Goal: Task Accomplishment & Management: Use online tool/utility

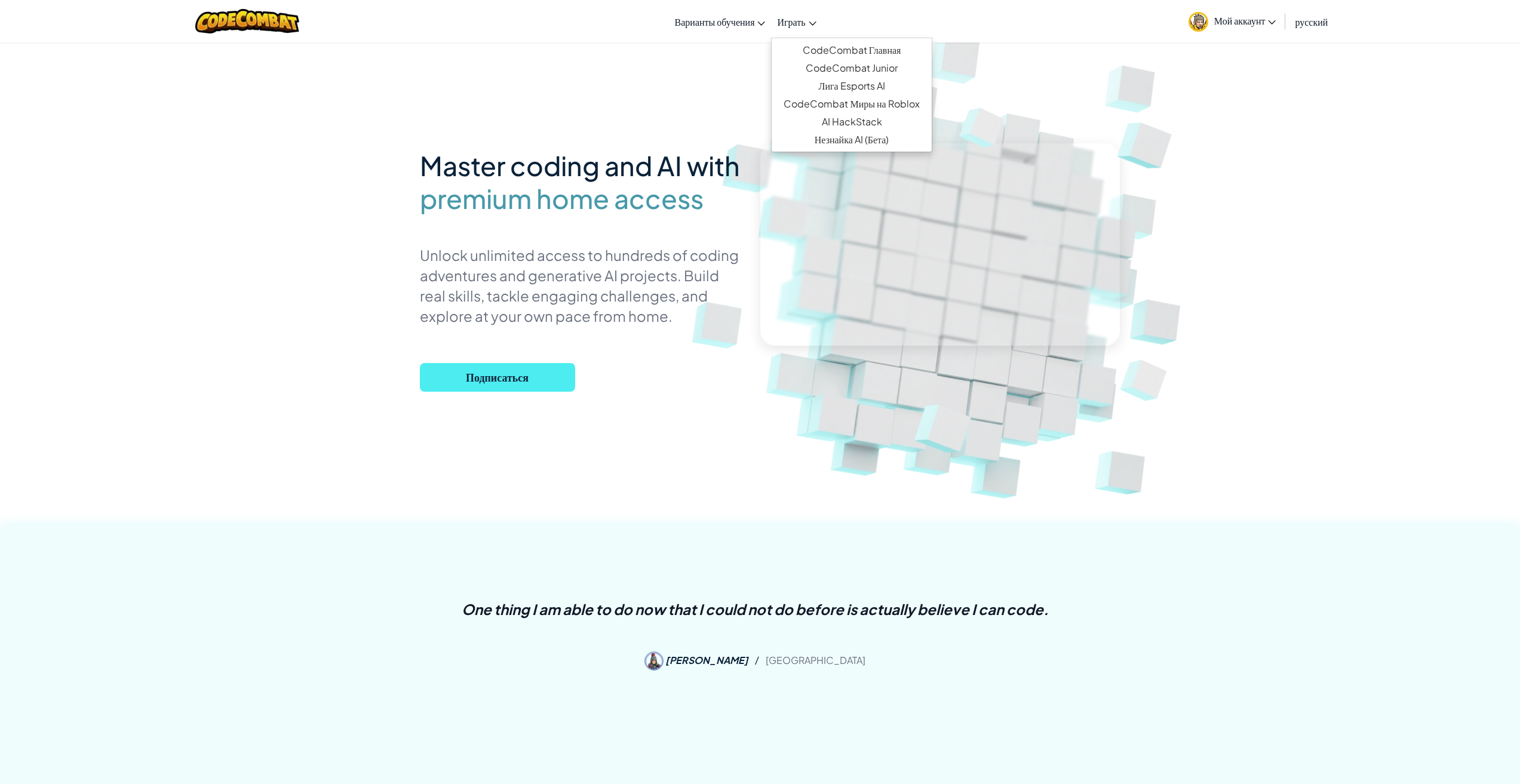
click at [790, 33] on link "Играть" at bounding box center [796, 21] width 51 height 32
click at [807, 45] on link "CodeCombat Главная" at bounding box center [851, 50] width 159 height 18
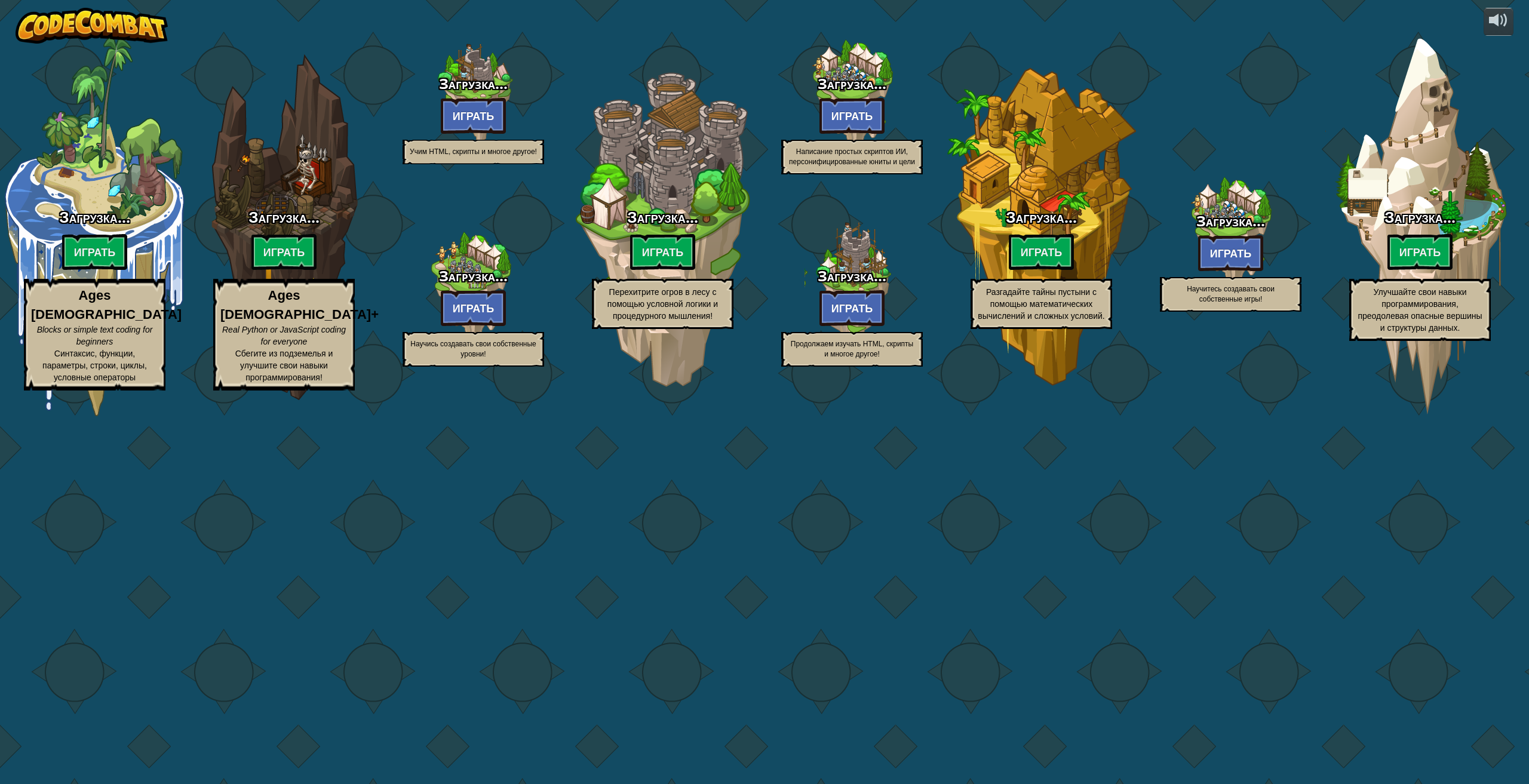
select select "ru"
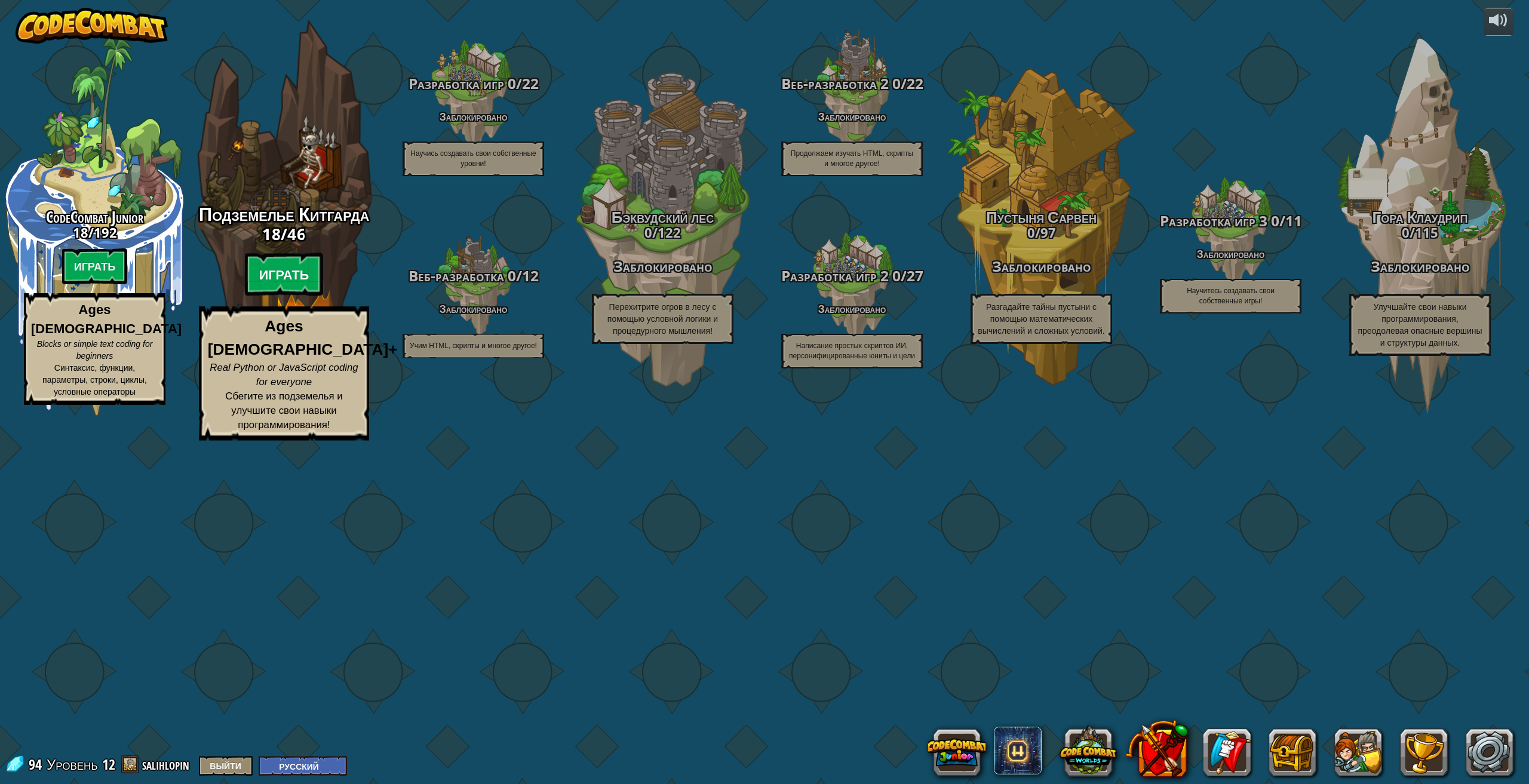
click at [286, 296] on btn "Играть" at bounding box center [284, 275] width 79 height 43
select select "ru"
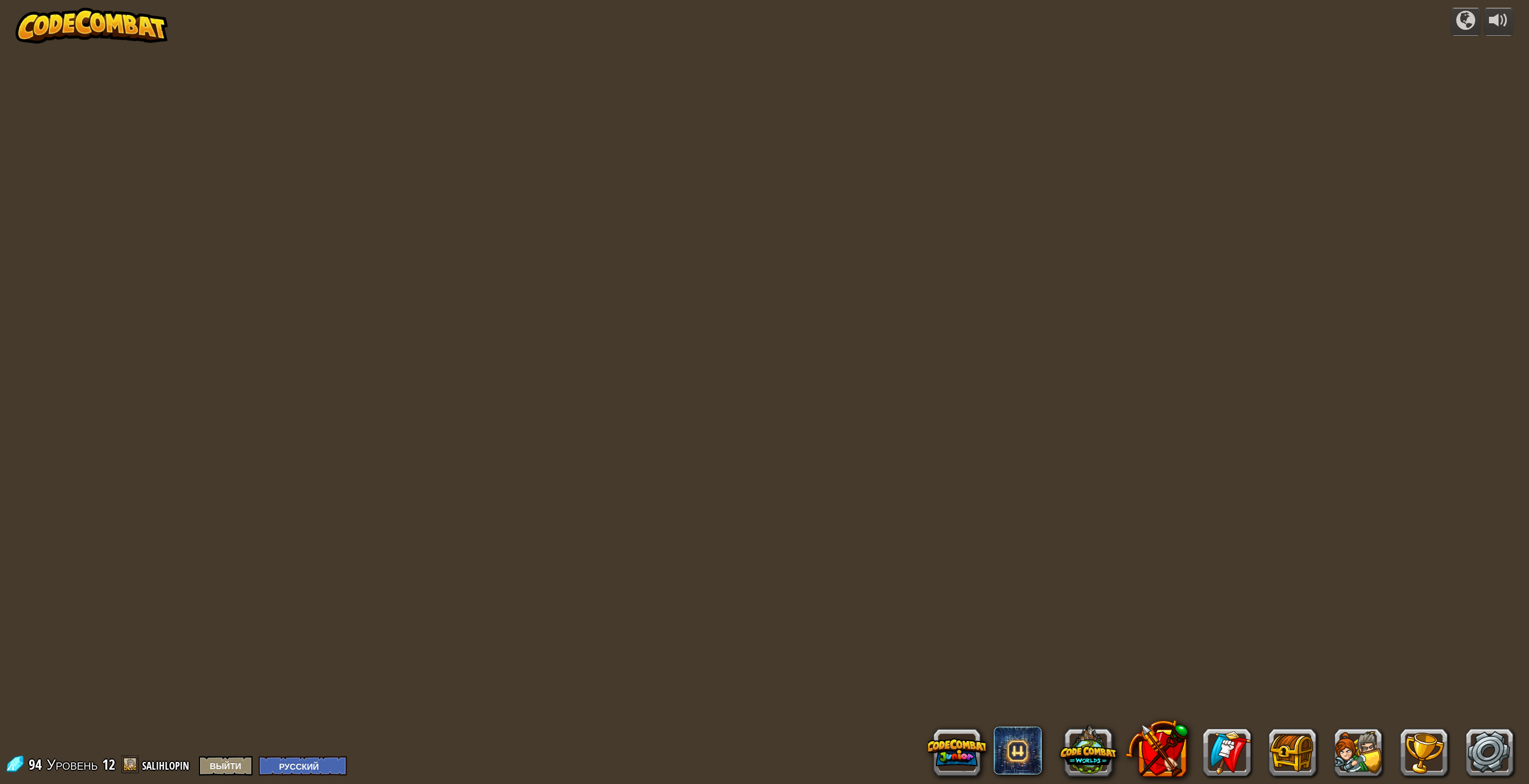
select select "ru"
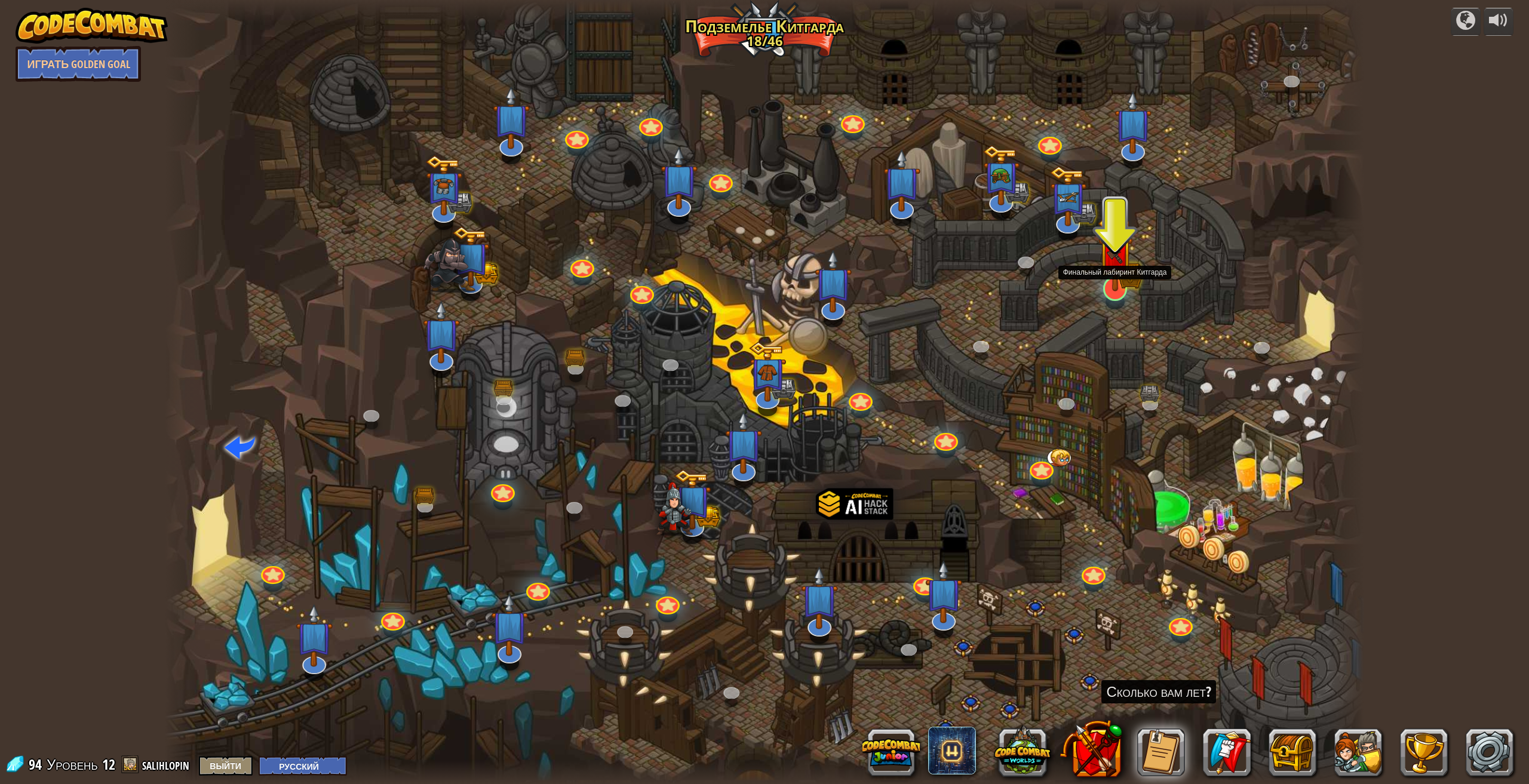
click at [1111, 280] on img at bounding box center [1115, 253] width 35 height 77
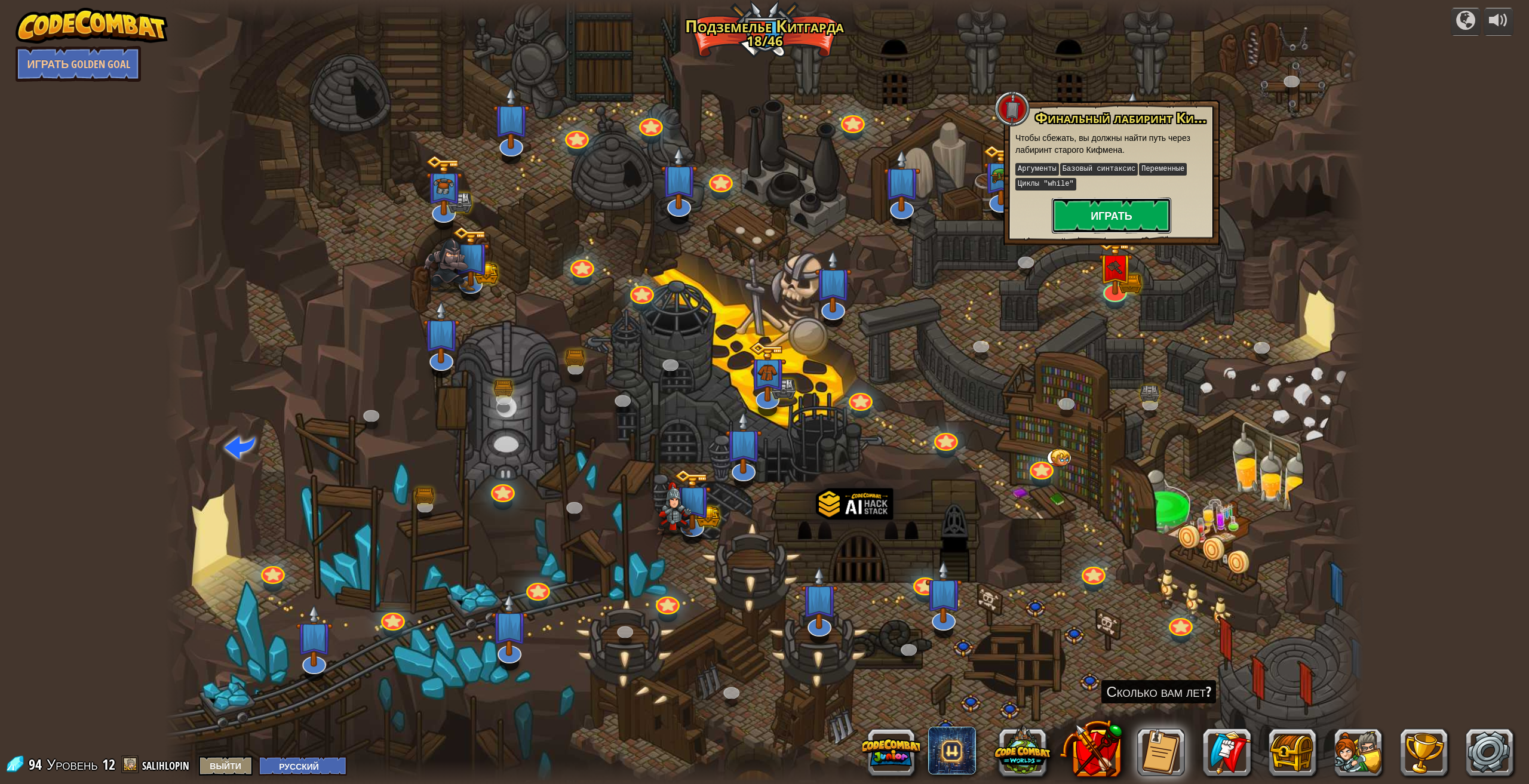
click at [1081, 200] on button "Играть" at bounding box center [1111, 215] width 120 height 36
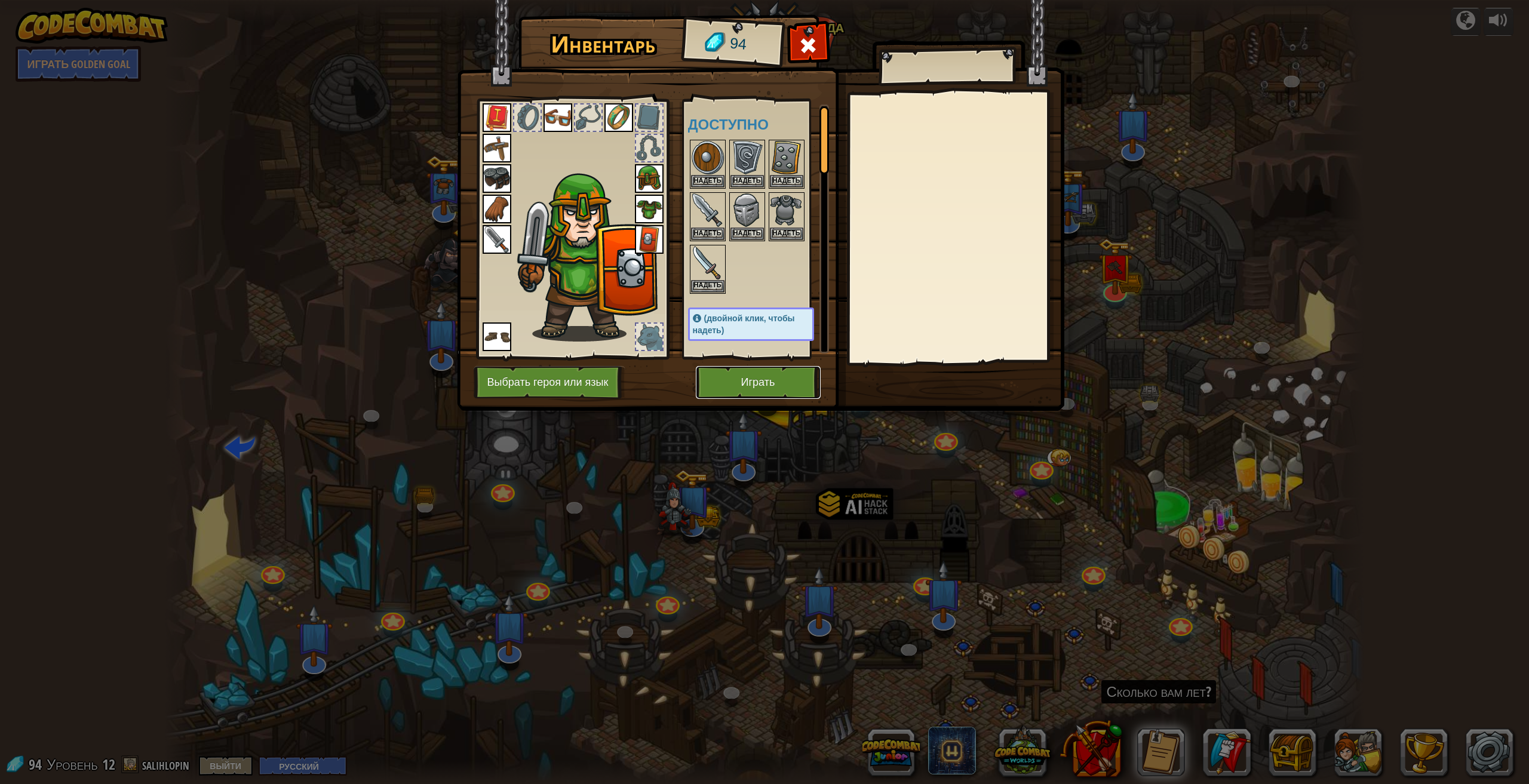
click at [769, 378] on button "Играть" at bounding box center [758, 383] width 125 height 33
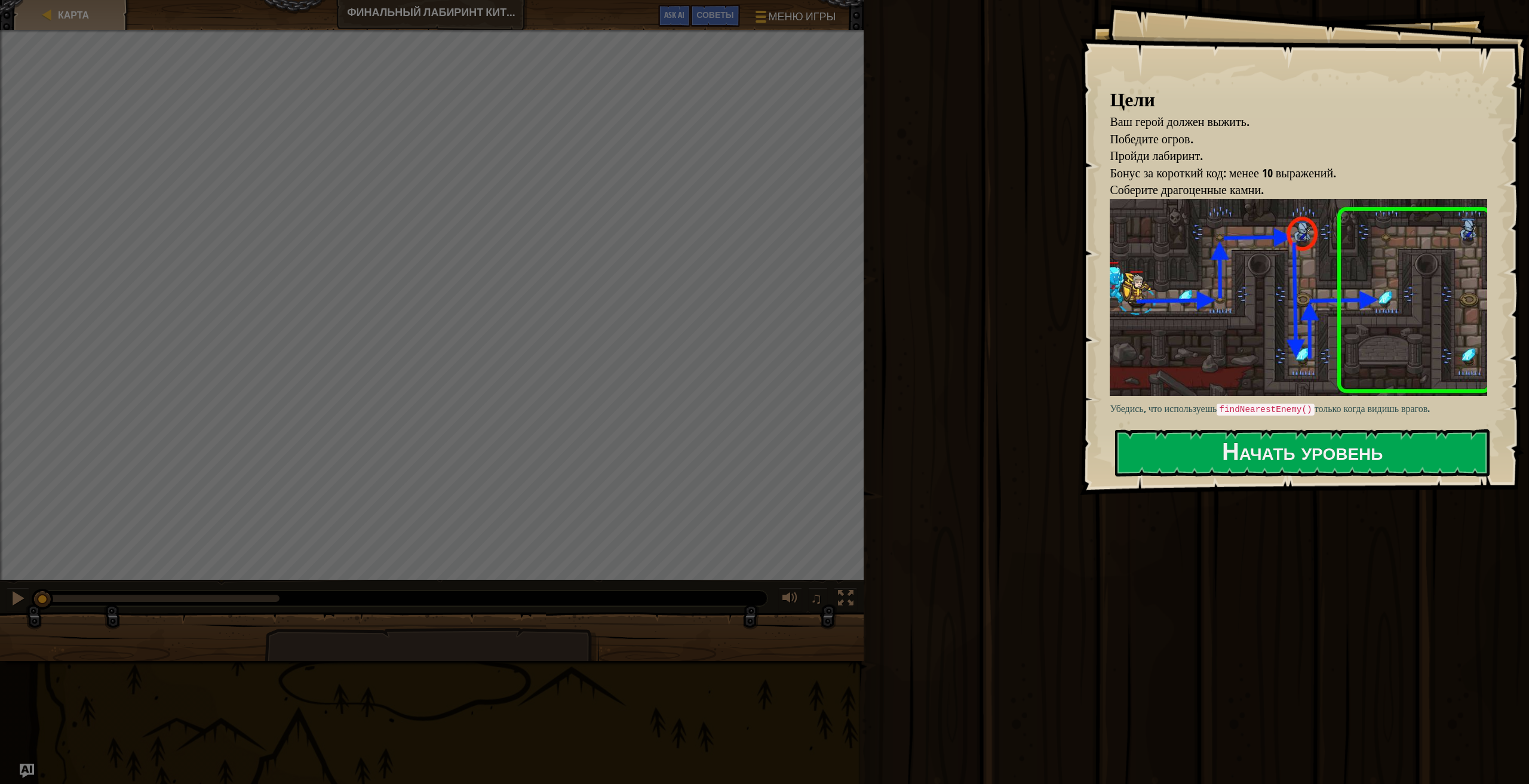
click at [1387, 395] on div "Убедись, что используешь findNearestEnemy() только когда видишь врагов." at bounding box center [1303, 307] width 386 height 218
click at [1372, 444] on button "Начать уровень" at bounding box center [1302, 453] width 374 height 47
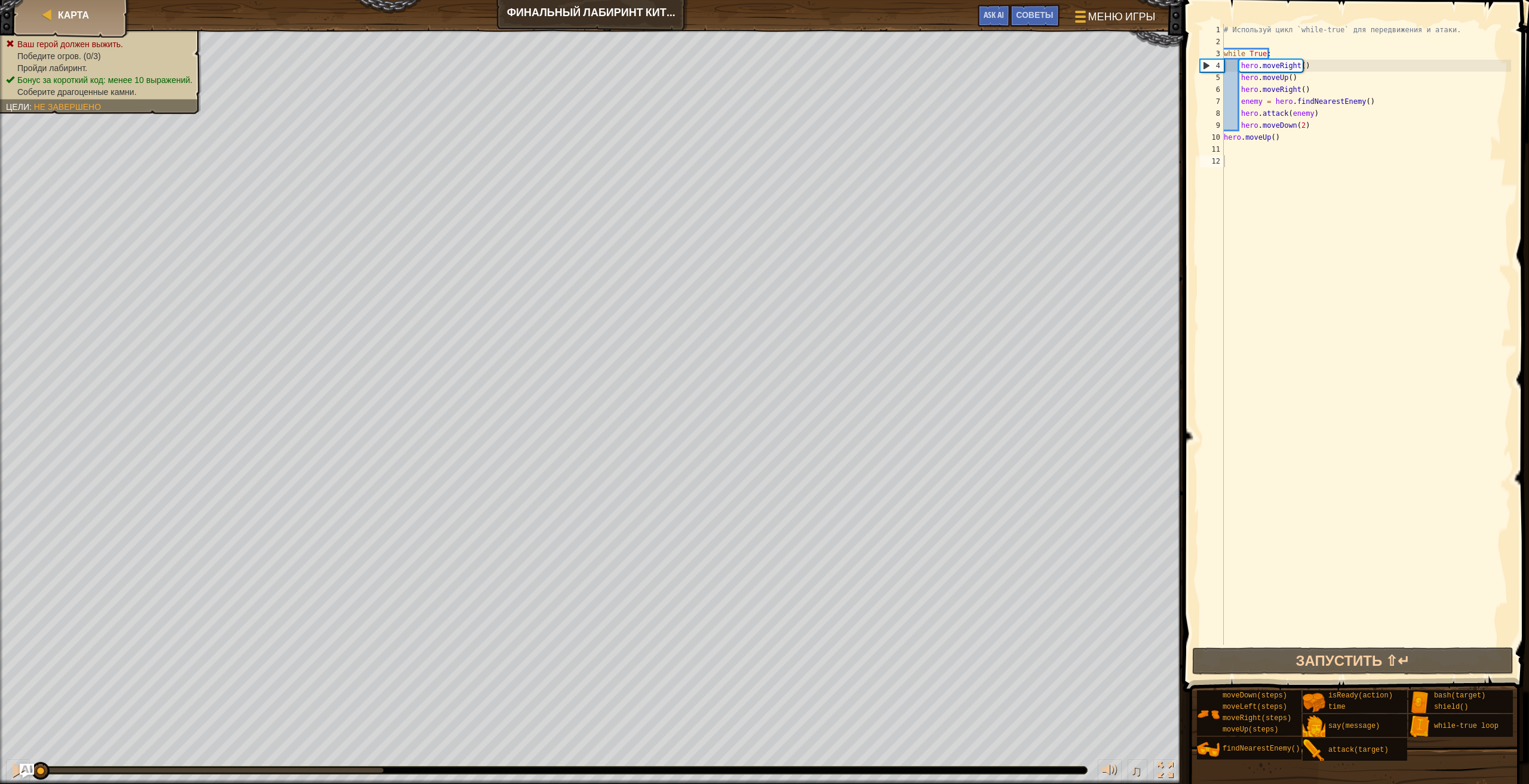
drag, startPoint x: 746, startPoint y: 775, endPoint x: 760, endPoint y: 765, distance: 17.2
click at [760, 765] on div "♫" at bounding box center [591, 767] width 1183 height 36
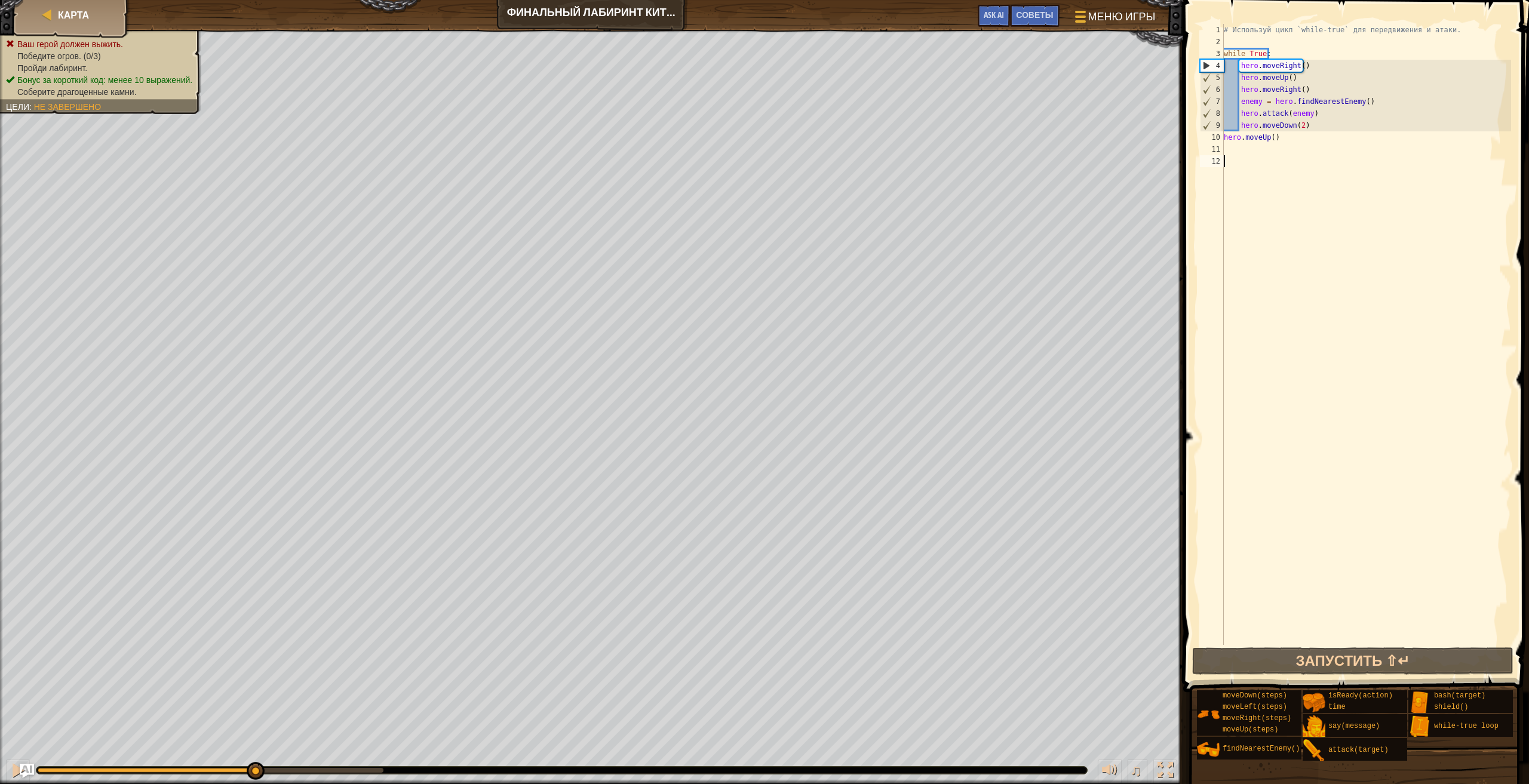
drag, startPoint x: 43, startPoint y: 770, endPoint x: 252, endPoint y: 806, distance: 212.1
click at [252, 0] on html "Карта Финальный лабиринт [PERSON_NAME] игры Готово Советы Ask AI 1 הההההההההההה…" at bounding box center [764, 0] width 1529 height 0
click at [6, 765] on div "♫" at bounding box center [591, 767] width 1183 height 36
click at [9, 765] on button at bounding box center [18, 771] width 24 height 25
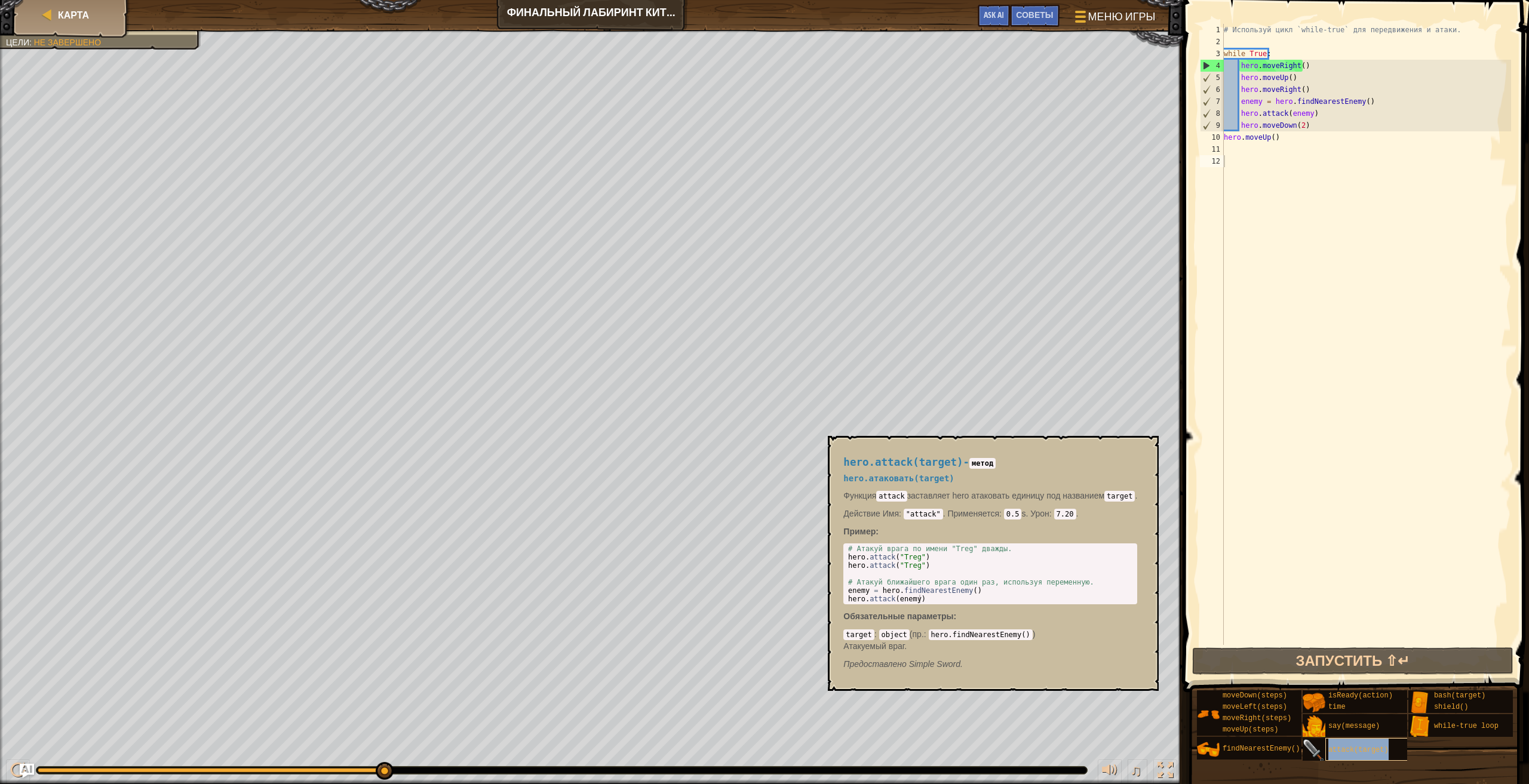
click at [1335, 744] on div "attack(target)" at bounding box center [1402, 749] width 153 height 23
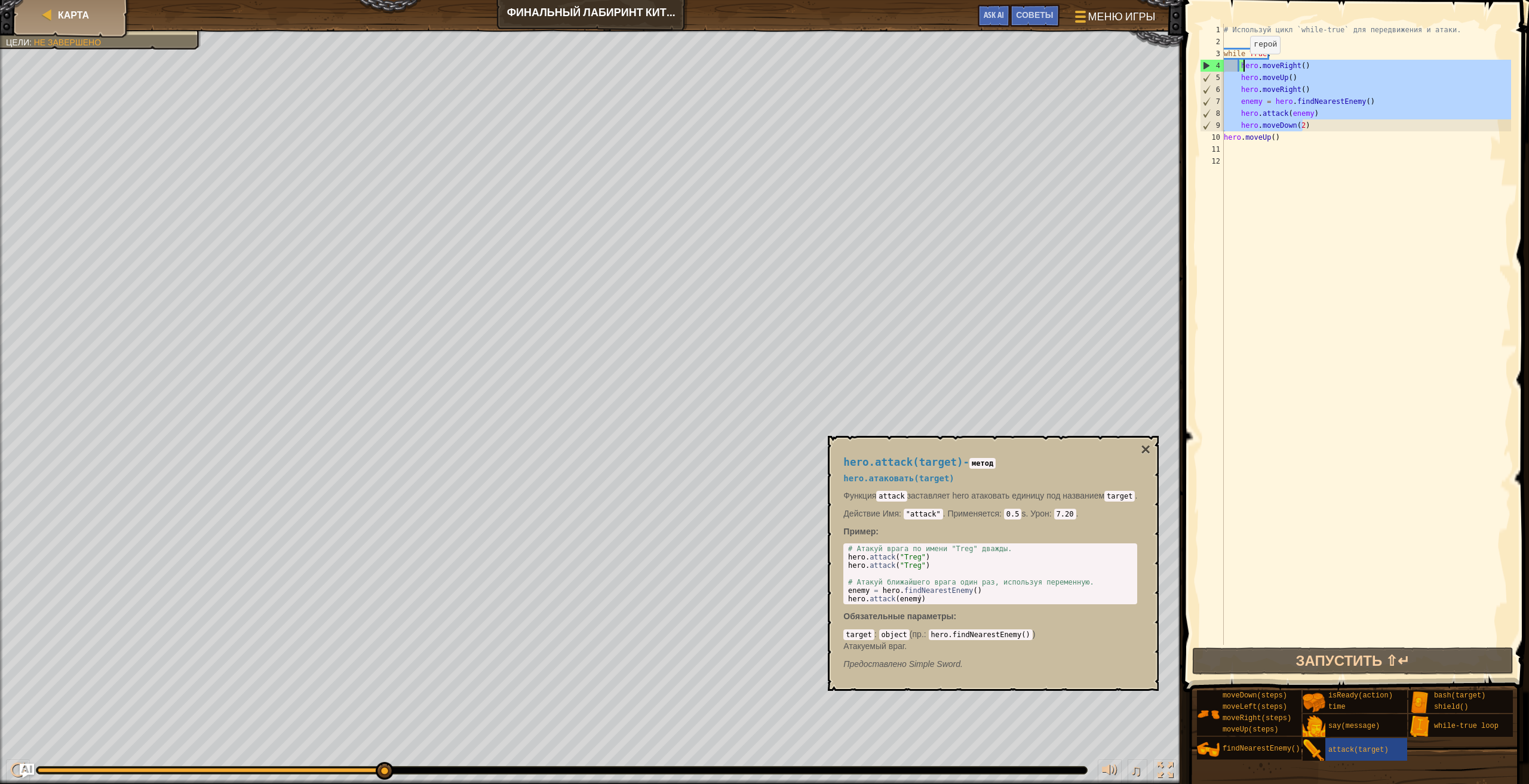
drag, startPoint x: 1322, startPoint y: 125, endPoint x: 1243, endPoint y: 55, distance: 105.6
click at [1243, 55] on div "# Используй цикл `while-true` для передвижения и атаки. while True : hero . mov…" at bounding box center [1366, 346] width 290 height 645
click at [1294, 66] on div "# Используй цикл `while-true` для передвижения и атаки. while True : hero . mov…" at bounding box center [1366, 334] width 290 height 621
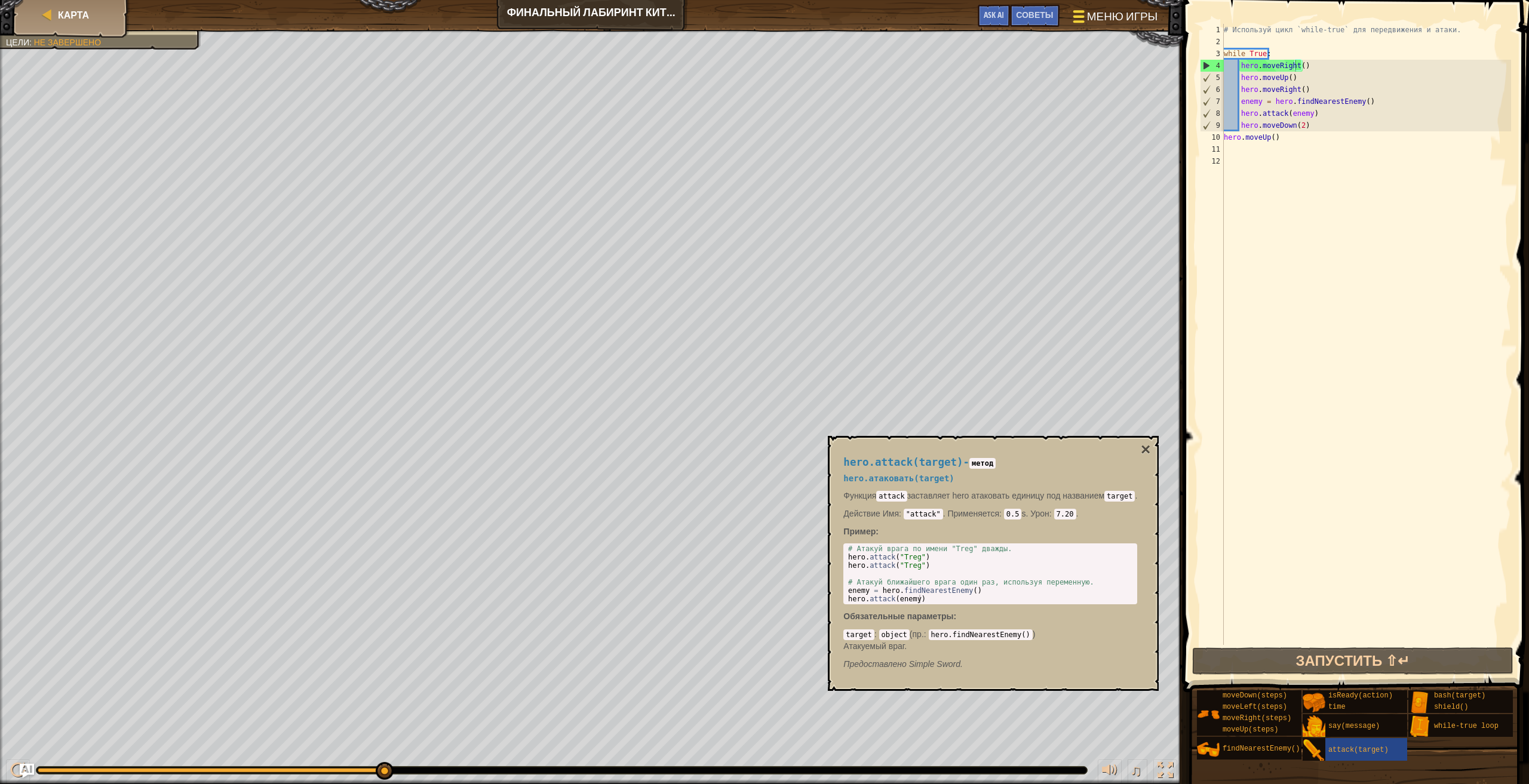
click at [1100, 13] on span "Меню игры" at bounding box center [1121, 17] width 70 height 16
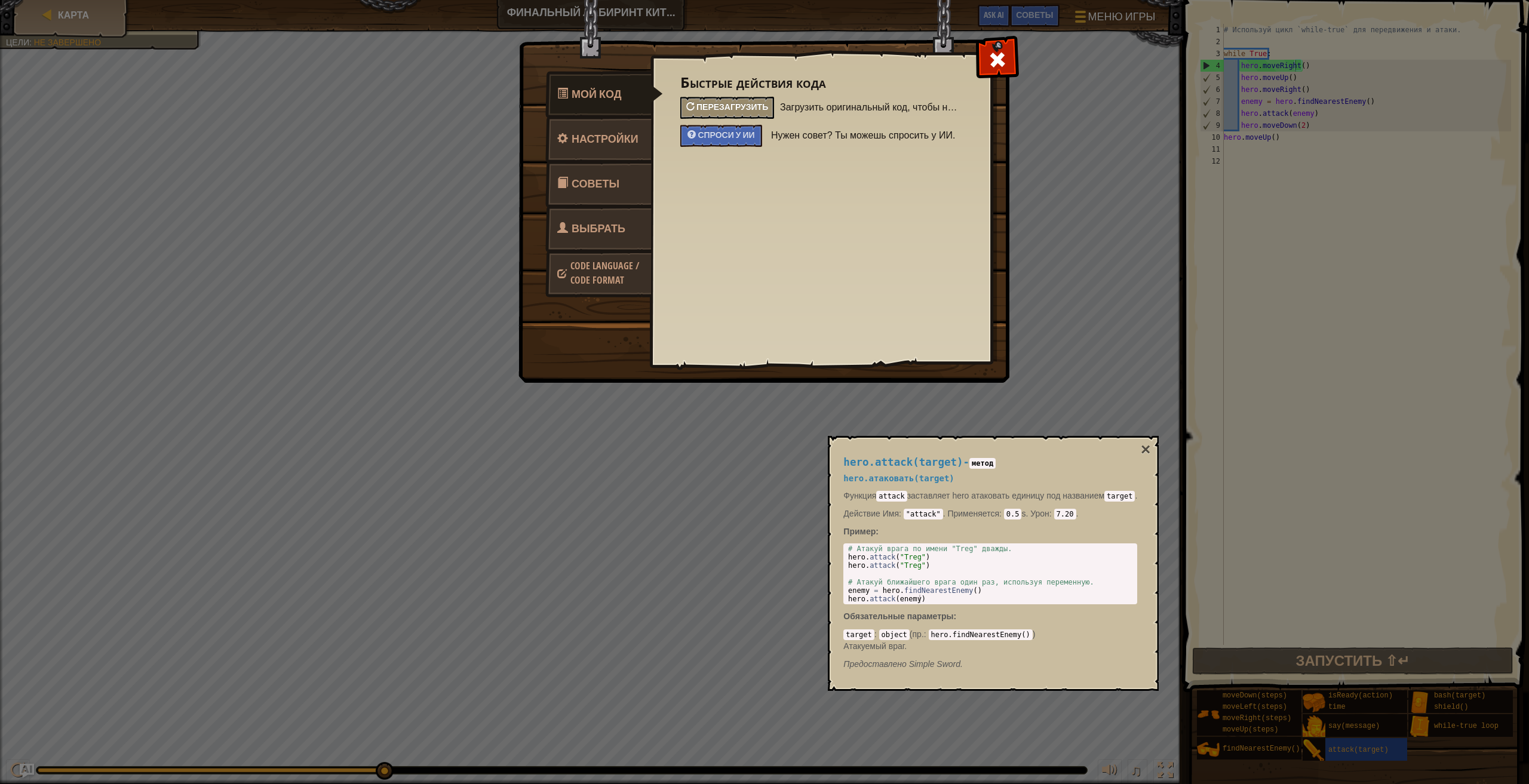
click at [754, 110] on span "Перезагрузить" at bounding box center [732, 107] width 72 height 11
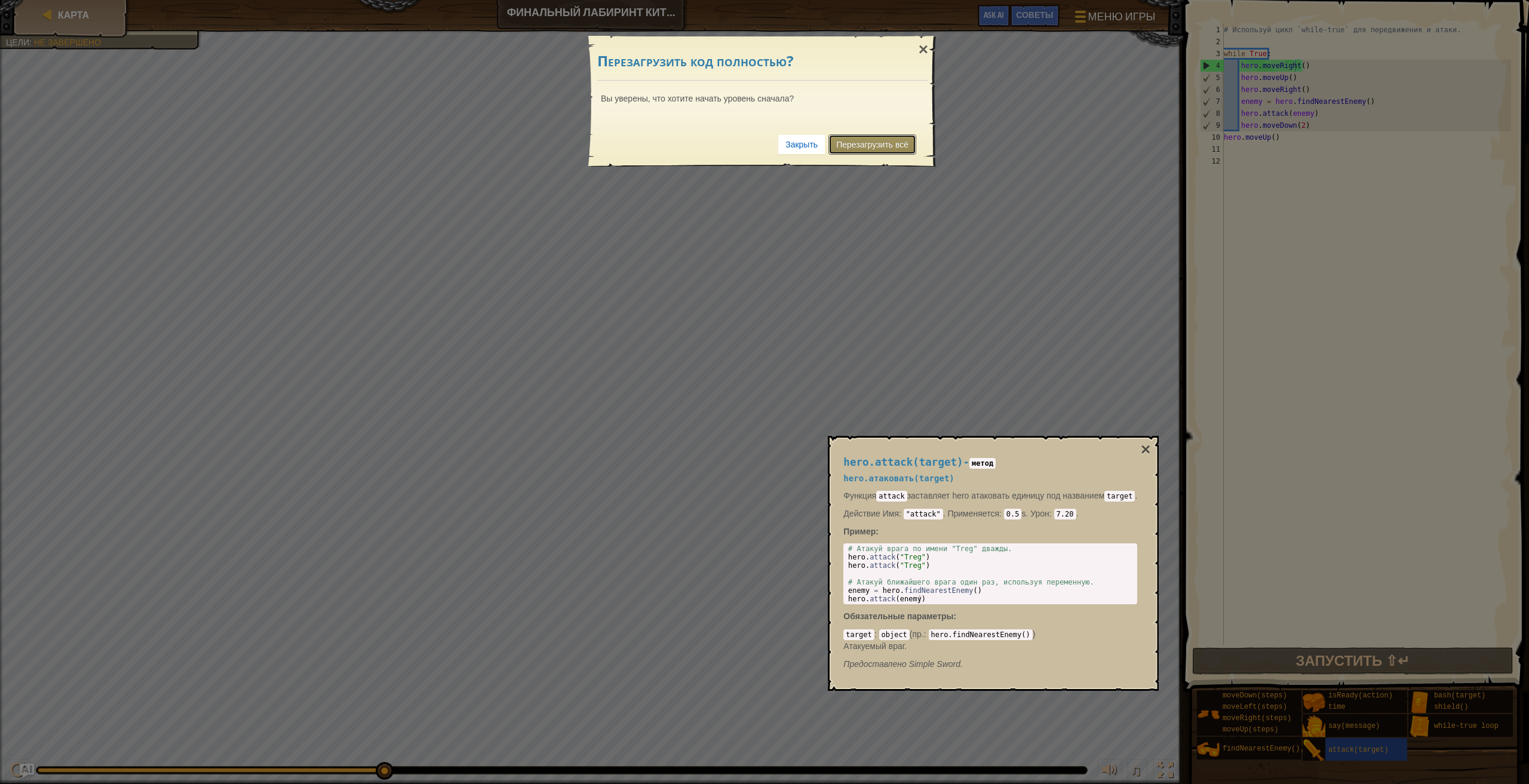
click at [897, 143] on link "Перезагрузить всё" at bounding box center [872, 145] width 88 height 21
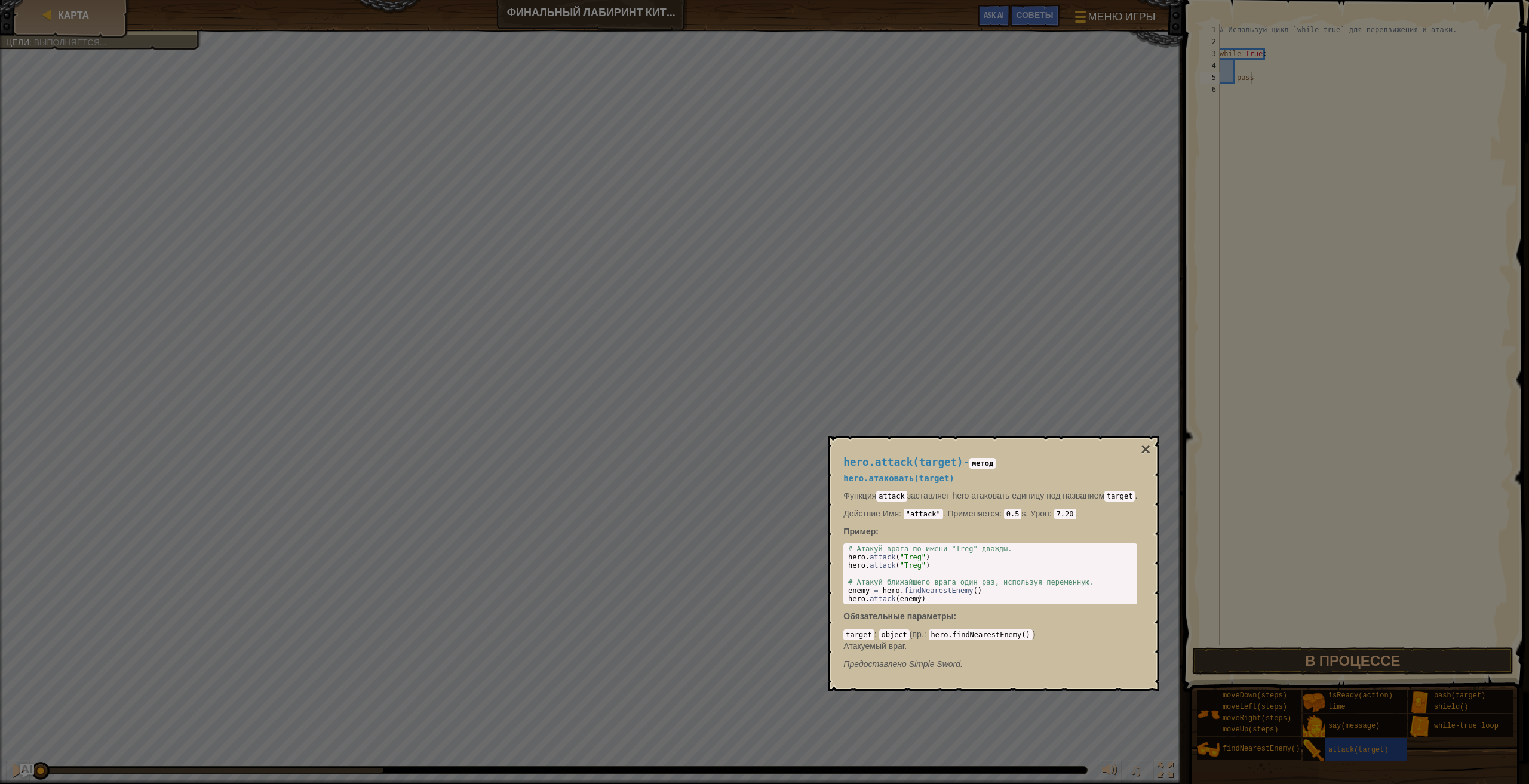
type textarea "pass"
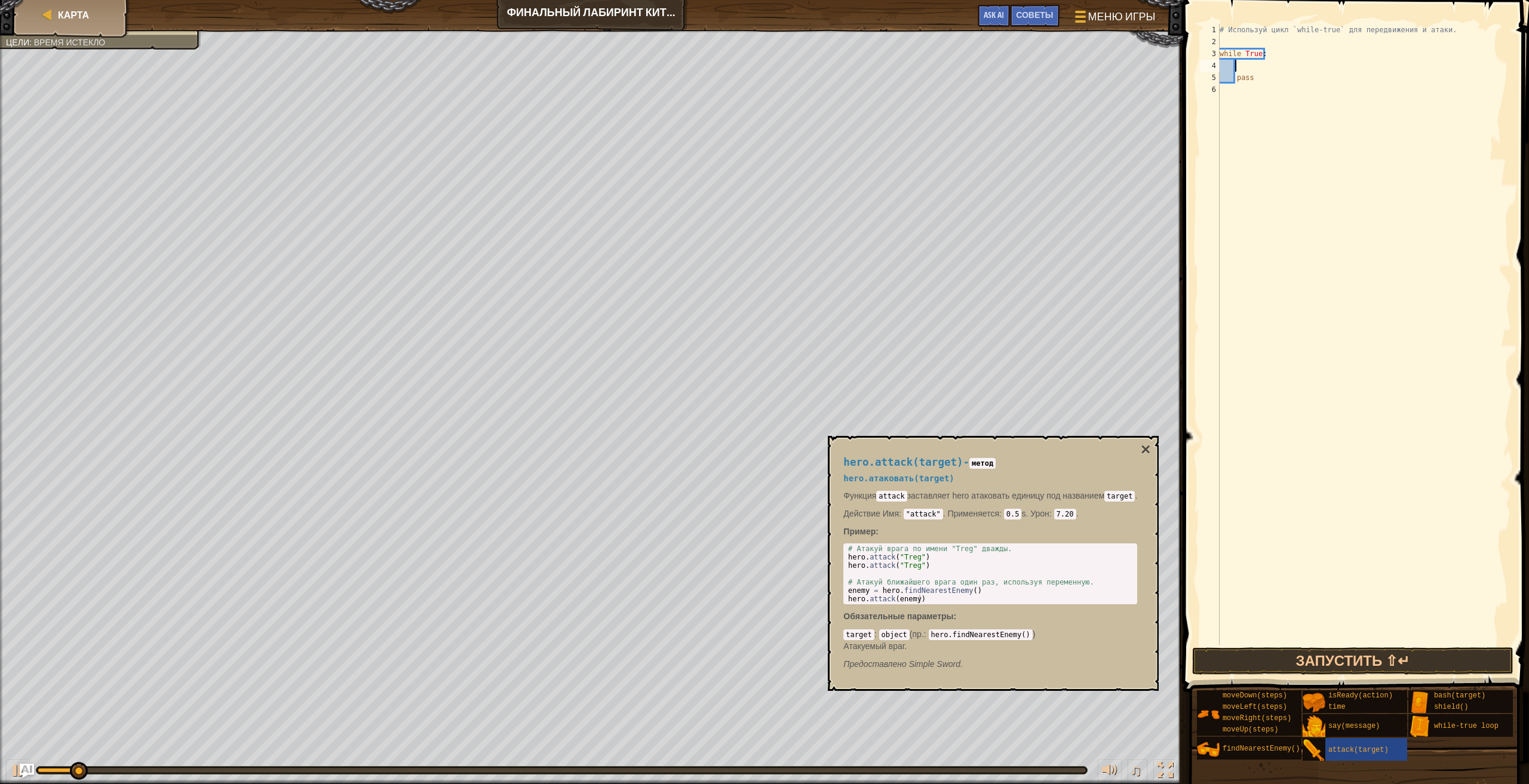
click at [1239, 71] on div "# Используй цикл `while-true` для передвижения и атаки. while True : pass" at bounding box center [1364, 346] width 294 height 645
click at [16, 773] on div at bounding box center [18, 771] width 16 height 16
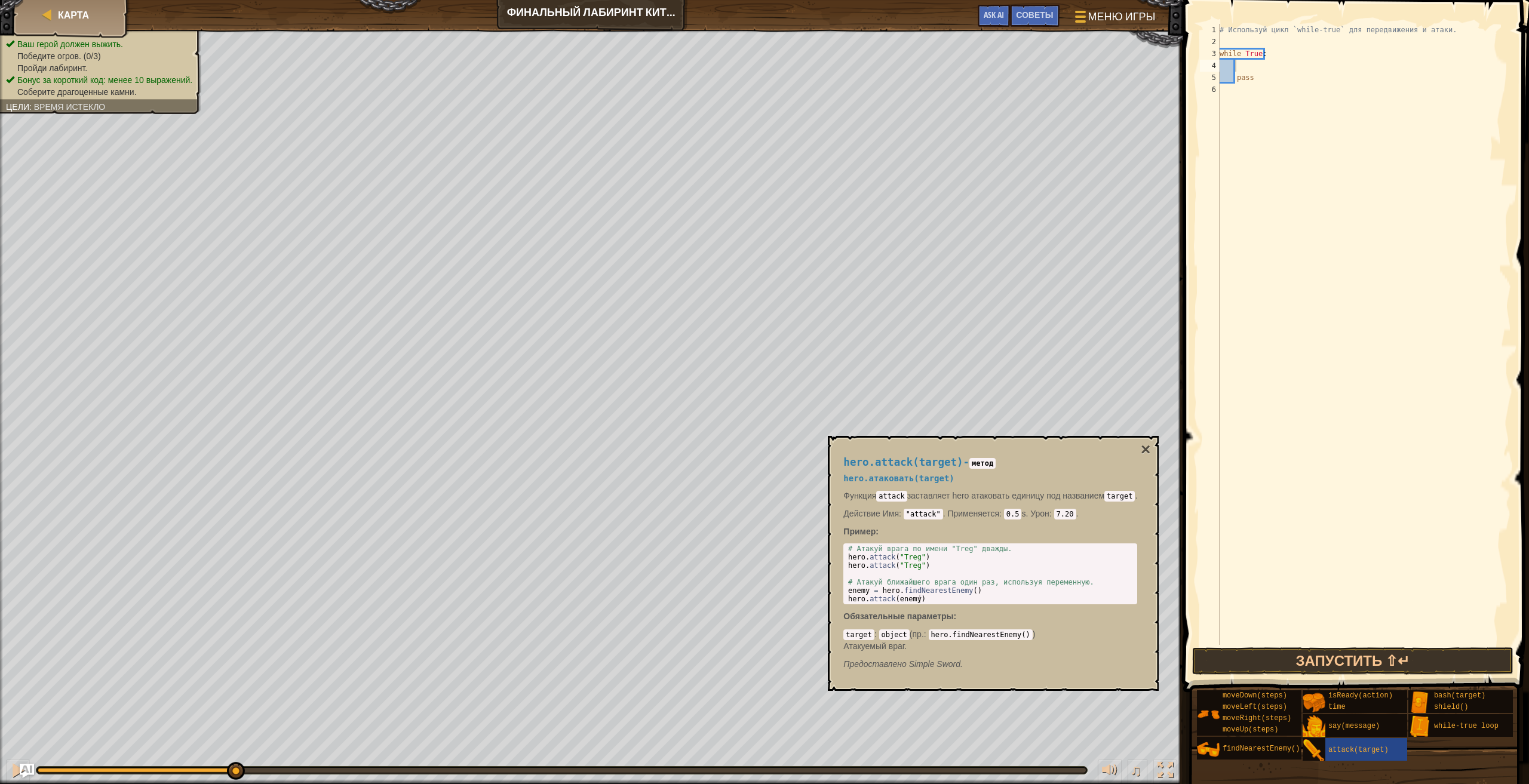
click at [50, 45] on ul "Ваш герой должен выжить. Победите огров. (0/3) Пройди лабиринт. Бонус за коротк…" at bounding box center [101, 67] width 189 height 59
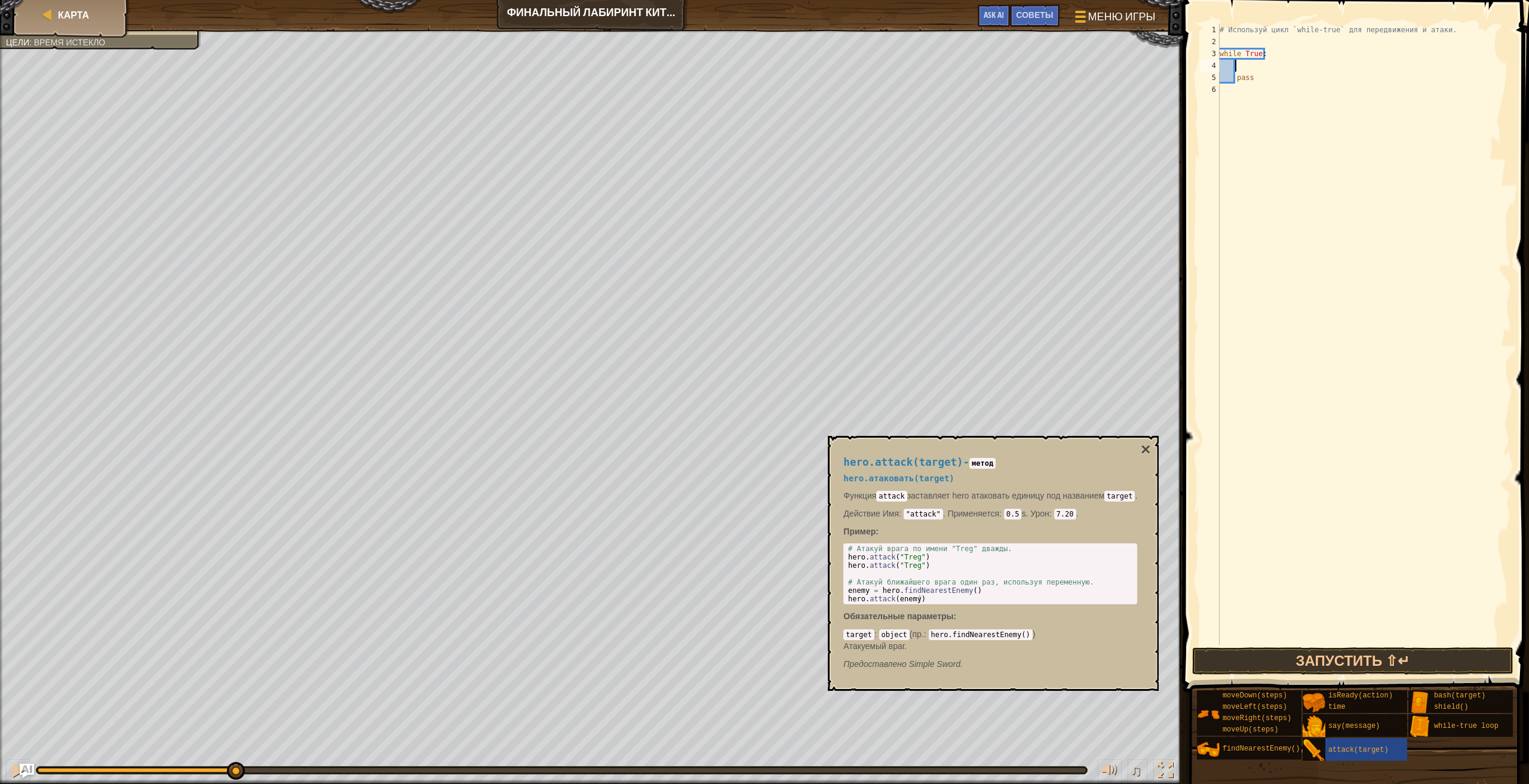
click at [1239, 61] on div "# Используй цикл `while-true` для передвижения и атаки. while True : pass" at bounding box center [1364, 346] width 294 height 645
type textarea "H"
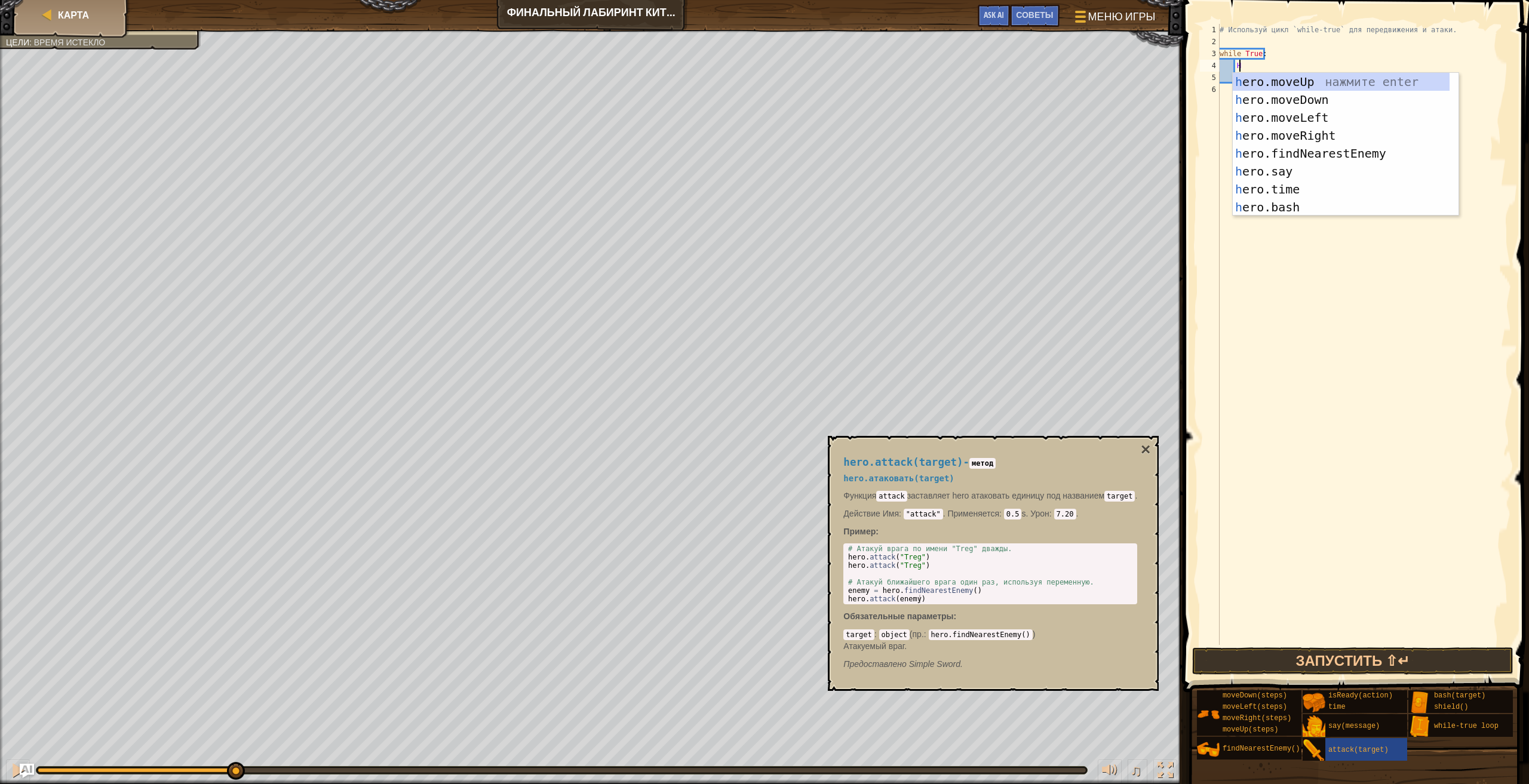
scroll to position [6, 2]
click at [1317, 131] on div "h ero.moveUp нажмите enter h ero.moveDown нажмите enter h ero.moveLeft нажмите …" at bounding box center [1341, 162] width 217 height 179
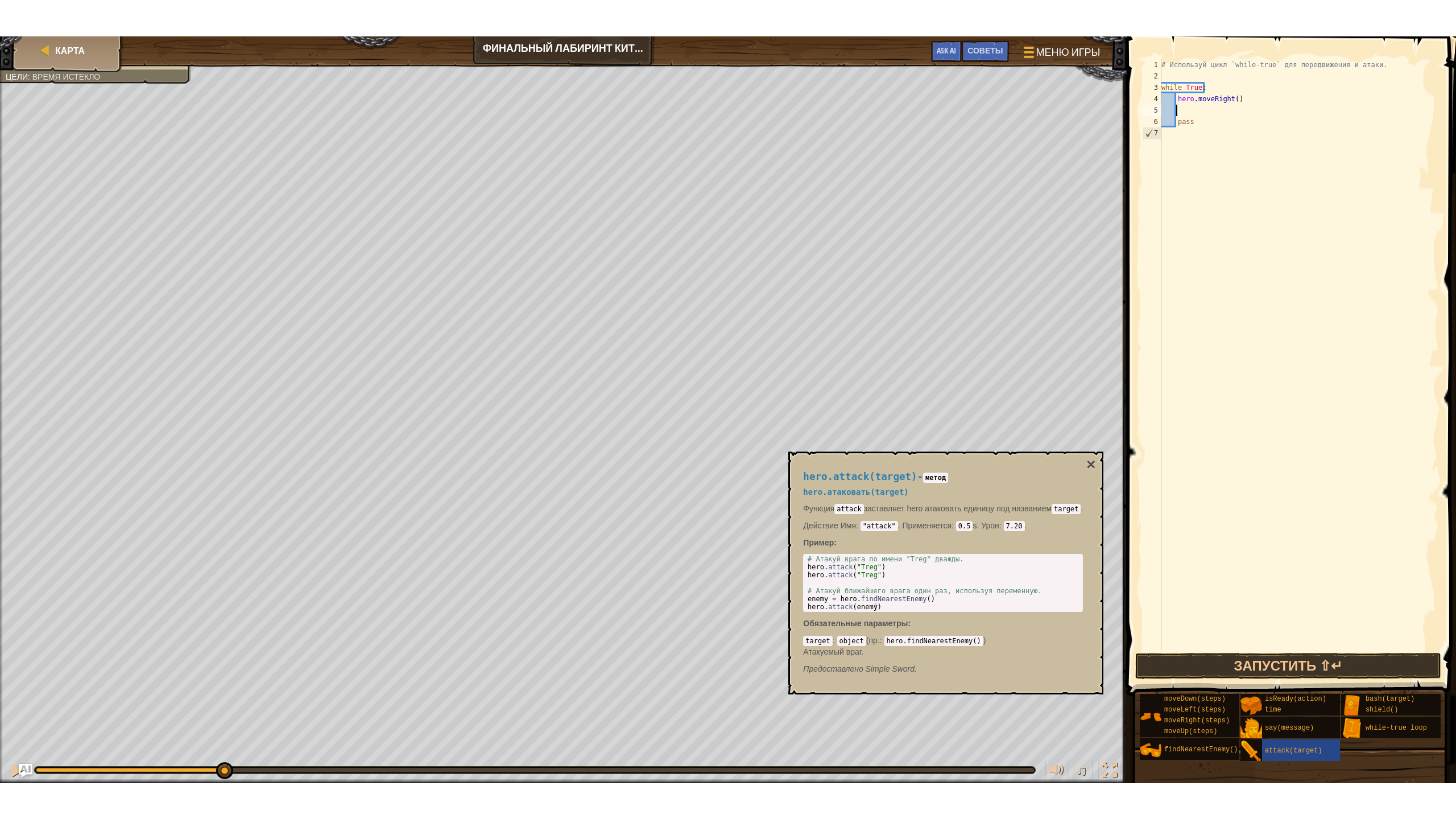
scroll to position [5, 1]
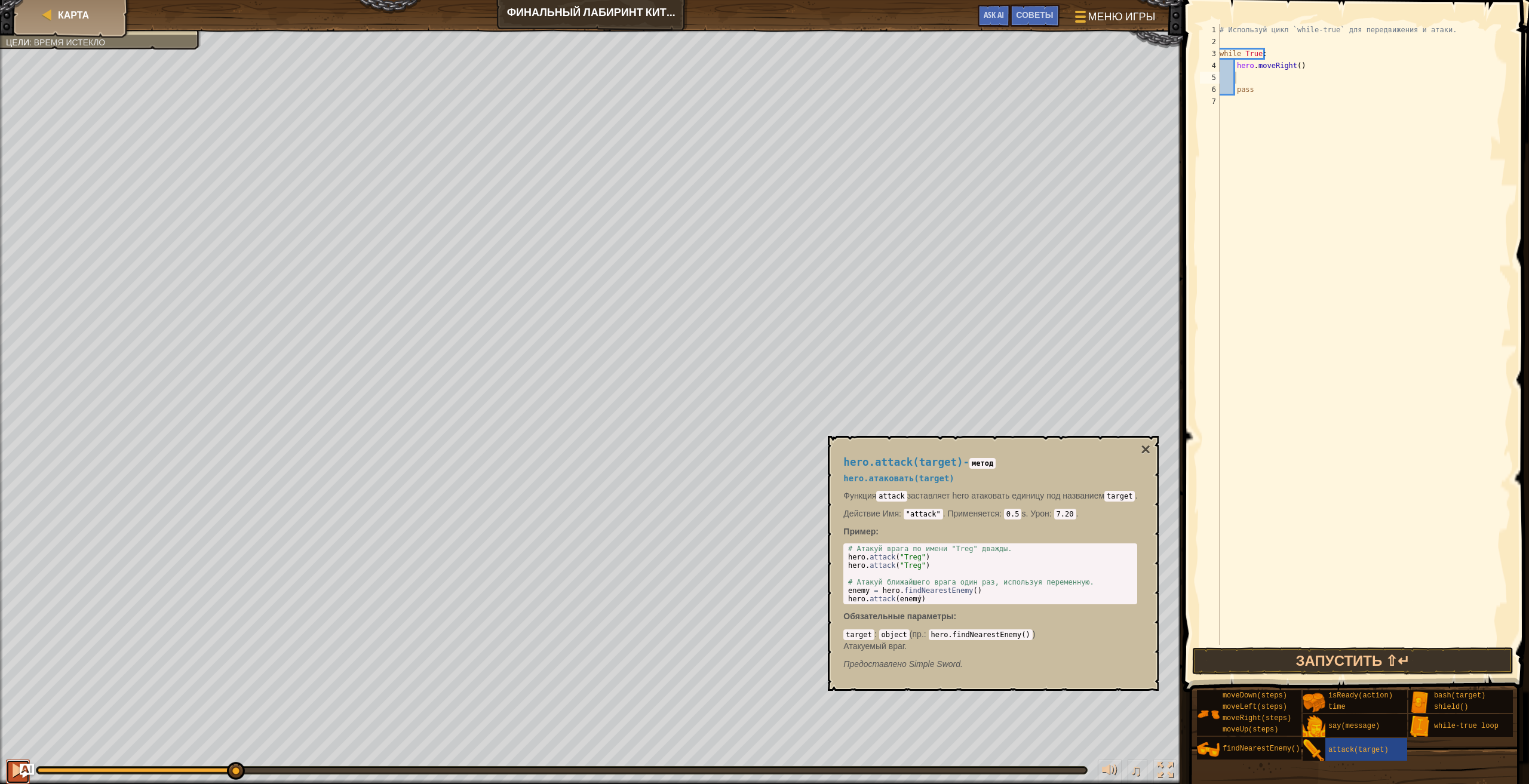
click at [16, 770] on div at bounding box center [18, 771] width 16 height 16
drag, startPoint x: 106, startPoint y: 767, endPoint x: 0, endPoint y: 770, distance: 106.0
click at [0, 770] on div "♫" at bounding box center [591, 767] width 1183 height 36
click at [13, 773] on div at bounding box center [18, 771] width 16 height 16
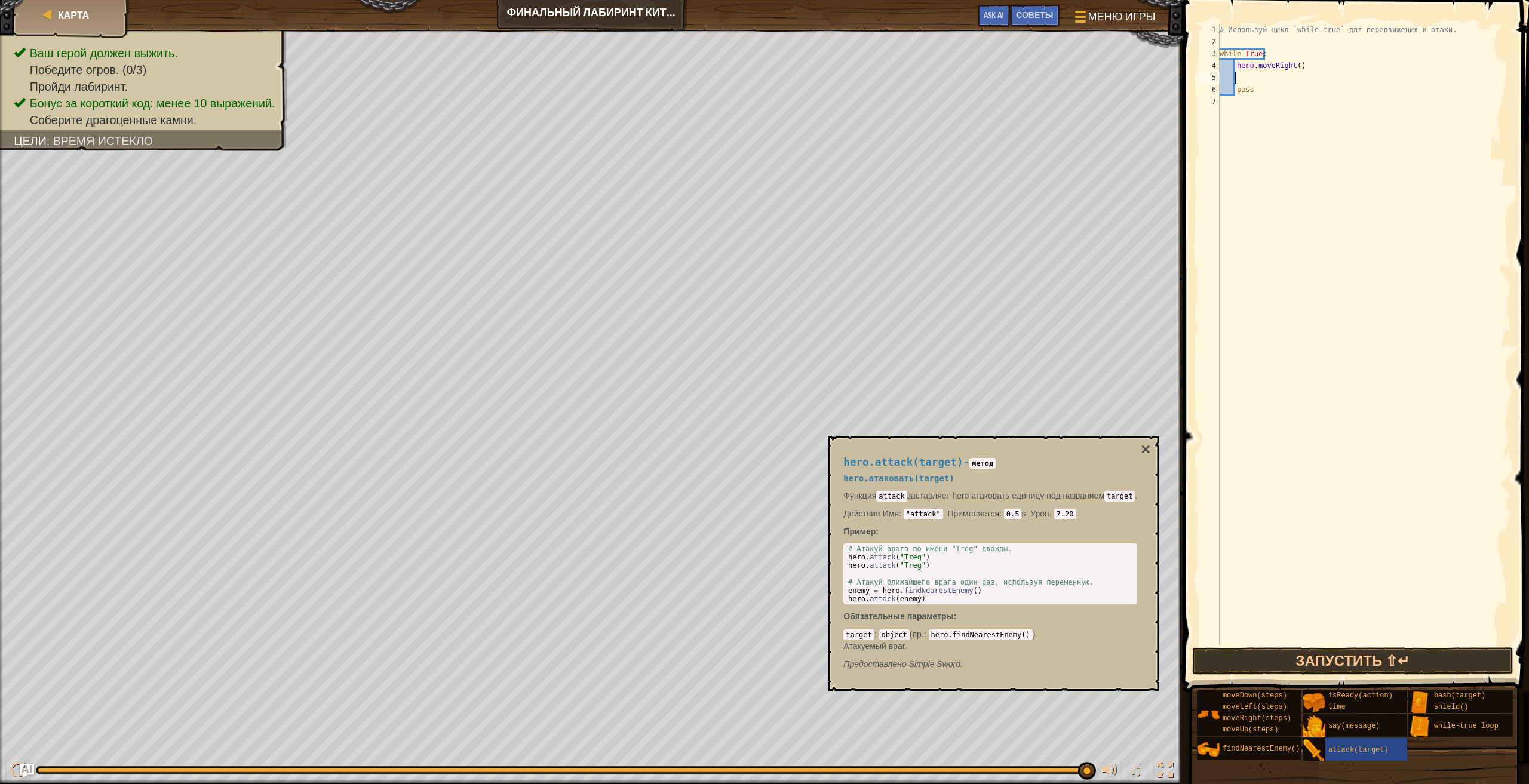
drag, startPoint x: 50, startPoint y: 771, endPoint x: 1528, endPoint y: 807, distance: 1478.4
click at [1528, 0] on html "Карта Финальный лабиринт [PERSON_NAME] игры Готово Советы Ask AI 1 הההההההההההה…" at bounding box center [764, 0] width 1529 height 0
click at [9, 766] on button at bounding box center [18, 771] width 24 height 25
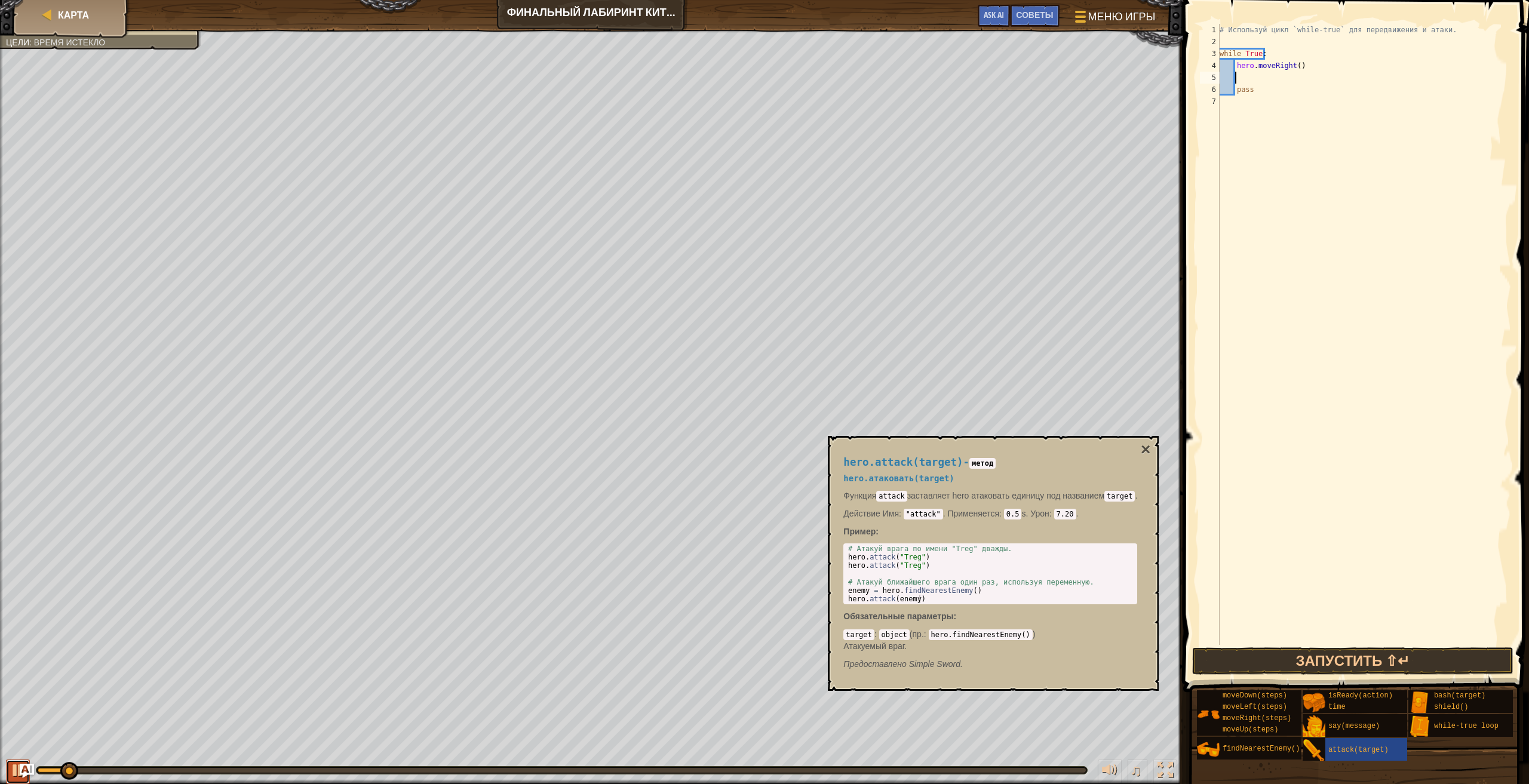
click at [9, 767] on button at bounding box center [18, 771] width 24 height 25
click at [1159, 775] on div at bounding box center [1166, 771] width 16 height 16
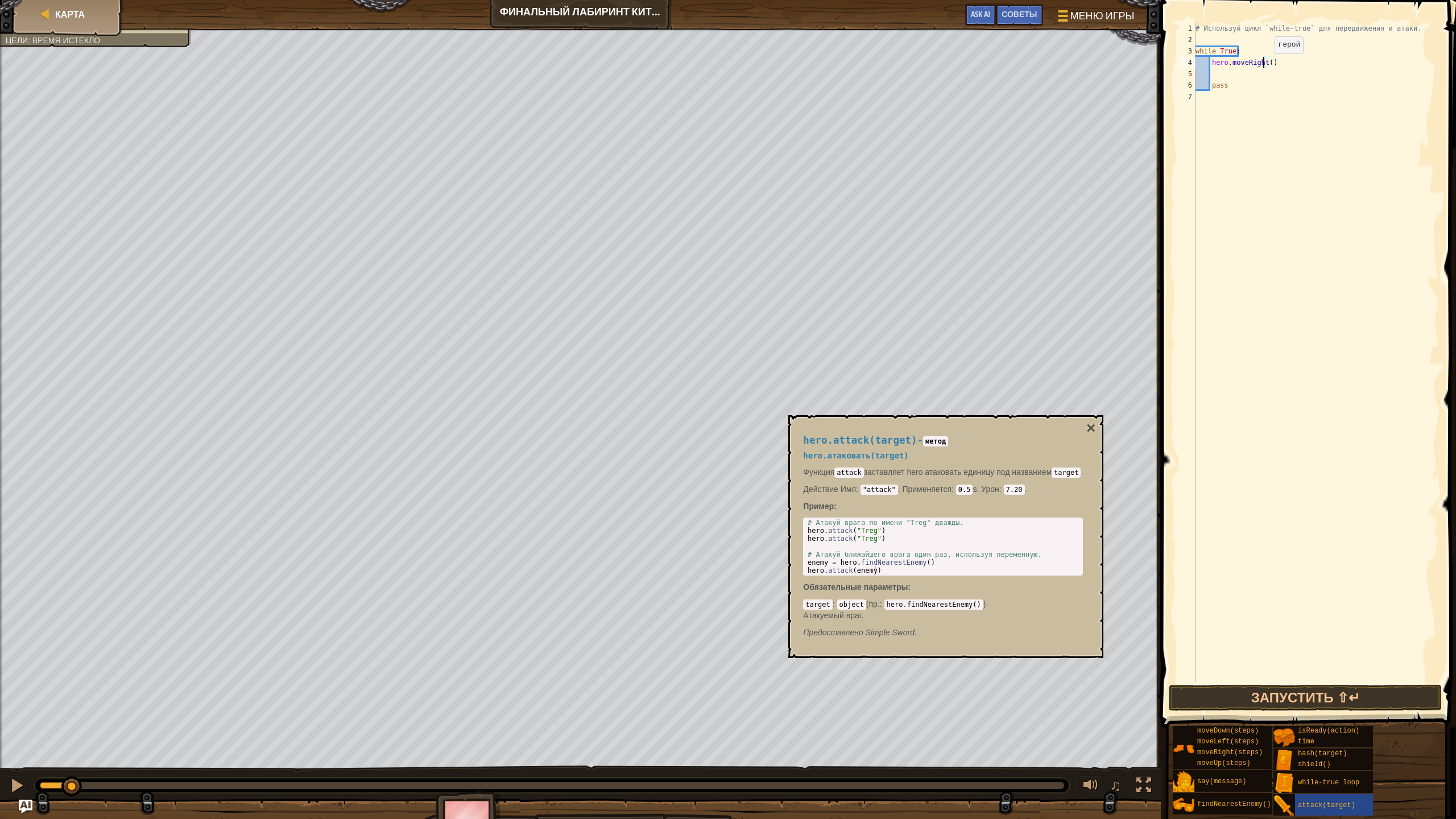
click at [1265, 65] on div "# Используй цикл `while-true` для передвижения и атаки. while True : hero . mov…" at bounding box center [1316, 364] width 246 height 683
click at [1267, 66] on div "# Используй цикл `while-true` для передвижения и атаки. while True : hero . mov…" at bounding box center [1316, 364] width 246 height 683
click at [1265, 698] on button "Запустить ⇧↵" at bounding box center [1305, 698] width 273 height 26
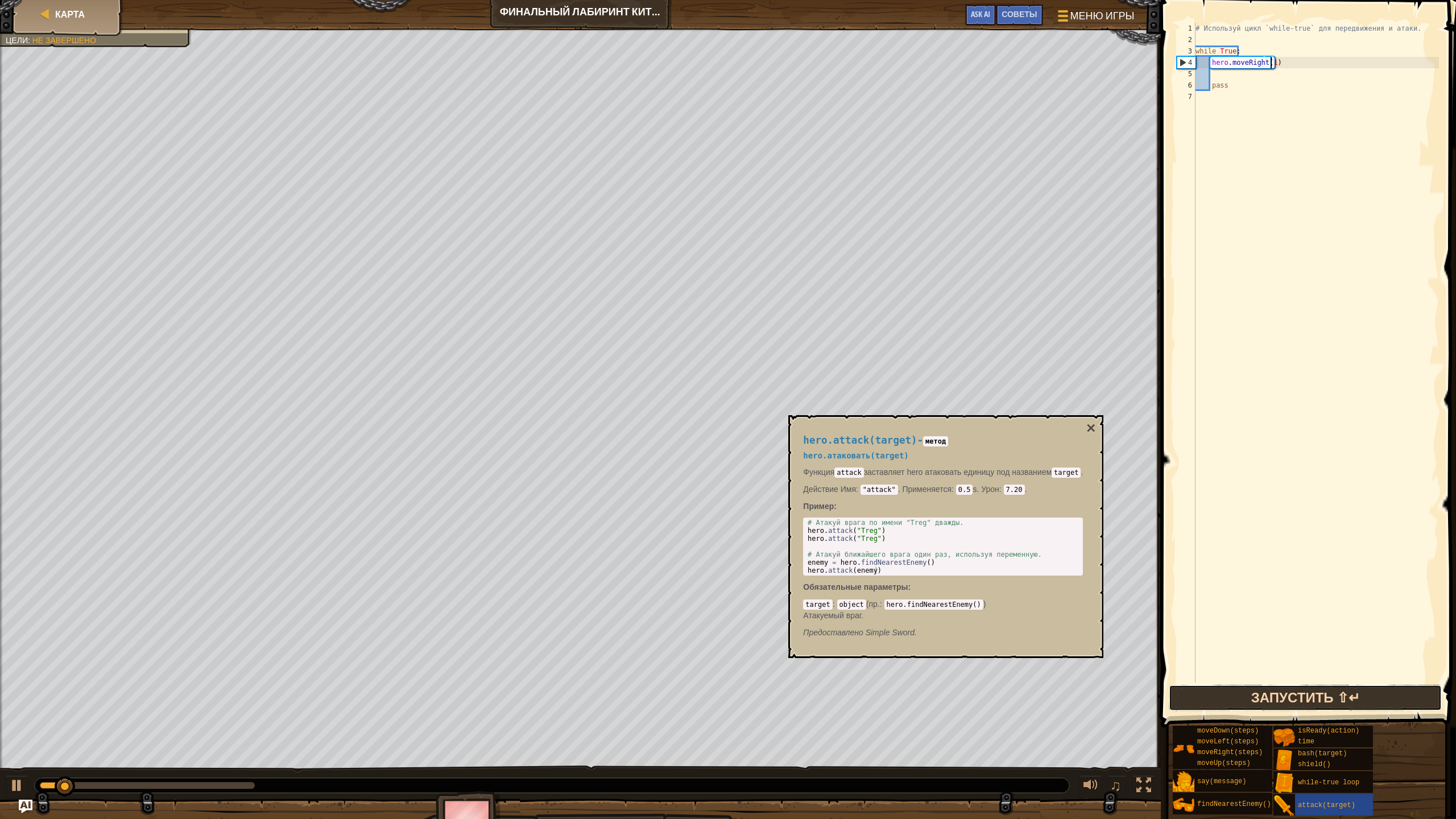
click at [1258, 692] on button "Запустить ⇧↵" at bounding box center [1305, 698] width 273 height 26
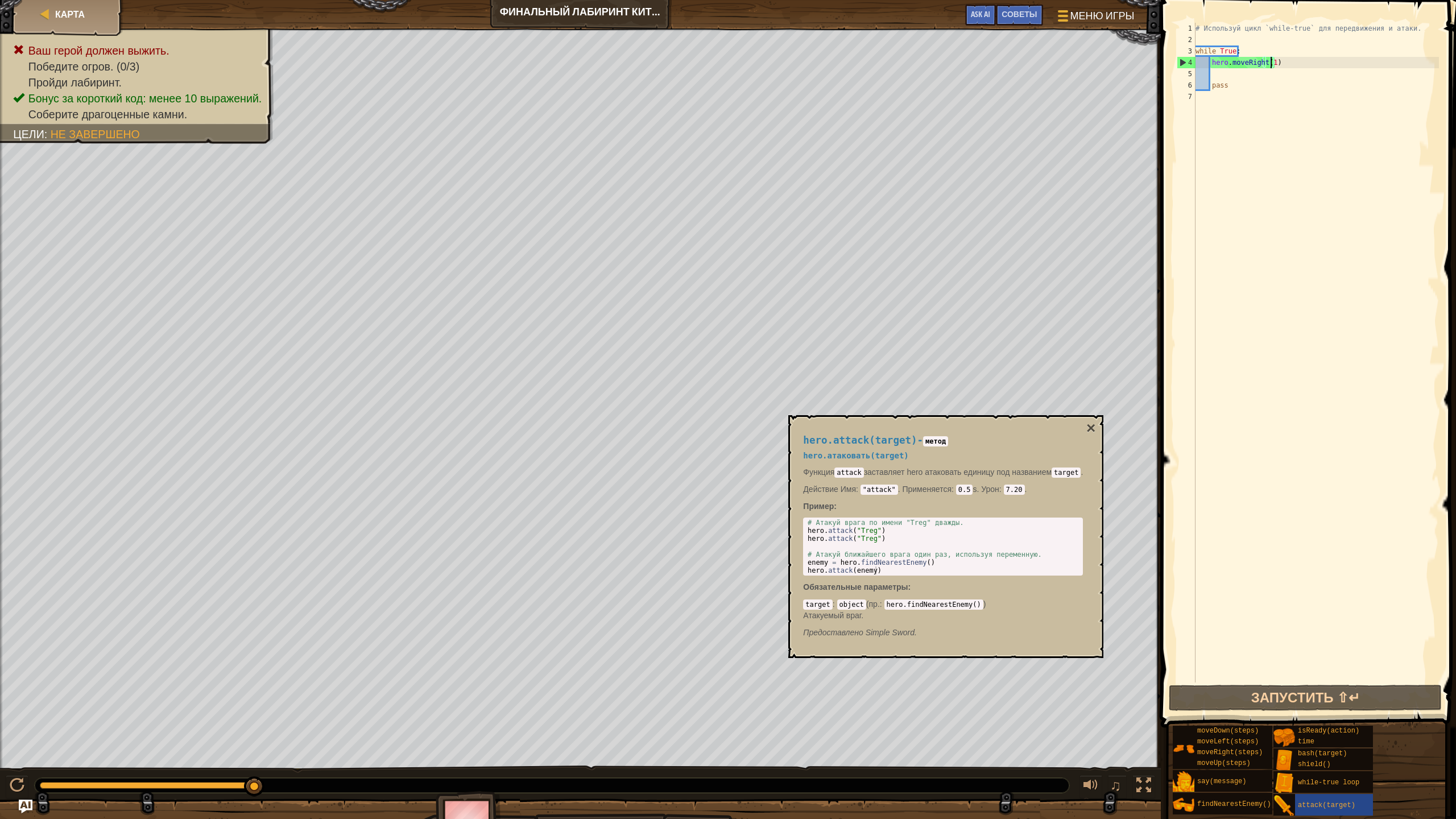
click at [325, 746] on div "Ваш герой должен выжить. Победите огров. (0/3) Пройди лабиринт. Бонус за коротк…" at bounding box center [728, 437] width 1456 height 817
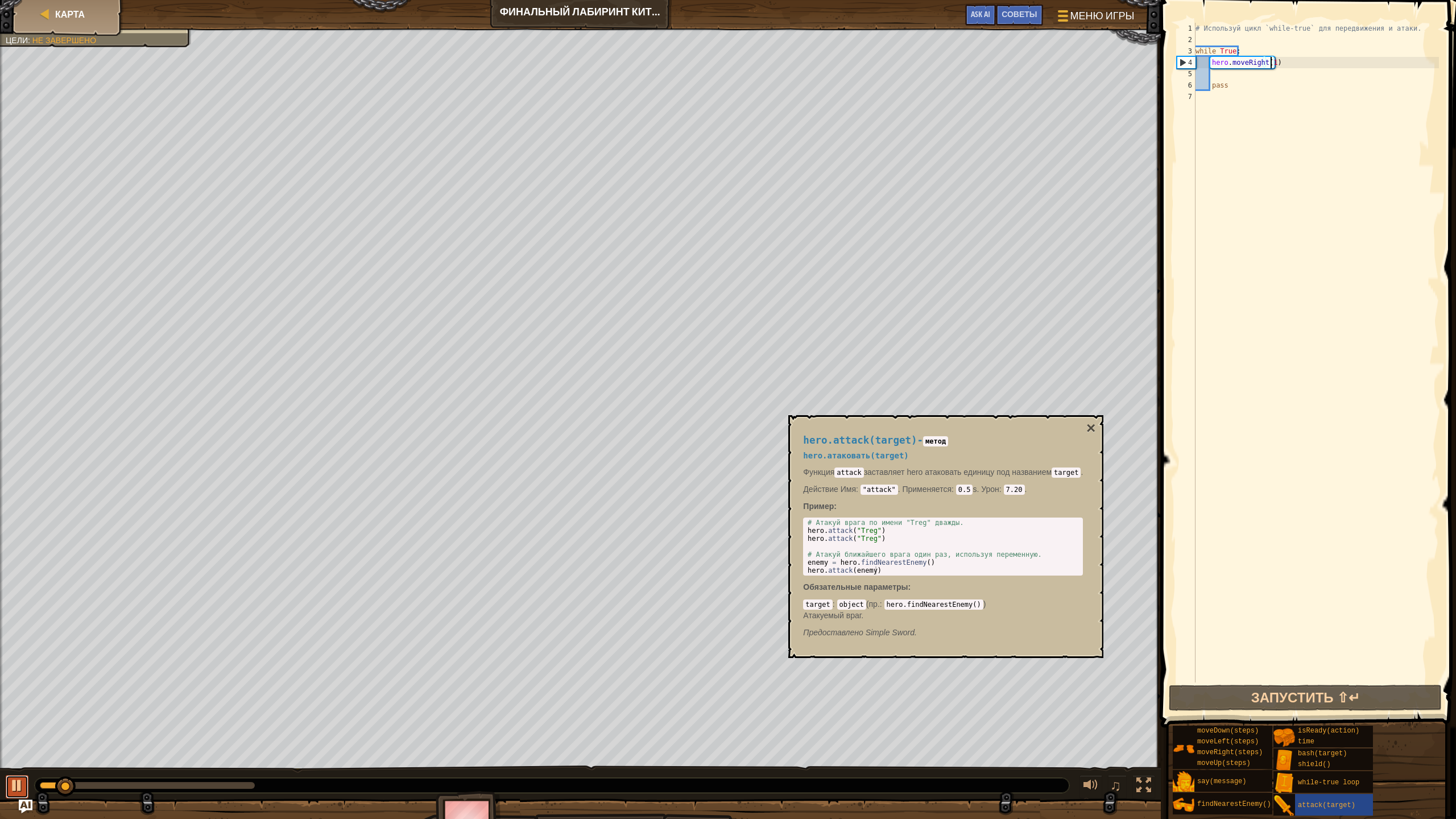
click at [13, 746] on div at bounding box center [17, 785] width 15 height 15
click at [1217, 82] on div "# Используй цикл `while-true` для передвижения и атаки. while True : hero . mov…" at bounding box center [1316, 364] width 246 height 683
type textarea "pass"
click at [1223, 72] on div "# Используй цикл `while-true` для передвижения и атаки. while True : hero . mov…" at bounding box center [1316, 364] width 246 height 683
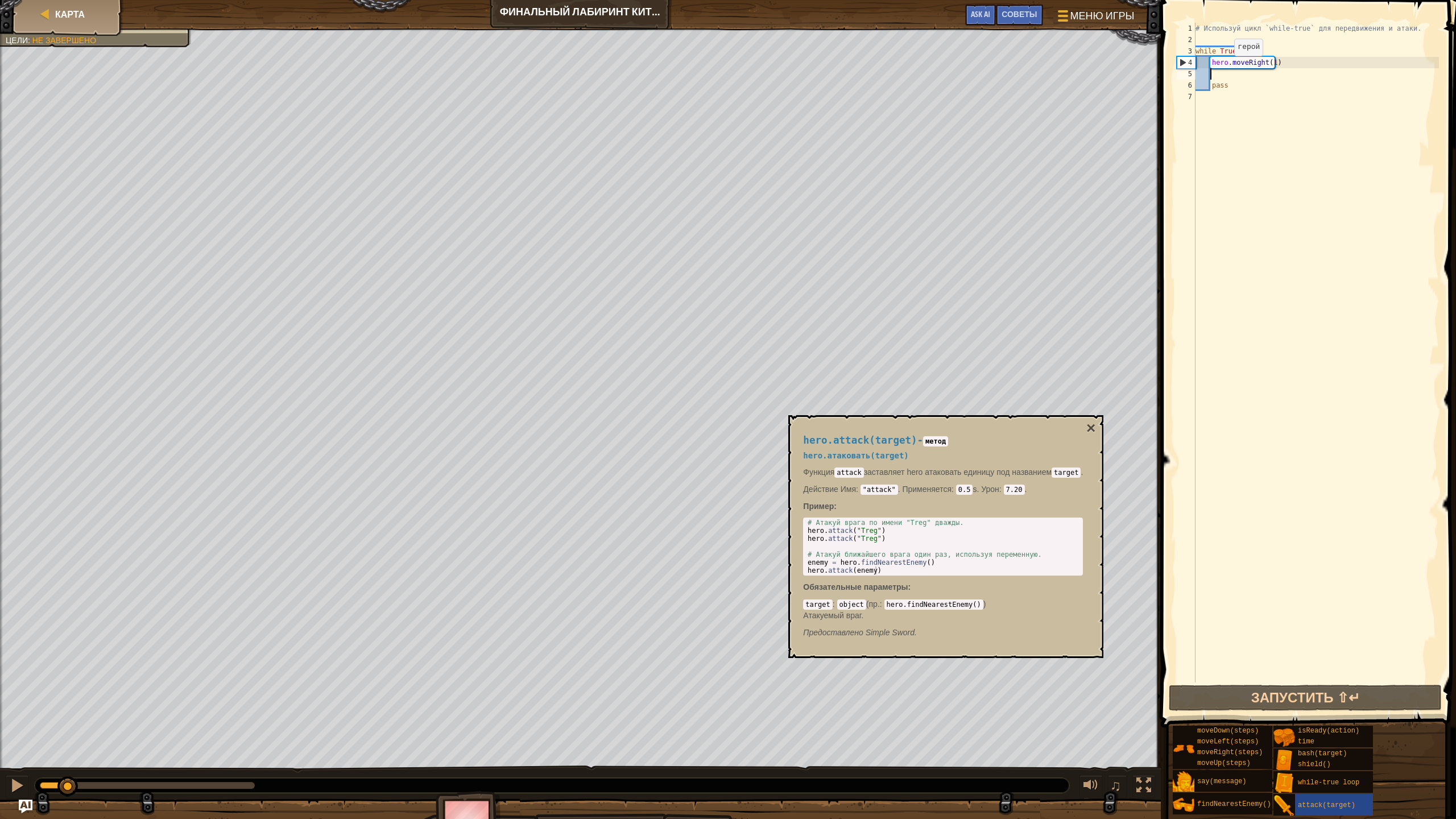
type textarea "H"
click at [1272, 78] on div "# Используй цикл `while-true` для передвижения и атаки. while True : hero . mov…" at bounding box center [1316, 364] width 246 height 683
click at [1269, 80] on div "# Используй цикл `while-true` для передвижения и атаки. while True : hero . mov…" at bounding box center [1316, 364] width 246 height 683
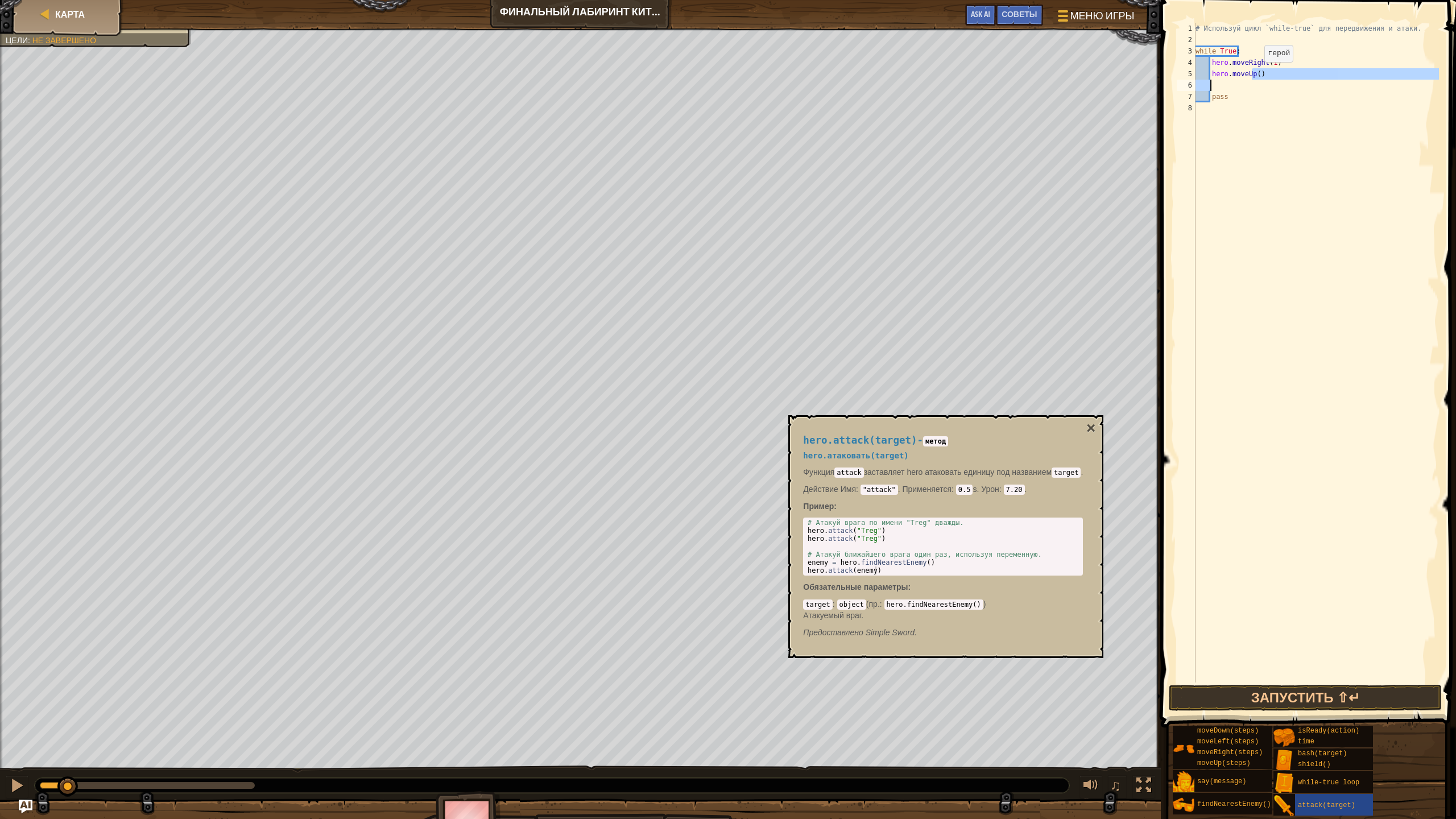
click at [1255, 73] on div "# Используй цикл `while-true` для передвижения и атаки. while True : hero . mov…" at bounding box center [1316, 352] width 246 height 659
type textarea "hero.moveUp(1)"
click at [1213, 74] on div "# Используй цикл `while-true` для передвижения и атаки. while True : hero . mov…" at bounding box center [1316, 364] width 246 height 683
click at [1211, 81] on div "# Используй цикл `while-true` для передвижения и атаки. while True : hero . mov…" at bounding box center [1316, 364] width 246 height 683
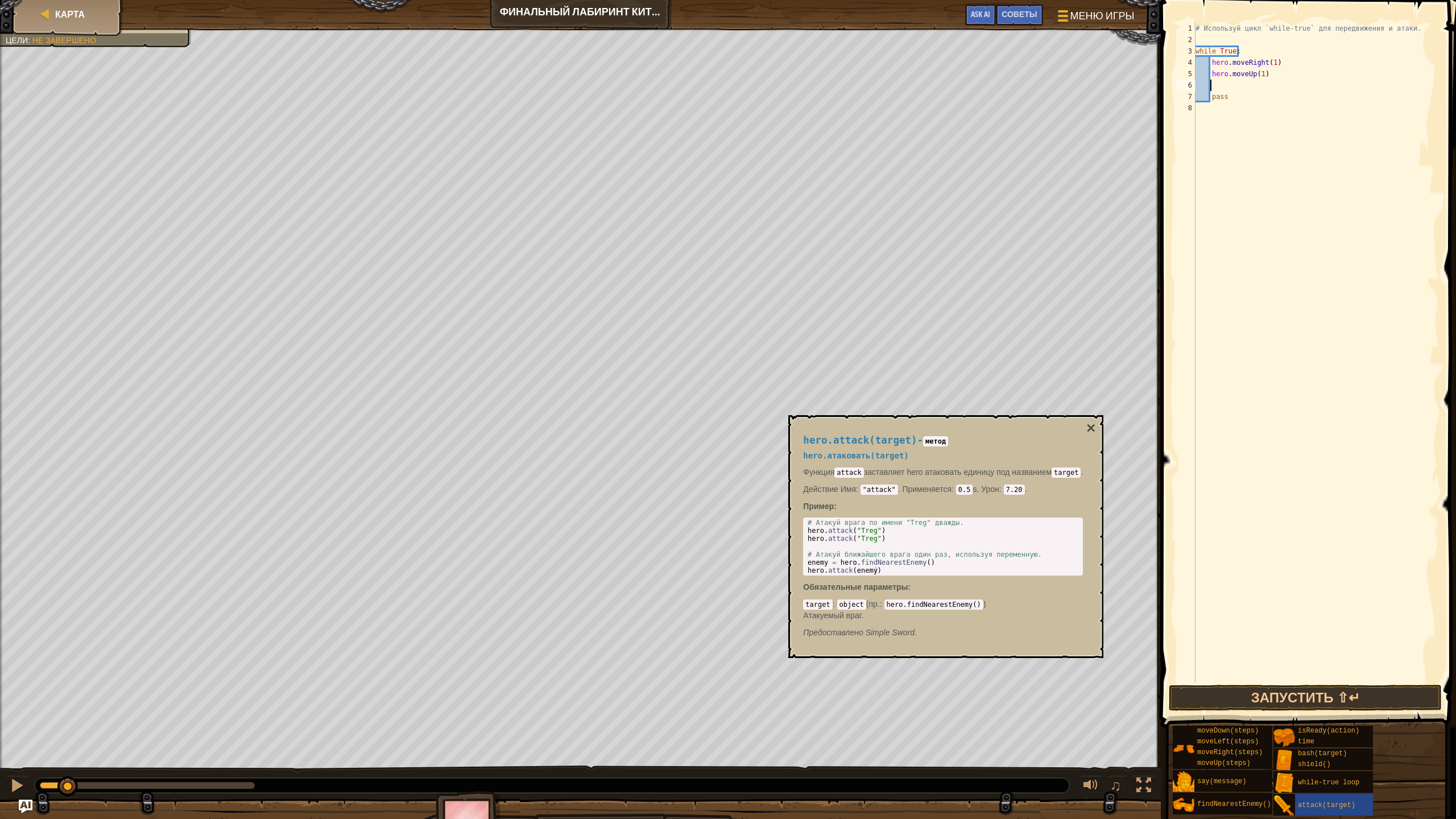
scroll to position [5, 2]
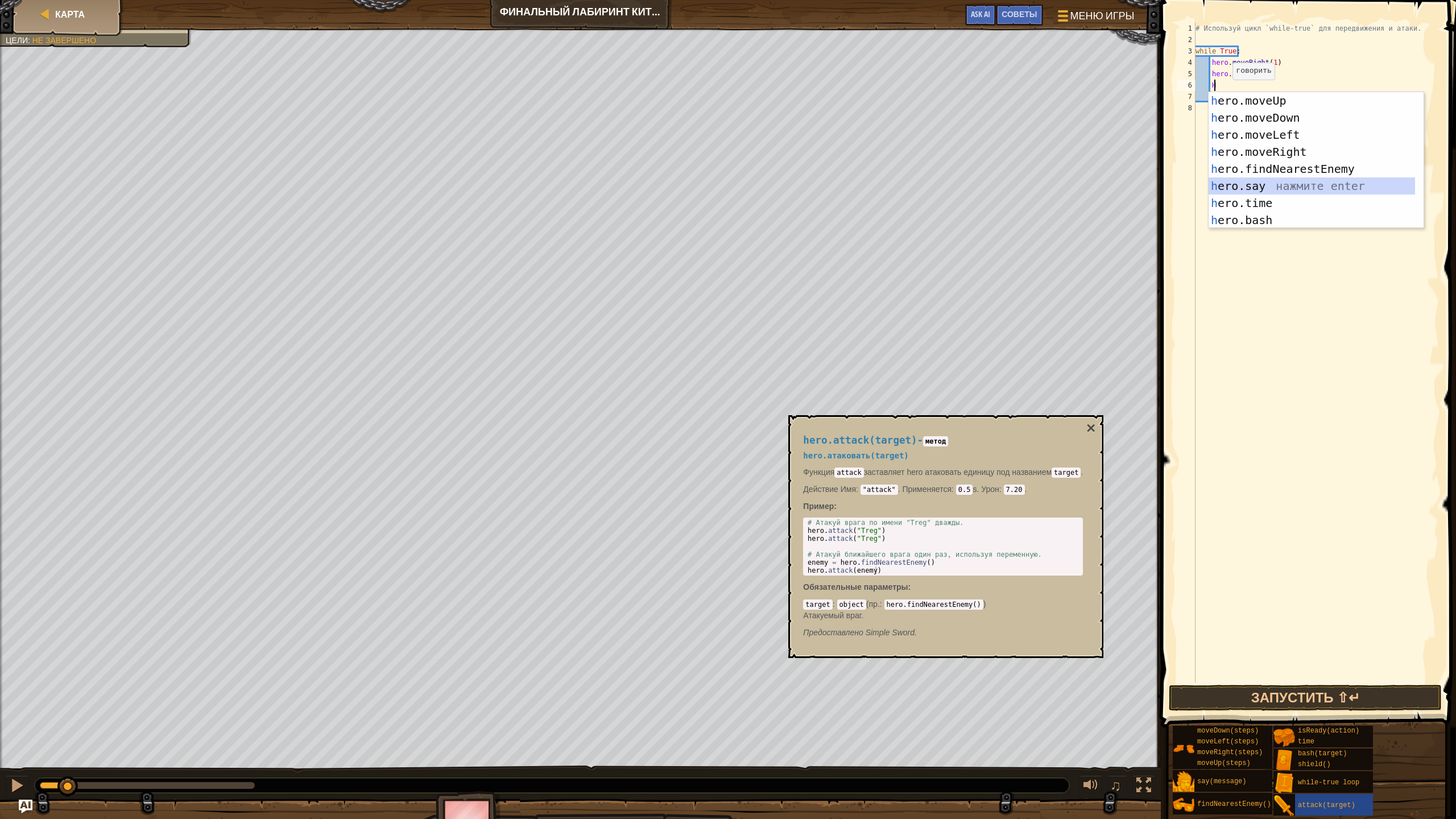
click at [1279, 190] on div "h ero.moveUp нажмите enter h ero.moveDown нажмите enter h ero.moveLeft нажмите …" at bounding box center [1312, 177] width 206 height 170
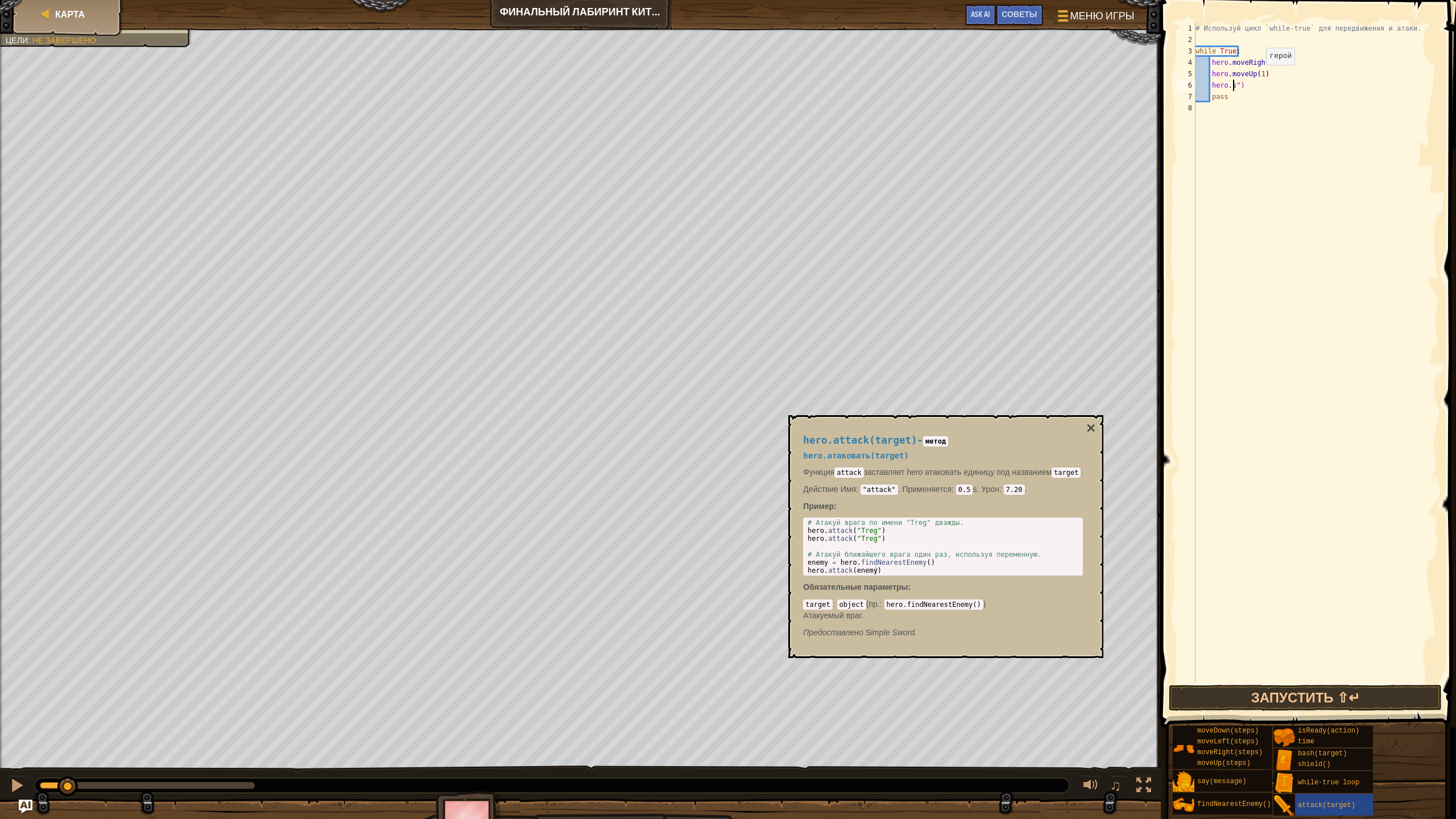
type textarea "hero.")"
click at [1247, 106] on div "# Используй цикл `while-true` для передвижения и атаки. while True : hero . mov…" at bounding box center [1316, 364] width 246 height 683
click at [1250, 94] on div "# Используй цикл `while-true` для передвижения и атаки. while True : hero . mov…" at bounding box center [1316, 364] width 246 height 683
click at [1250, 85] on div "# Используй цикл `while-true` для передвижения и атаки. while True : hero . mov…" at bounding box center [1316, 364] width 246 height 683
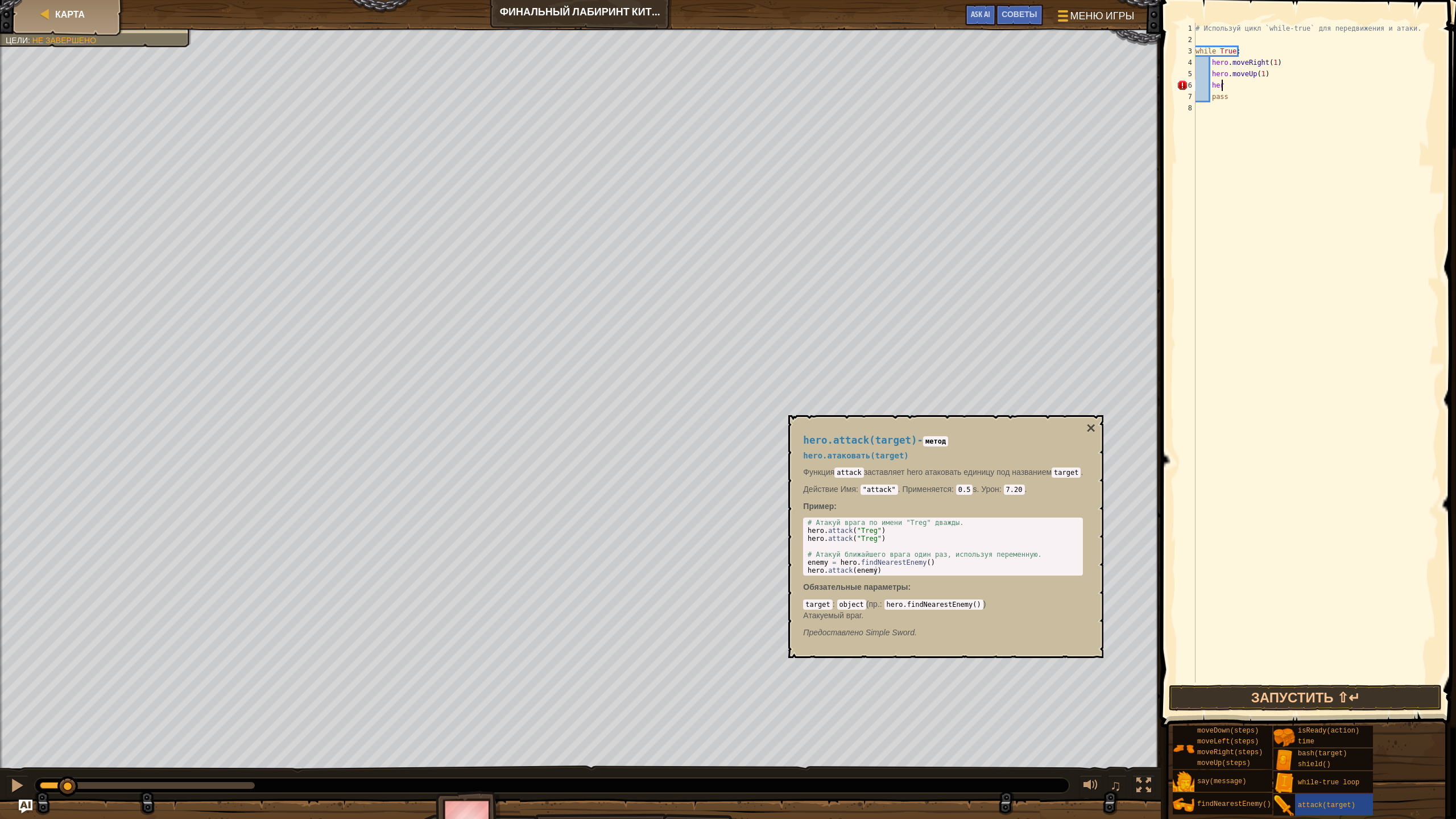
type textarea "h"
type textarea "F"
click at [1286, 72] on div "# Используй цикл `while-true` для передвижения и атаки. while True : hero . mov…" at bounding box center [1316, 364] width 246 height 683
click at [1256, 81] on div "# Используй цикл `while-true` для передвижения и атаки. while True : hero . mov…" at bounding box center [1316, 352] width 246 height 659
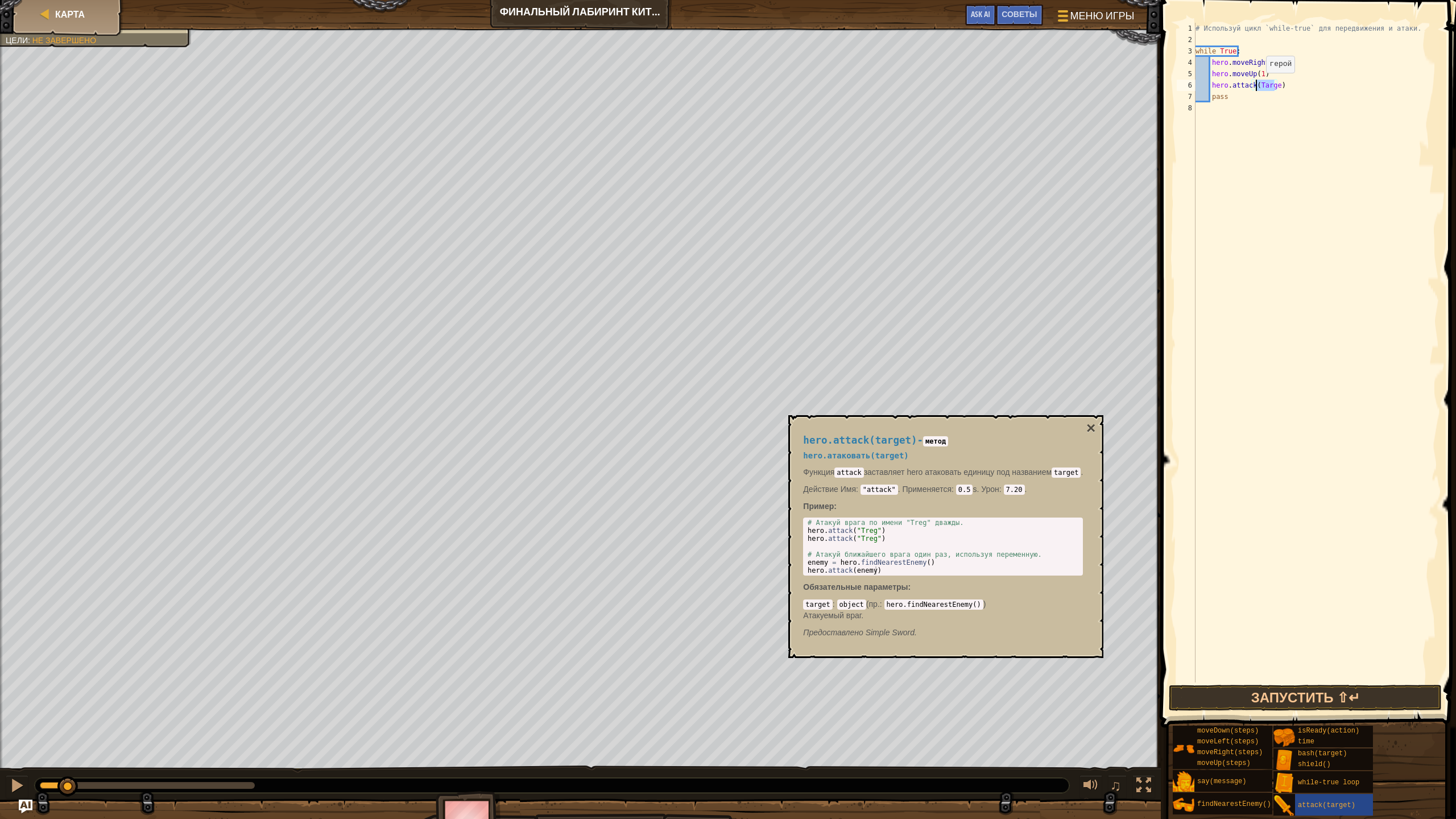
click at [1256, 84] on div "# Используй цикл `while-true` для передвижения и атаки. while True : hero . mov…" at bounding box center [1316, 352] width 246 height 659
click at [1260, 86] on div "# Используй цикл `while-true` для передвижения и атаки. while True : hero . mov…" at bounding box center [1316, 352] width 246 height 659
click at [1271, 84] on div "# Используй цикл `while-true` для передвижения и атаки. while True : hero . mov…" at bounding box center [1316, 364] width 246 height 683
click at [1274, 84] on div "# Используй цикл `while-true` для передвижения и атаки. while True : hero . mov…" at bounding box center [1316, 364] width 246 height 683
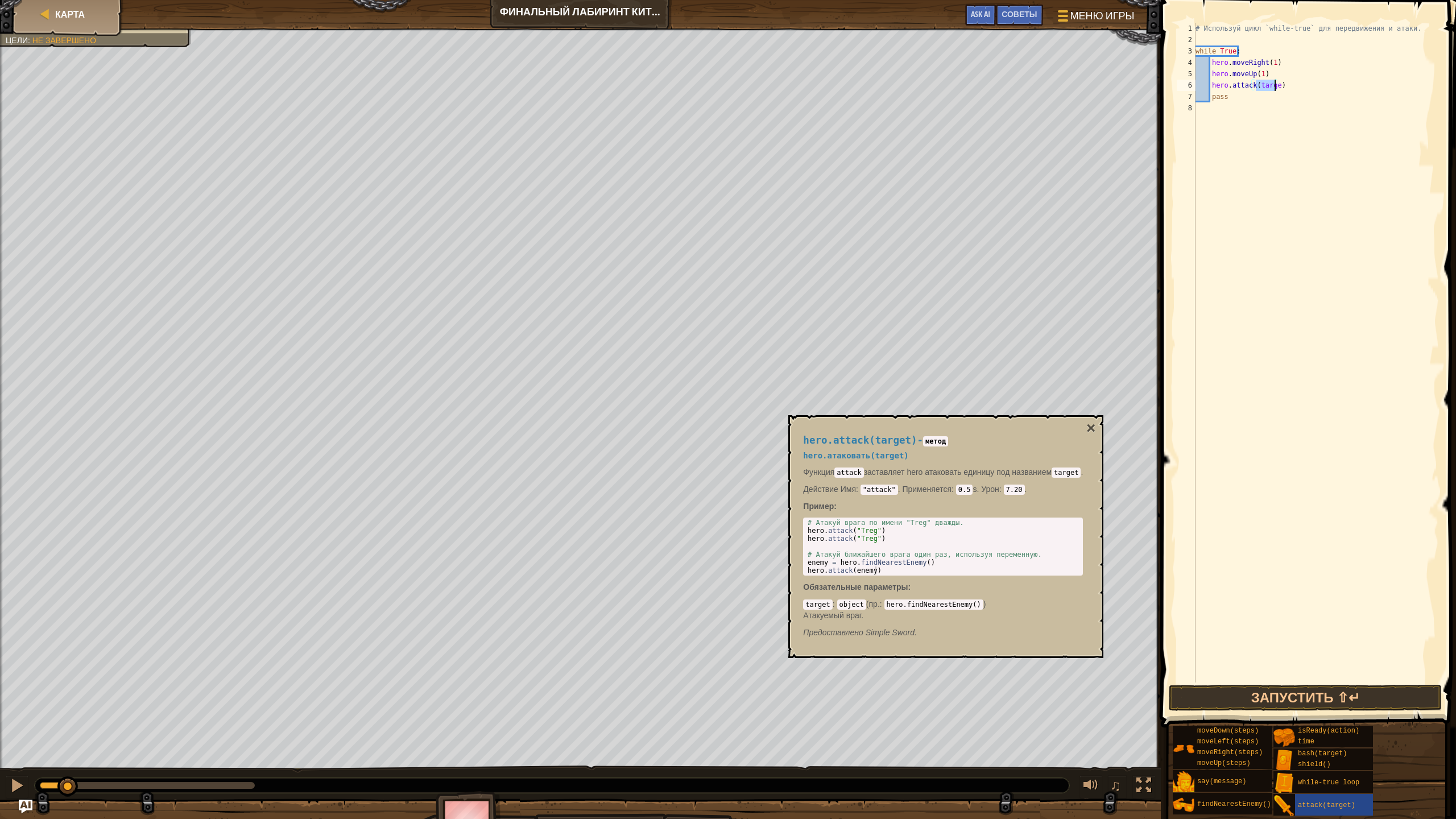
click at [1274, 85] on div "# Используй цикл `while-true` для передвижения и атаки. while True : hero . mov…" at bounding box center [1316, 364] width 246 height 683
click at [1326, 128] on div "# Используй цикл `while-true` для передвижения и атаки. while True : hero . mov…" at bounding box center [1316, 364] width 246 height 683
click at [1308, 91] on div "# Используй цикл `while-true` для передвижения и атаки. while True : hero . mov…" at bounding box center [1316, 352] width 246 height 659
drag, startPoint x: 1262, startPoint y: 267, endPoint x: 1247, endPoint y: 241, distance: 30.0
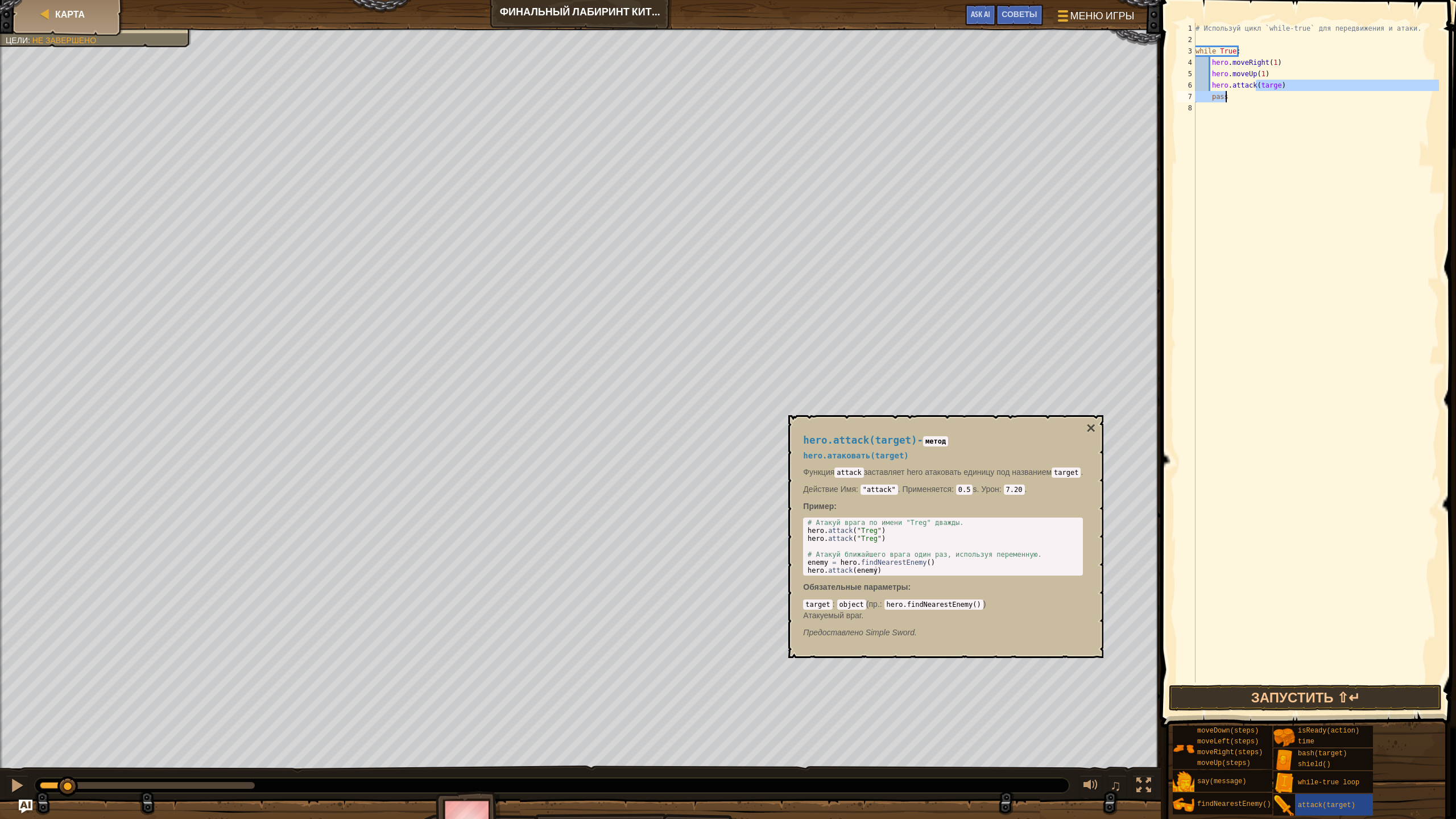
click at [1261, 255] on div "# Используй цикл `while-true` для передвижения и атаки. while True : hero . mov…" at bounding box center [1316, 364] width 246 height 683
type textarea "pass"
click at [1170, 182] on span at bounding box center [1310, 347] width 304 height 761
click at [1274, 90] on div "# Используй цикл `while-true` для передвижения и атаки. while True : hero . mov…" at bounding box center [1316, 364] width 246 height 683
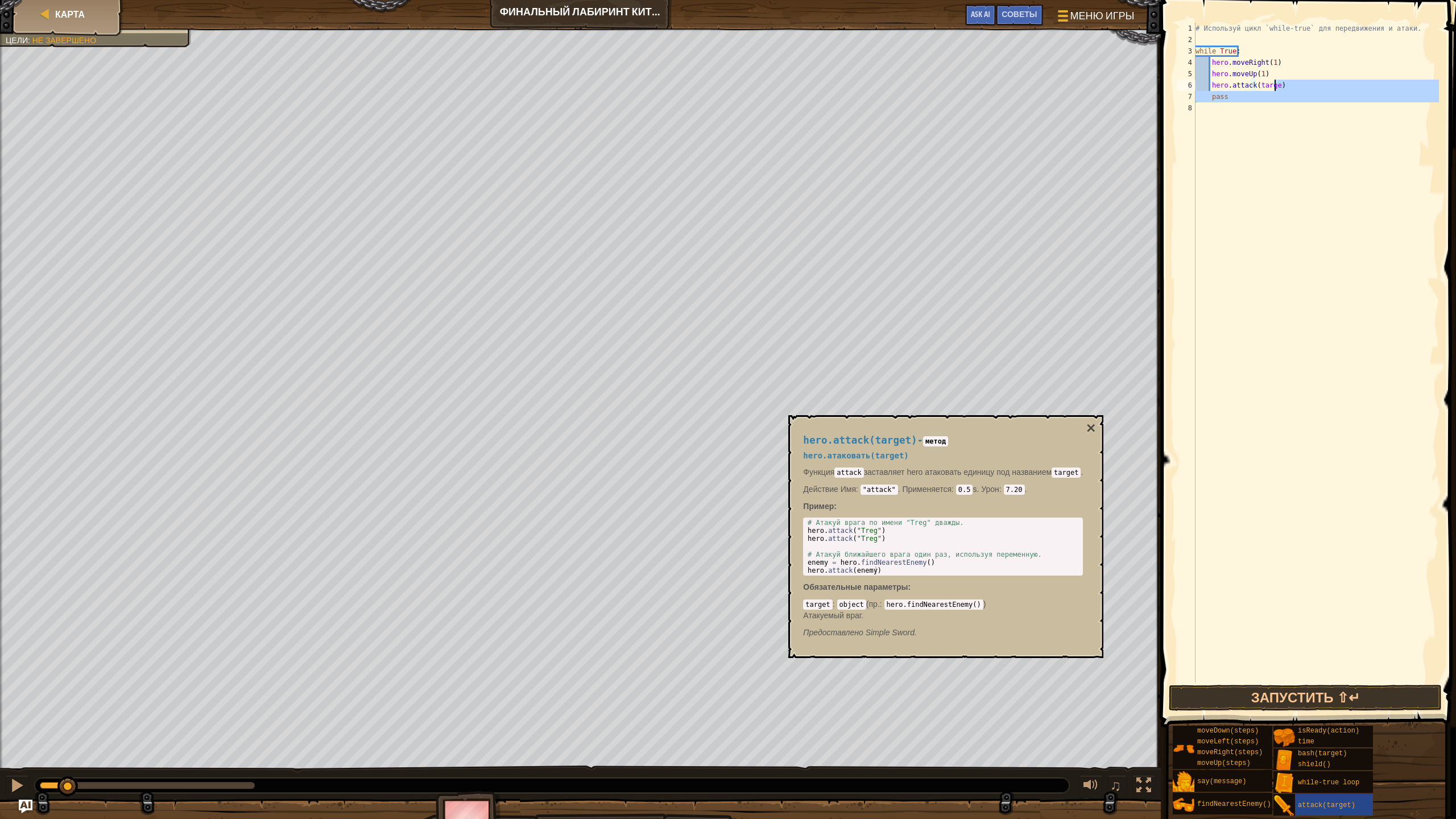
type textarea "hero.attack(targe"
click at [1195, 89] on div "# Используй цикл `while-true` для передвижения и атаки. while True : hero . mov…" at bounding box center [1316, 364] width 246 height 683
click at [1202, 101] on div "# Используй цикл `while-true` для передвижения и атаки. while True : hero . mov…" at bounding box center [1316, 364] width 246 height 683
type textarea "end"
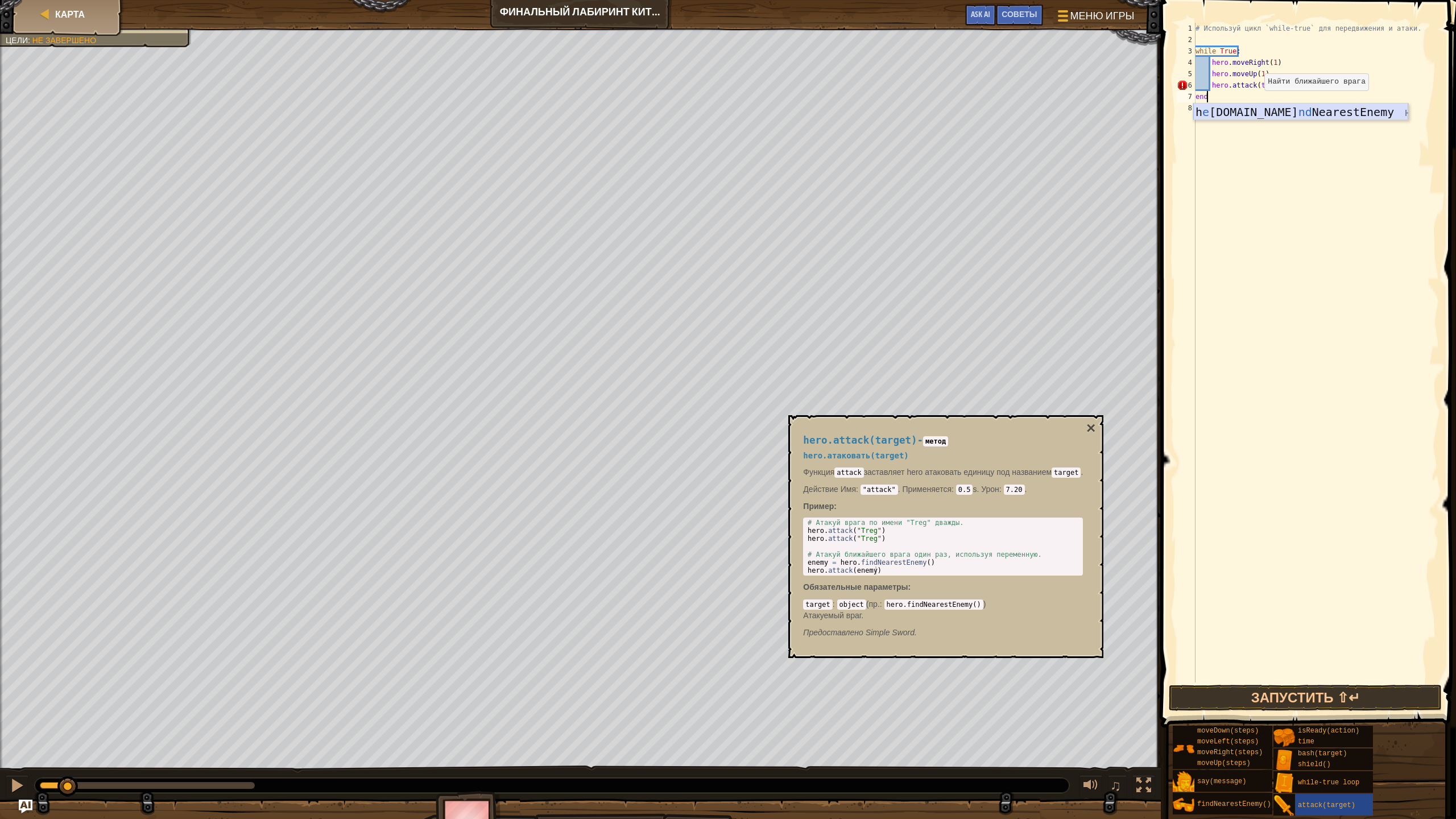
click at [1253, 116] on div "h e [DOMAIN_NAME] nd NearestEnemy нажмите enter" at bounding box center [1300, 129] width 215 height 51
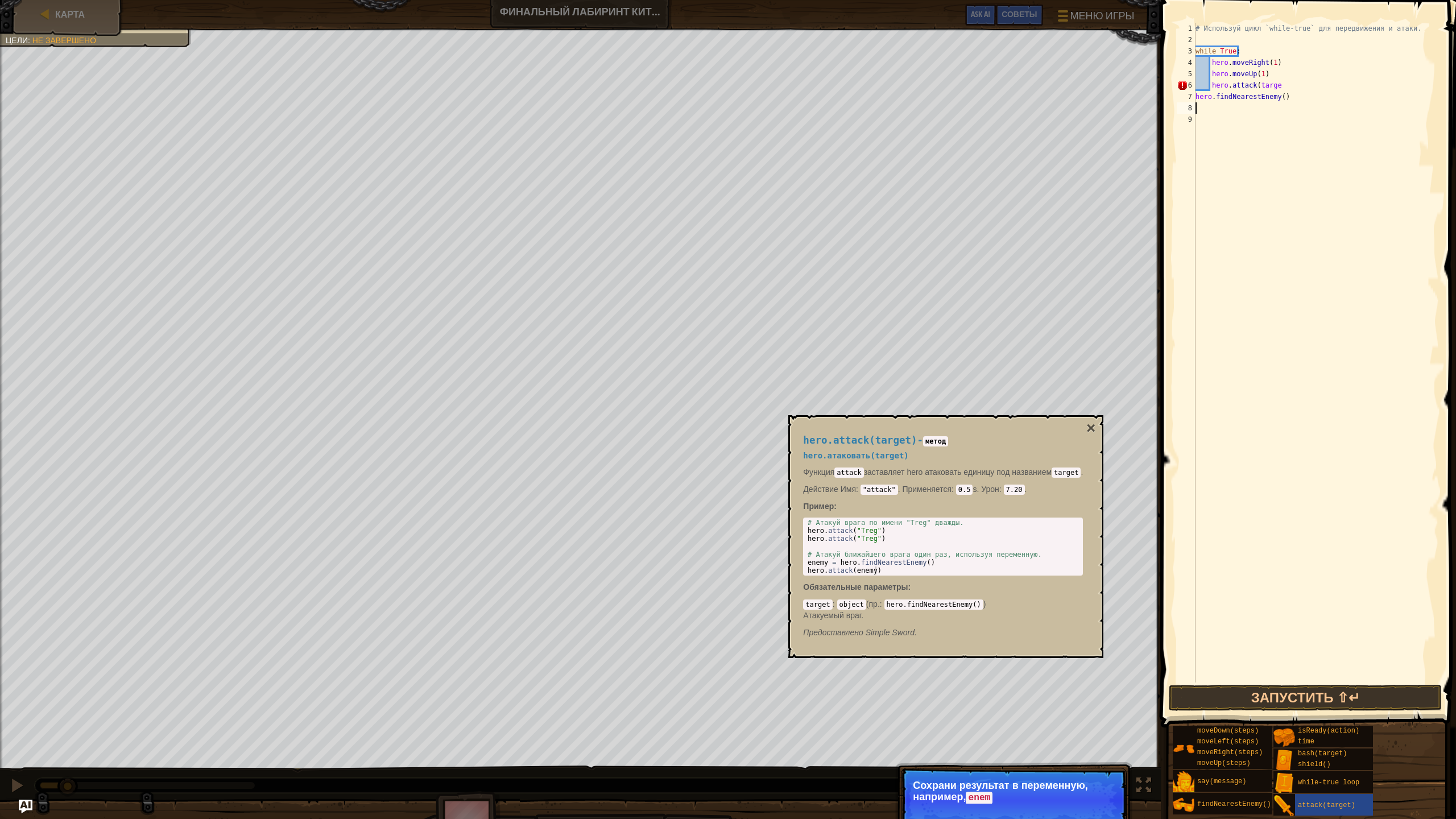
click at [1297, 102] on div "# Используй цикл `while-true` для передвижения и атаки. while True : hero . mov…" at bounding box center [1316, 364] width 246 height 683
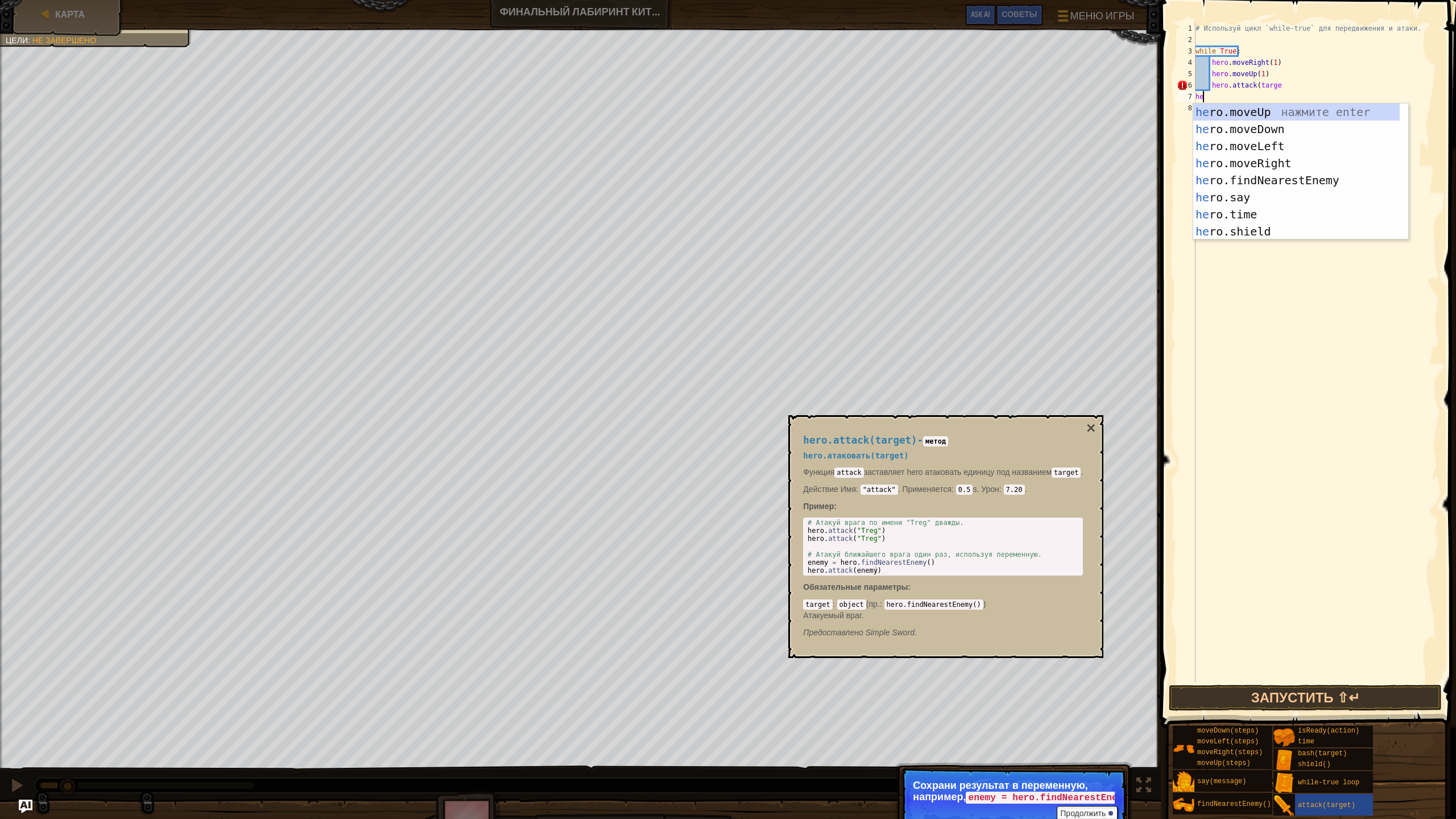
type textarea "h"
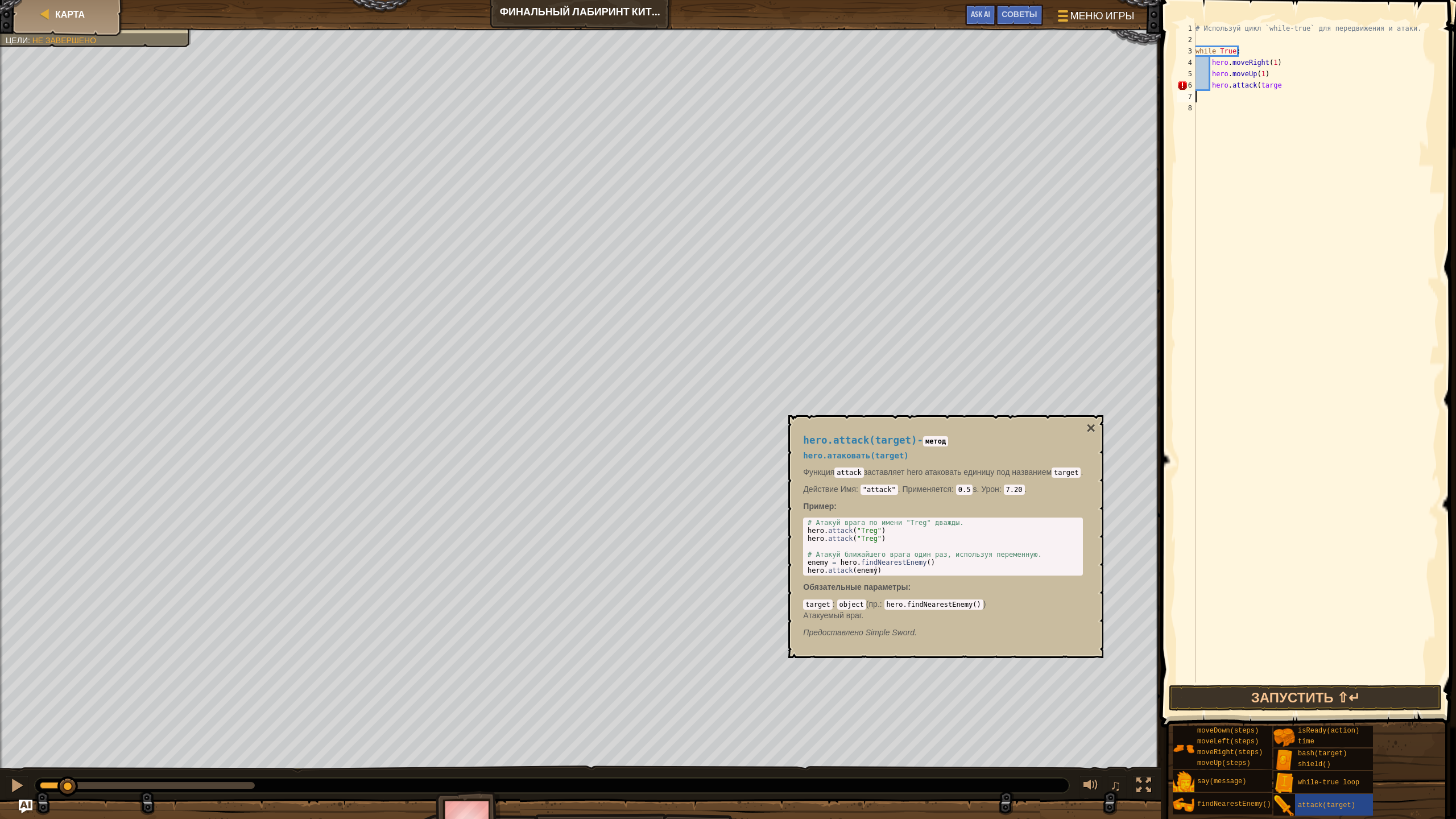
click at [1418, 206] on div "# Используй цикл `while-true` для передвижения и атаки. while True : hero . mov…" at bounding box center [1316, 364] width 246 height 683
click at [1283, 88] on div "# Используй цикл `while-true` для передвижения и атаки. while True : hero . mov…" at bounding box center [1316, 364] width 246 height 683
drag, startPoint x: 1283, startPoint y: 88, endPoint x: 1269, endPoint y: 82, distance: 15.2
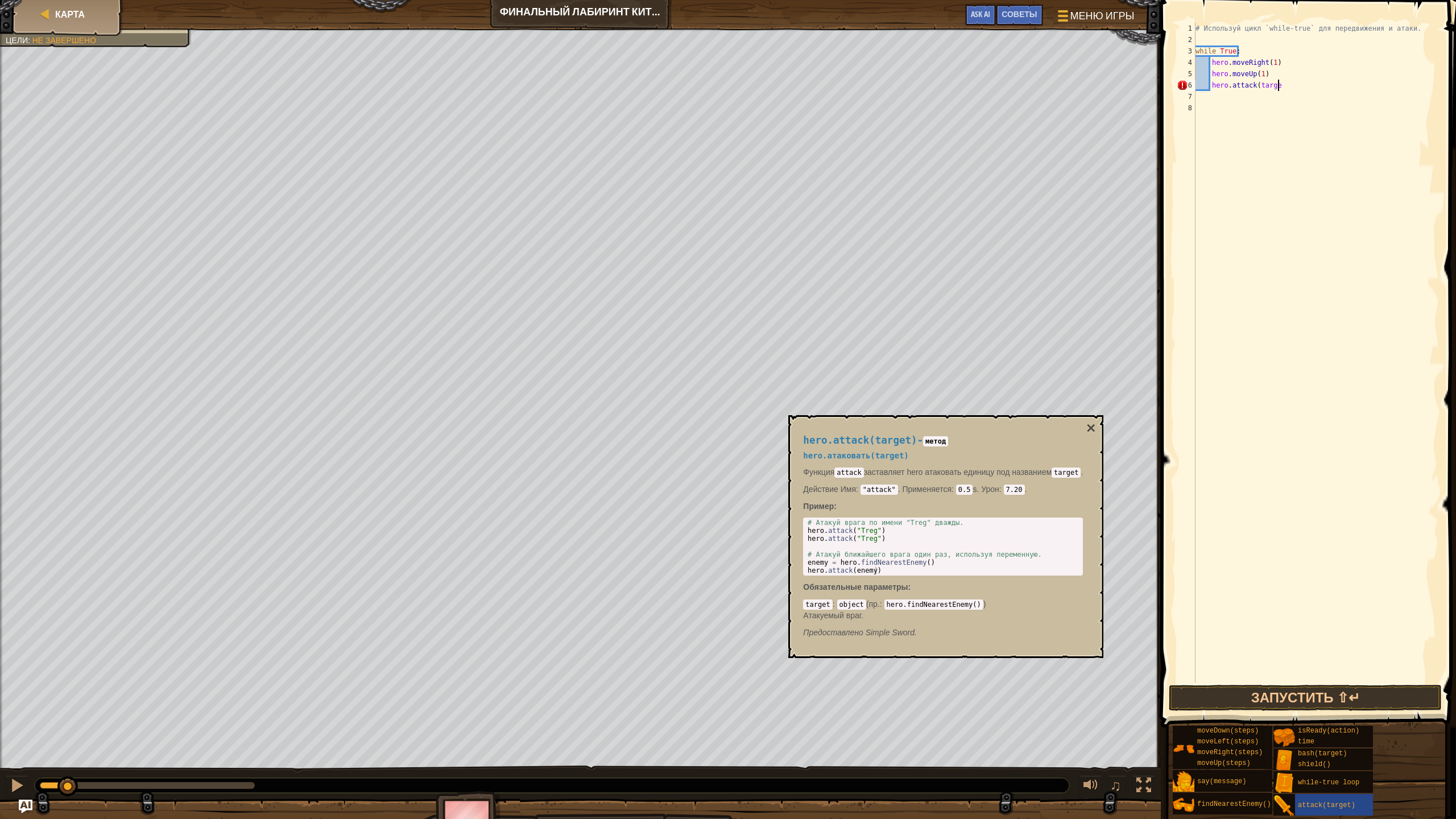
click at [1276, 84] on div "# Используй цикл `while-true` для передвижения и атаки. while True : hero . mov…" at bounding box center [1316, 364] width 246 height 683
click at [1268, 82] on div "# Используй цикл `while-true` для передвижения и атаки. while True : hero . mov…" at bounding box center [1316, 364] width 246 height 683
click at [1279, 82] on div "# Используй цикл `while-true` для передвижения и атаки. while True : hero . mov…" at bounding box center [1316, 364] width 246 height 683
click at [1276, 82] on div "# Используй цикл `while-true` для передвижения и атаки. while True : hero . mov…" at bounding box center [1316, 364] width 246 height 683
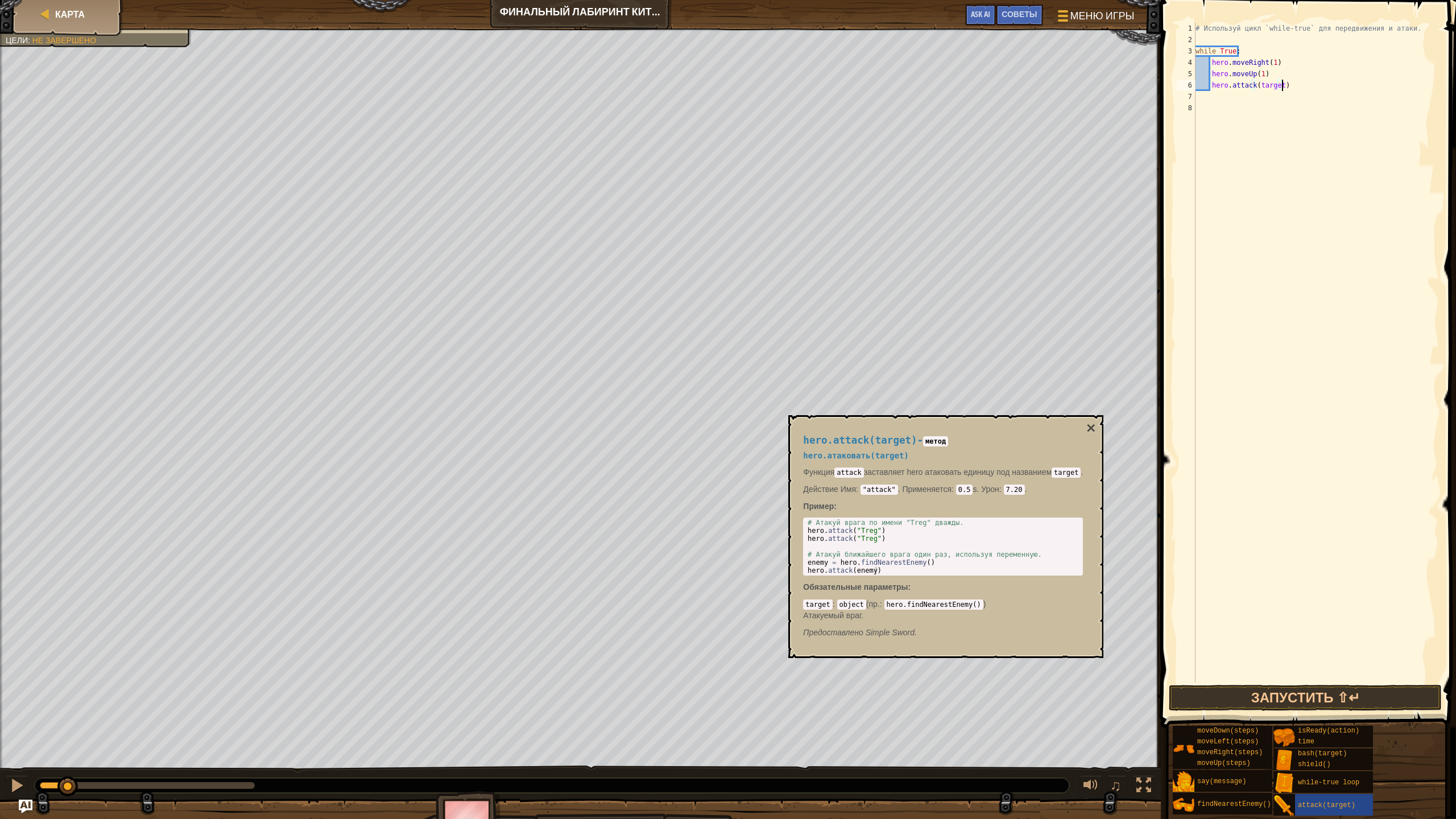
click at [1204, 96] on div "# Используй цикл `while-true` для передвижения и атаки. while True : hero . mov…" at bounding box center [1316, 364] width 246 height 683
type textarea "hero.attack(target)"
click at [1369, 145] on div "# Используй цикл `while-true` для передвижения и атаки. while True : hero . mov…" at bounding box center [1316, 364] width 246 height 683
click at [1207, 96] on div "# Используй цикл `while-true` для передвижения и атаки. while True : hero . mov…" at bounding box center [1316, 364] width 246 height 683
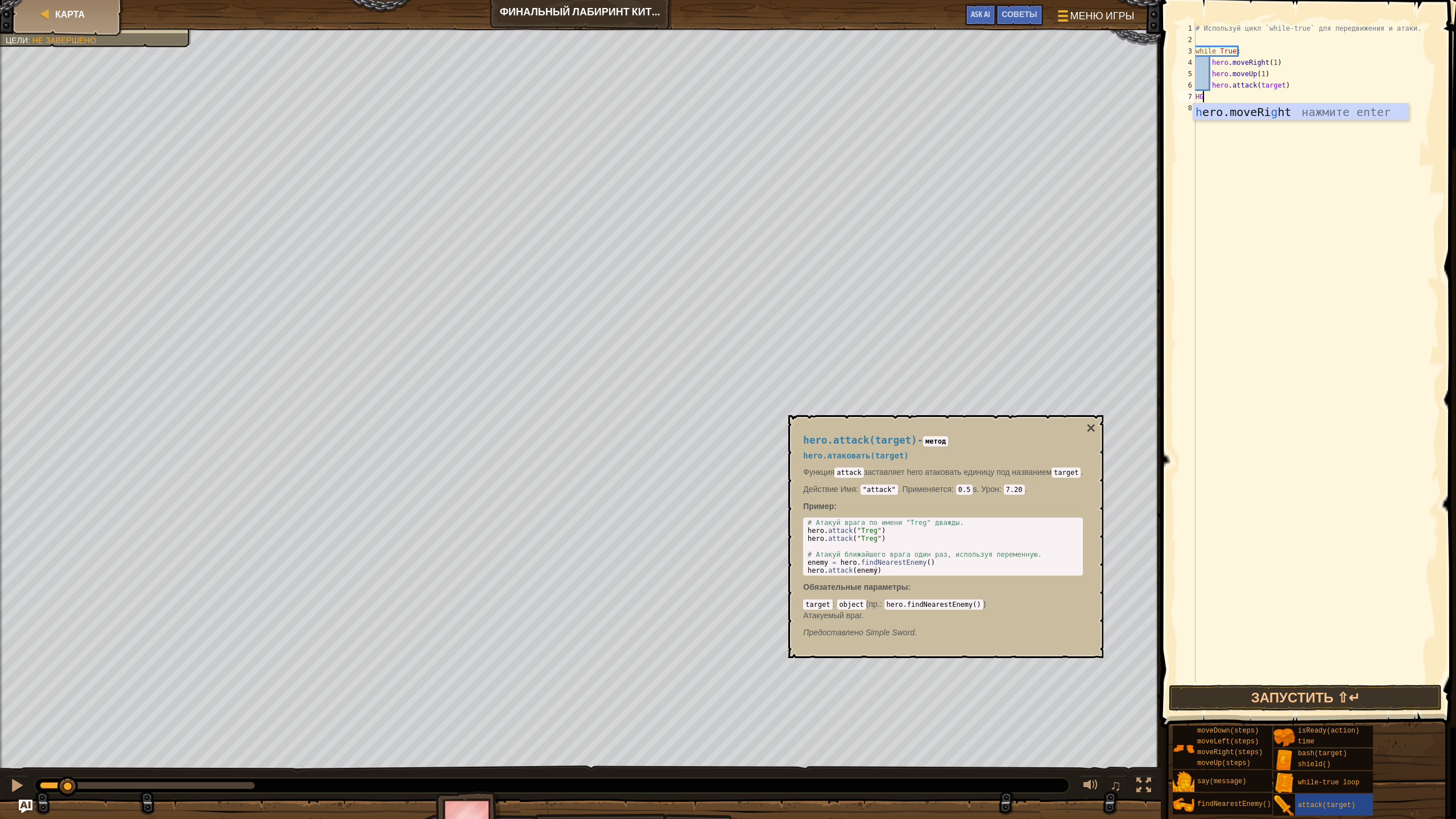
type textarea "H"
click at [1250, 96] on div "# Используй цикл `while-true` для передвижения и атаки. while True : hero . mov…" at bounding box center [1316, 364] width 246 height 683
click at [1250, 96] on div "# Используй цикл `while-true` для передвижения и атаки. while True : hero . mov…" at bounding box center [1316, 352] width 246 height 659
click at [1251, 94] on div "# Используй цикл `while-true` для передвижения и атаки. while True : hero . mov…" at bounding box center [1316, 364] width 246 height 683
type textarea "hero.moveRight(1)"
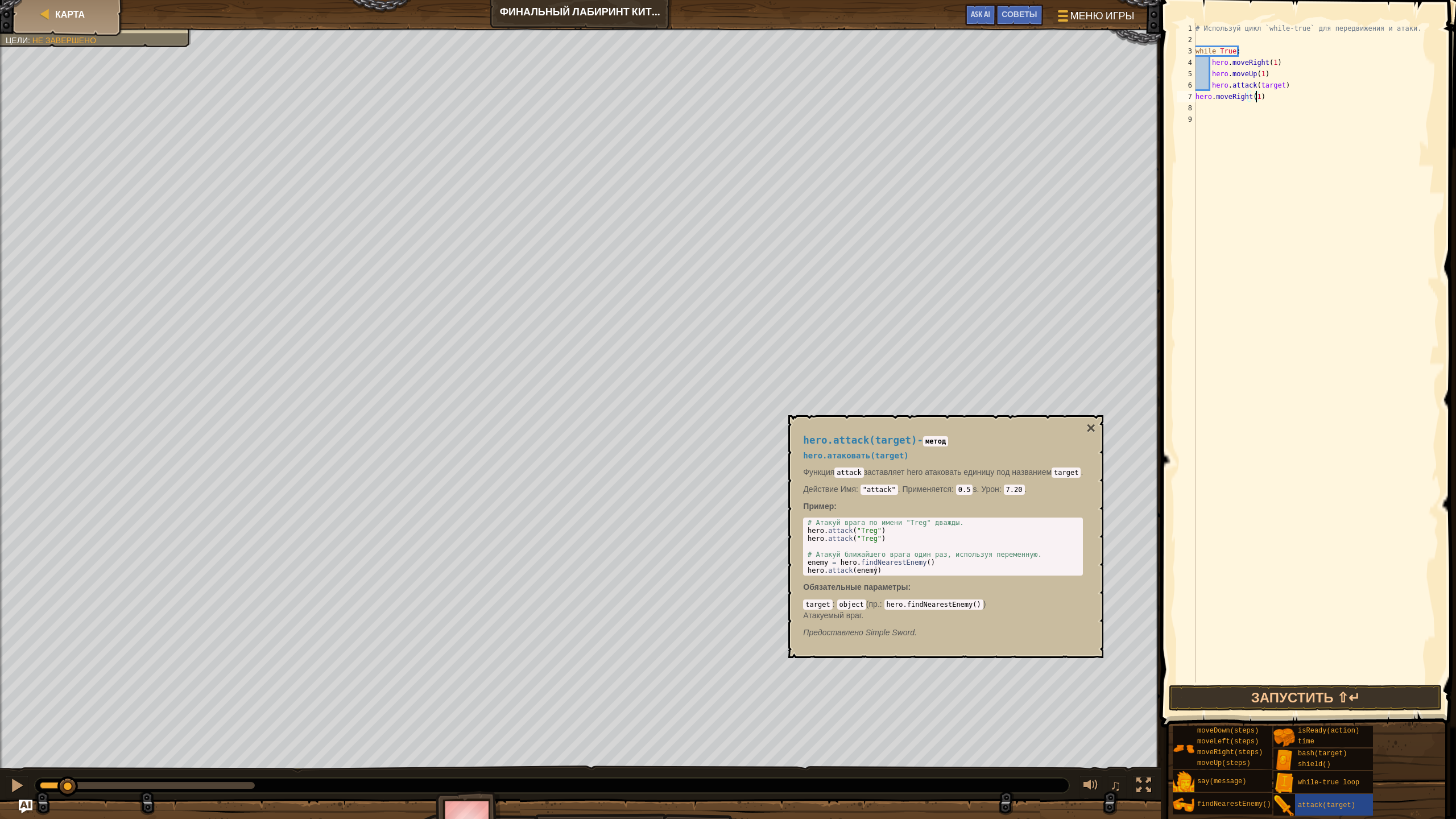
scroll to position [5, 5]
click at [1200, 106] on div "# Используй цикл `while-true` для передвижения и атаки. while True : hero . mov…" at bounding box center [1316, 364] width 246 height 683
type textarea "H"
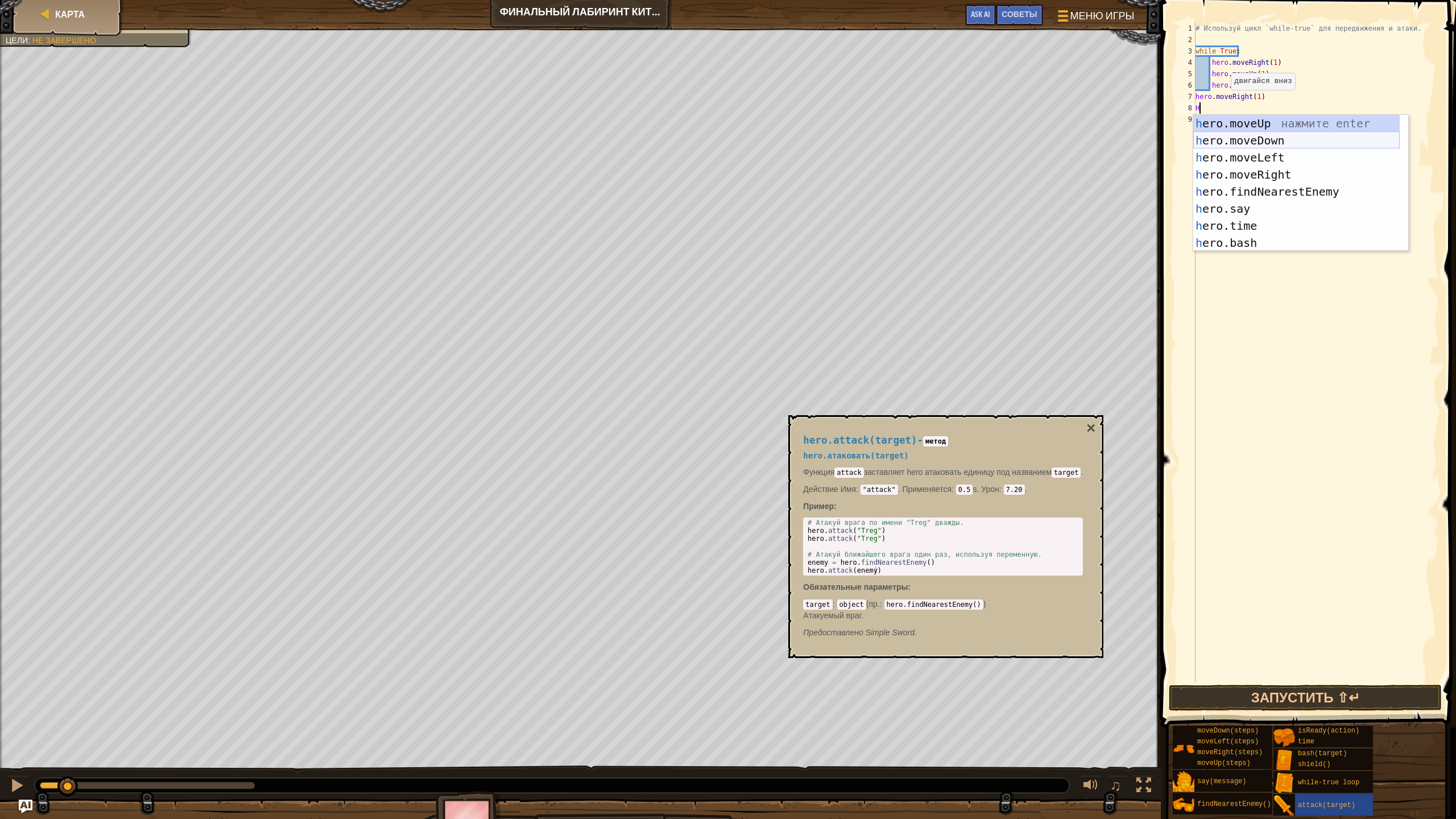
click at [1225, 143] on div "h ero.moveUp нажмите enter h ero.moveDown нажмите enter h ero.moveLeft нажмите …" at bounding box center [1296, 200] width 206 height 170
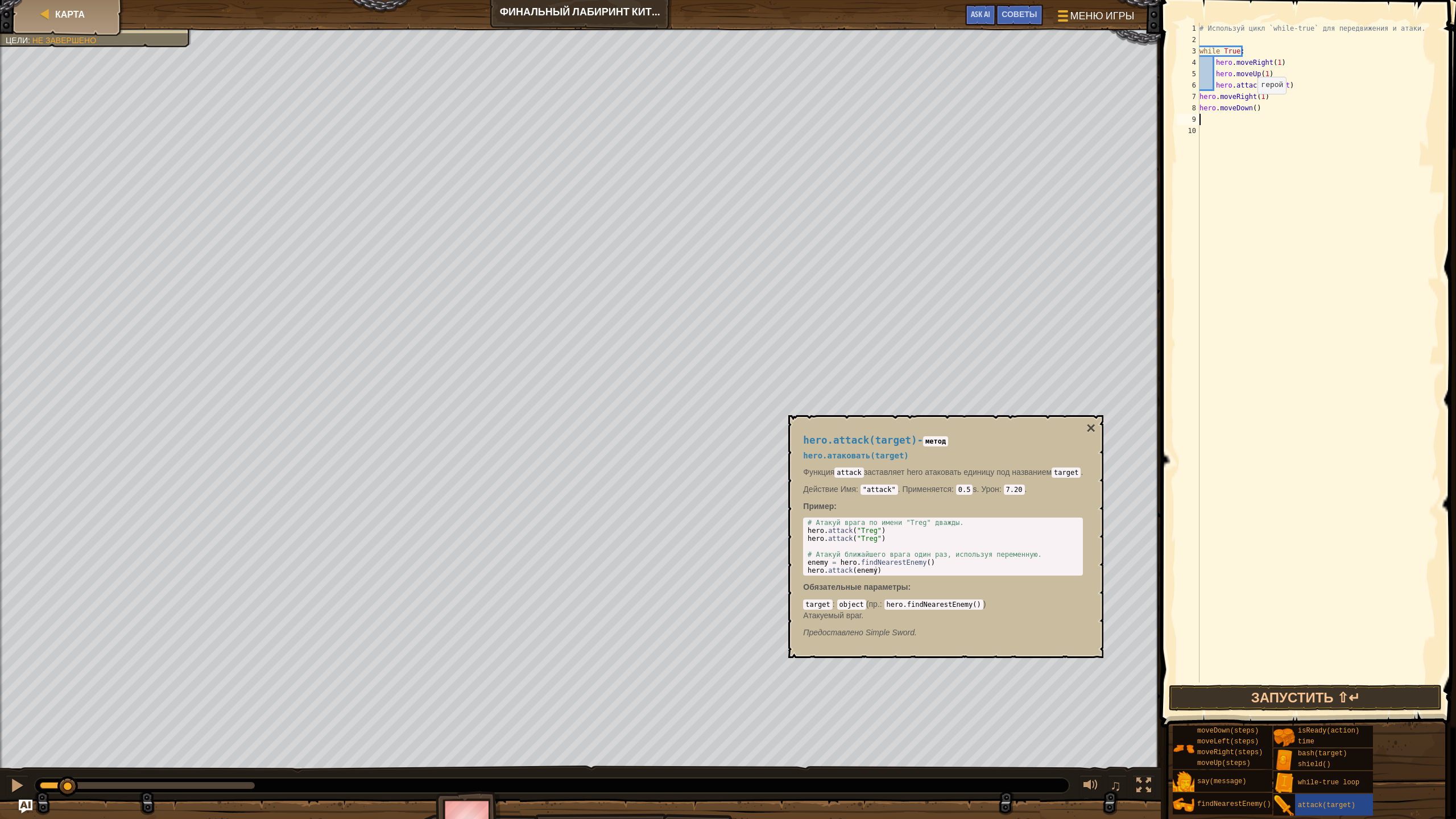
click at [1252, 107] on div "# Используй цикл `while-true` для передвижения и атаки. while True : hero . mov…" at bounding box center [1318, 364] width 242 height 683
type textarea "hero.moveDown(2)"
click at [1206, 114] on div "# Используй цикл `while-true` для передвижения и атаки. while True : hero . mov…" at bounding box center [1318, 364] width 242 height 683
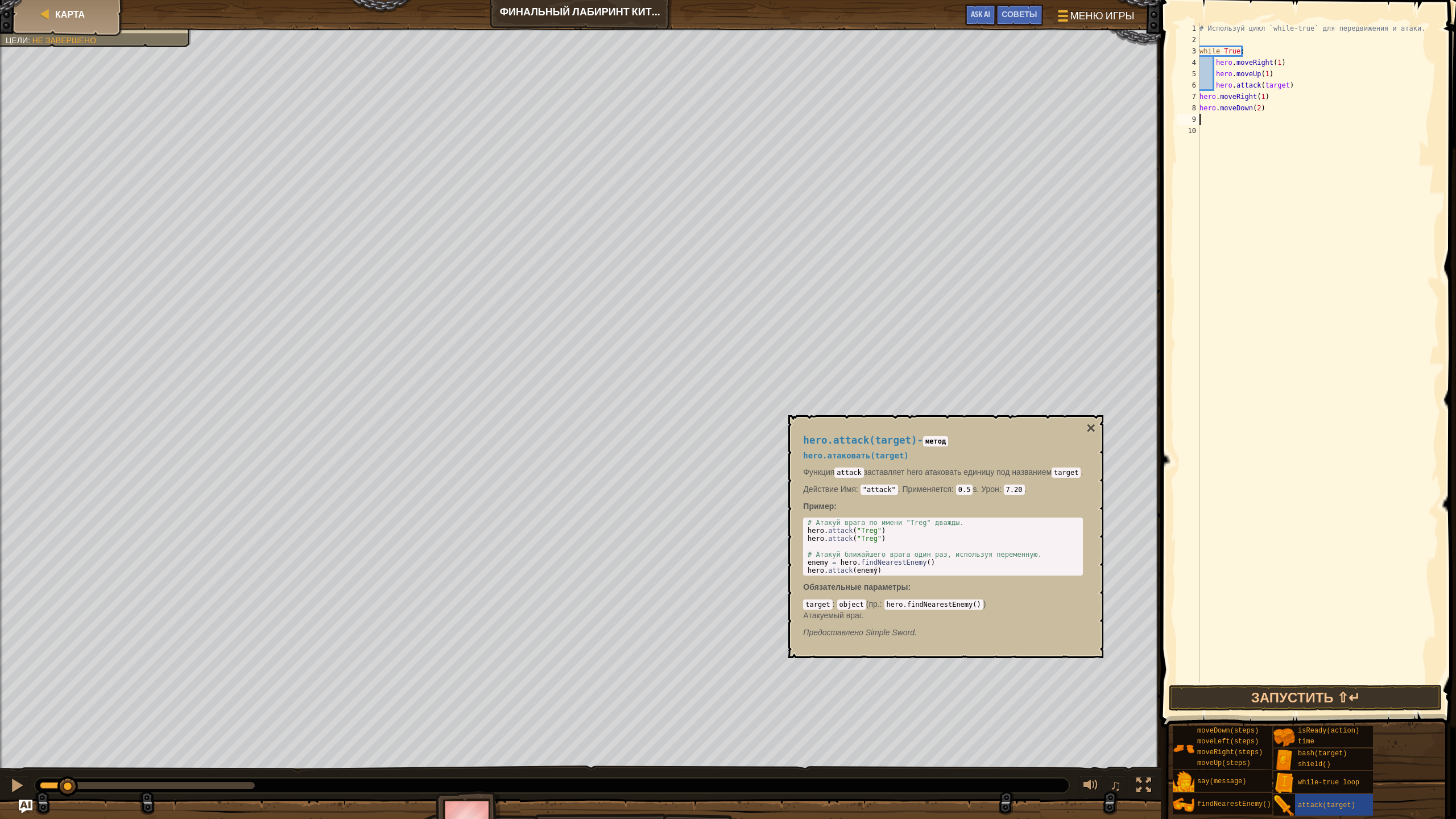
type textarea "H"
click at [1243, 121] on div "# Используй цикл `while-true` для передвижения и атаки. while True : hero . mov…" at bounding box center [1318, 364] width 242 height 683
type textarea "hero.moveUp(1)"
click at [1207, 124] on div "# Используй цикл `while-true` для передвижения и атаки. while True : hero . mov…" at bounding box center [1318, 364] width 242 height 683
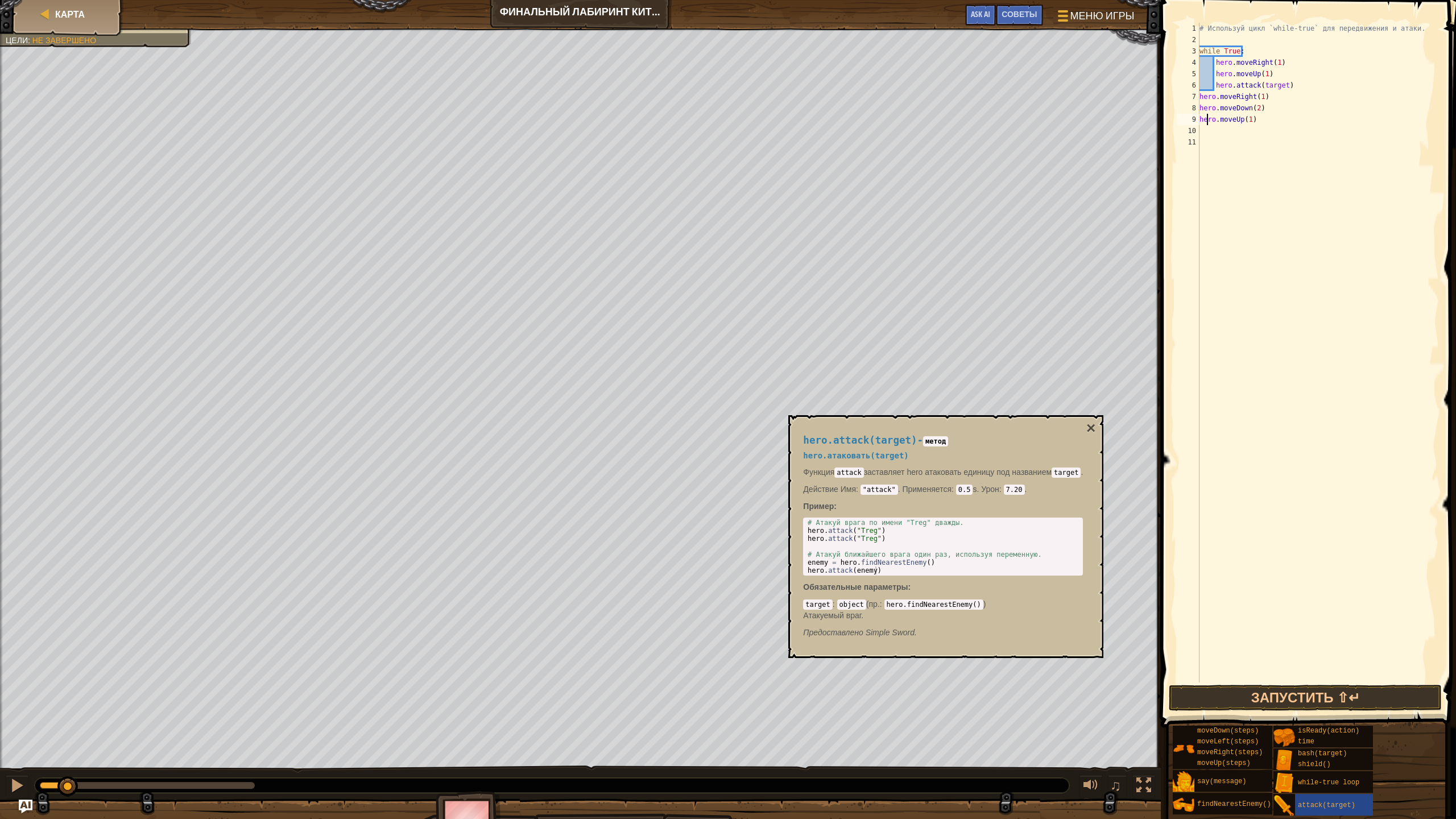
click at [1203, 130] on div "# Используй цикл `while-true` для передвижения и атаки. while True : hero . mov…" at bounding box center [1318, 364] width 242 height 683
type textarea "H"
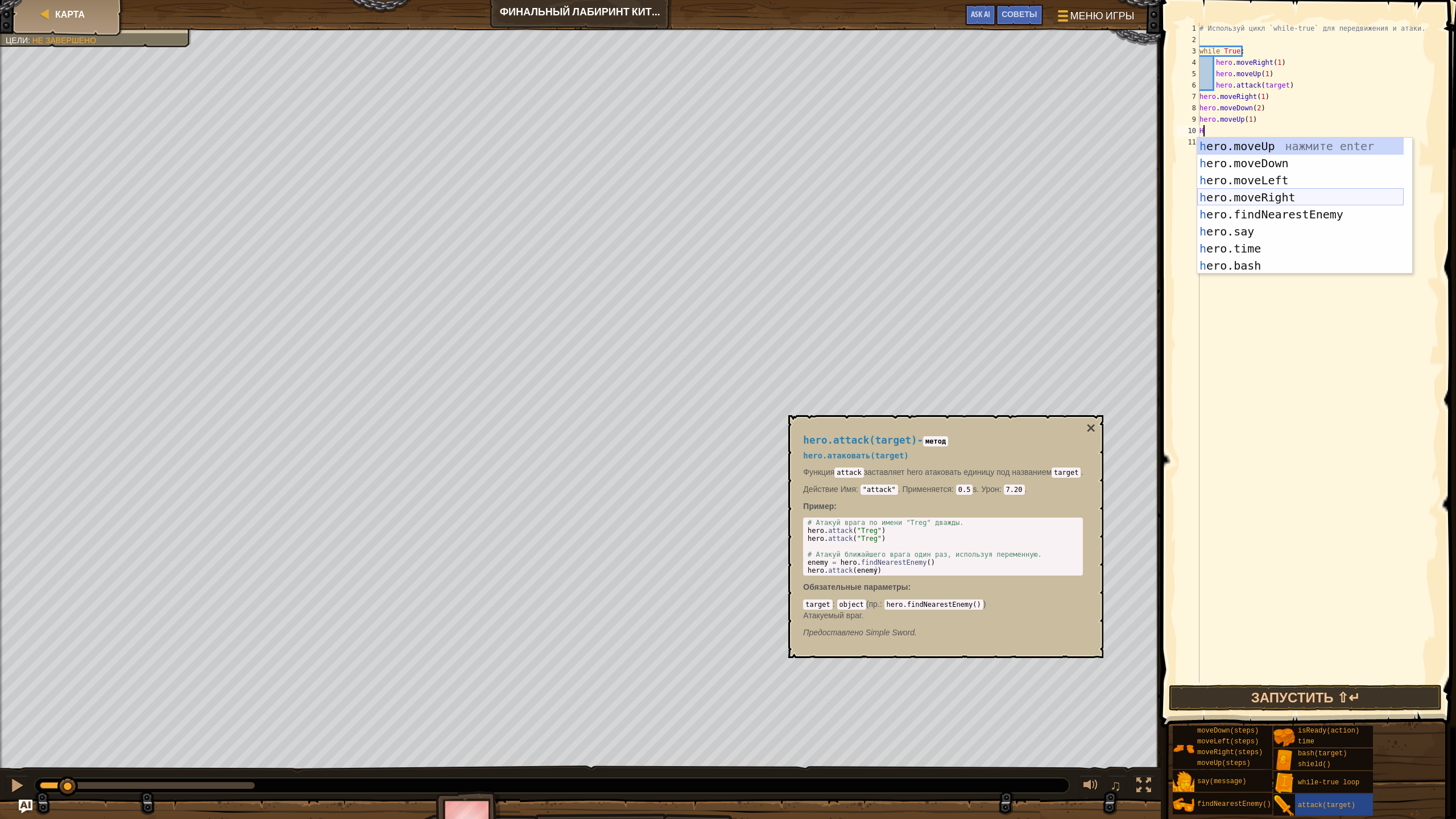
click at [1306, 196] on div "h ero.moveUp нажмите enter h ero.moveDown нажмите enter h ero.moveLeft нажмите …" at bounding box center [1301, 223] width 206 height 170
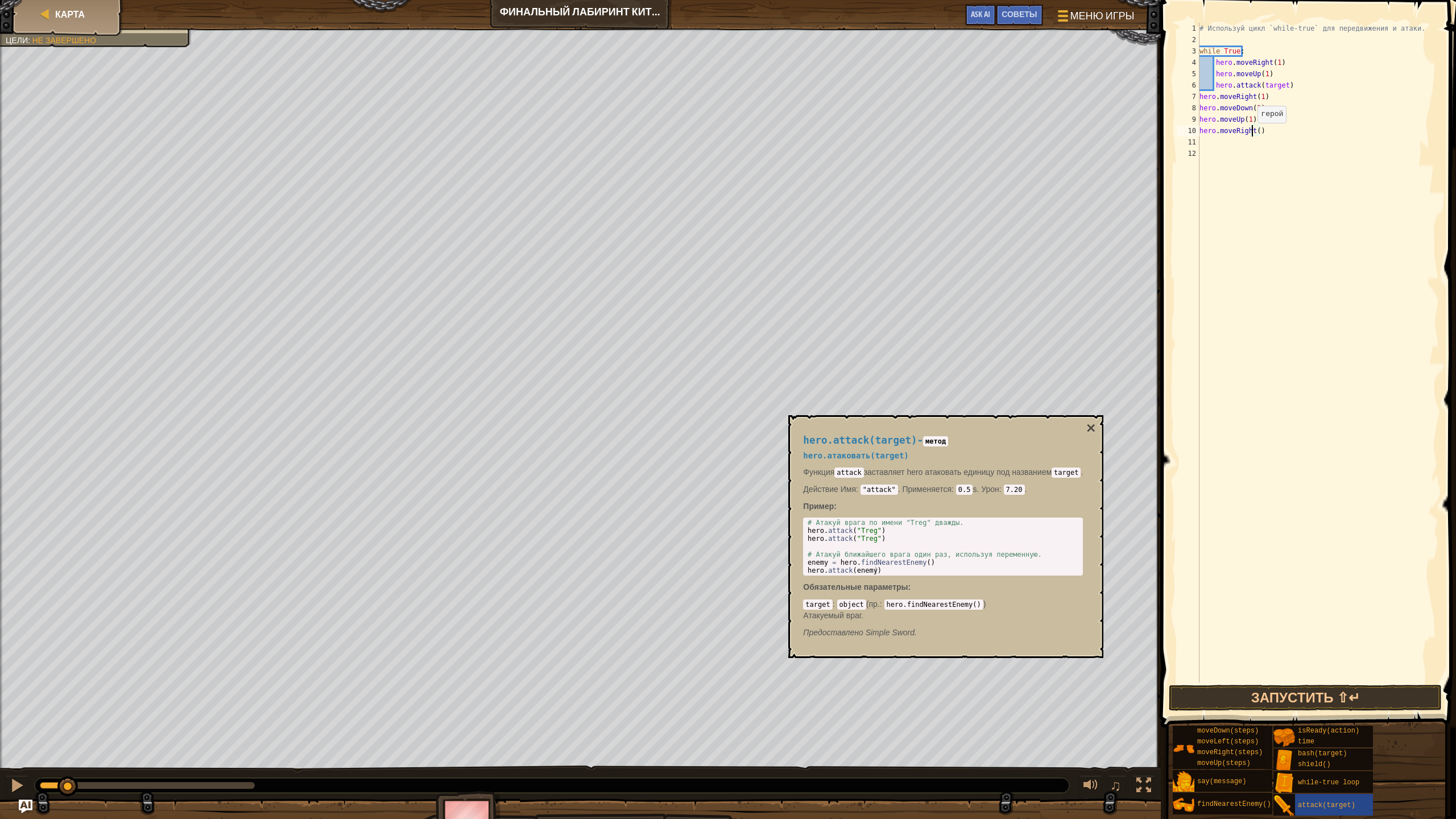
click at [1253, 134] on div "# Используй цикл `while-true` для передвижения и атаки. while True : hero . mov…" at bounding box center [1318, 364] width 242 height 683
click at [1256, 134] on div "# Используй цикл `while-true` для передвижения и атаки. while True : hero . mov…" at bounding box center [1318, 364] width 242 height 683
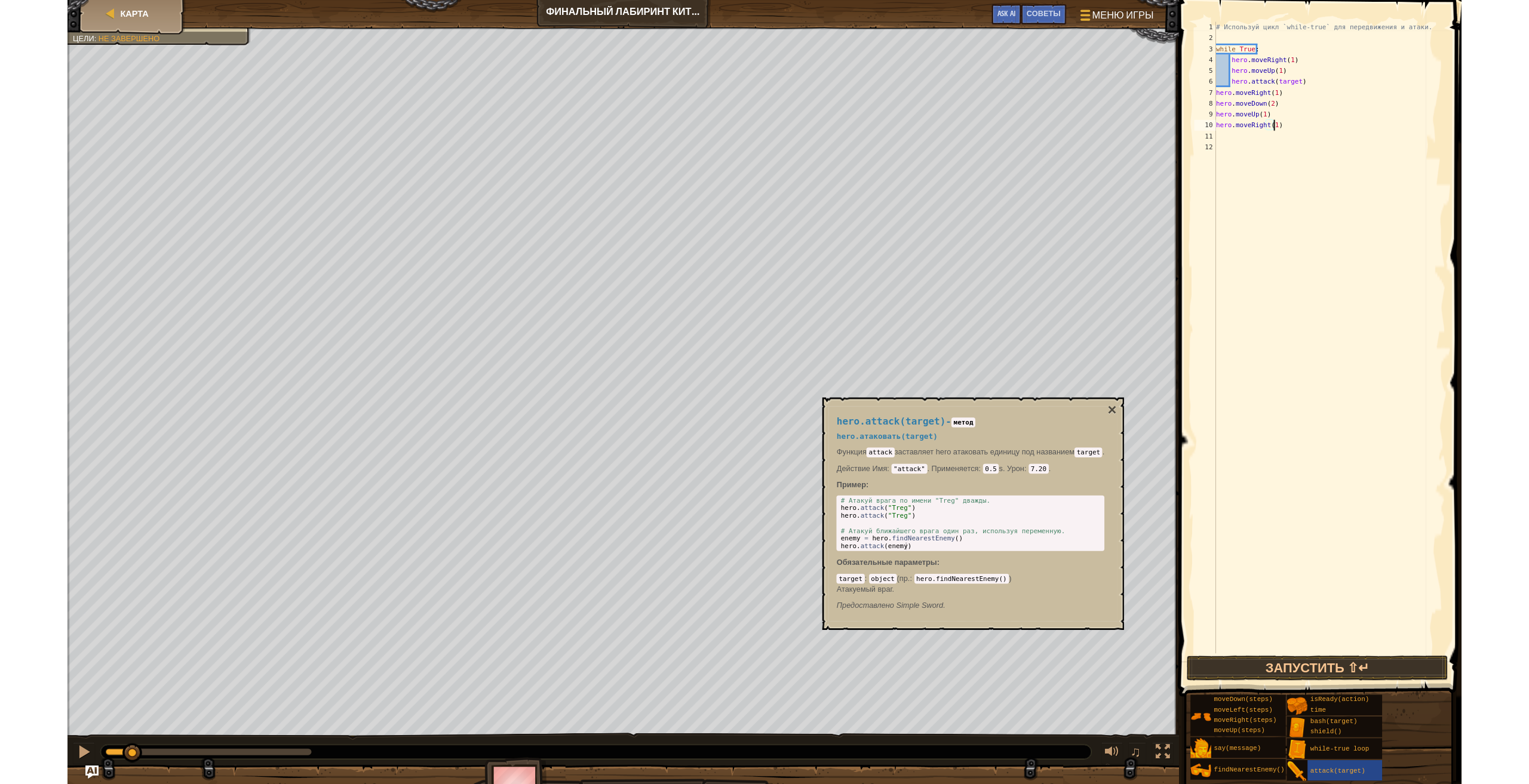
scroll to position [6, 5]
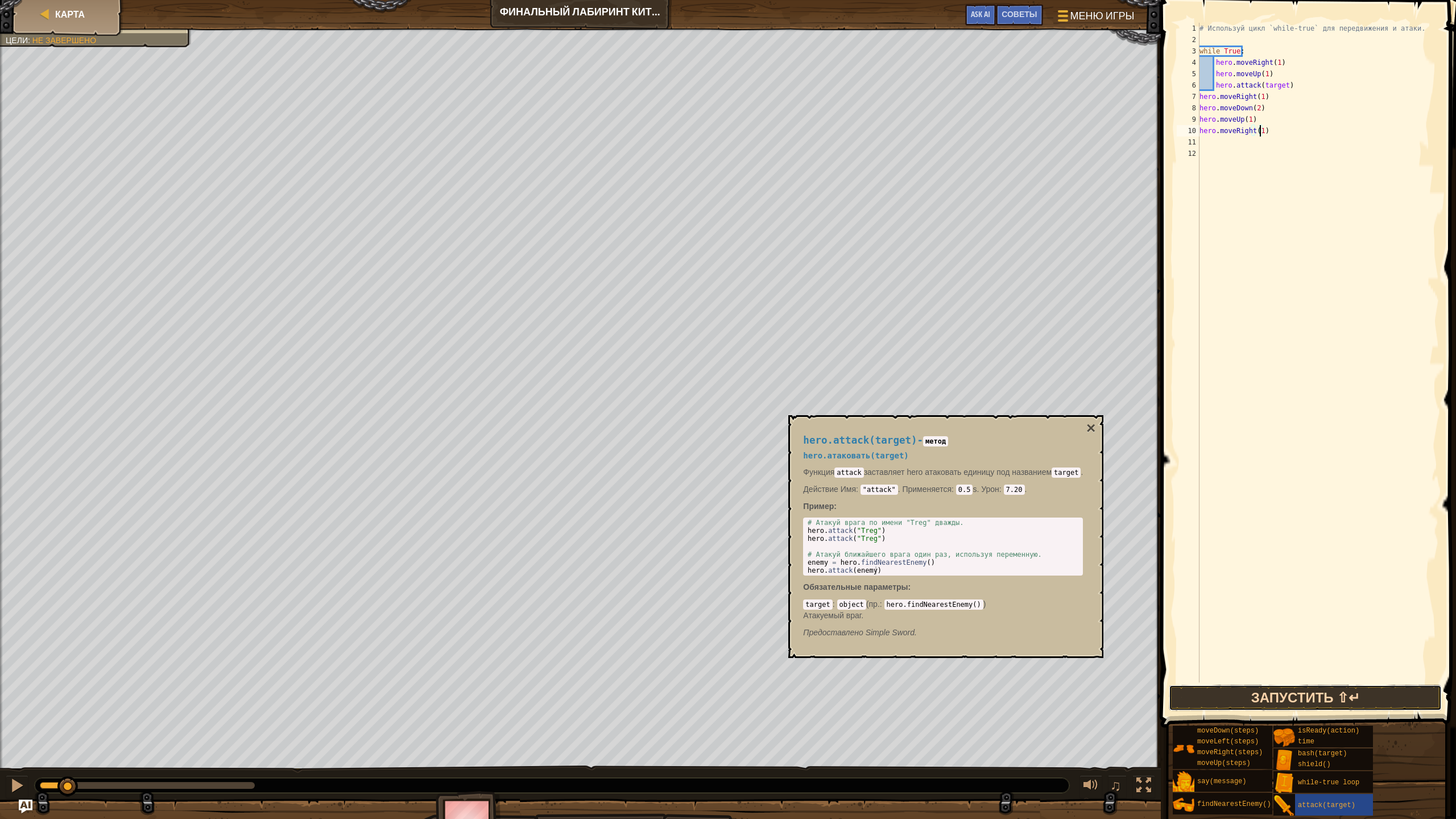
click at [1236, 696] on button "Запустить ⇧↵" at bounding box center [1305, 698] width 273 height 26
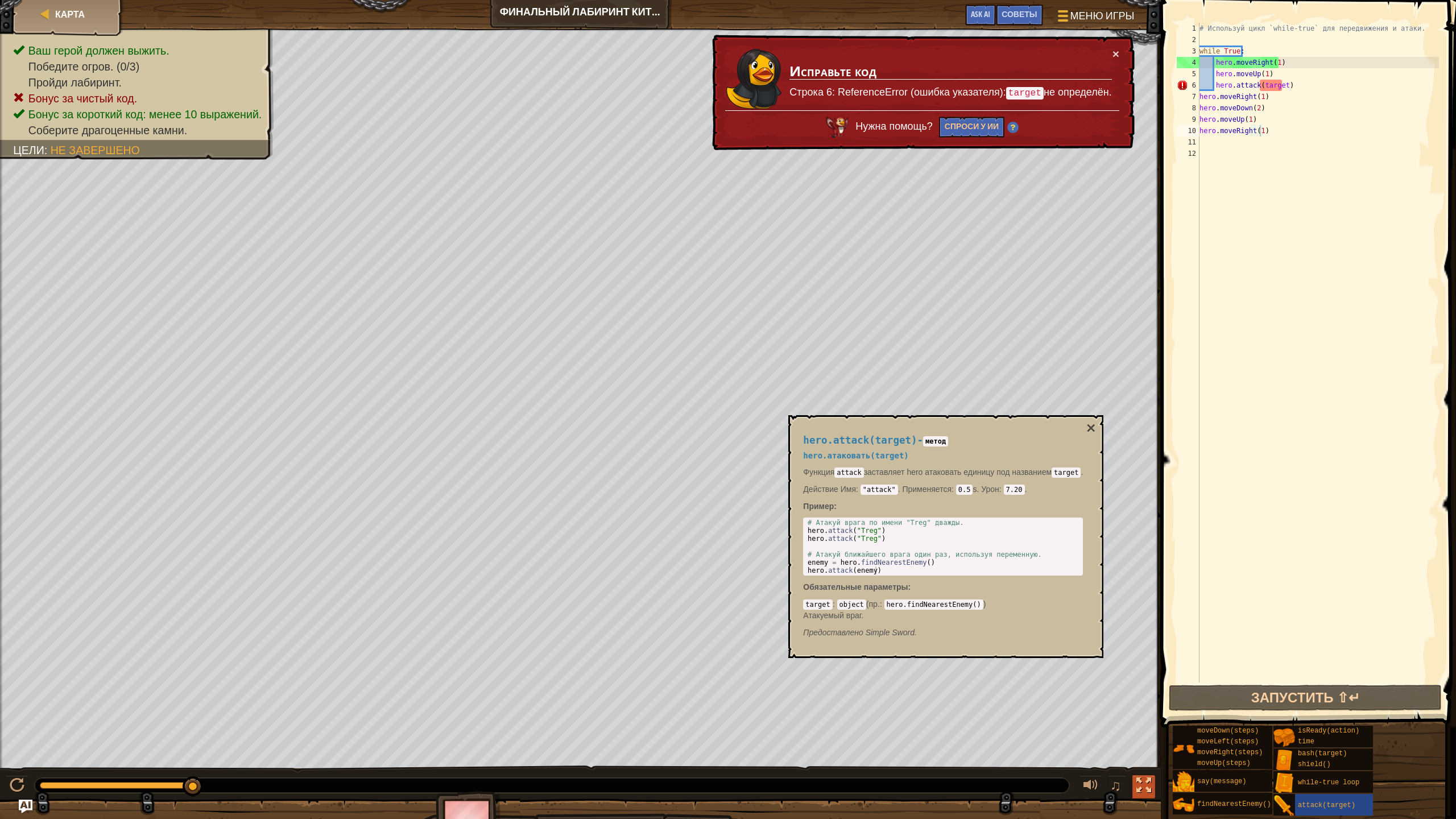
click at [1138, 746] on div at bounding box center [1144, 785] width 15 height 15
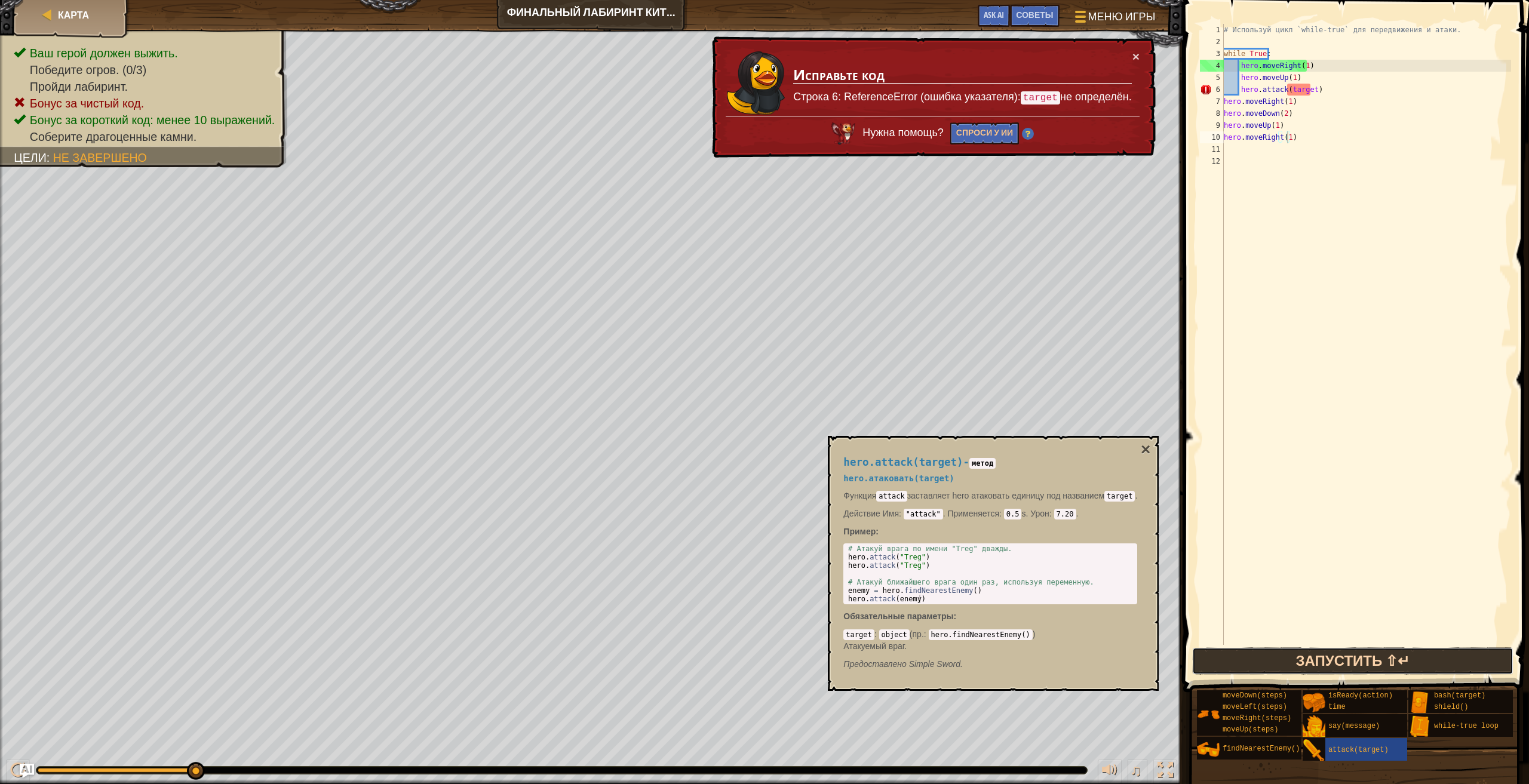
click at [1224, 660] on button "Запустить ⇧↵" at bounding box center [1353, 661] width 321 height 28
click at [1307, 89] on div "# Используй цикл `while-true` для передвижения и атаки. while True : hero . mov…" at bounding box center [1366, 346] width 290 height 645
drag, startPoint x: 1309, startPoint y: 91, endPoint x: 1287, endPoint y: 93, distance: 22.1
click at [1287, 93] on div "# Используй цикл `while-true` для передвижения и атаки. while True : hero . mov…" at bounding box center [1366, 346] width 290 height 645
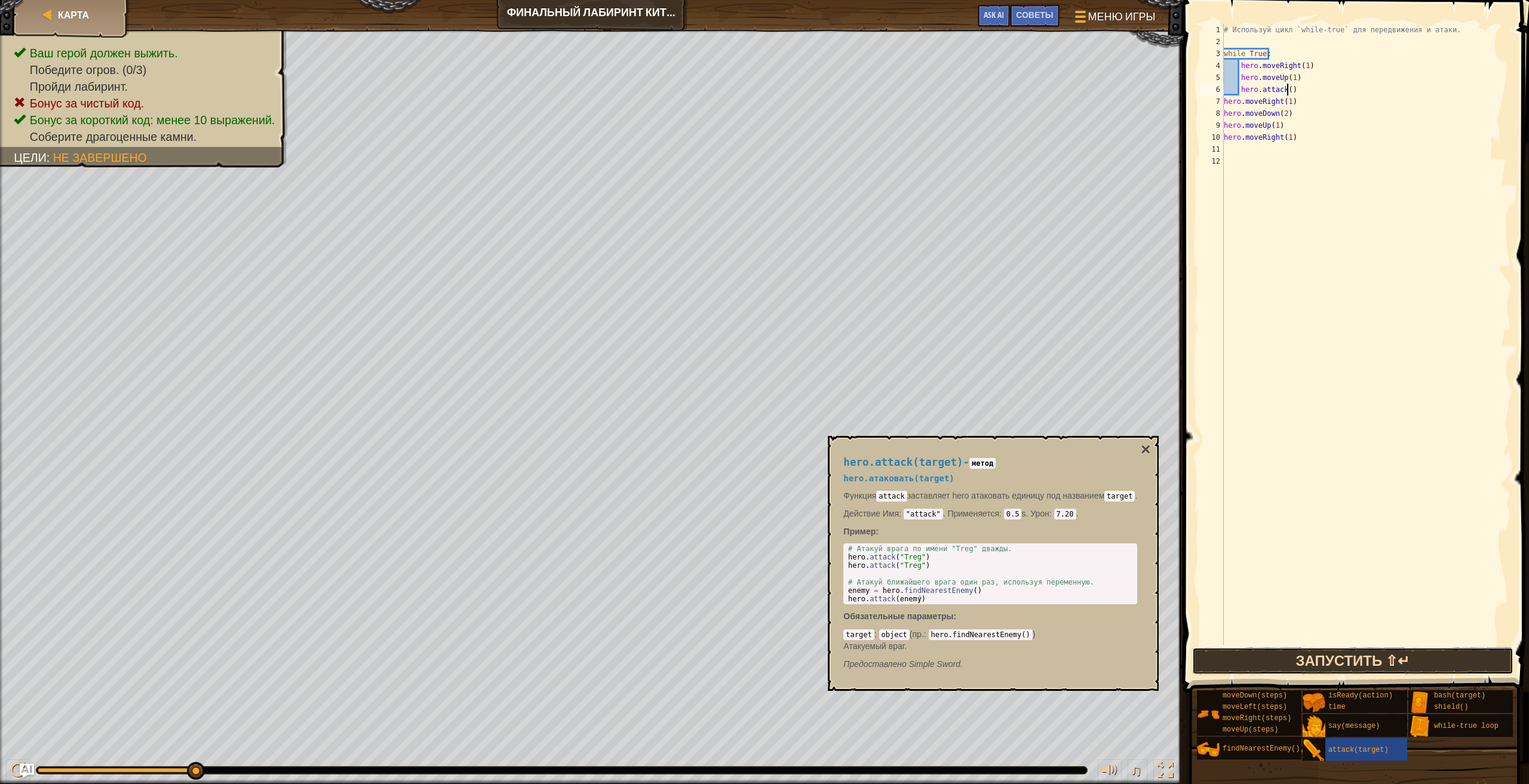
click at [1238, 657] on button "Запустить ⇧↵" at bounding box center [1353, 661] width 321 height 28
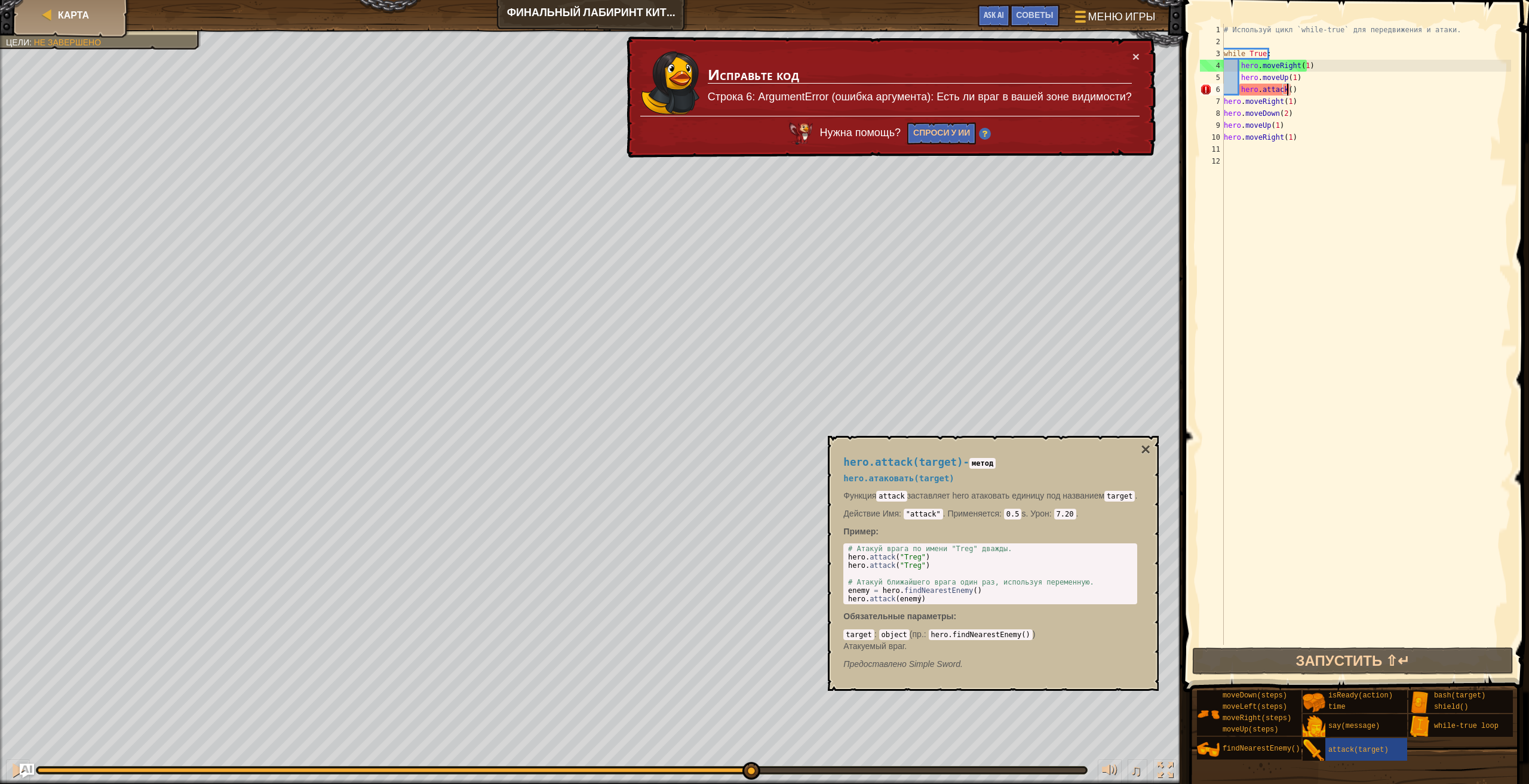
drag, startPoint x: 194, startPoint y: 770, endPoint x: 739, endPoint y: 754, distance: 545.2
click at [739, 753] on div "♫" at bounding box center [591, 767] width 1183 height 36
drag, startPoint x: 759, startPoint y: 767, endPoint x: 776, endPoint y: 767, distance: 17.0
click at [760, 767] on div at bounding box center [561, 770] width 1050 height 7
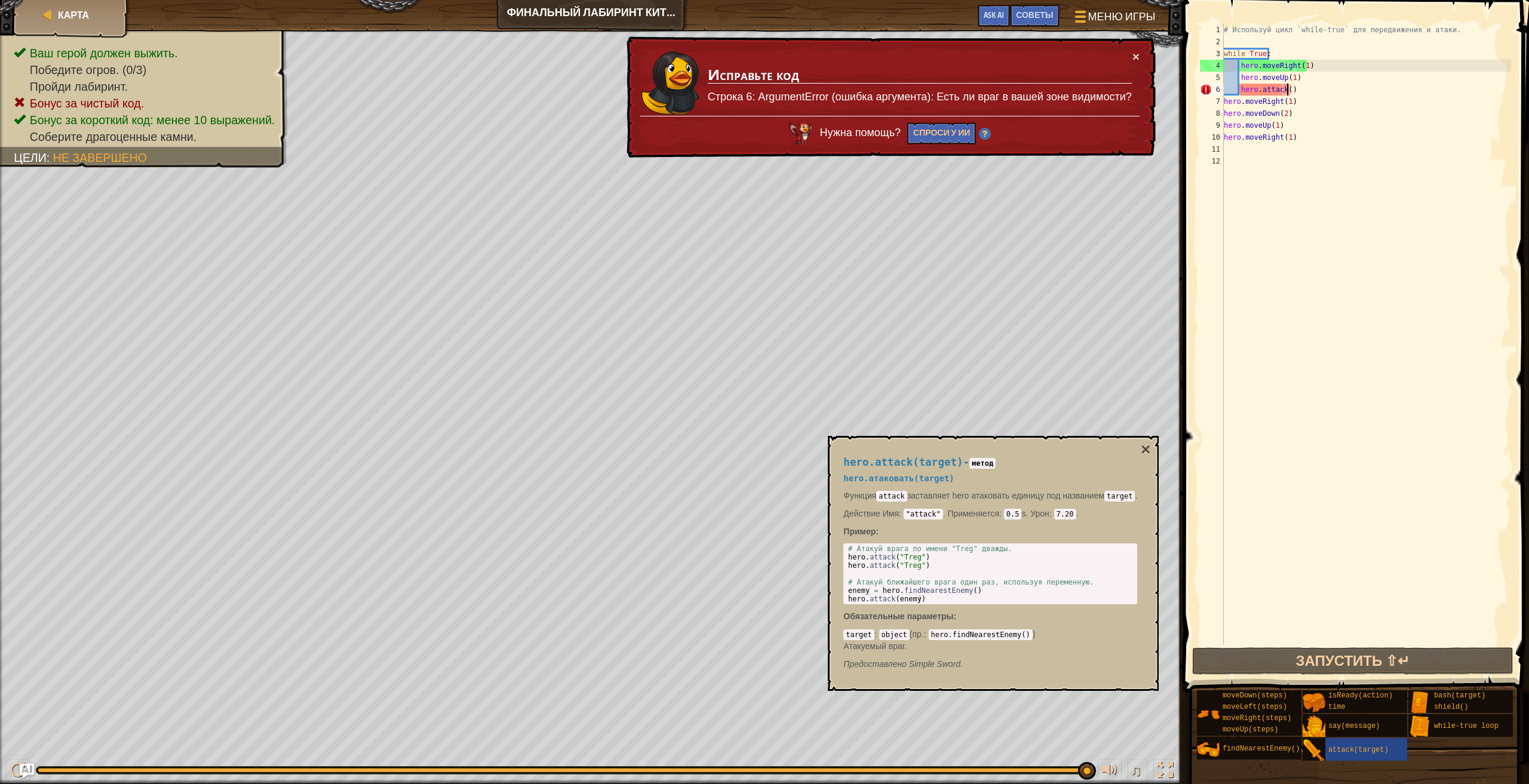
drag, startPoint x: 789, startPoint y: 771, endPoint x: 1293, endPoint y: 607, distance: 530.0
click at [1293, 607] on div "Карта Финальный лабиринт [PERSON_NAME] игры Готово Советы Ask AI 1 הההההההההההה…" at bounding box center [764, 392] width 1529 height 784
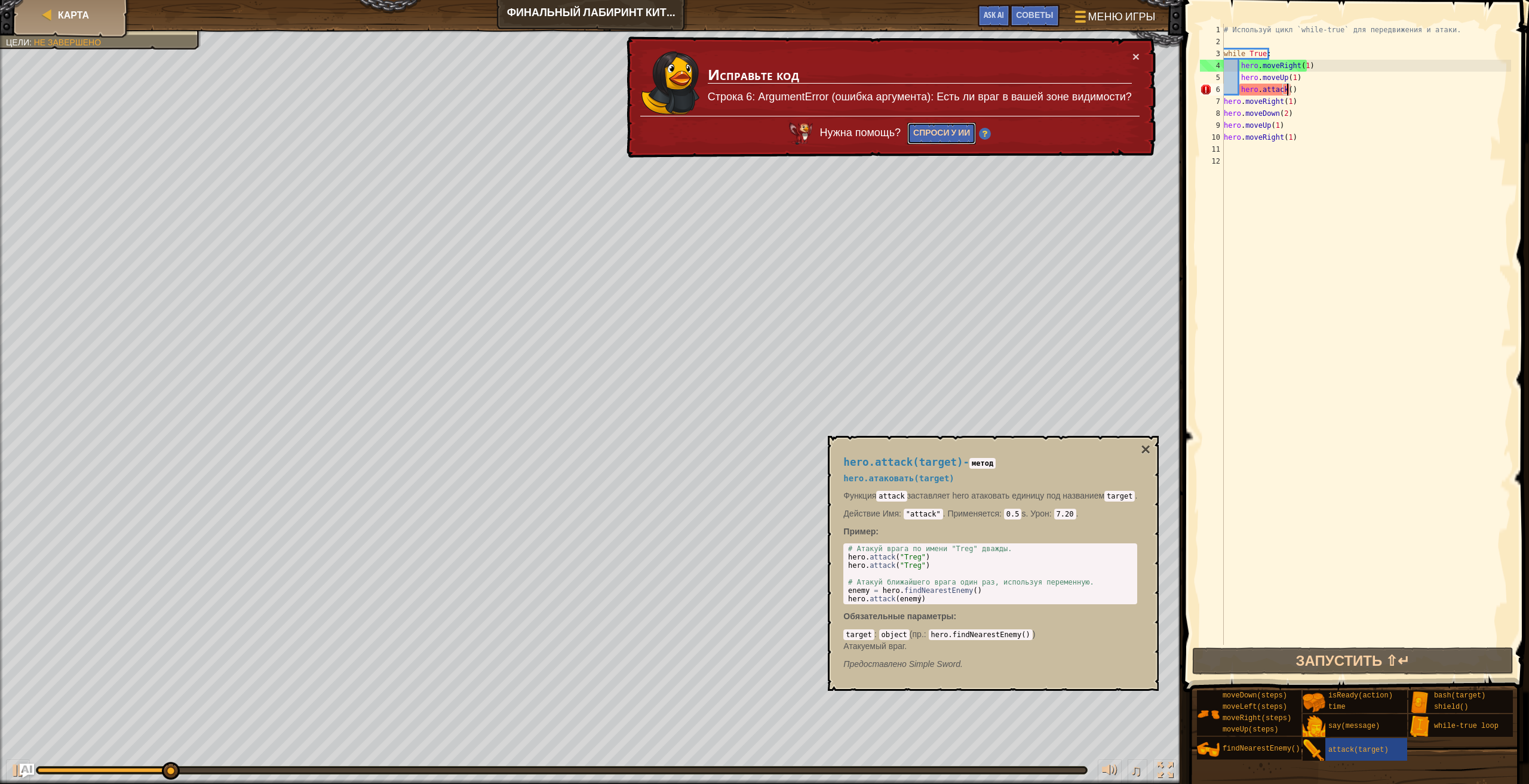
click at [947, 135] on button "Спроси у ИИ" at bounding box center [941, 134] width 69 height 22
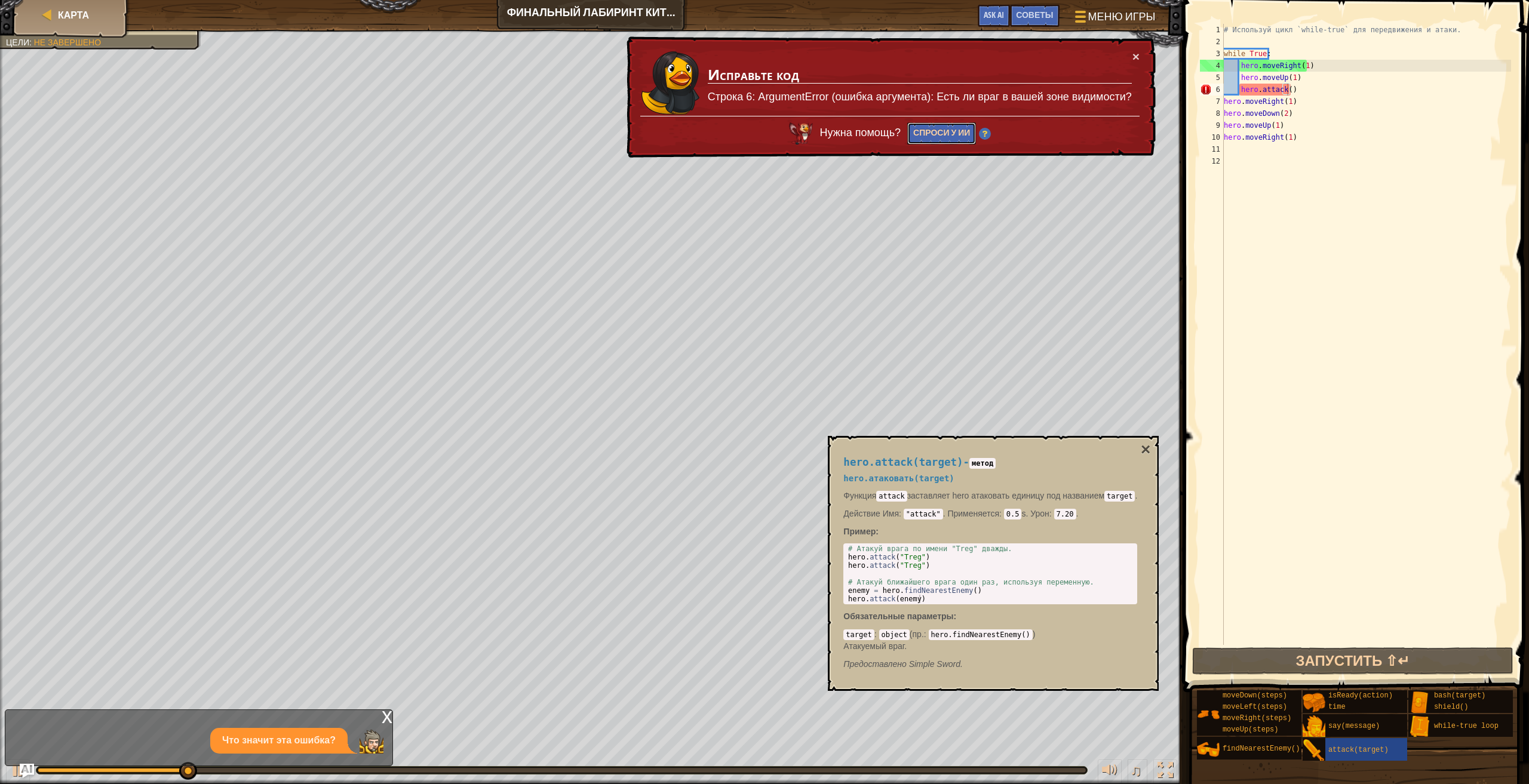
click at [953, 135] on button "Спроси у ИИ" at bounding box center [941, 134] width 69 height 22
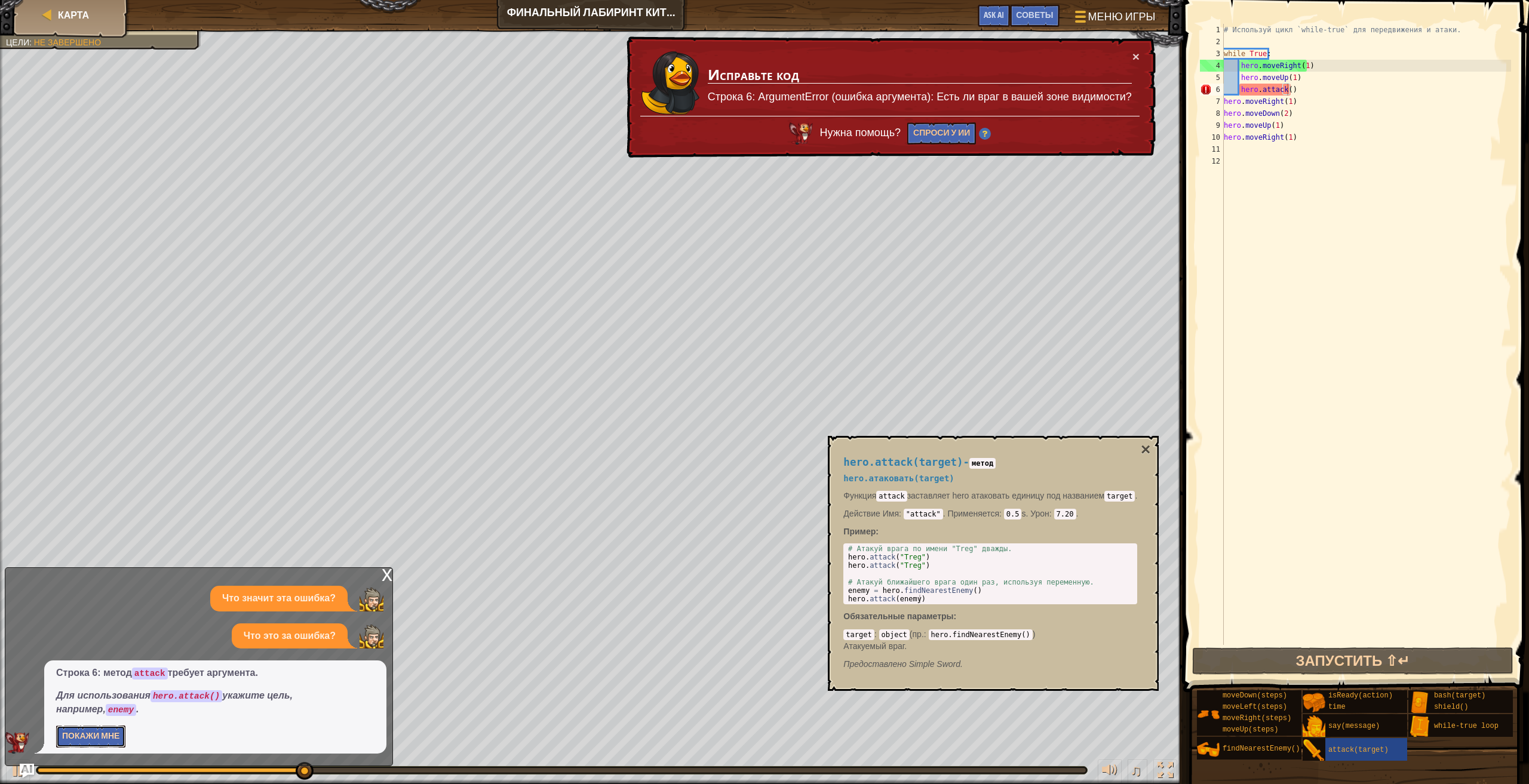
click at [108, 732] on button "Покажи мне" at bounding box center [91, 737] width 70 height 22
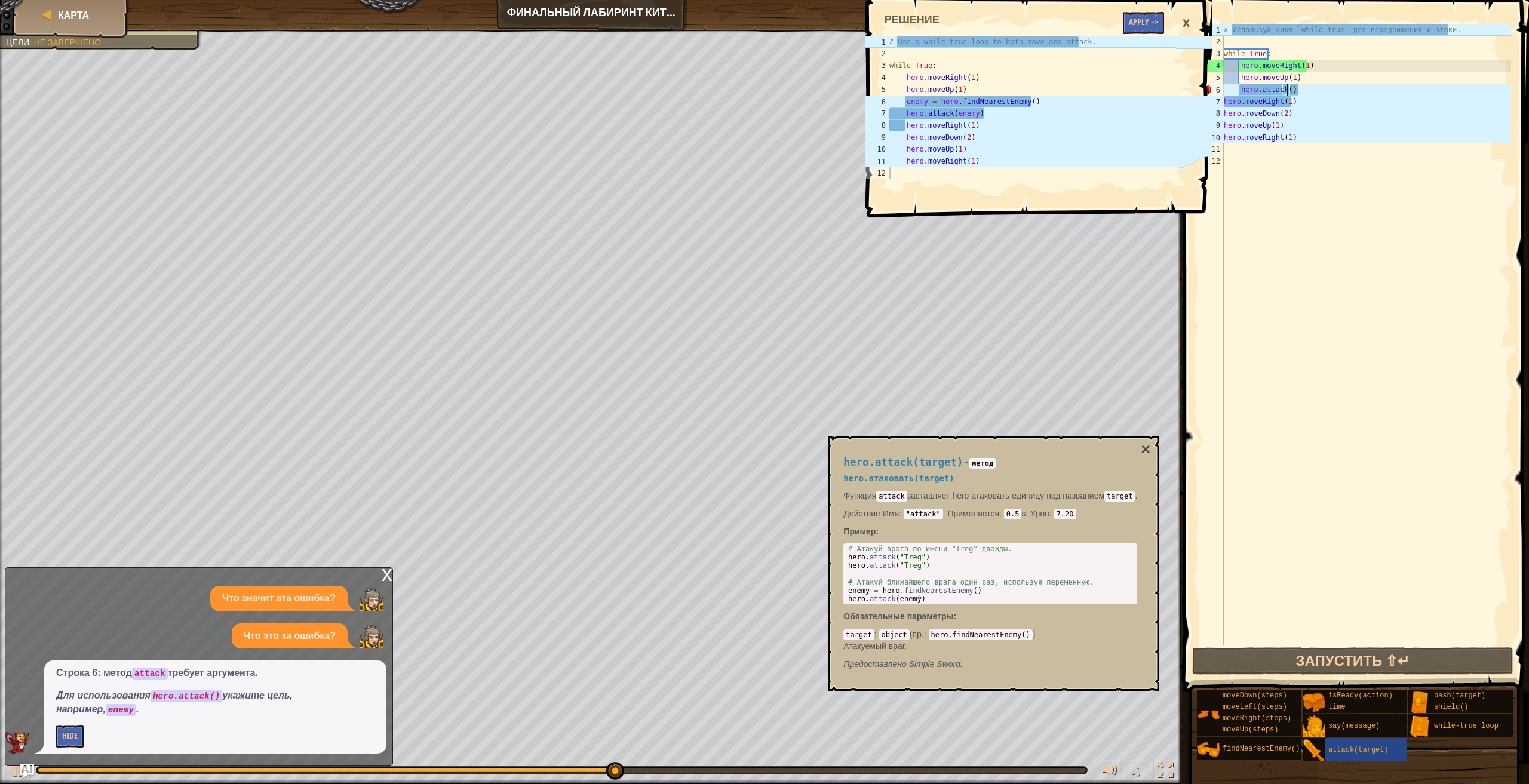
click at [1184, 18] on div "×" at bounding box center [1186, 23] width 21 height 28
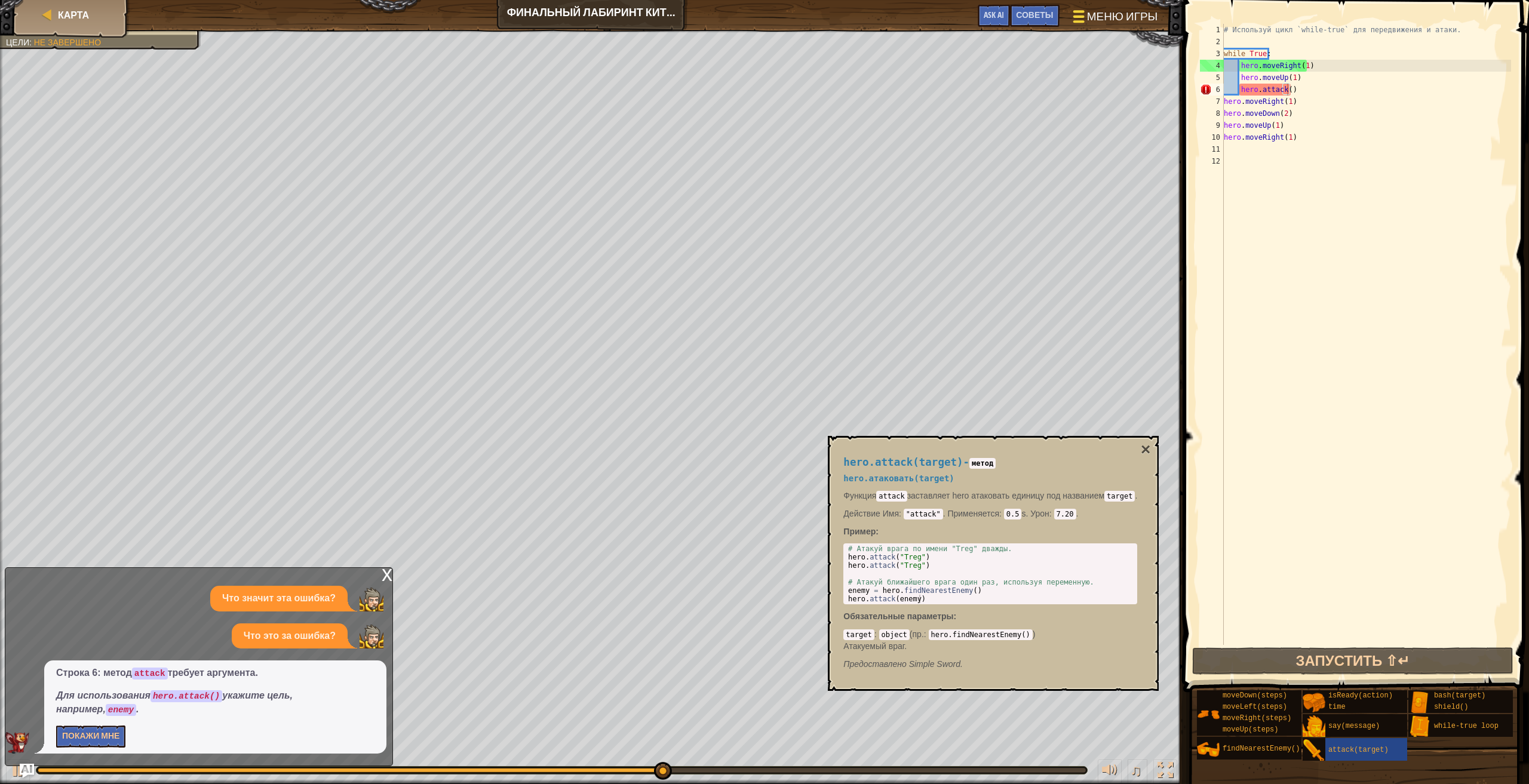
click at [1124, 6] on button "Меню игры" at bounding box center [1114, 18] width 102 height 29
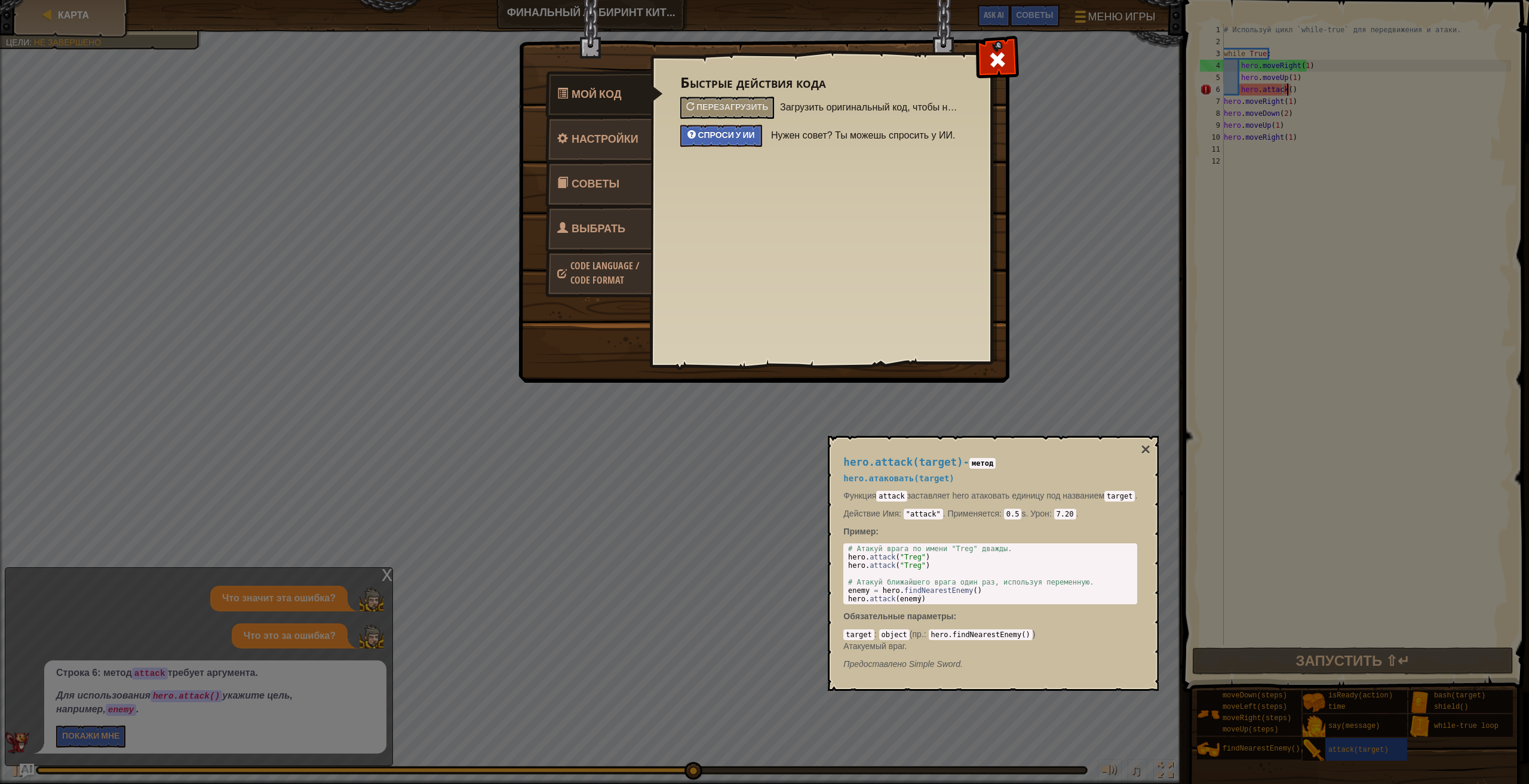
click at [737, 131] on span "Спроси у ИИ" at bounding box center [726, 134] width 57 height 11
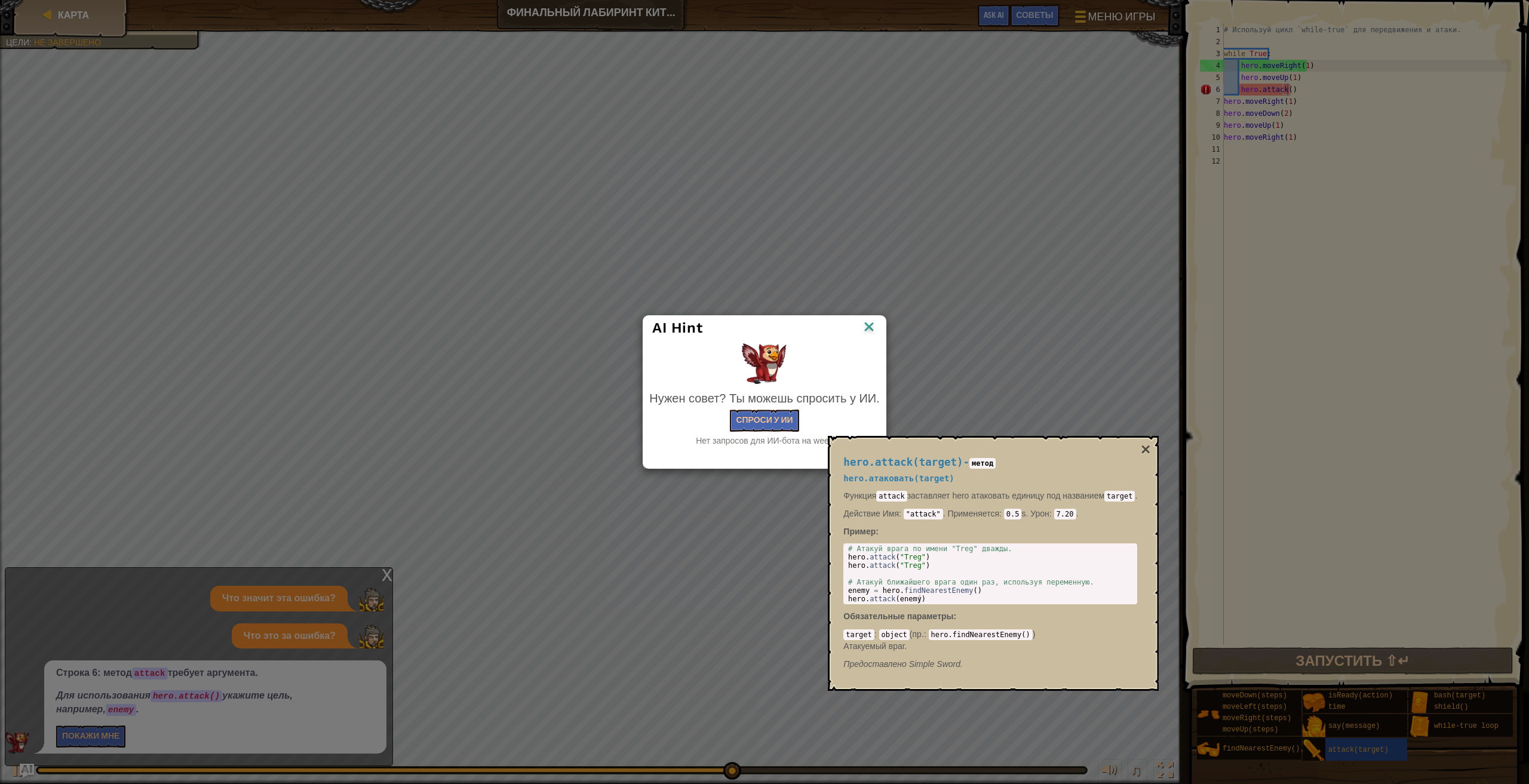
drag, startPoint x: 870, startPoint y: 317, endPoint x: 867, endPoint y: 327, distance: 10.4
click at [867, 325] on div "AI Hint" at bounding box center [764, 328] width 242 height 25
click at [867, 327] on img at bounding box center [869, 328] width 16 height 18
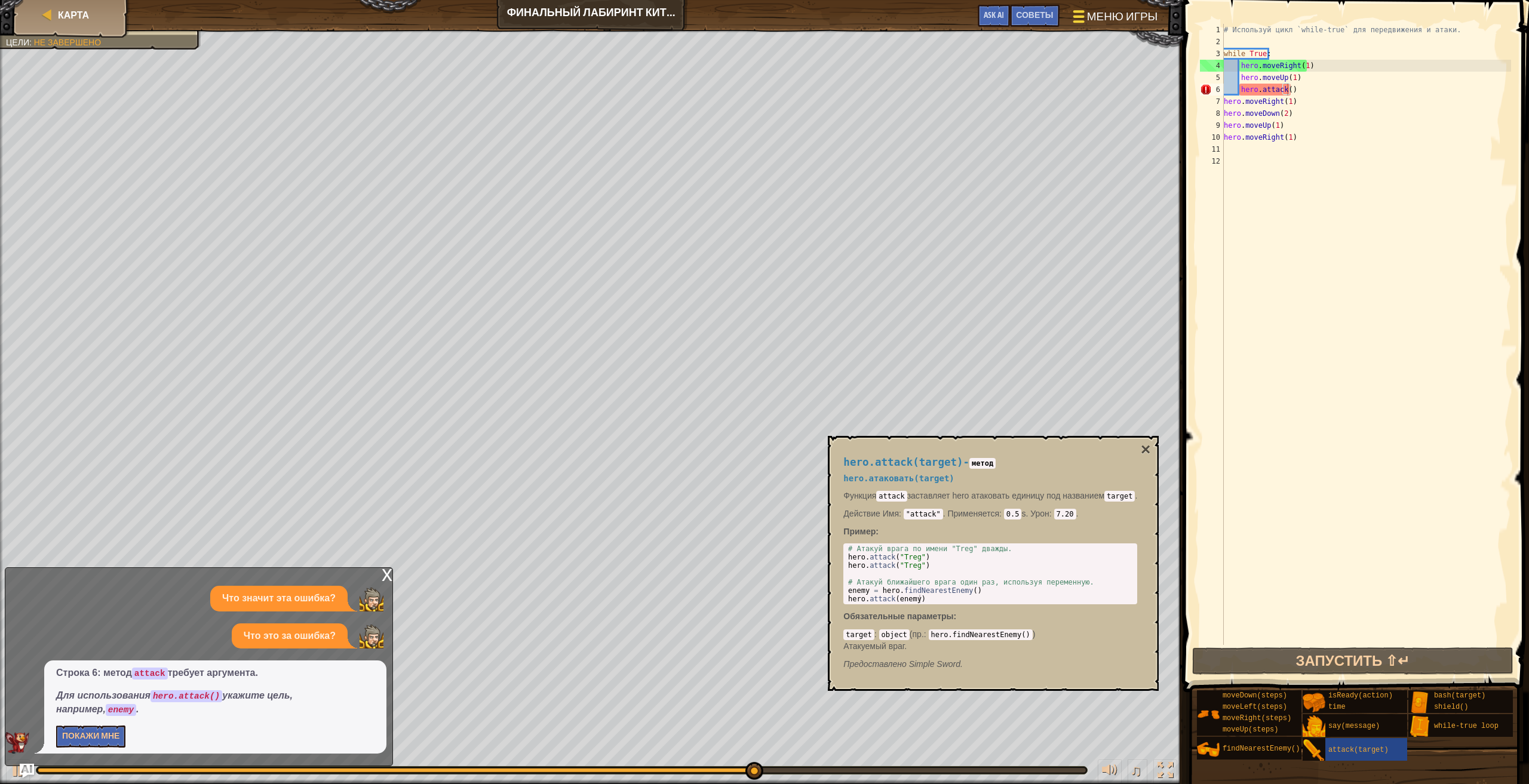
click at [1110, 17] on span "Меню игры" at bounding box center [1121, 17] width 70 height 16
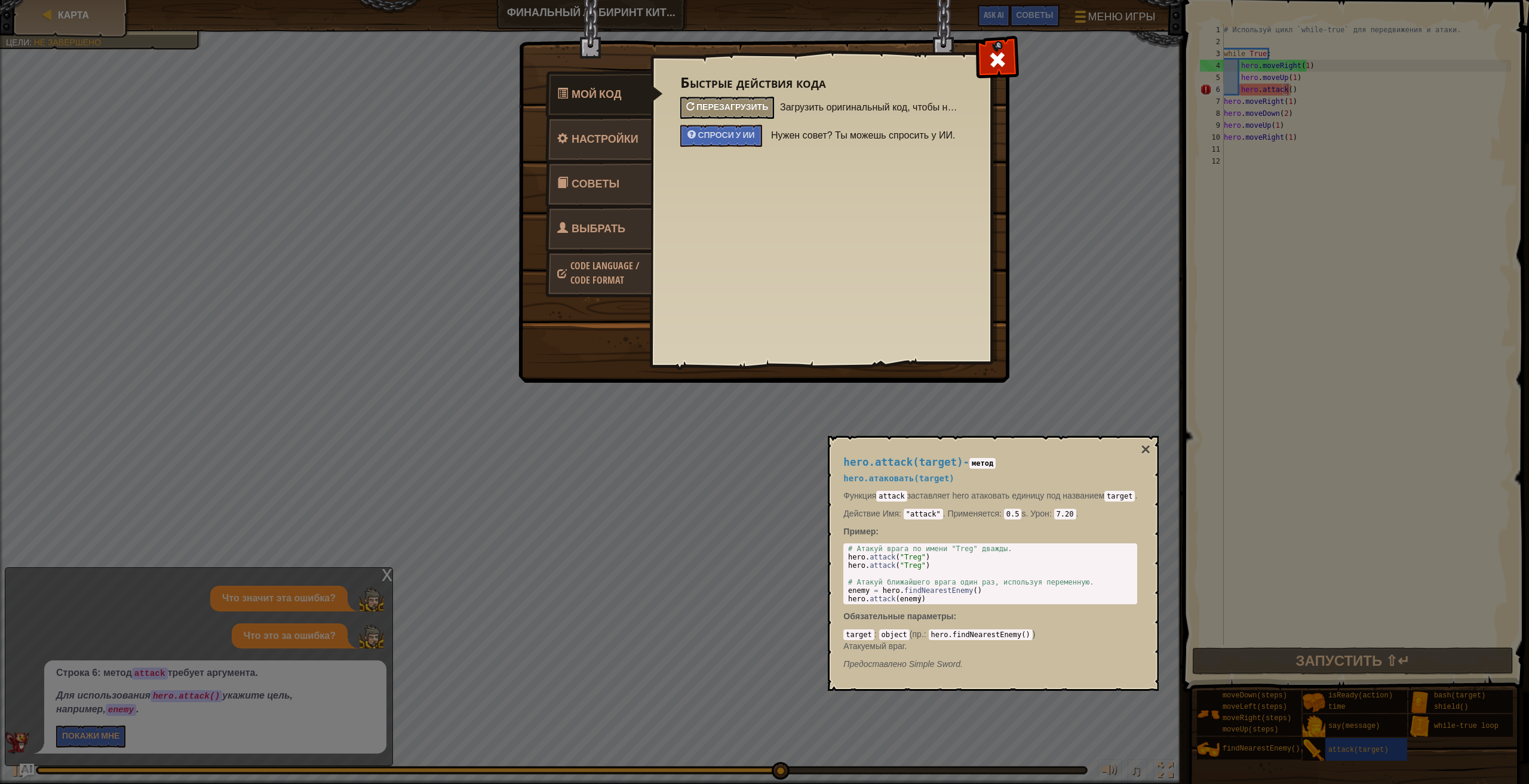
click at [707, 108] on span "Перезагрузить" at bounding box center [732, 107] width 72 height 11
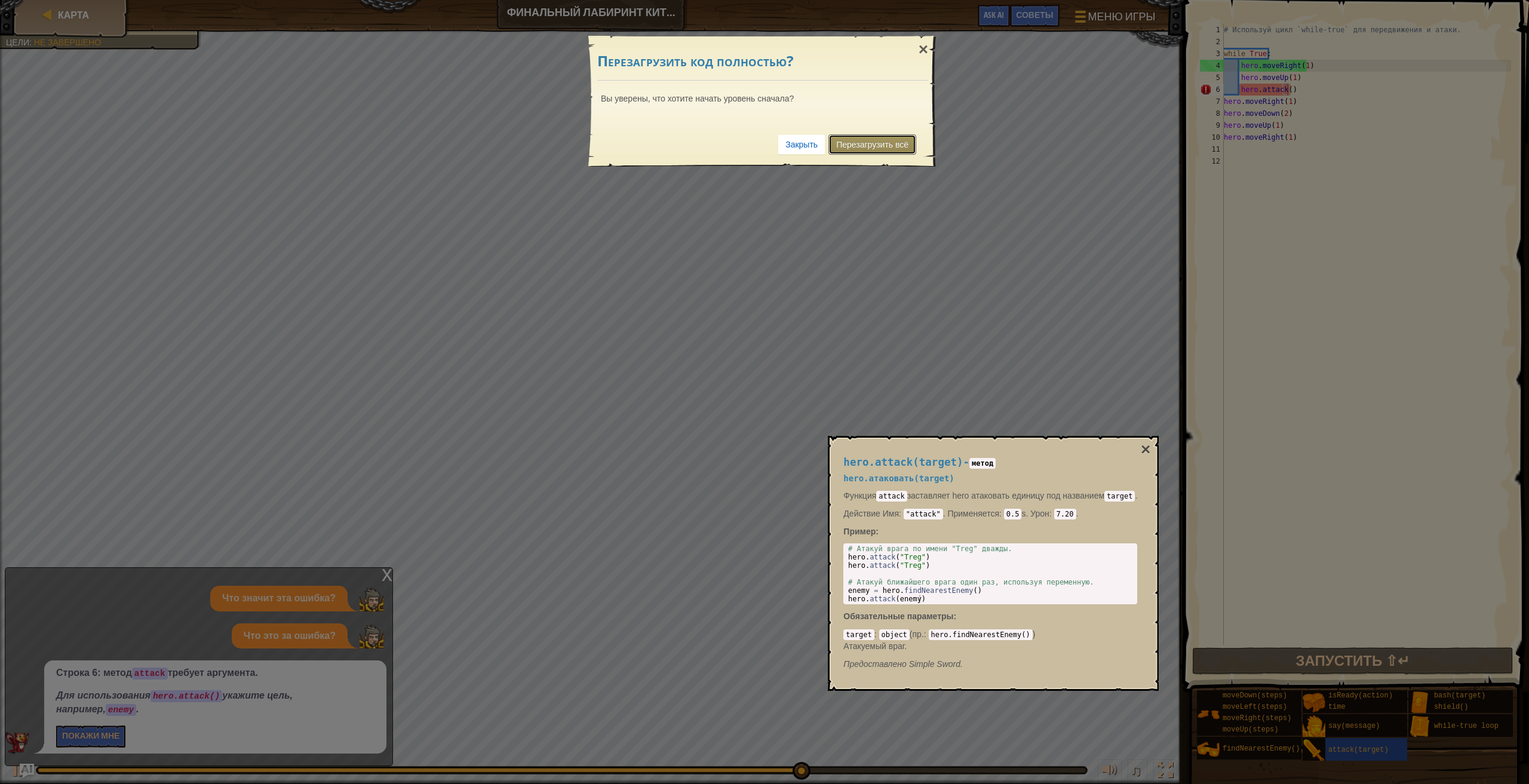
click at [870, 138] on link "Перезагрузить всё" at bounding box center [872, 145] width 88 height 21
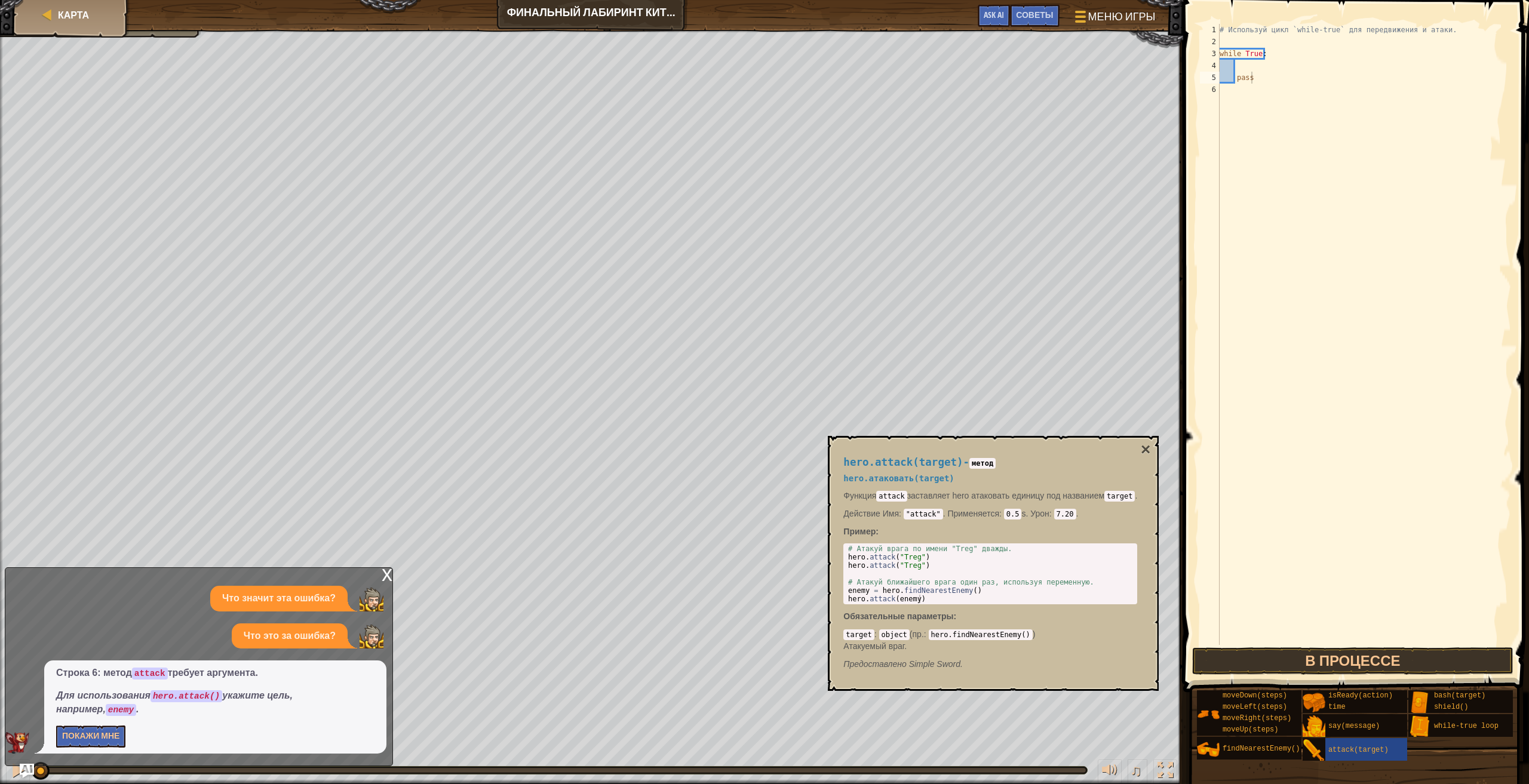
scroll to position [6, 2]
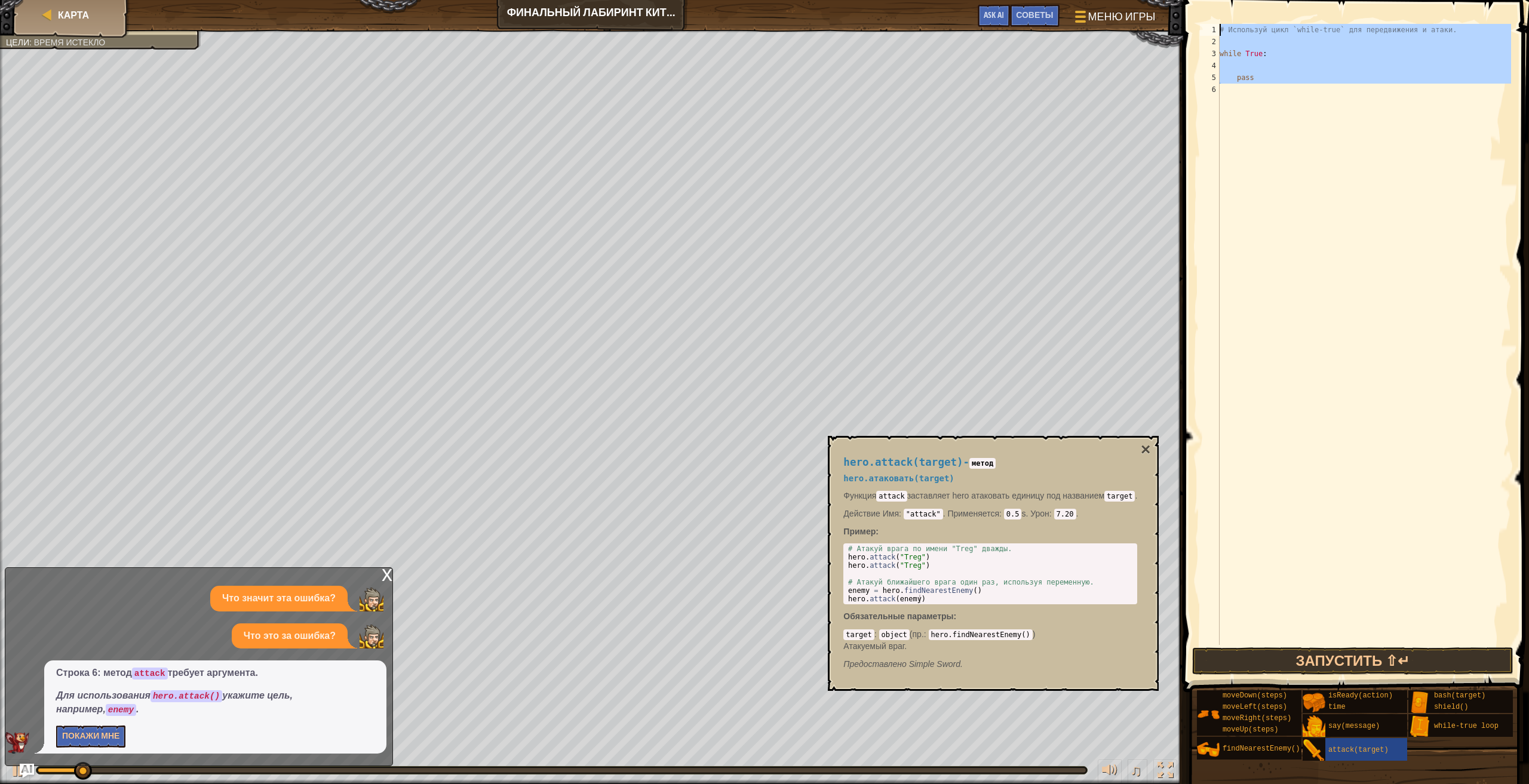
drag, startPoint x: 1263, startPoint y: 107, endPoint x: 1197, endPoint y: 21, distance: 108.4
click at [1197, 21] on div "pass 1 2 3 4 5 6 # Используй цикл `while-true` для передвижения и атаки. while …" at bounding box center [1353, 369] width 349 height 727
type textarea "# Используй цикл `while-true` для передвижения и атаки."
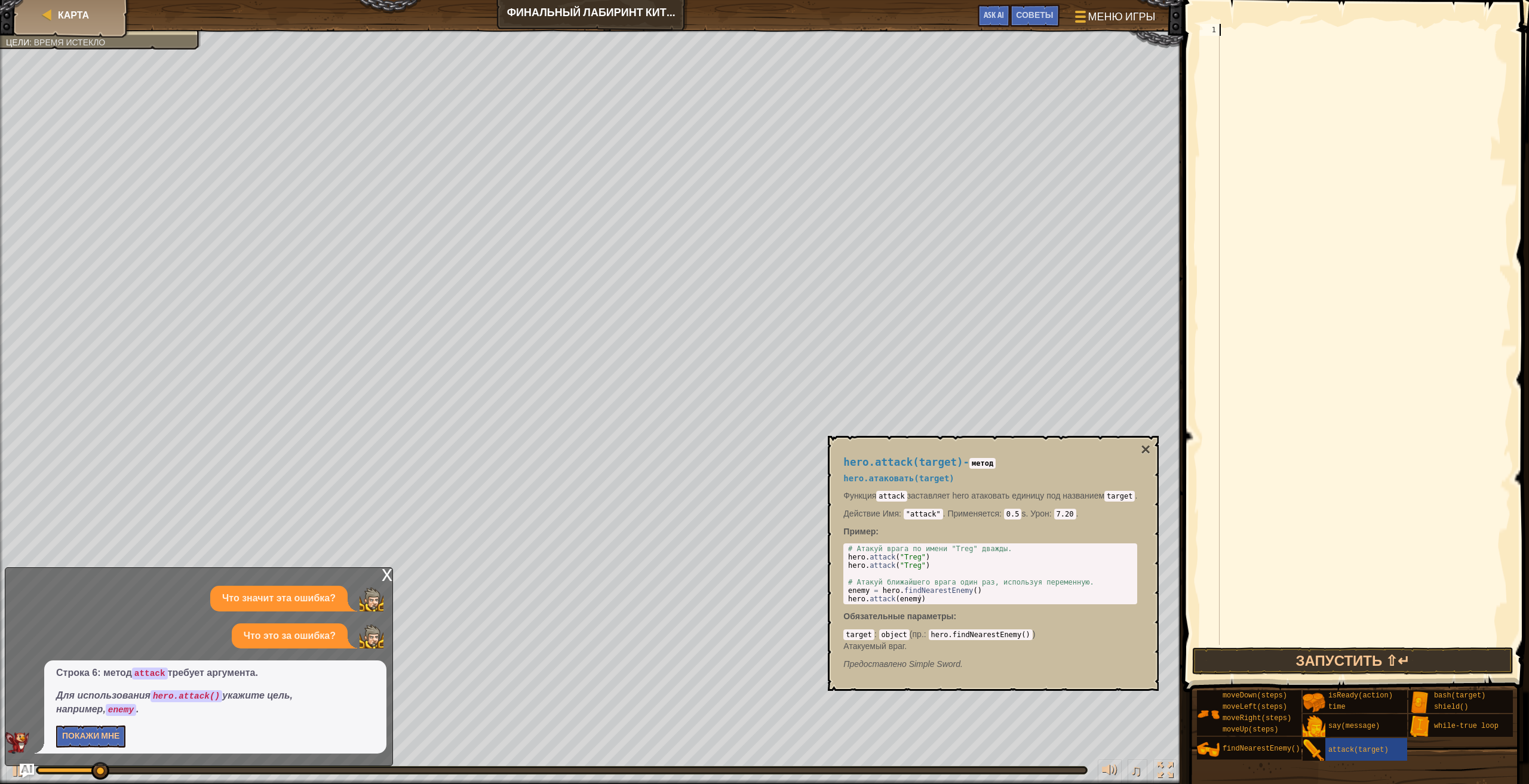
scroll to position [6, 0]
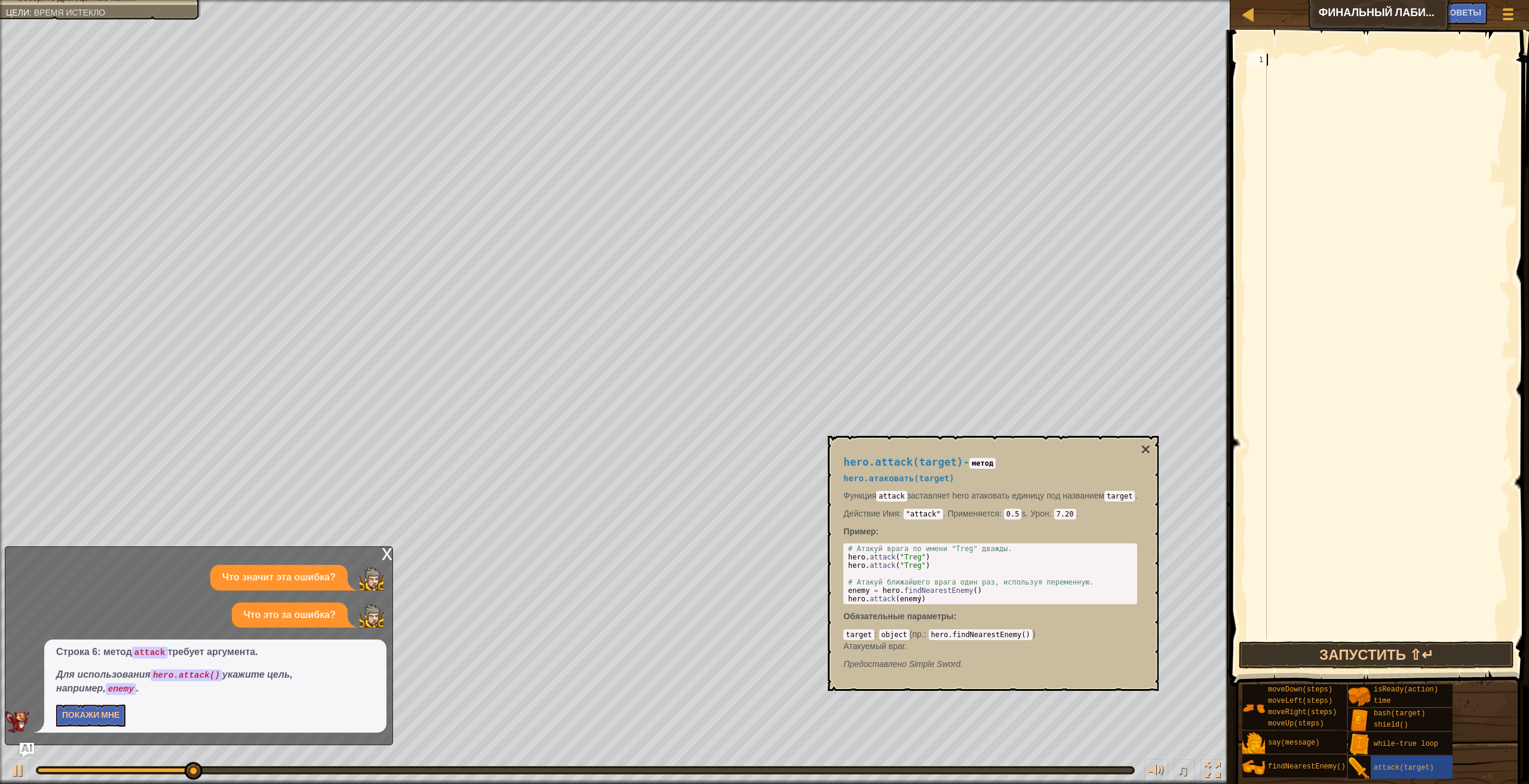
type textarea "W"
click at [1292, 67] on div "w hile-true loop нажмите enter hero.moveDo w n нажмите enter" at bounding box center [1377, 103] width 226 height 72
type textarea "H"
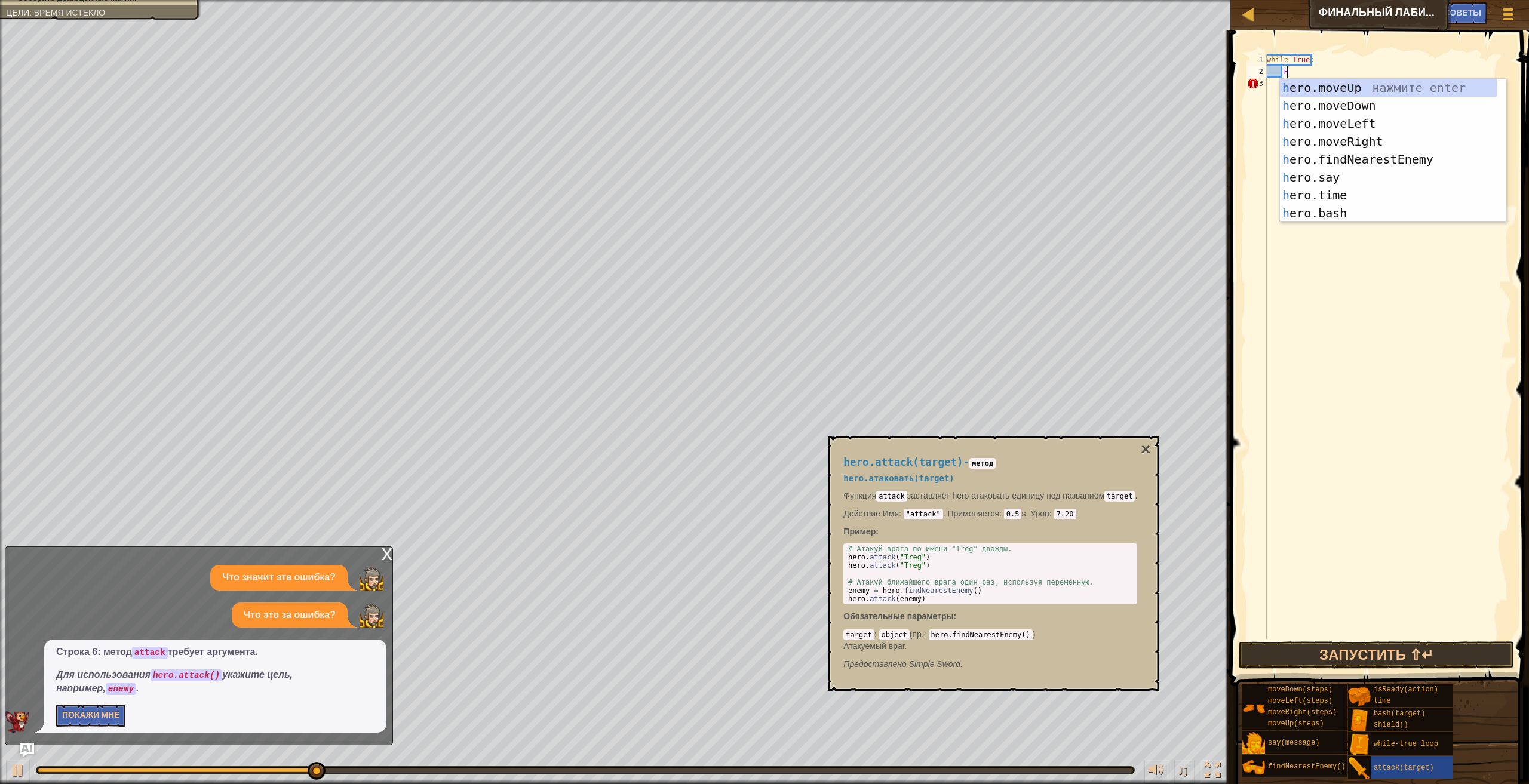
scroll to position [6, 1]
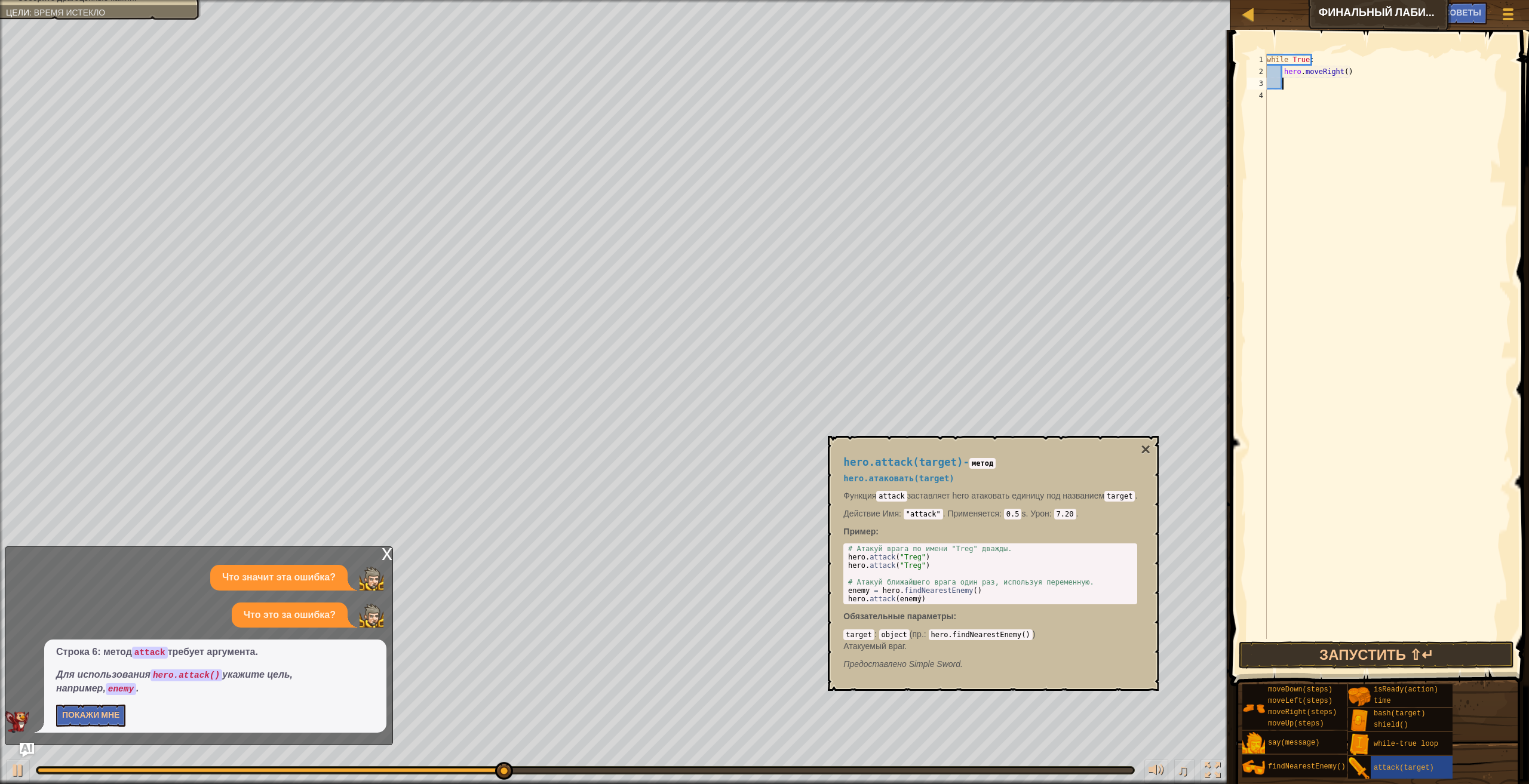
click at [1381, 0] on body "Карта Финальный лабиринт Китгарда Меню игры Готово Советы Ask AI 1 2 3 4 5 6 7 …" at bounding box center [764, 0] width 1529 height 0
click at [1346, 66] on div "while True : hero . moveRight ( )" at bounding box center [1388, 358] width 247 height 609
click at [1342, 66] on div "while True : hero . moveRight ( )" at bounding box center [1388, 358] width 247 height 609
type textarea "hero.moveRight(1)"
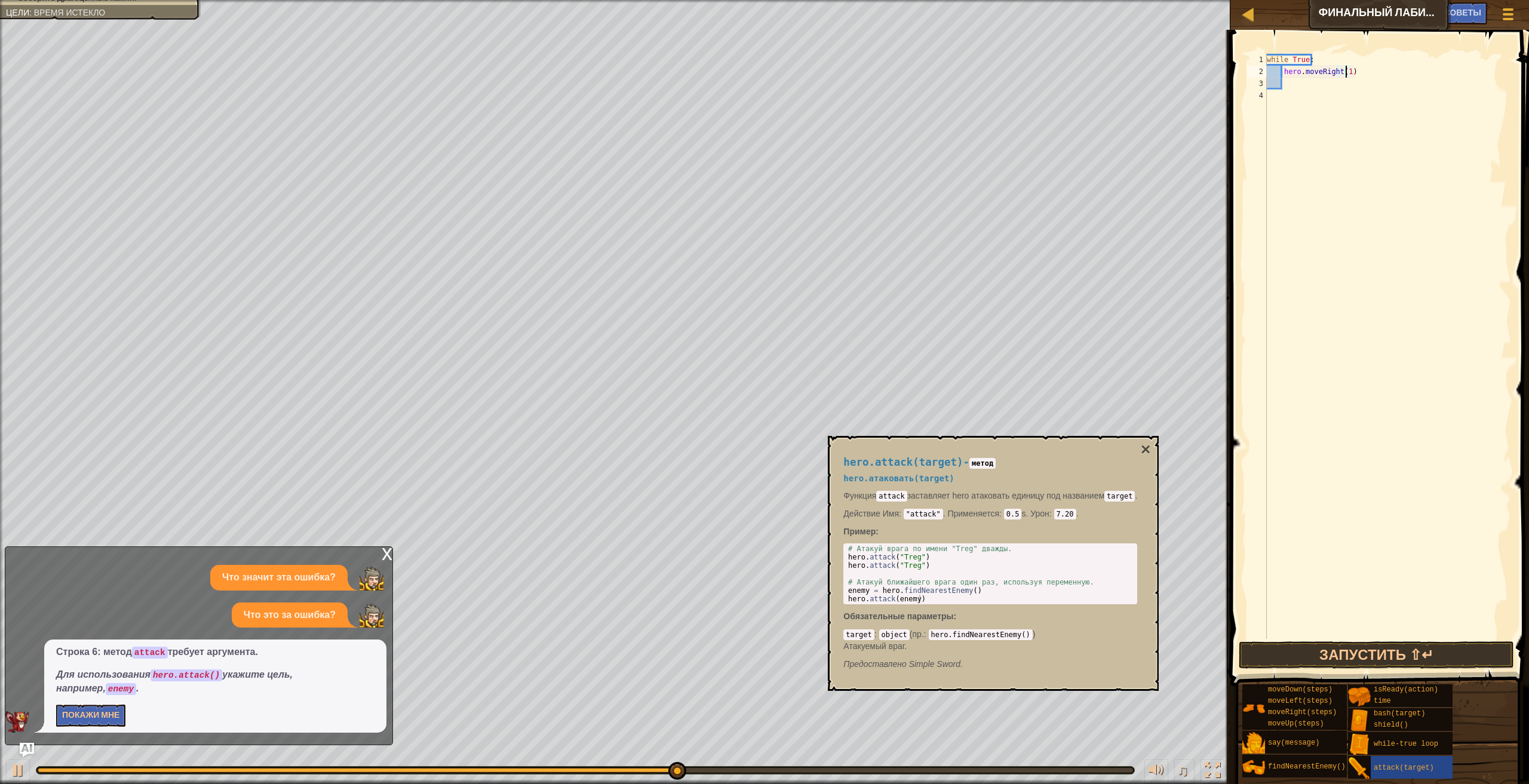
click at [1287, 97] on div "while True : hero . moveRight ( 1 )" at bounding box center [1388, 358] width 247 height 609
click at [1290, 82] on div "while True : hero . moveRight ( 1 )" at bounding box center [1388, 358] width 247 height 609
type textarea "H"
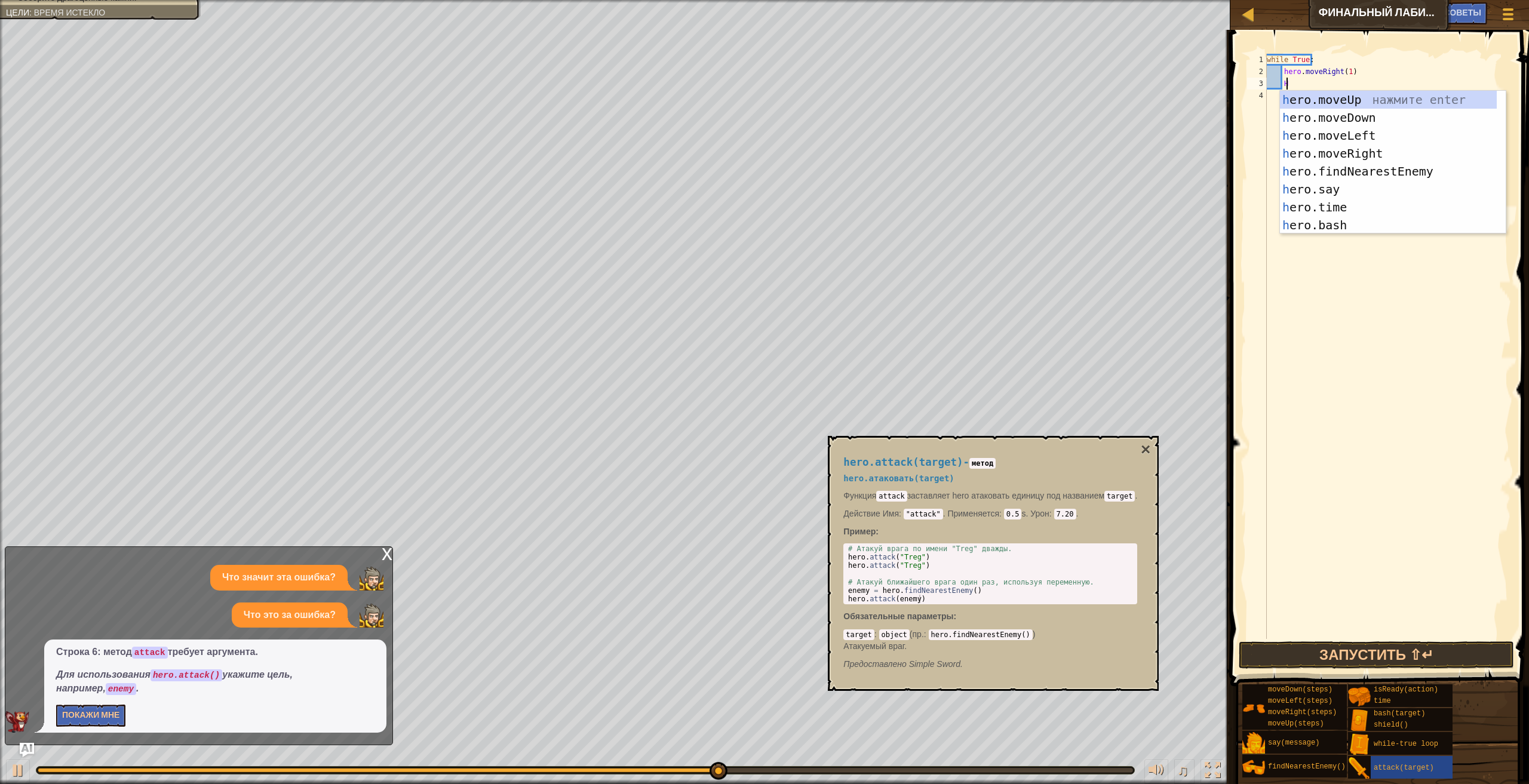
scroll to position [6, 1]
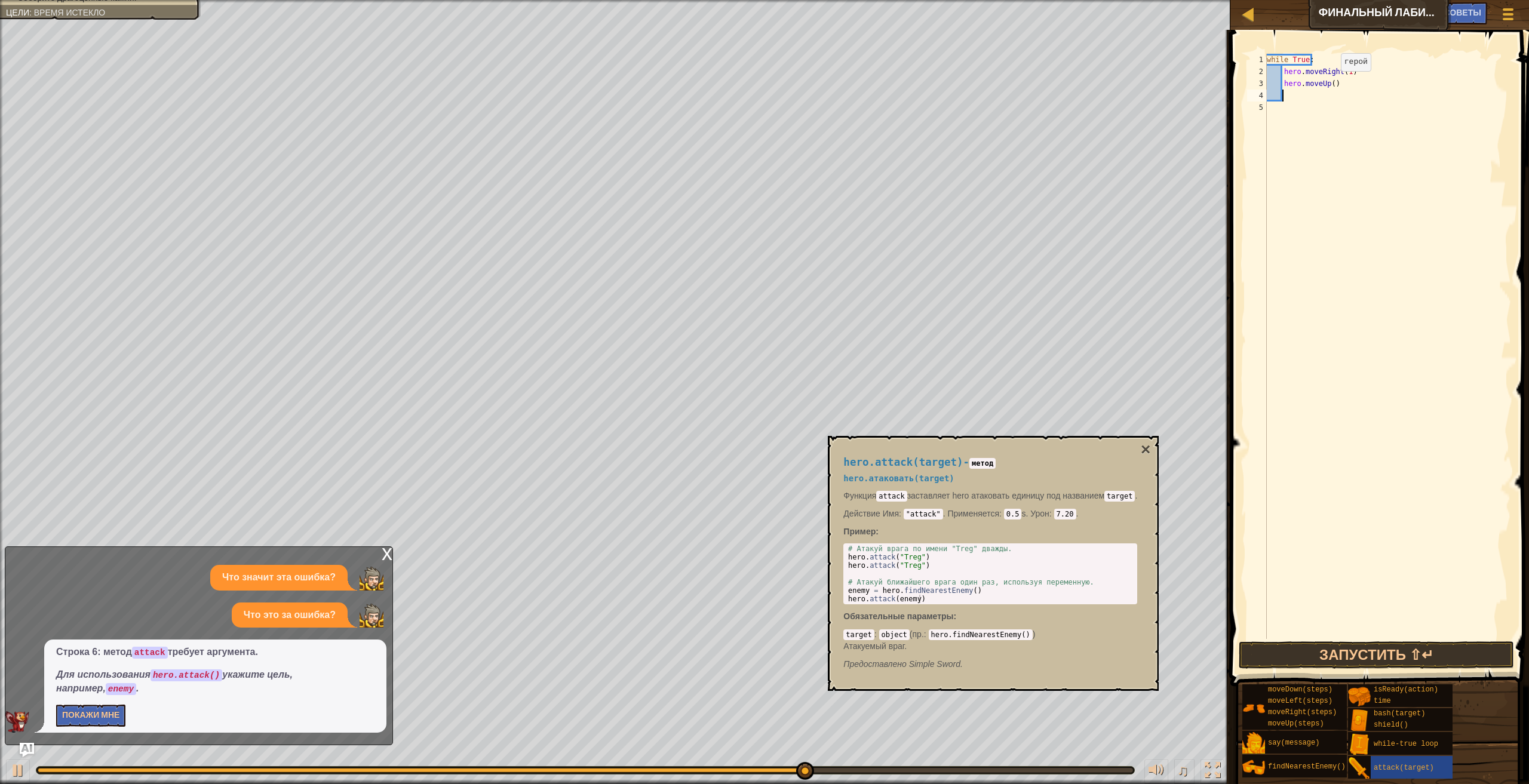
click at [1332, 83] on div "while True : hero . moveRight ( 1 ) hero . moveUp ( )" at bounding box center [1388, 358] width 247 height 609
click at [1330, 83] on div "while True : hero . moveRight ( 1 ) hero . moveUp ( )" at bounding box center [1388, 347] width 247 height 585
type textarea "hero.moveUp(1)"
click at [1284, 97] on div "while True : hero . moveRight ( 1 ) hero . moveUp ( 1 )" at bounding box center [1388, 358] width 247 height 609
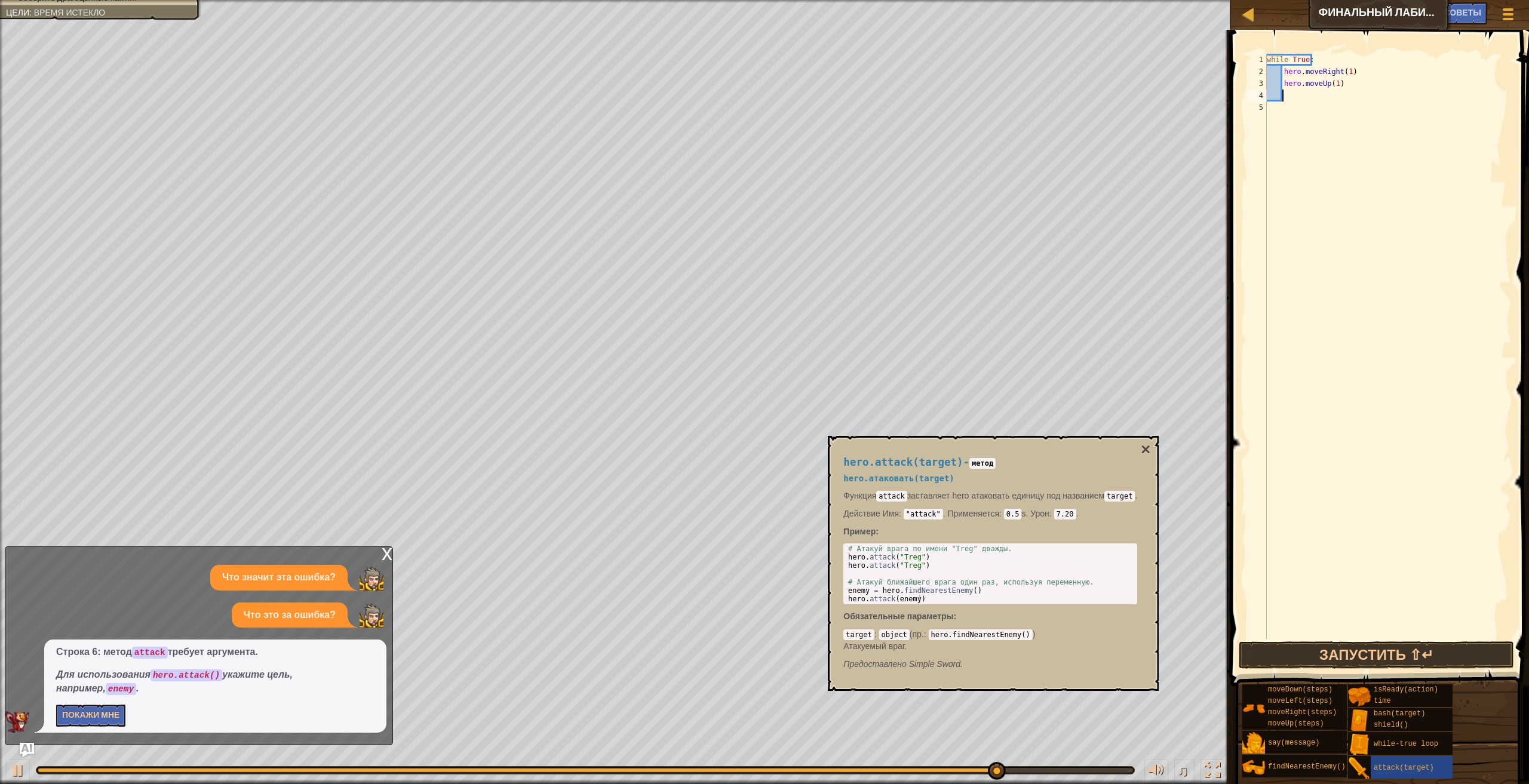
scroll to position [6, 1]
type textarea "H"
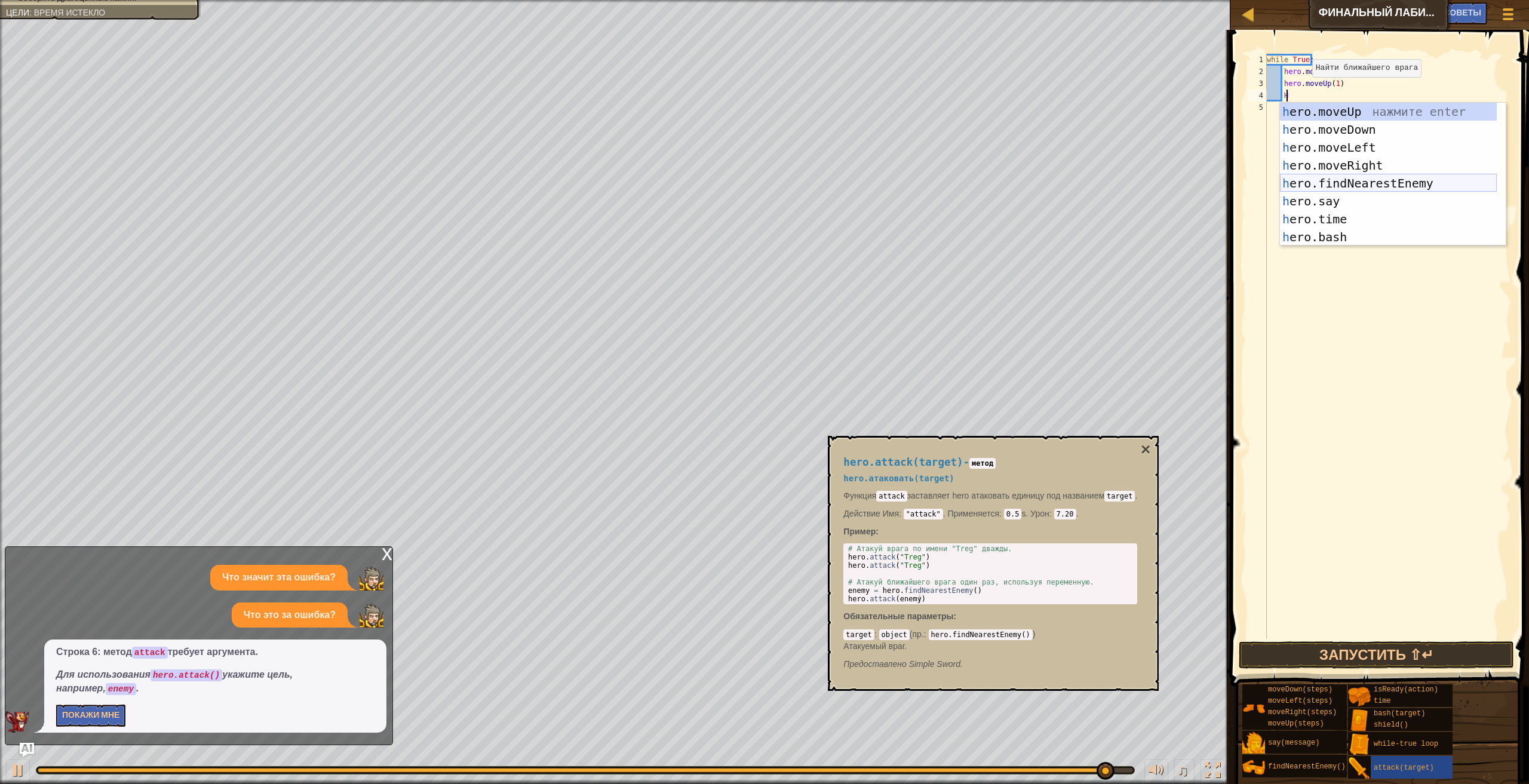
click at [1452, 180] on div "h ero.moveUp нажмите enter h ero.moveDown нажмите enter h ero.moveLeft нажмите …" at bounding box center [1388, 192] width 217 height 179
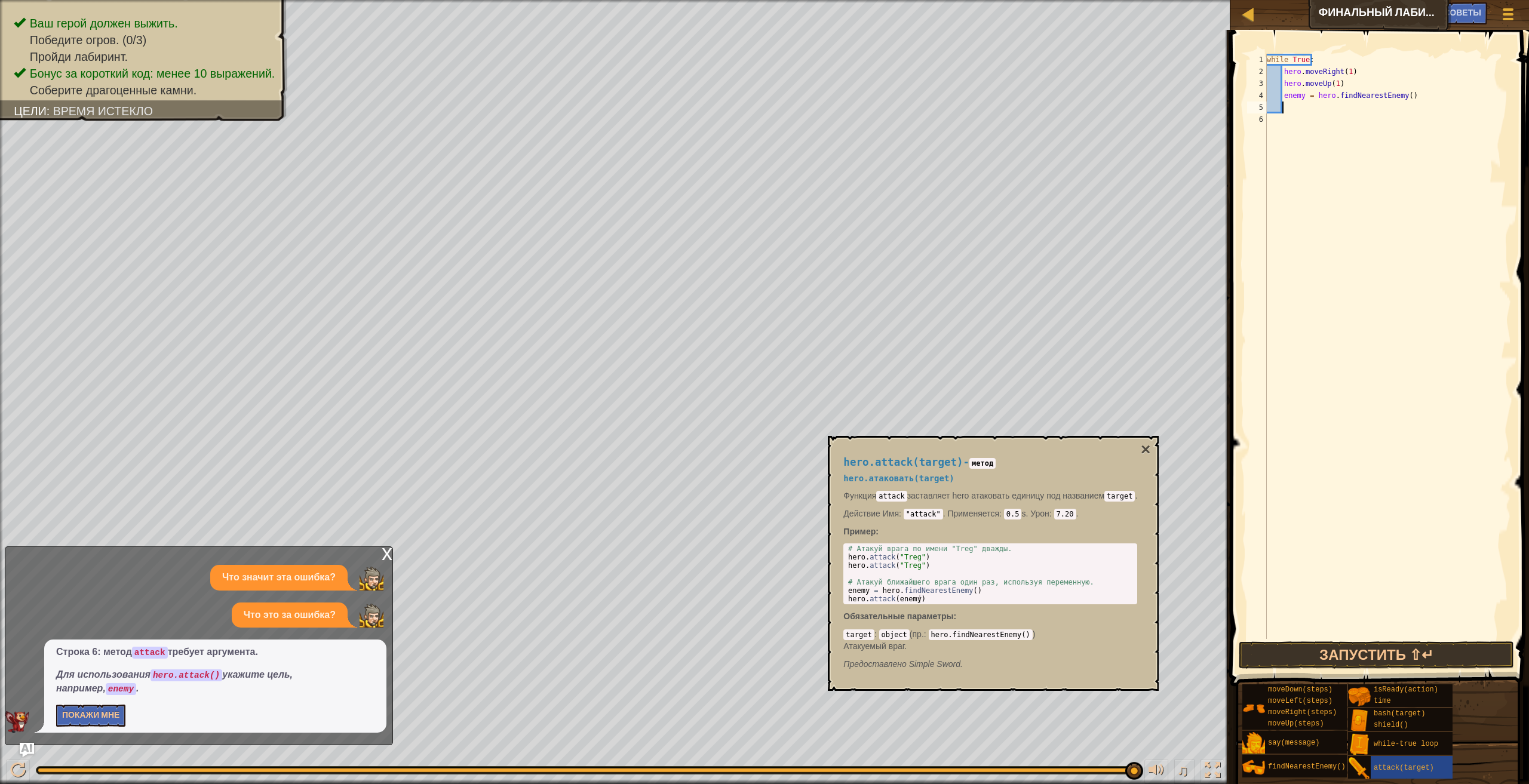
click at [1280, 109] on div "while True : hero . moveRight ( 1 ) hero . moveUp ( 1 ) enemy = hero . findNear…" at bounding box center [1388, 358] width 247 height 609
type textarea "H"
type textarea "hero.attack()"
click at [1287, 122] on div "while True : hero . moveRight ( 1 ) hero . moveUp ( 1 ) enemy = hero . findNear…" at bounding box center [1388, 358] width 247 height 609
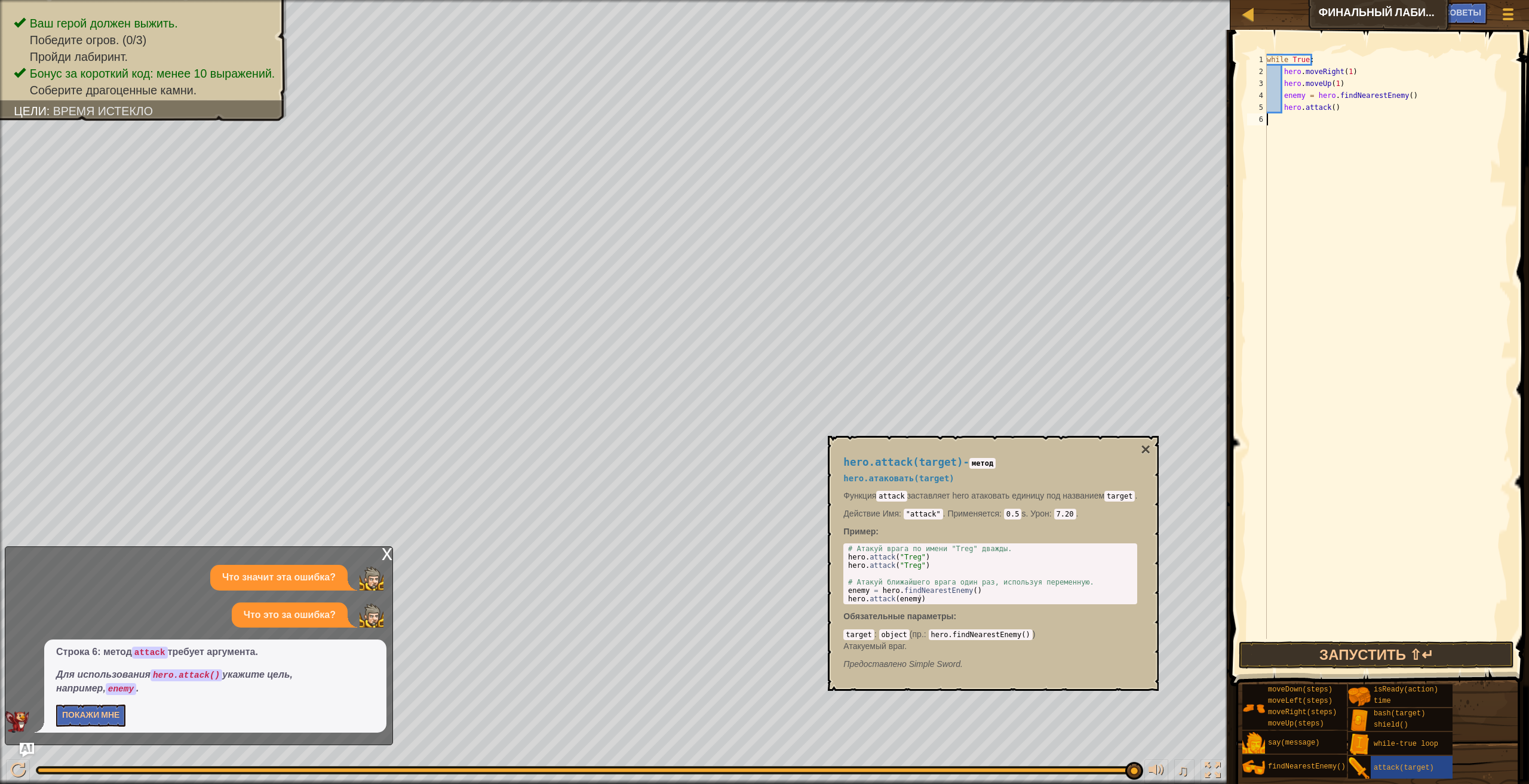
click at [1287, 122] on div "while True : hero . moveRight ( 1 ) hero . moveUp ( 1 ) enemy = hero . findNear…" at bounding box center [1388, 358] width 247 height 609
type textarea "H"
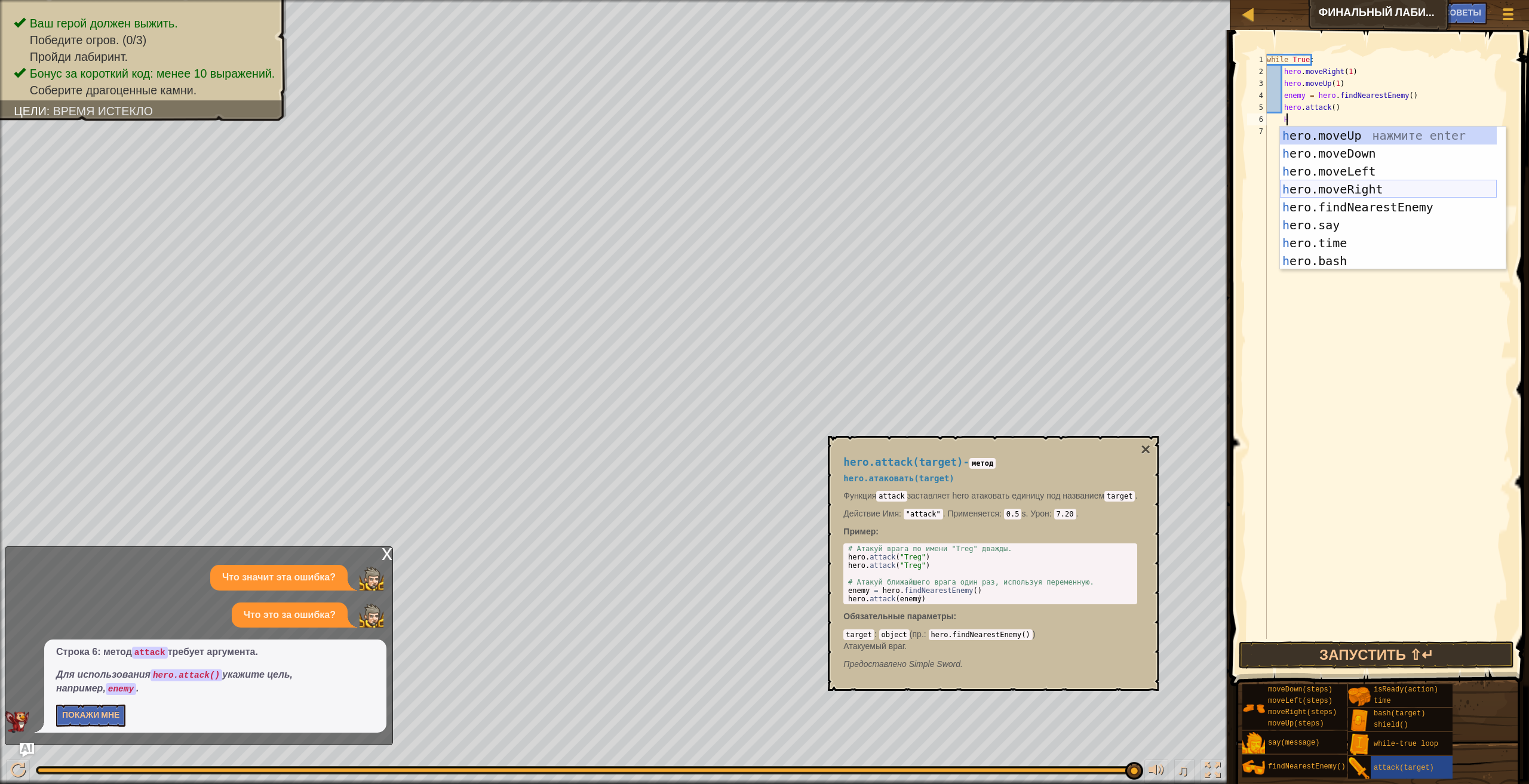
click at [1362, 194] on div "h ero.moveUp нажмите enter h ero.moveDown нажмите enter h ero.moveLeft нажмите …" at bounding box center [1388, 216] width 217 height 179
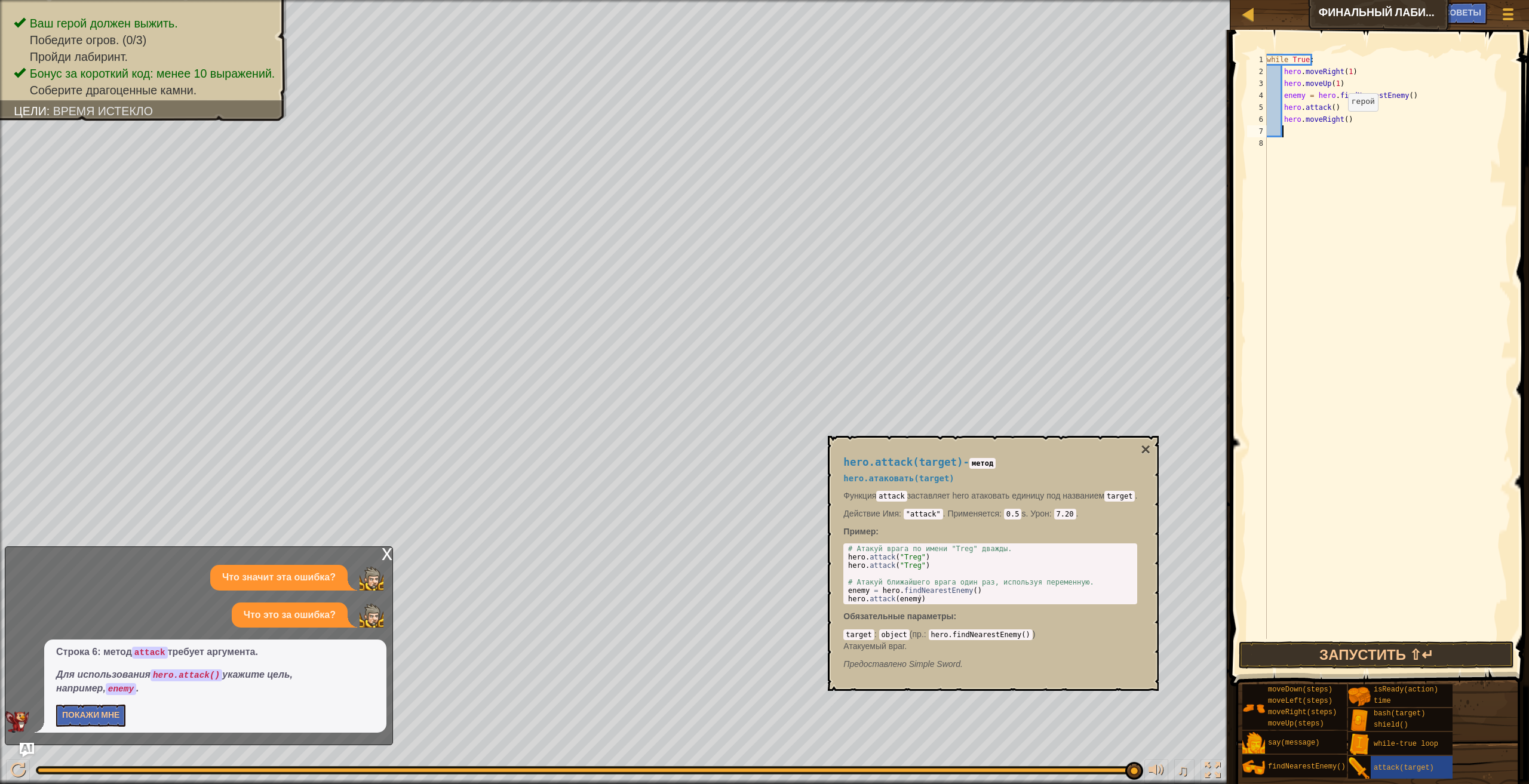
click at [1337, 120] on div "while True : hero . moveRight ( 1 ) hero . moveUp ( 1 ) enemy = hero . findNear…" at bounding box center [1388, 358] width 247 height 609
click at [1338, 118] on div "while True : hero . moveRight ( 1 ) hero . moveUp ( 1 ) enemy = hero . findNear…" at bounding box center [1388, 358] width 247 height 609
click at [1342, 116] on div "while True : hero . moveRight ( 1 ) hero . moveUp ( 1 ) enemy = hero . findNear…" at bounding box center [1388, 358] width 247 height 609
click at [391, 556] on div "x" at bounding box center [387, 552] width 11 height 12
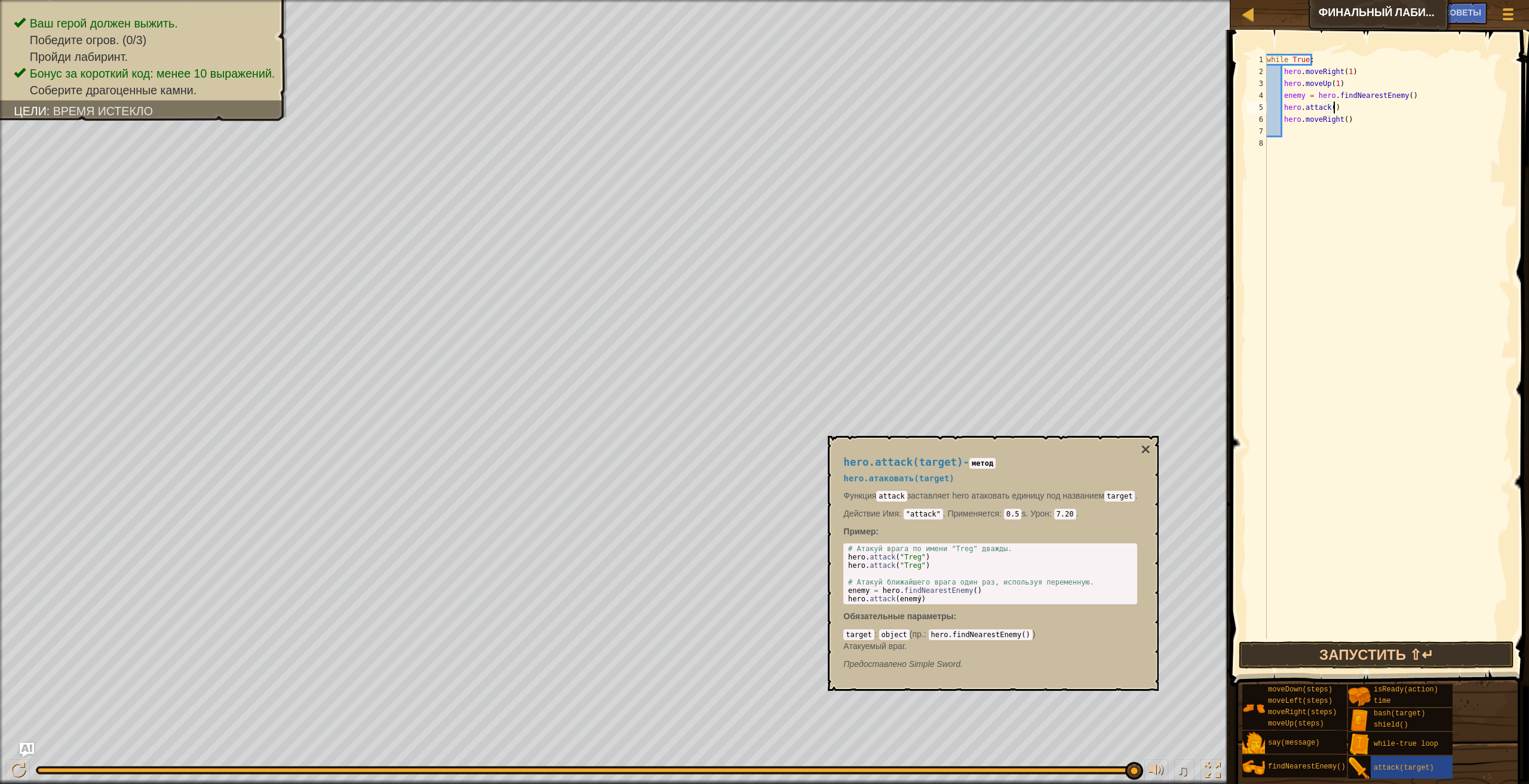
click at [1344, 108] on div "while True : hero . moveRight ( 1 ) hero . moveUp ( 1 ) enemy = hero . findNear…" at bounding box center [1388, 358] width 247 height 609
click at [1349, 115] on div "while True : hero . moveRight ( 1 ) hero . moveUp ( 1 ) enemy = hero . findNear…" at bounding box center [1388, 358] width 247 height 609
click at [1342, 112] on div "while True : hero . moveRight ( 1 ) hero . moveUp ( 1 ) enemy = hero . findNear…" at bounding box center [1388, 358] width 247 height 609
click at [1348, 121] on div "while True : hero . moveRight ( 1 ) hero . moveUp ( 1 ) enemy = hero . findNear…" at bounding box center [1388, 358] width 247 height 609
click at [1342, 119] on div "while True : hero . moveRight ( 1 ) hero . moveUp ( 1 ) enemy = hero . findNear…" at bounding box center [1388, 358] width 247 height 609
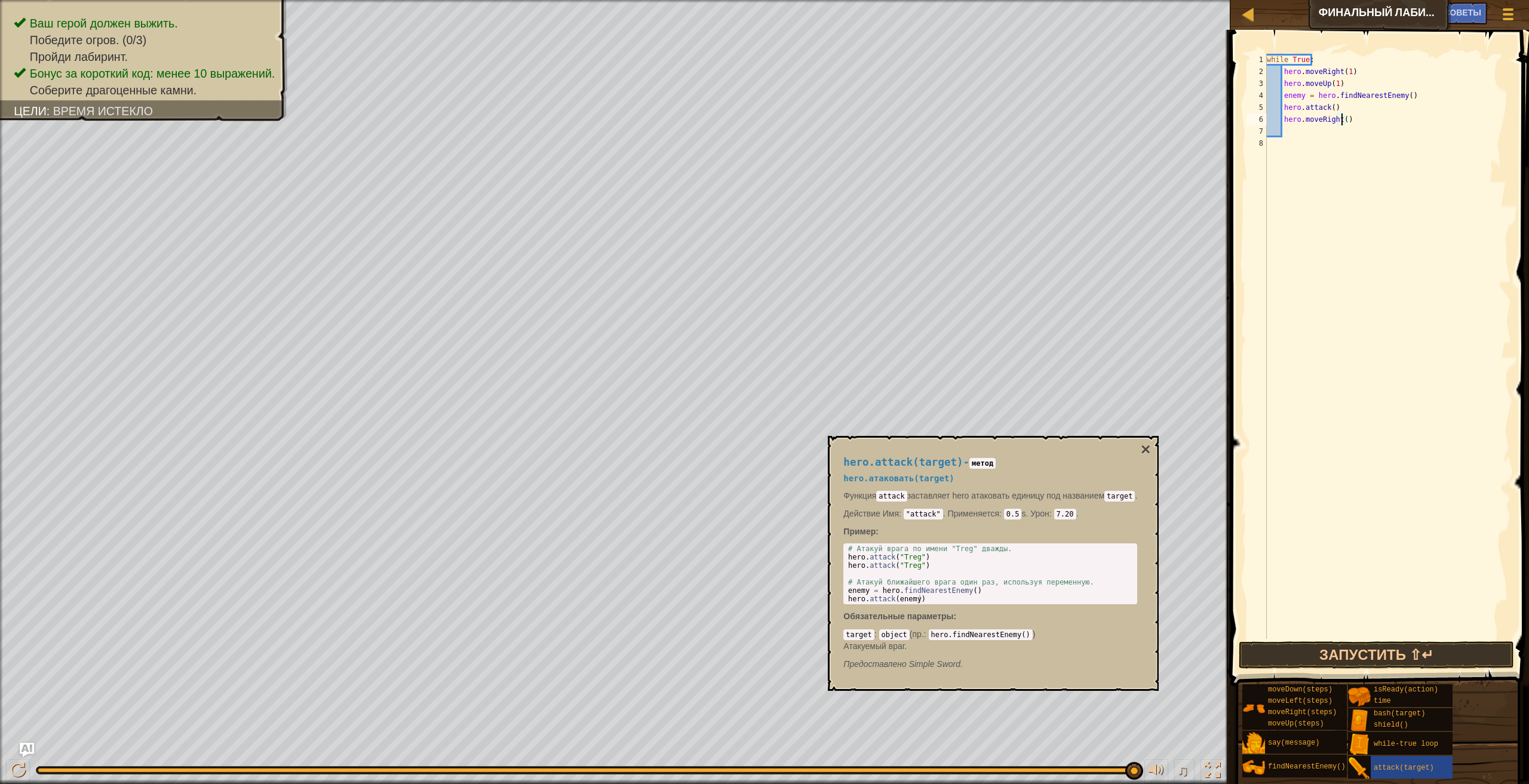
type textarea "hero.moveRight(1)"
click at [1284, 138] on div "while True : hero . moveRight ( 1 ) hero . moveUp ( 1 ) enemy = hero . findNear…" at bounding box center [1388, 358] width 247 height 609
click at [1292, 133] on div "while True : hero . moveRight ( 1 ) hero . moveUp ( 1 ) enemy = hero . findNear…" at bounding box center [1388, 358] width 247 height 609
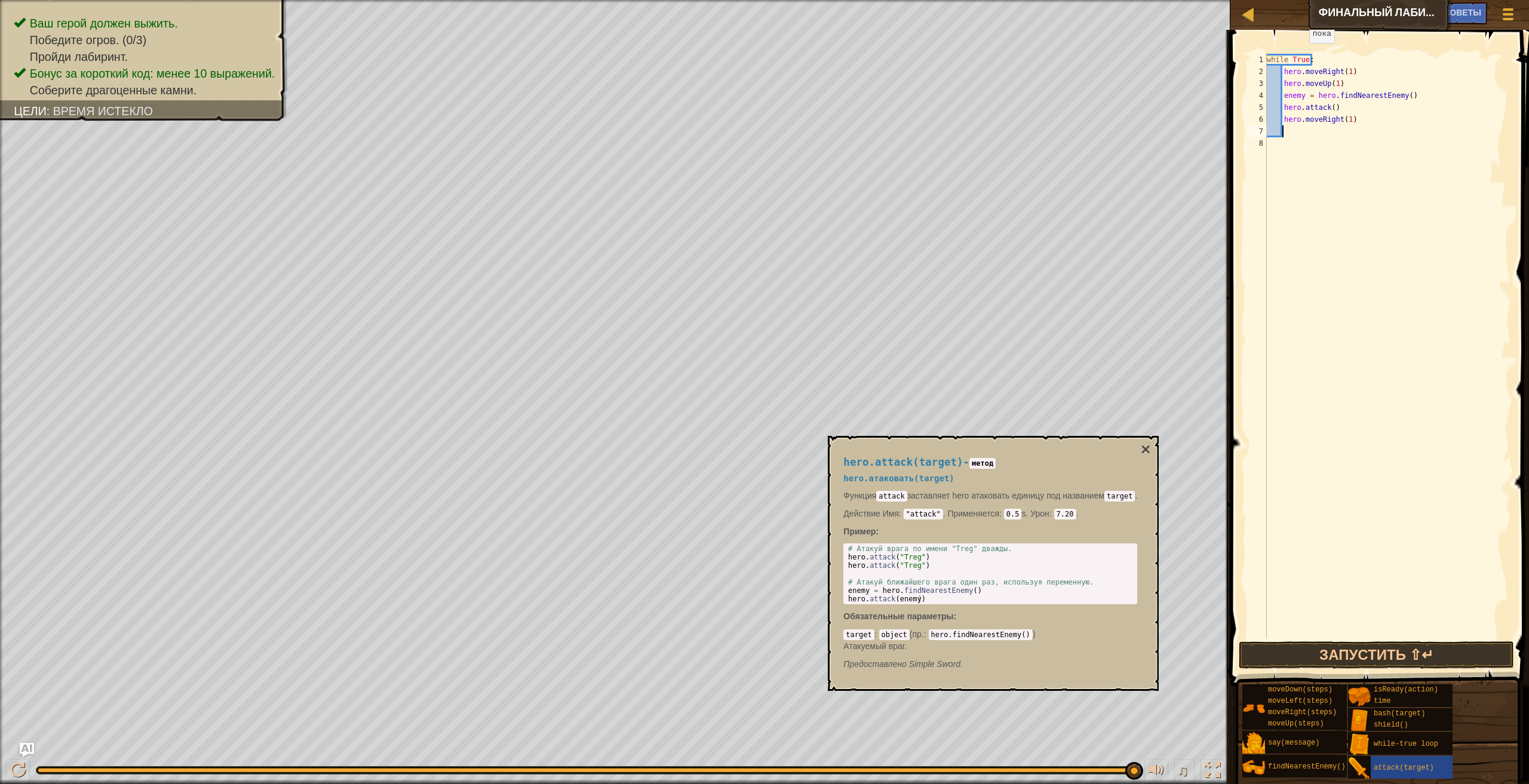
type textarea "H"
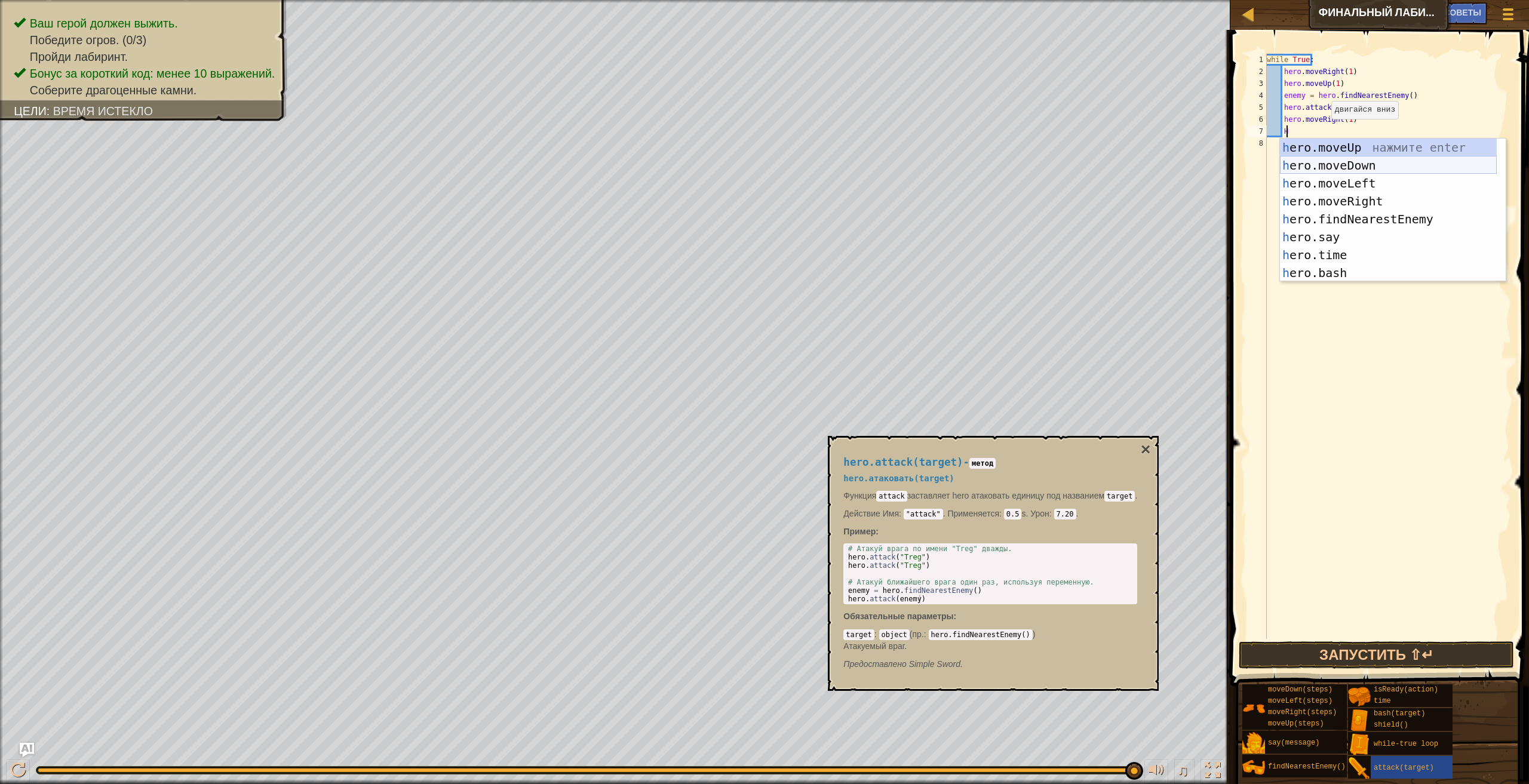
click at [1369, 159] on div "h ero.moveUp нажмите enter h ero.moveDown нажмите enter h ero.moveLeft нажмите …" at bounding box center [1388, 228] width 217 height 179
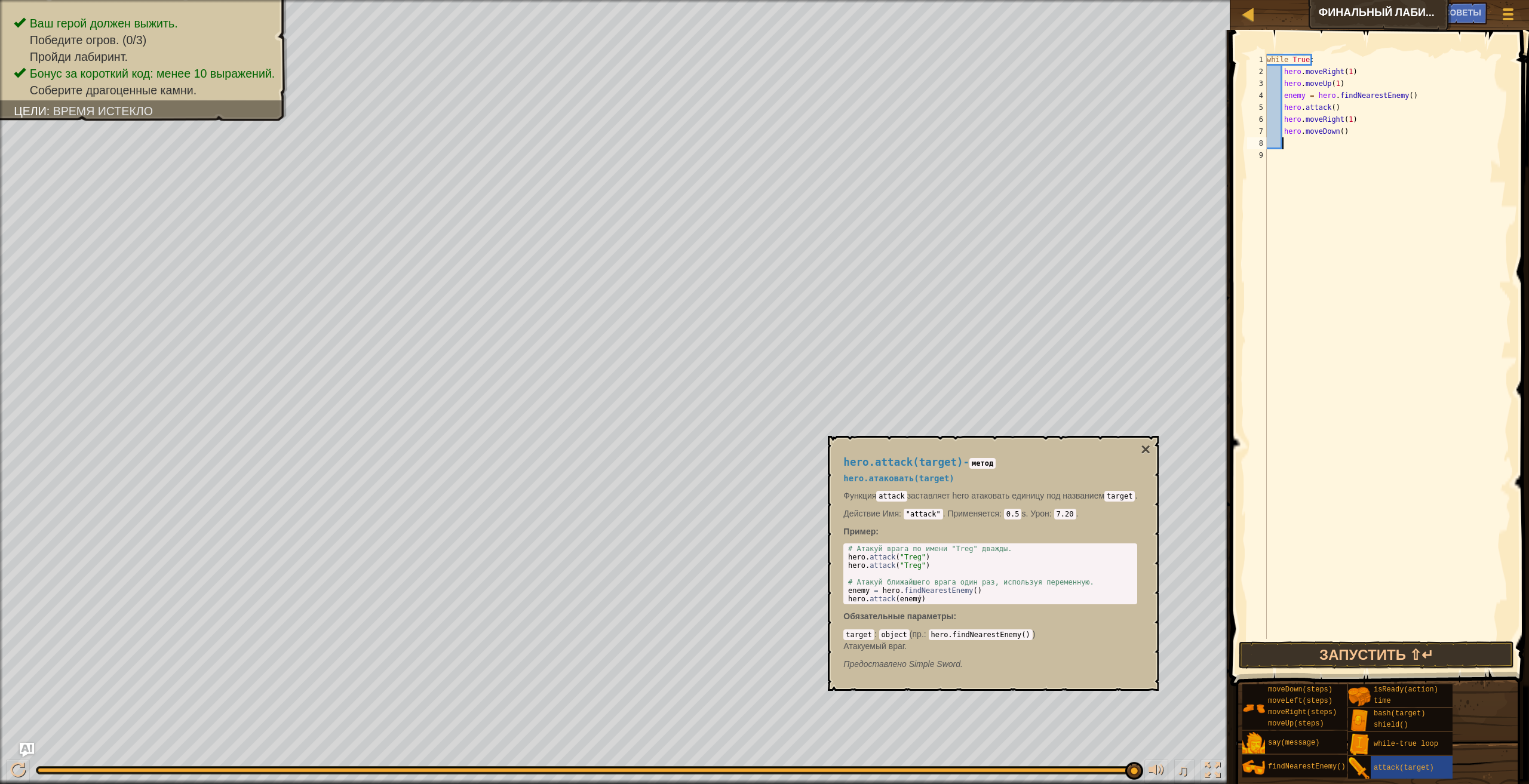
click at [1347, 135] on div "while True : hero . moveRight ( 1 ) hero . moveUp ( 1 ) enemy = hero . findNear…" at bounding box center [1388, 358] width 247 height 609
click at [1338, 135] on div "while True : hero . moveRight ( 1 ) hero . moveUp ( 1 ) enemy = hero . findNear…" at bounding box center [1388, 358] width 247 height 609
type textarea "hero.moveDown(2)"
click at [1290, 146] on div "while True : hero . moveRight ( 1 ) hero . moveUp ( 1 ) enemy = hero . findNear…" at bounding box center [1388, 358] width 247 height 609
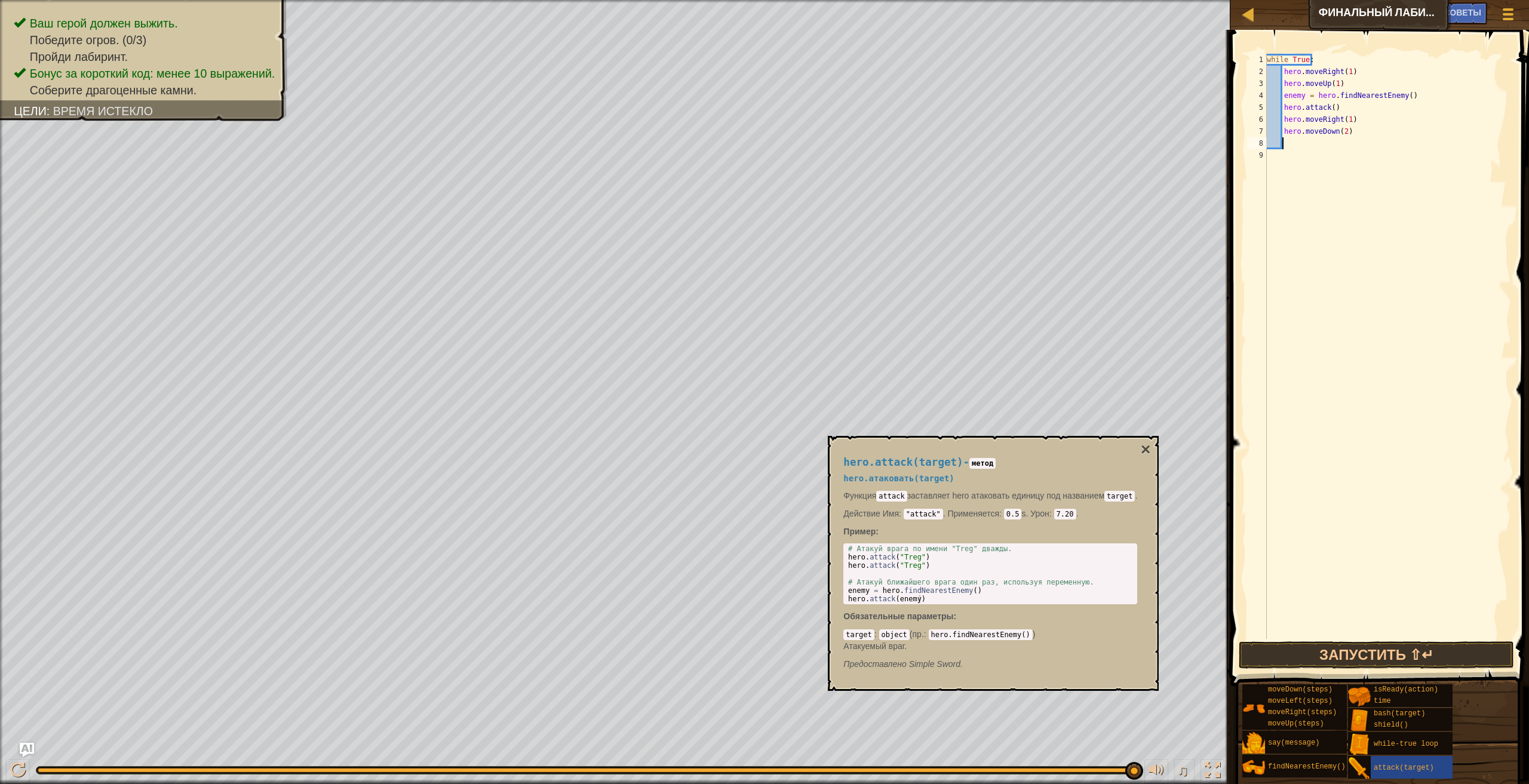
scroll to position [6, 1]
type textarea "H"
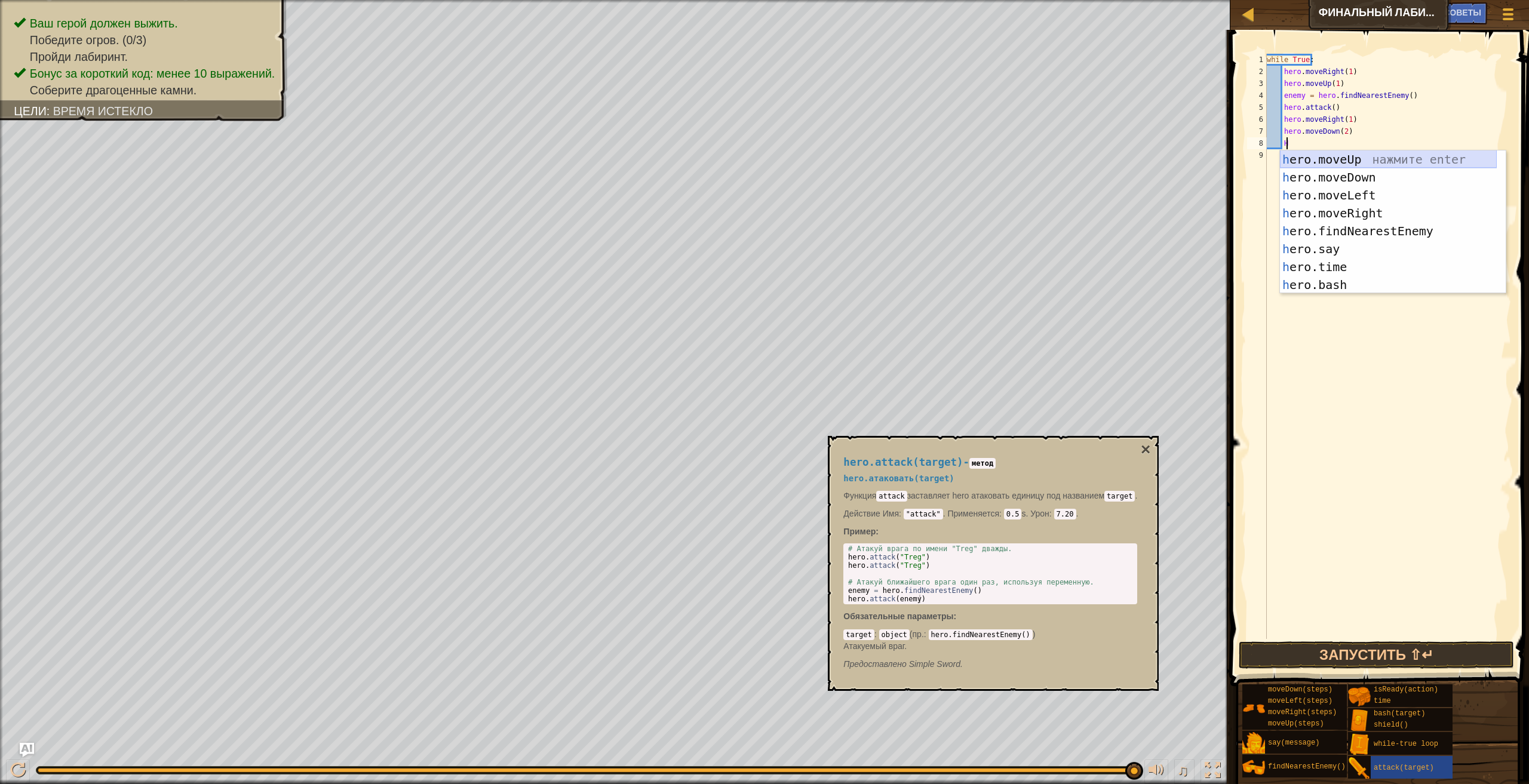
click at [1403, 153] on div "h ero.moveUp нажмите enter h ero.moveDown нажмите enter h ero.moveLeft нажмите …" at bounding box center [1388, 240] width 217 height 179
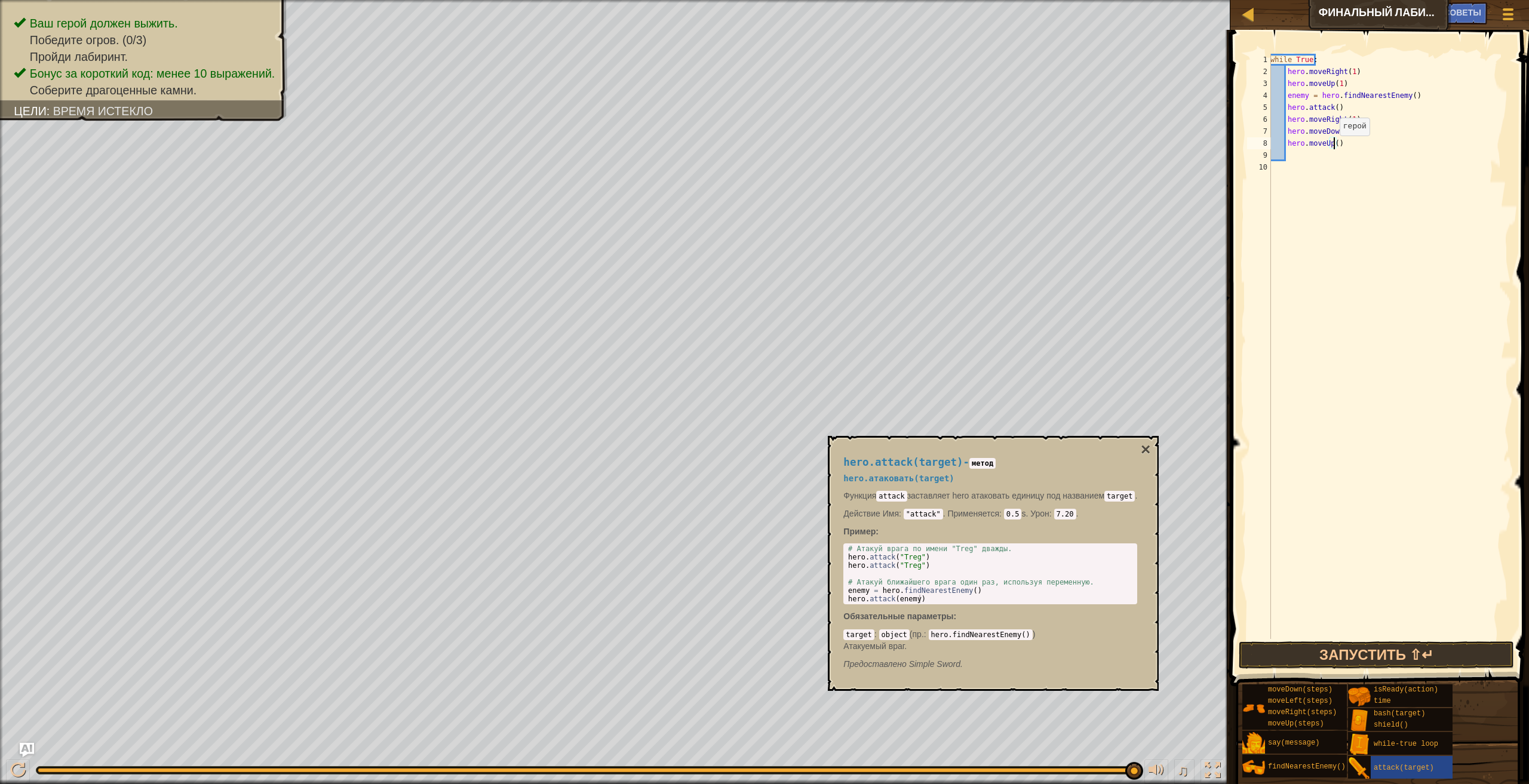
click at [1333, 147] on div "while True : hero . moveRight ( 1 ) hero . moveUp ( 1 ) enemy = hero . findNear…" at bounding box center [1389, 358] width 243 height 609
type textarea "hero.moveUp(1)"
click at [1289, 157] on div "while True : hero . moveRight ( 1 ) hero . moveUp ( 1 ) enemy = hero . findNear…" at bounding box center [1389, 358] width 243 height 609
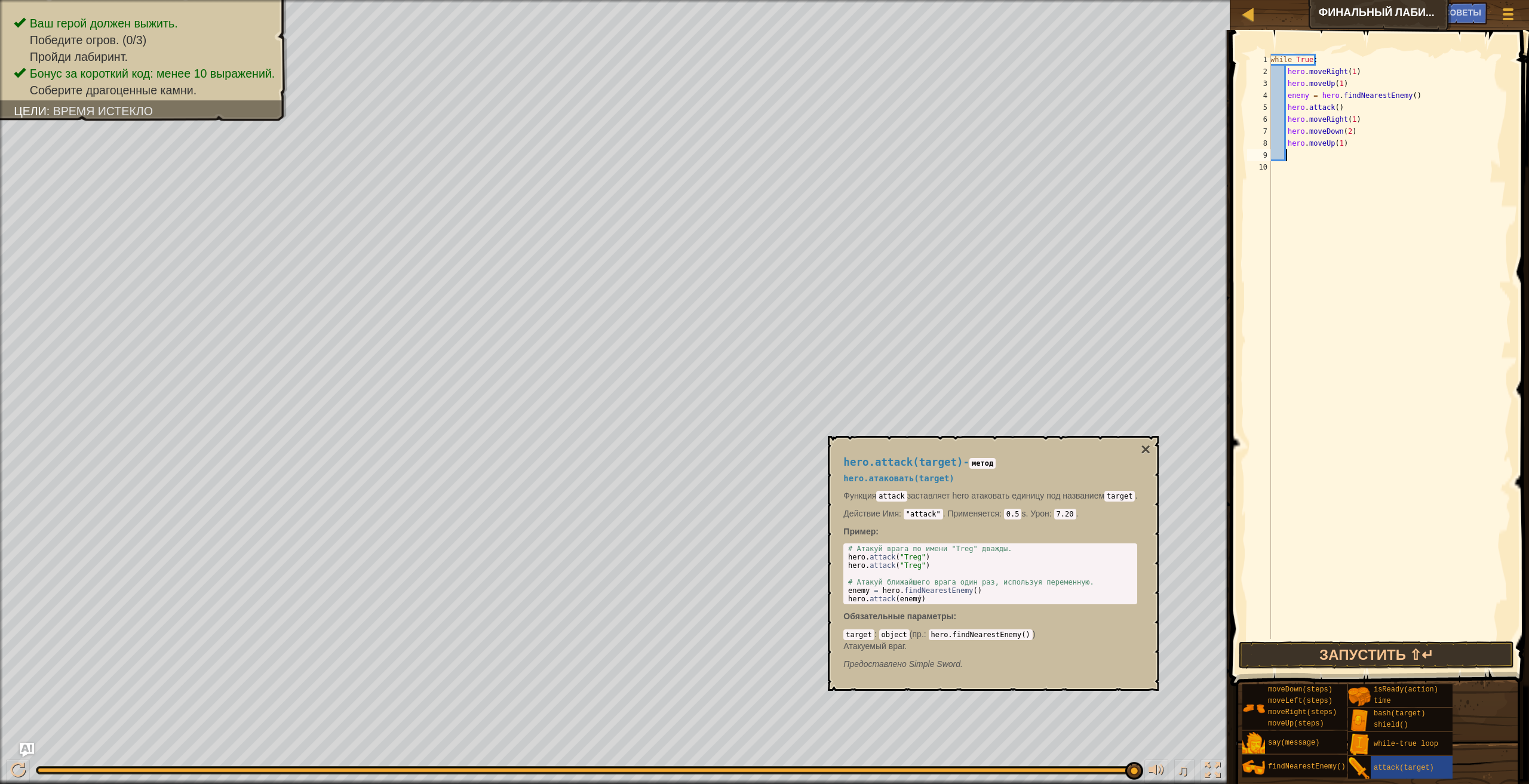
click at [1290, 152] on div "while True : hero . moveRight ( 1 ) hero . moveUp ( 1 ) enemy = hero . findNear…" at bounding box center [1389, 358] width 243 height 609
type textarea "H"
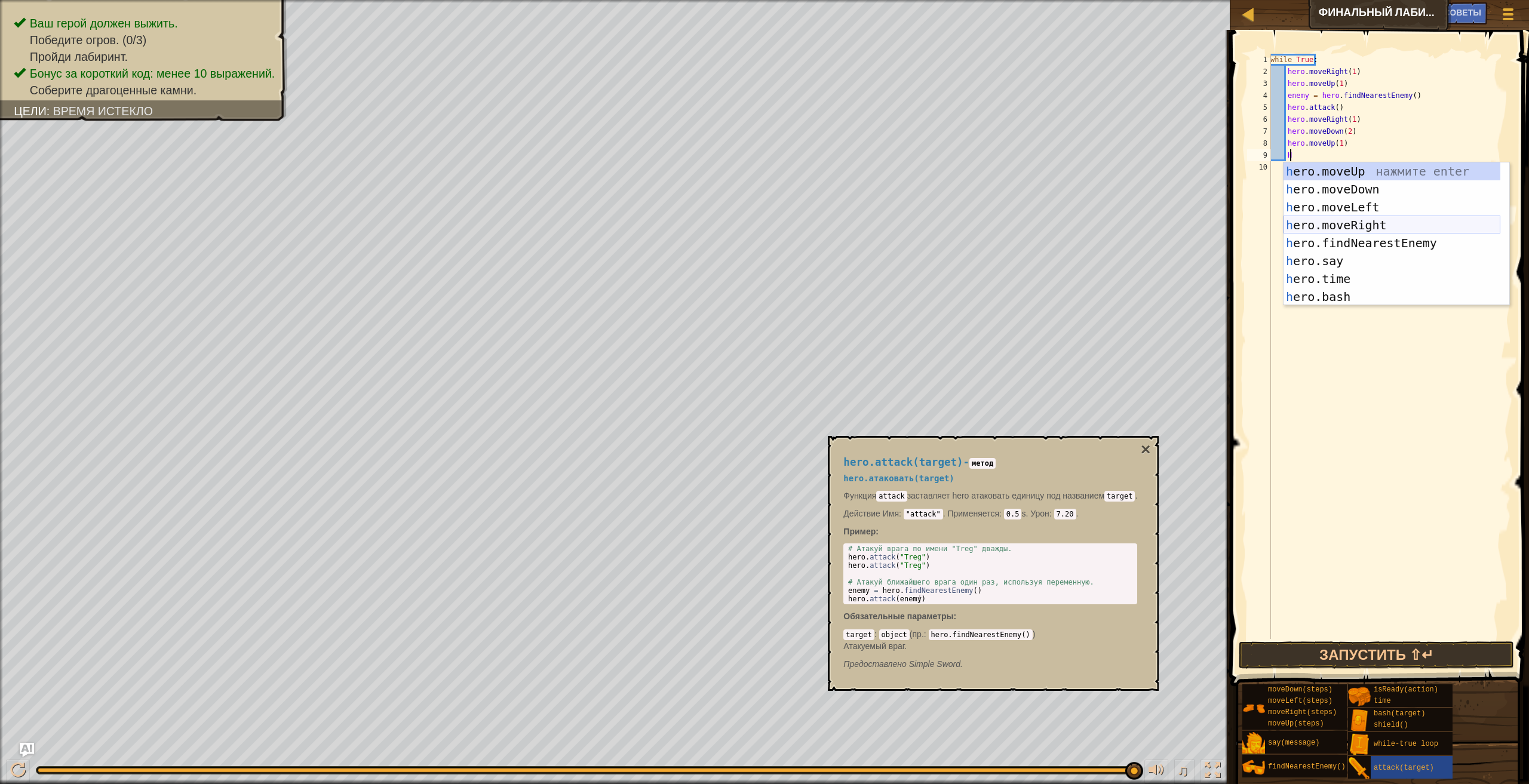
click at [1383, 221] on div "h ero.moveUp нажмите enter h ero.moveDown нажмите enter h ero.moveLeft нажмите …" at bounding box center [1392, 252] width 217 height 179
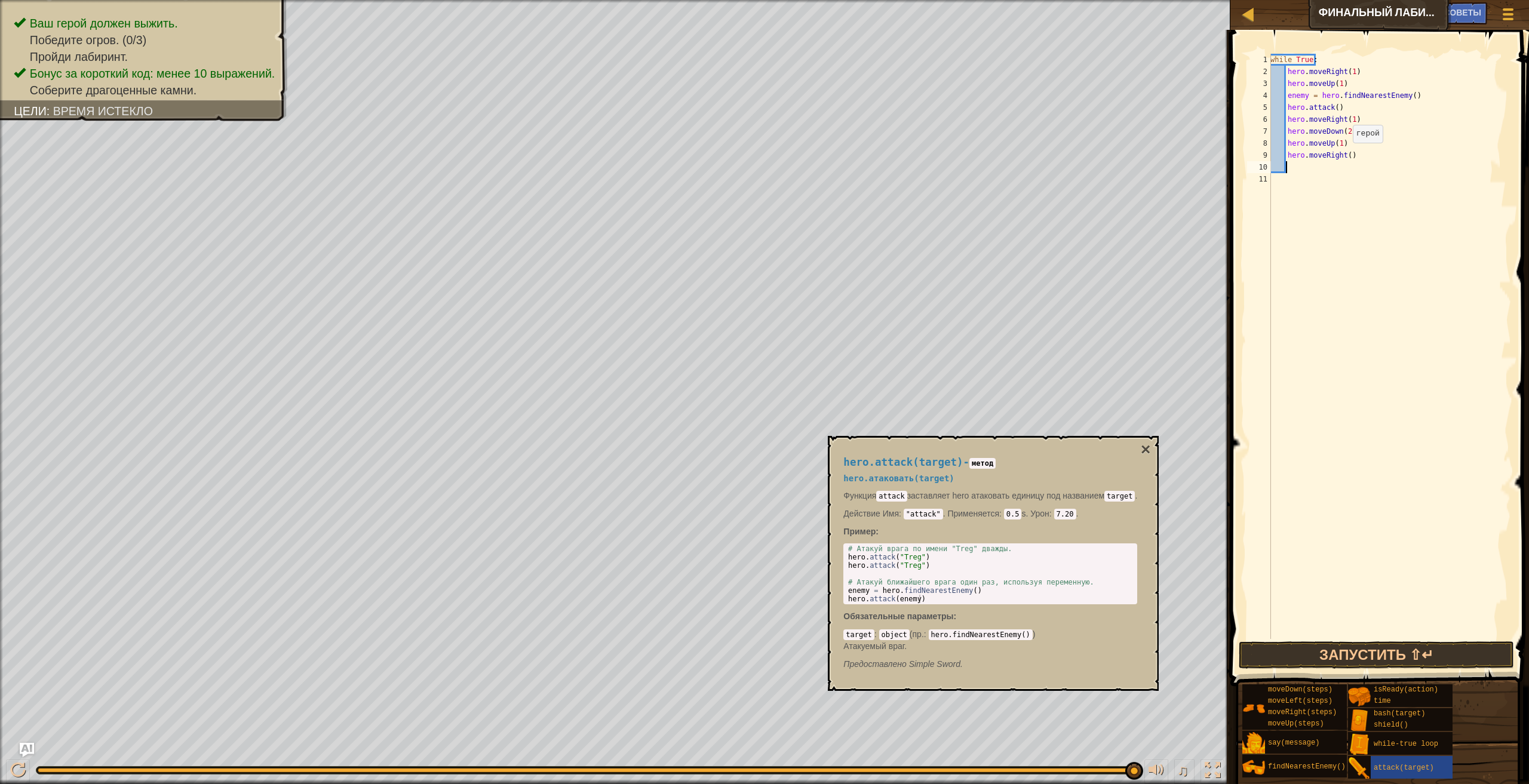
click at [1346, 154] on div "while True : hero . moveRight ( 1 ) hero . moveUp ( 1 ) enemy = hero . findNear…" at bounding box center [1389, 358] width 243 height 609
click at [1311, 647] on button "Запустить ⇧↵" at bounding box center [1376, 655] width 276 height 28
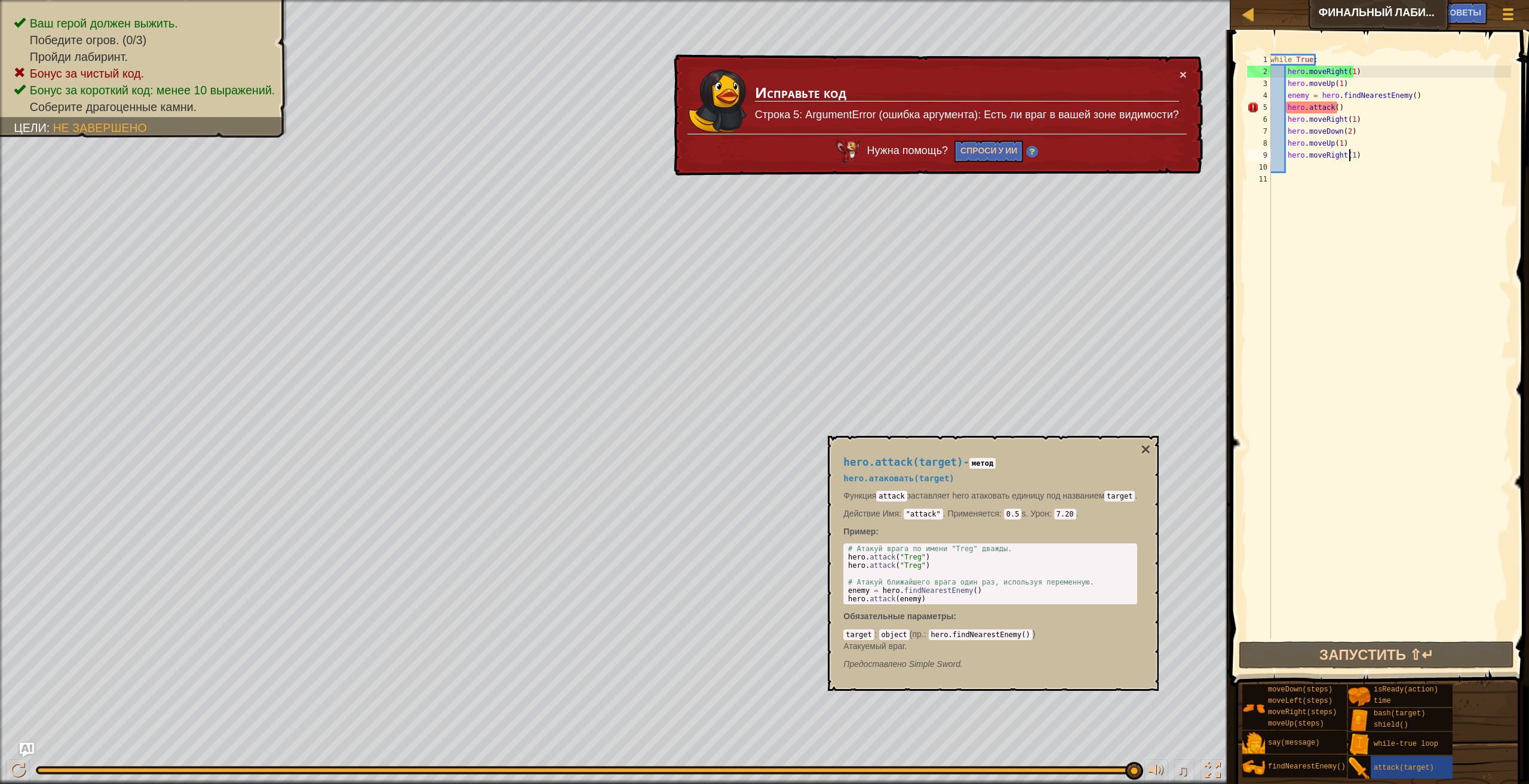
drag, startPoint x: 217, startPoint y: 774, endPoint x: 1510, endPoint y: 714, distance: 1294.4
click at [1510, 714] on div "Карта Финальный лабиринт Китгарда Меню игры Готово Советы Ask AI 1 2 3 4 5 6 7 …" at bounding box center [764, 392] width 1529 height 784
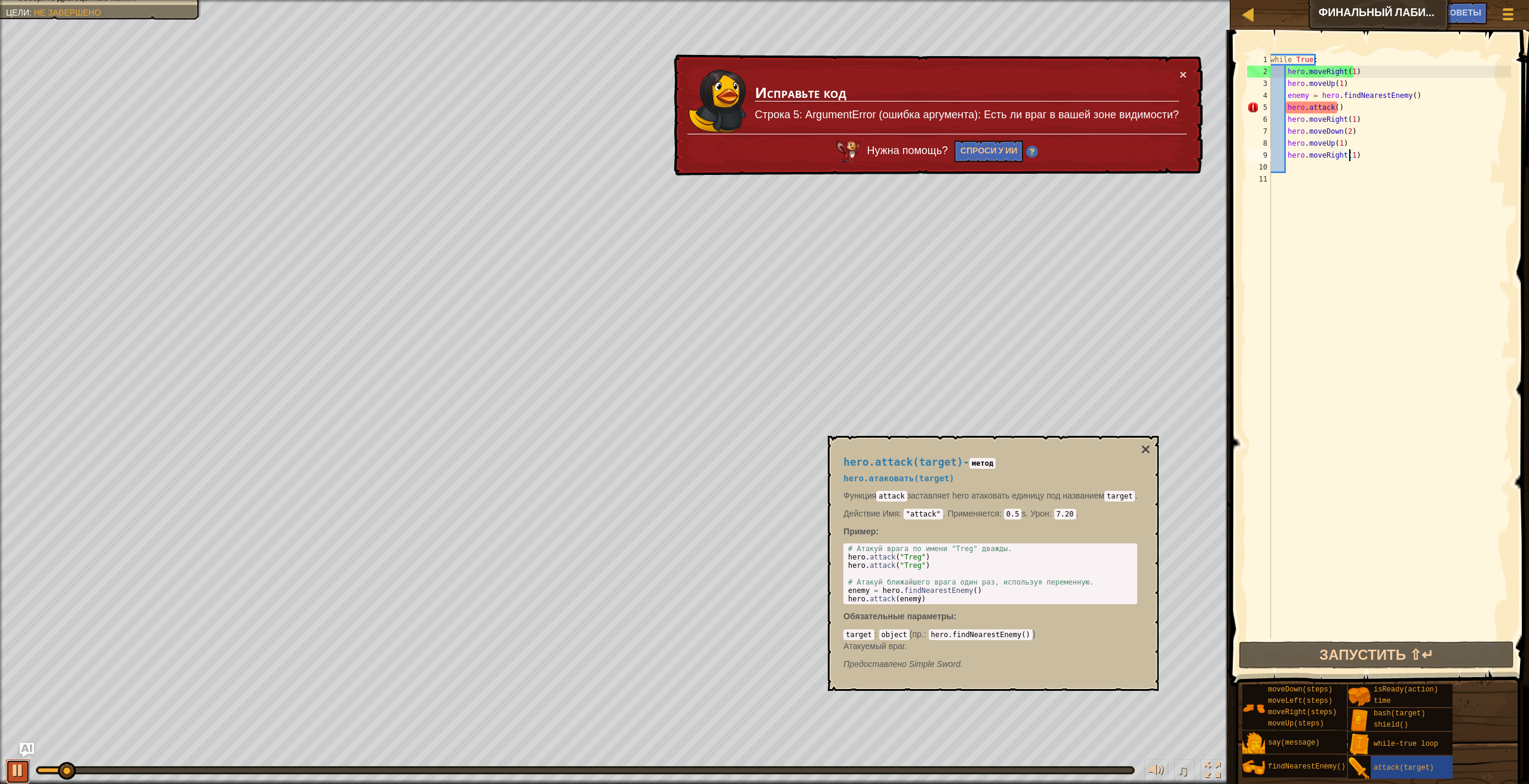
click at [13, 775] on div at bounding box center [18, 771] width 16 height 16
click at [1334, 111] on div "while True : hero . moveRight ( 1 ) hero . moveUp ( 1 ) enemy = hero . findNear…" at bounding box center [1389, 358] width 243 height 609
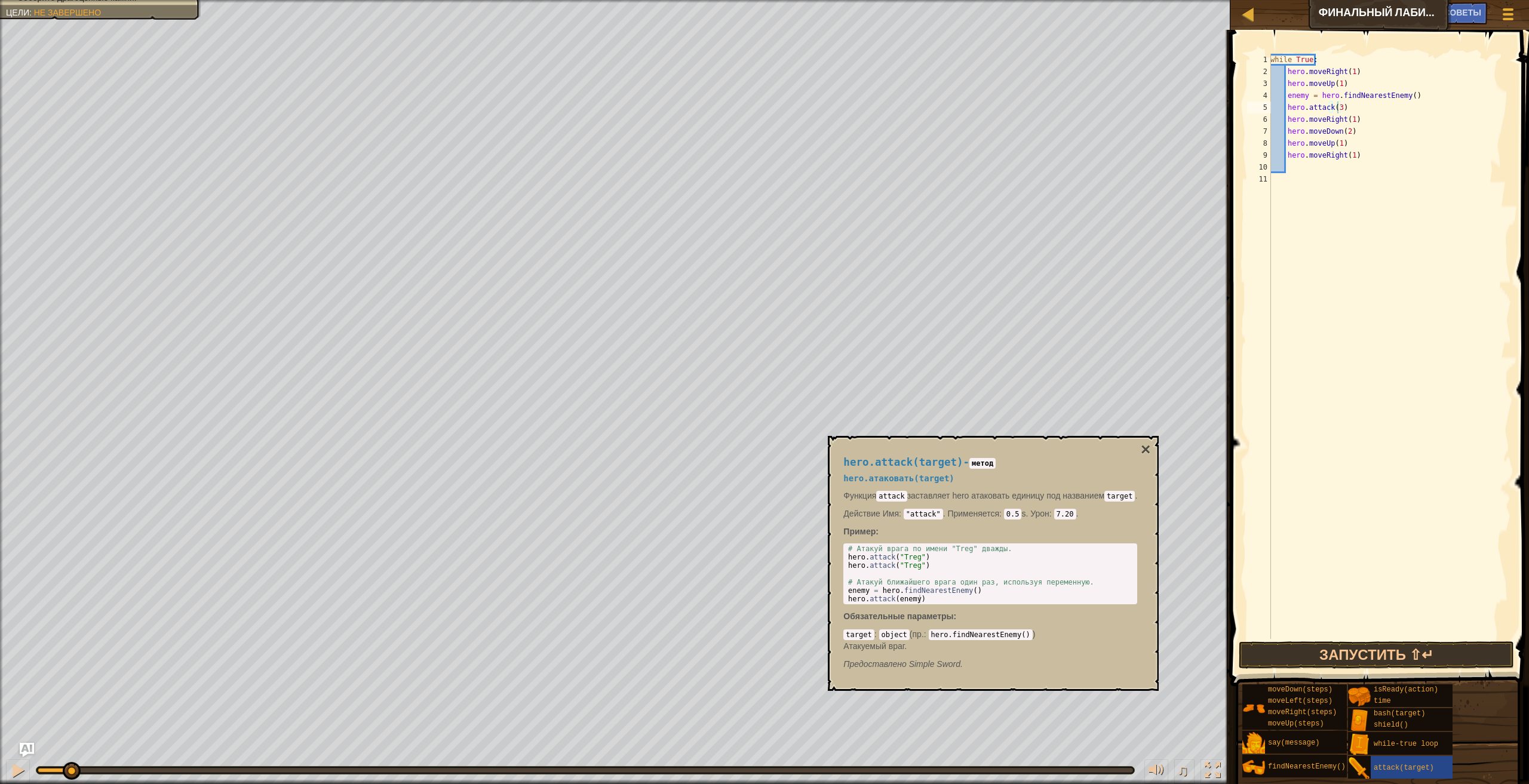
click at [1315, 641] on span at bounding box center [1380, 341] width 308 height 691
click at [1312, 648] on button "Запустить ⇧↵" at bounding box center [1376, 655] width 276 height 28
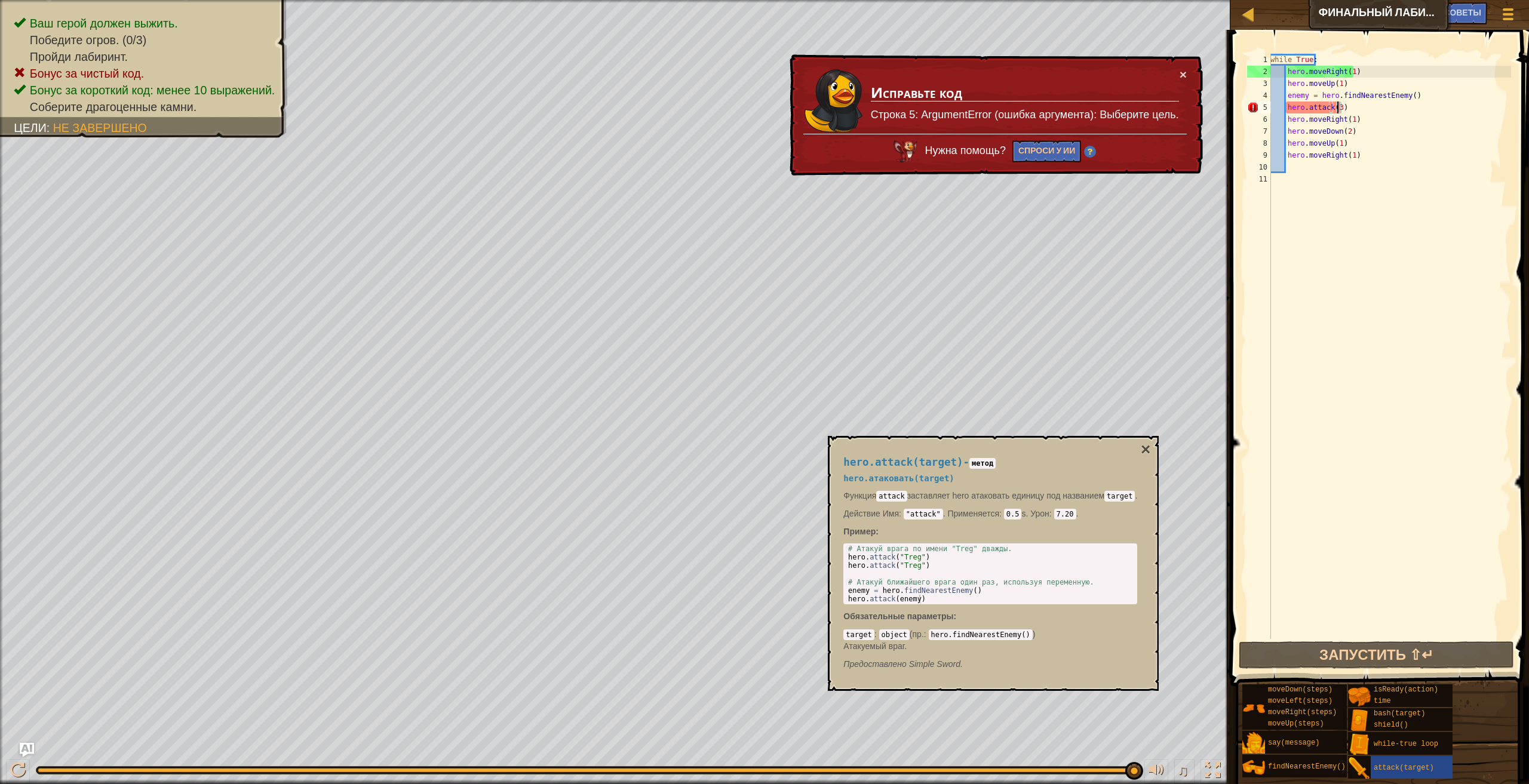
drag, startPoint x: 218, startPoint y: 765, endPoint x: 1527, endPoint y: 782, distance: 1309.1
click at [1523, 0] on html "Карта Финальный лабиринт Китгарда Меню игры Готово Советы Ask AI 1 2 3 4 5 6 7 …" at bounding box center [764, 0] width 1529 height 0
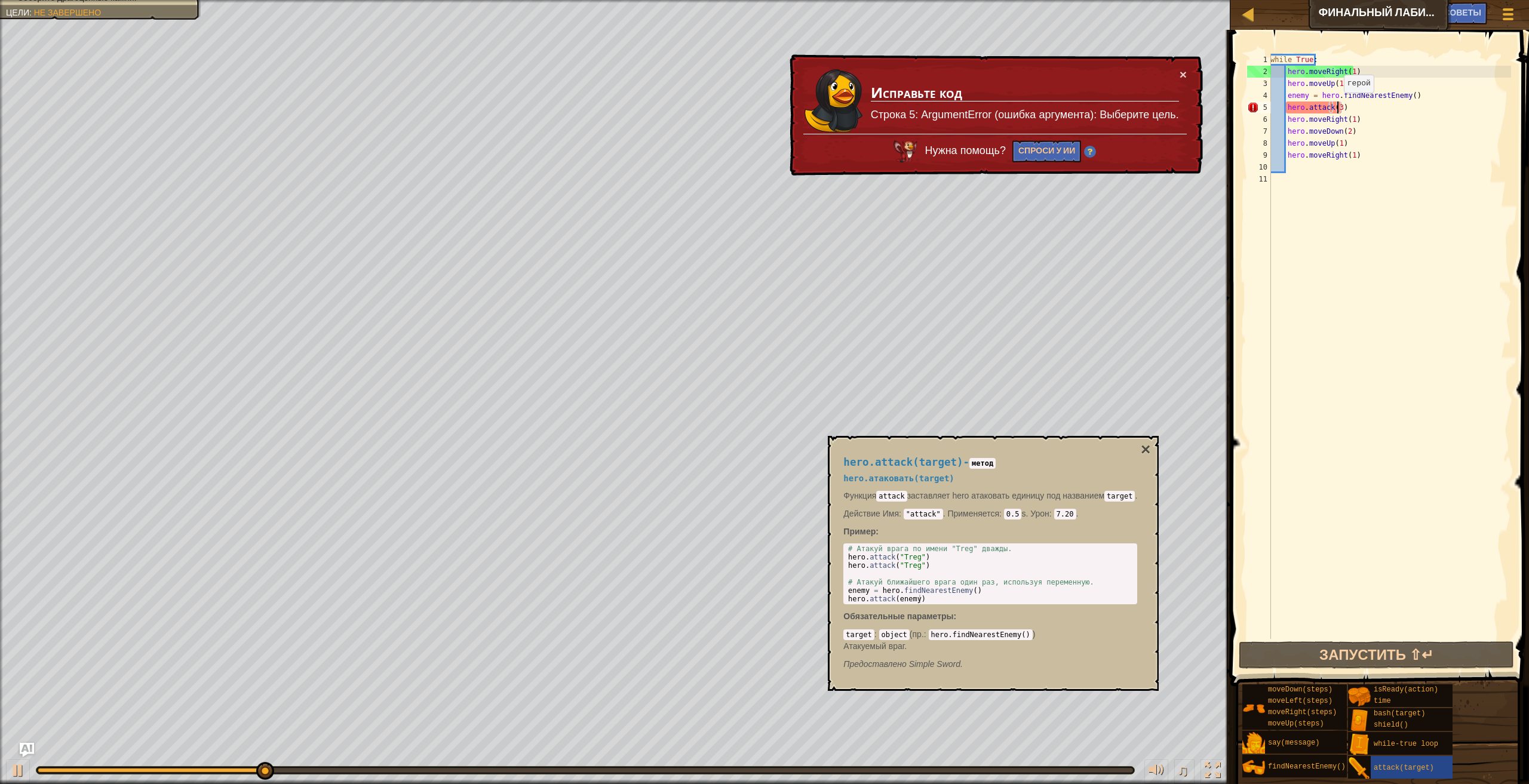
click at [1339, 106] on div "while True : hero . moveRight ( 1 ) hero . moveUp ( 1 ) enemy = hero . findNear…" at bounding box center [1389, 358] width 243 height 609
click at [1337, 108] on div "while True : hero . moveRight ( 1 ) hero . moveUp ( 1 ) enemy = hero . findNear…" at bounding box center [1389, 358] width 243 height 609
click at [1336, 108] on div "while True : hero . moveRight ( 1 ) hero . moveUp ( 1 ) enemy = hero . findNear…" at bounding box center [1389, 358] width 243 height 609
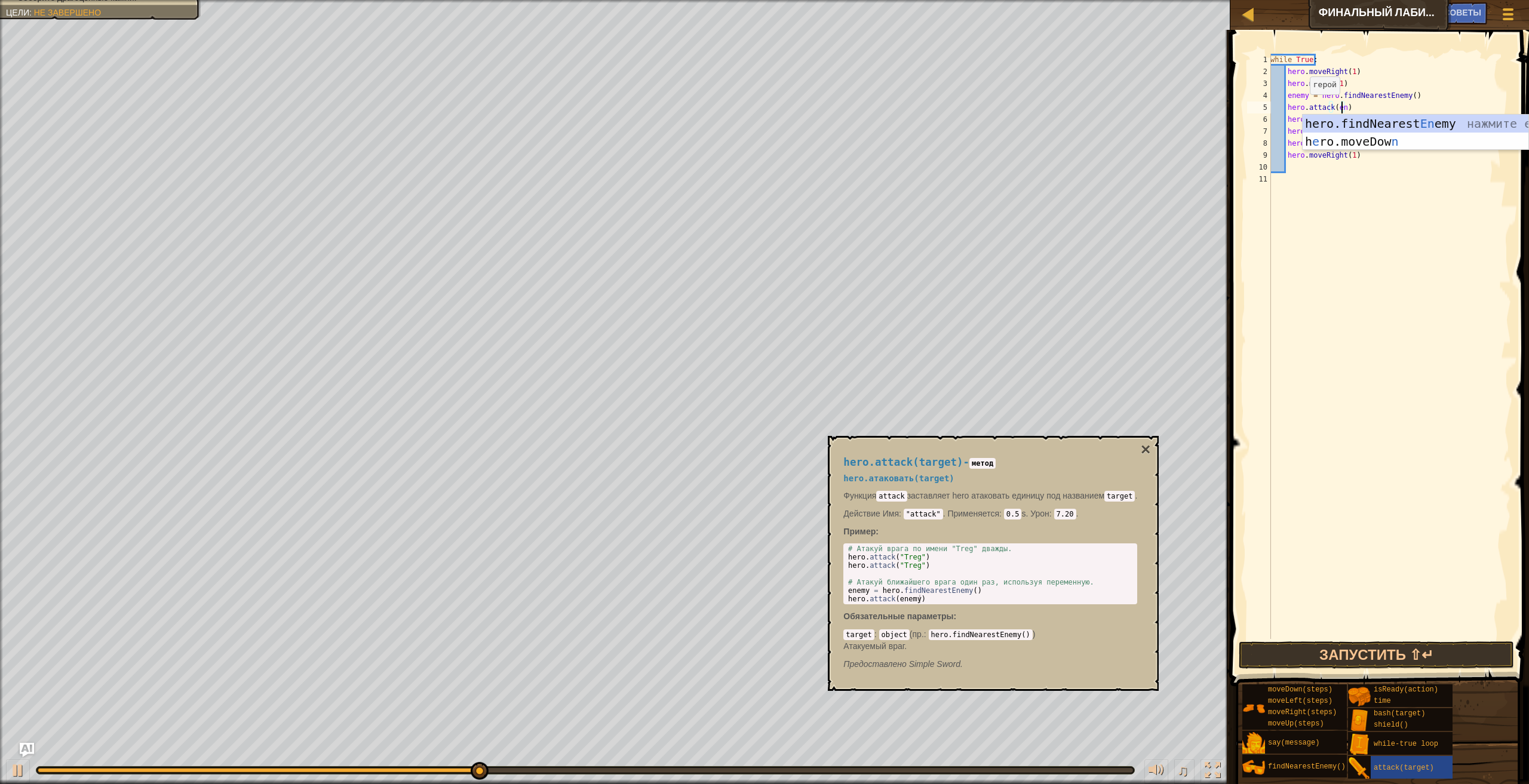
scroll to position [6, 6]
type textarea "hero.attack(ene)"
click at [20, 778] on div at bounding box center [18, 771] width 16 height 16
type textarea "hero.attack(enemy)"
click at [918, 600] on div "# Атакуй врага по имени "Treg" дважды. hero . attack ( "Treg" ) hero . attack (…" at bounding box center [992, 581] width 291 height 75
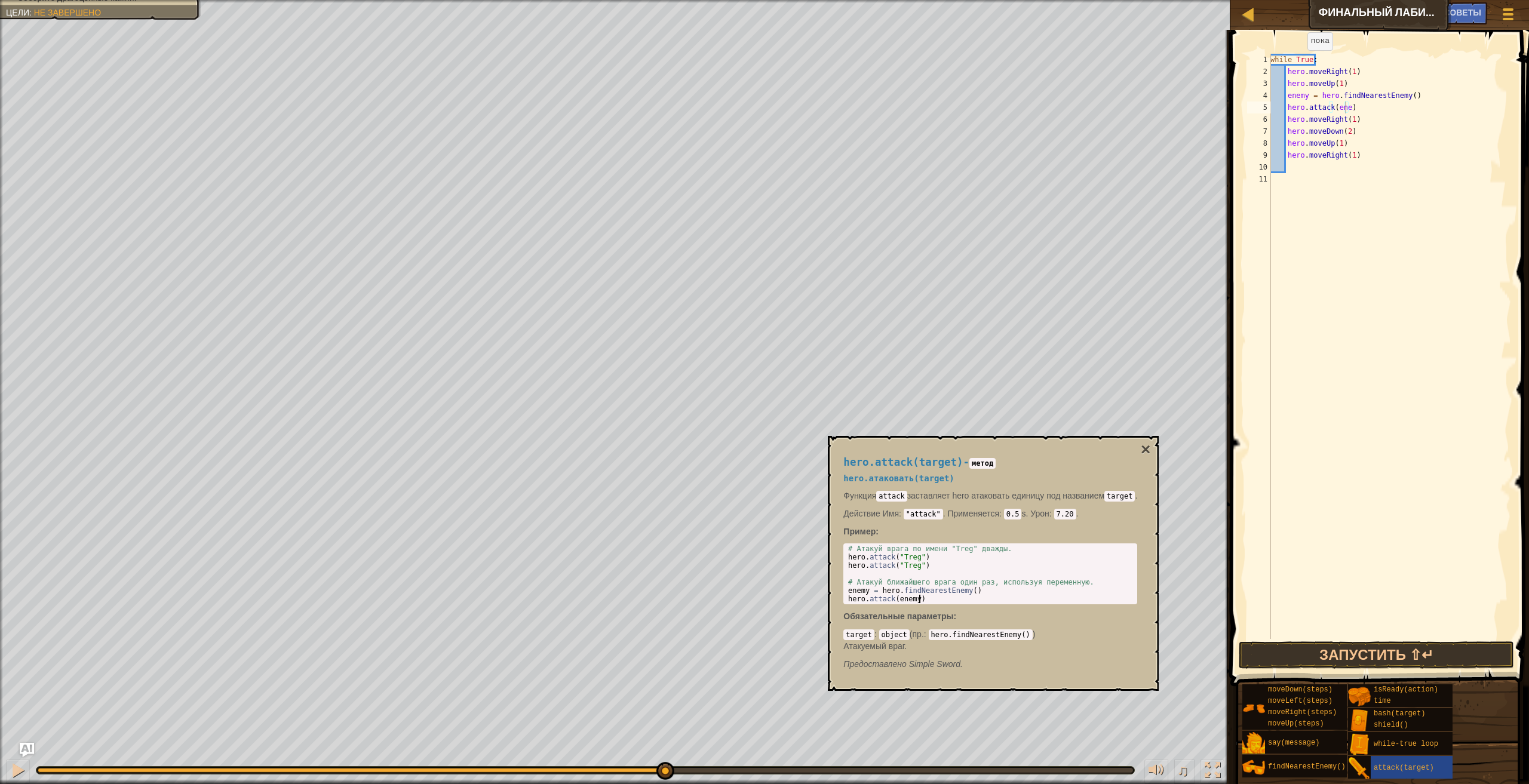
click at [919, 599] on div "# Атакуй врага по имени "Treg" дважды. hero . attack ( "Treg" ) hero . attack (…" at bounding box center [992, 581] width 291 height 75
click at [1345, 111] on div "while True : hero . moveRight ( 1 ) hero . moveUp ( 1 ) enemy = hero . findNear…" at bounding box center [1389, 358] width 243 height 609
type textarea "hero.attack(enemy)"
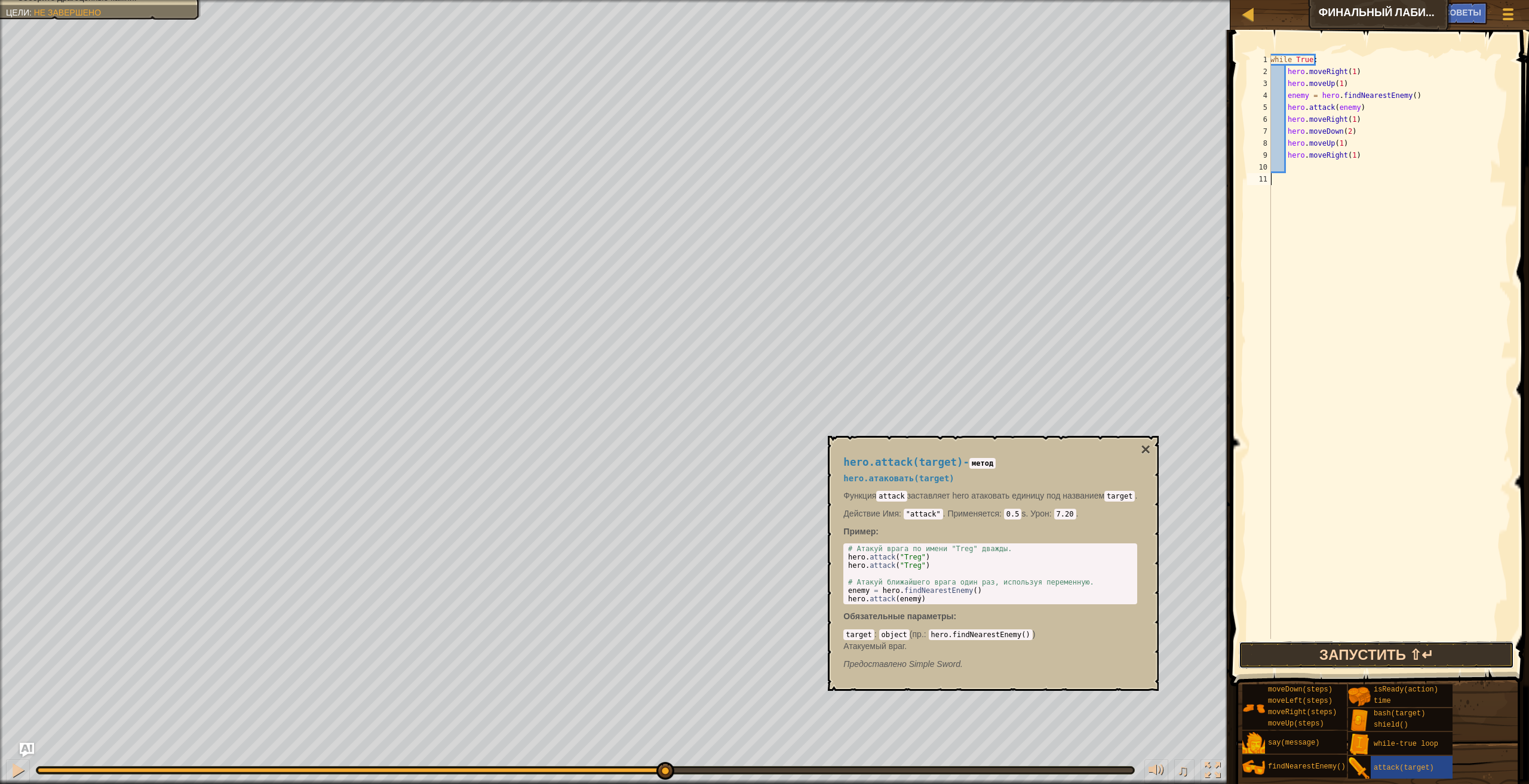
click at [1337, 657] on button "Запустить ⇧↵" at bounding box center [1376, 655] width 276 height 28
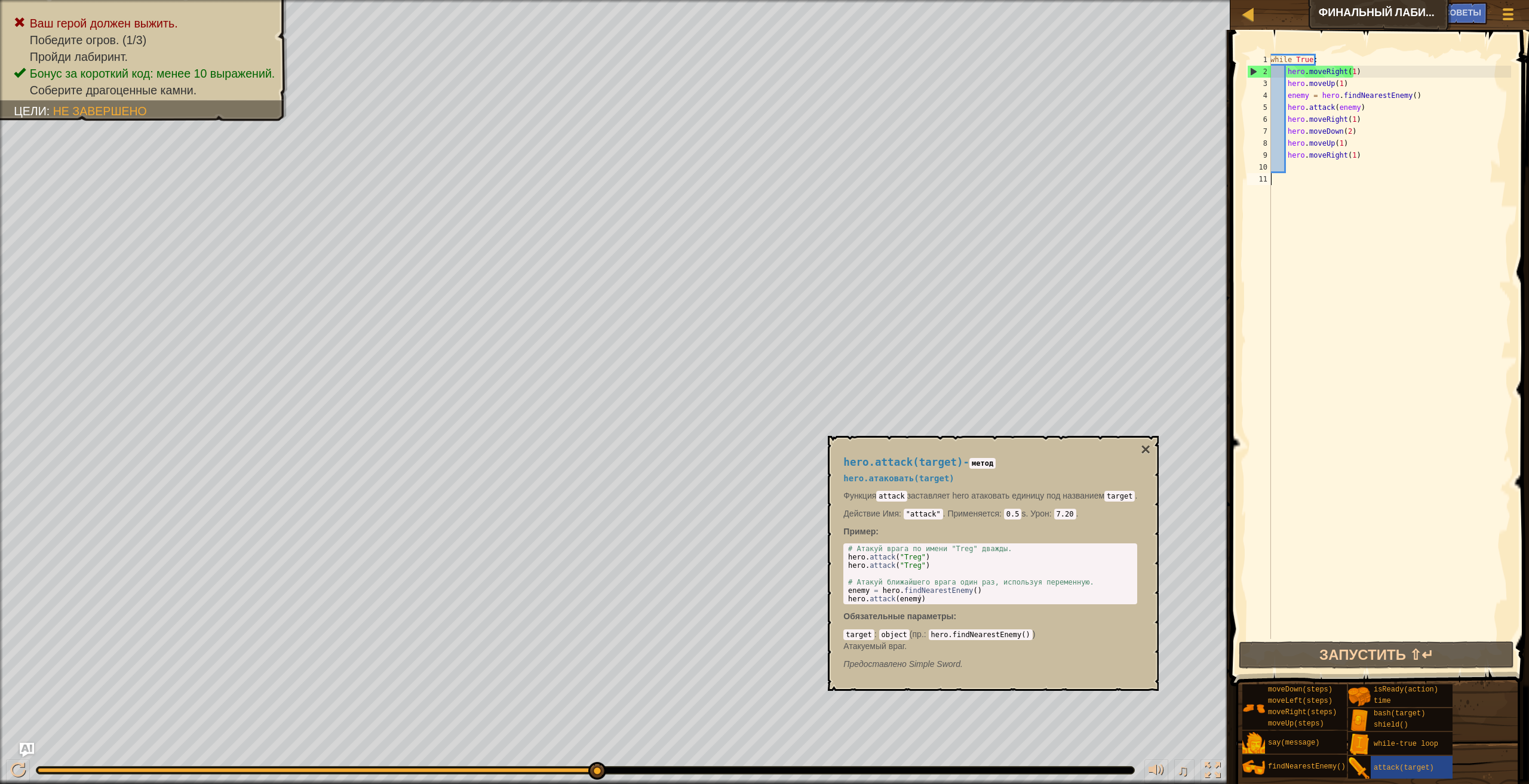
click at [673, 731] on div "Ваш герой должен выжить. Победите огров. (1/3) Пройди лабиринт. Бонус за коротк…" at bounding box center [764, 392] width 1529 height 784
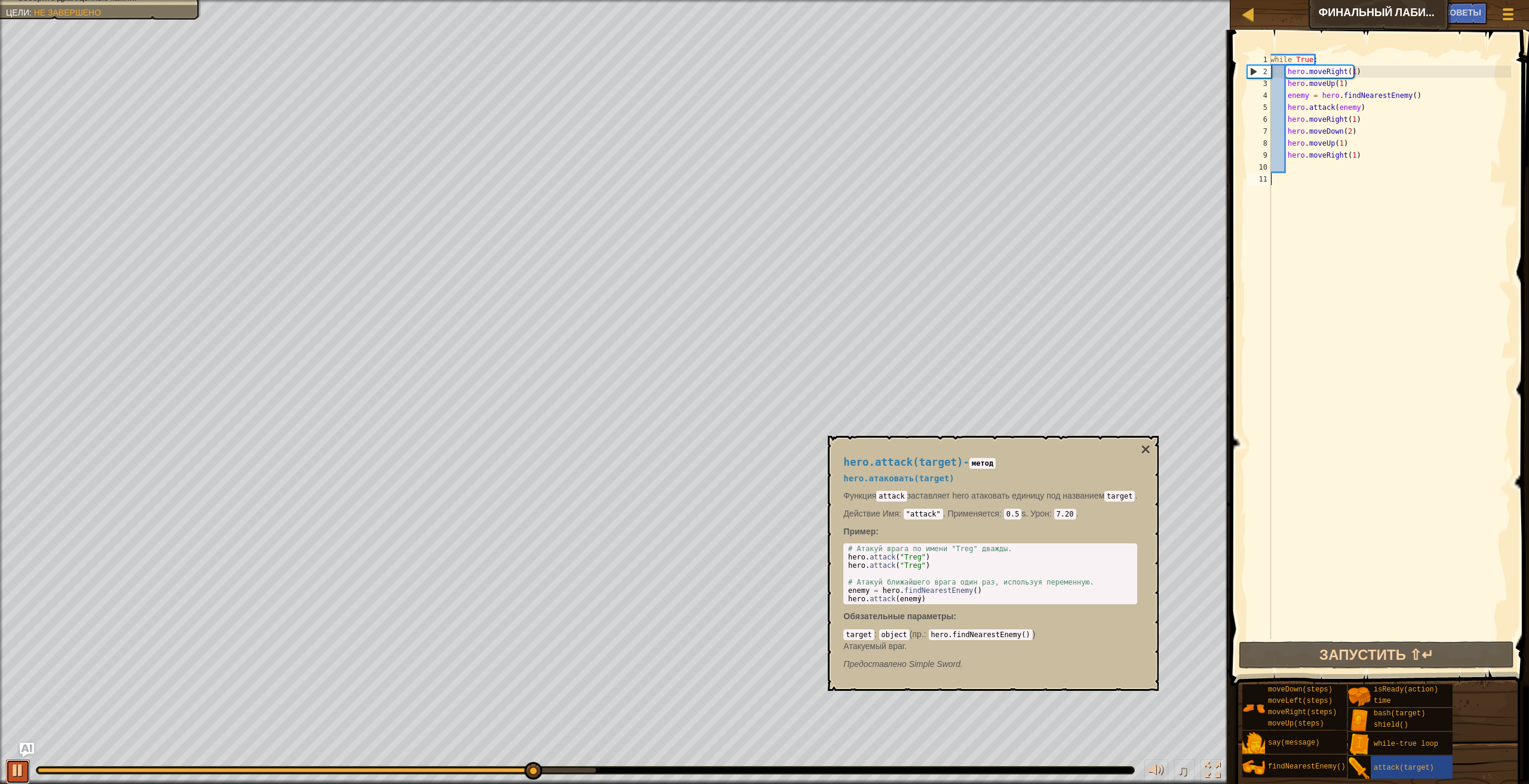
click at [7, 771] on button at bounding box center [18, 771] width 24 height 25
click at [1508, 11] on div at bounding box center [1508, 14] width 16 height 17
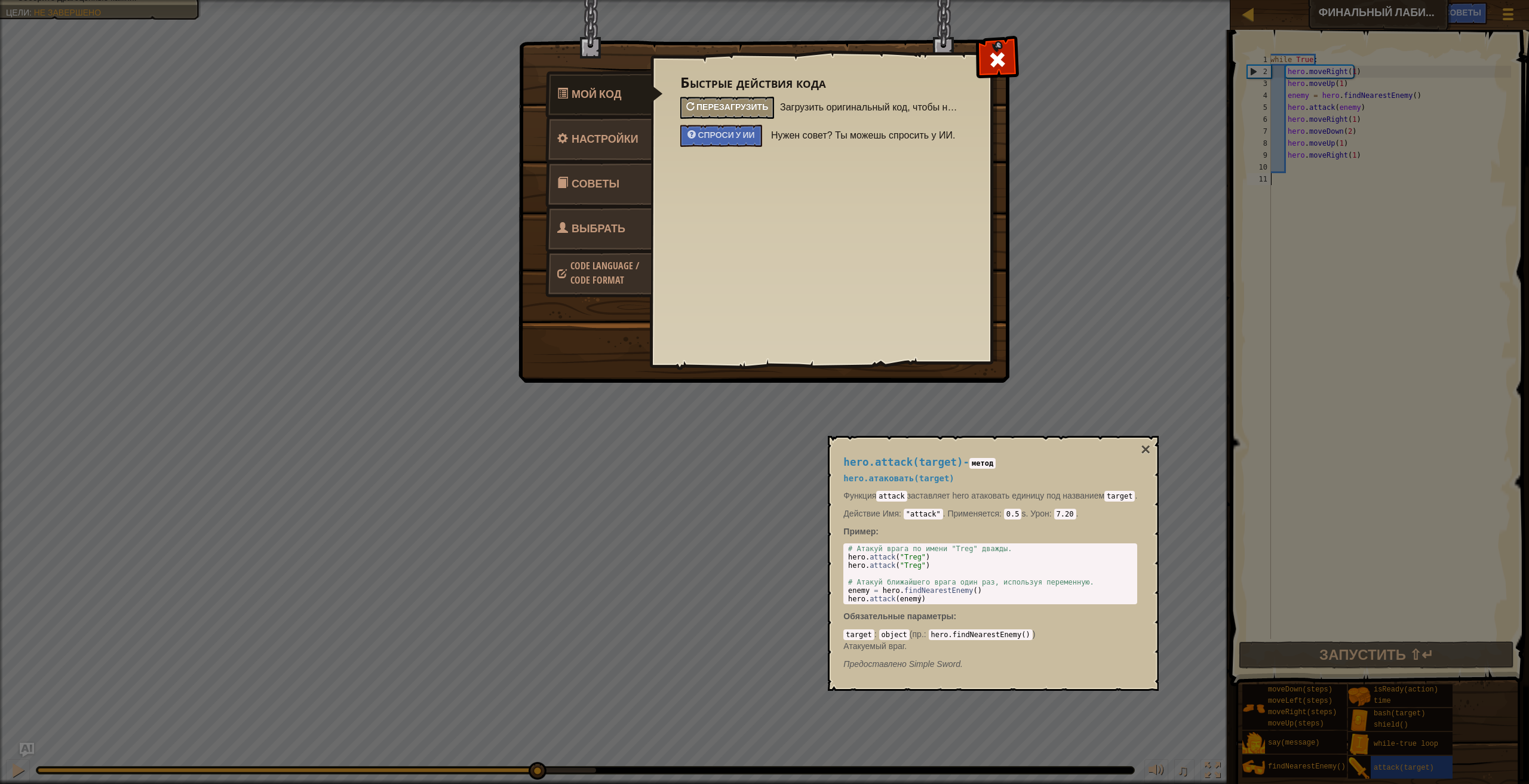
click at [761, 104] on span "Перезагрузить" at bounding box center [732, 107] width 72 height 11
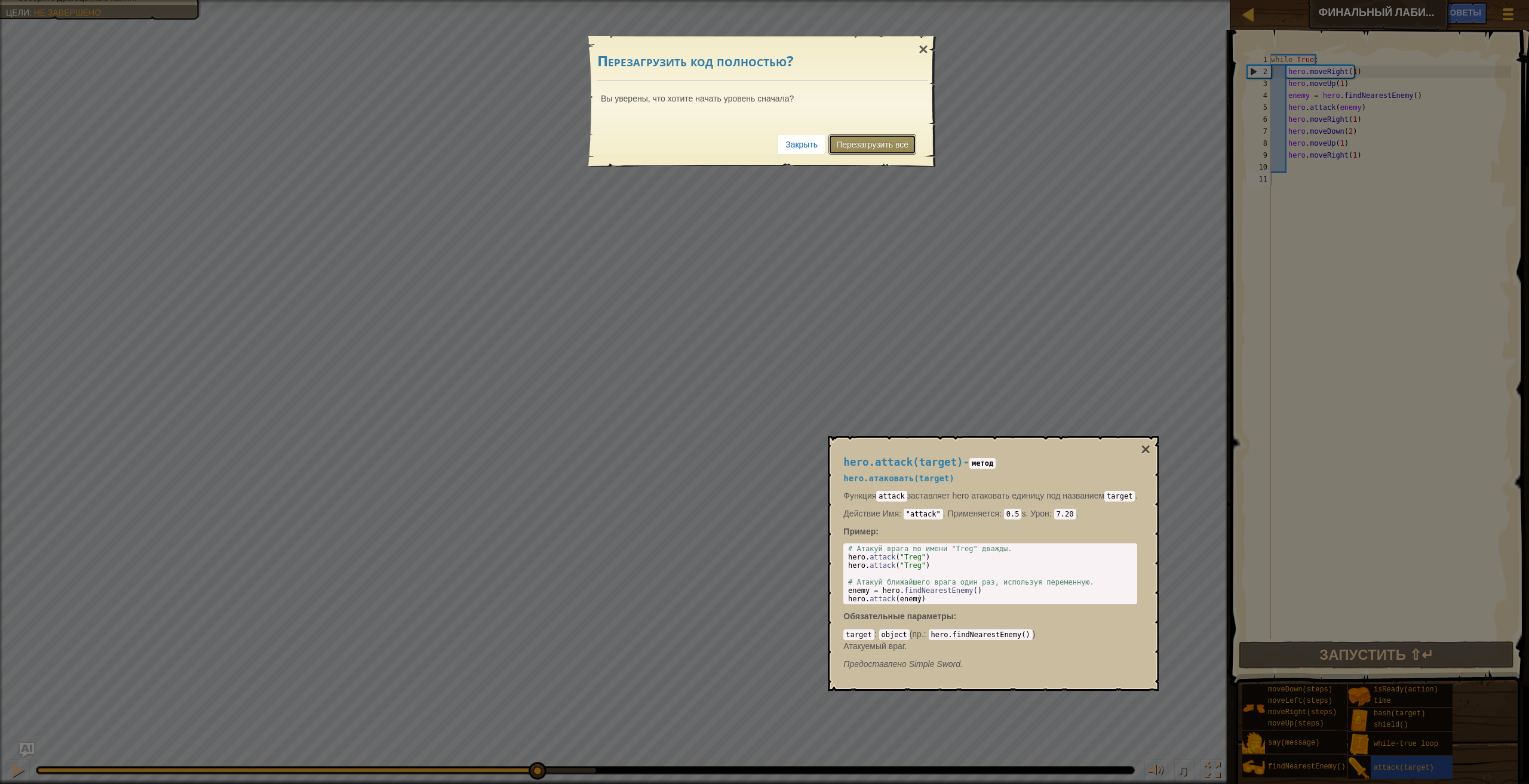
click at [841, 141] on link "Перезагрузить всё" at bounding box center [872, 145] width 88 height 21
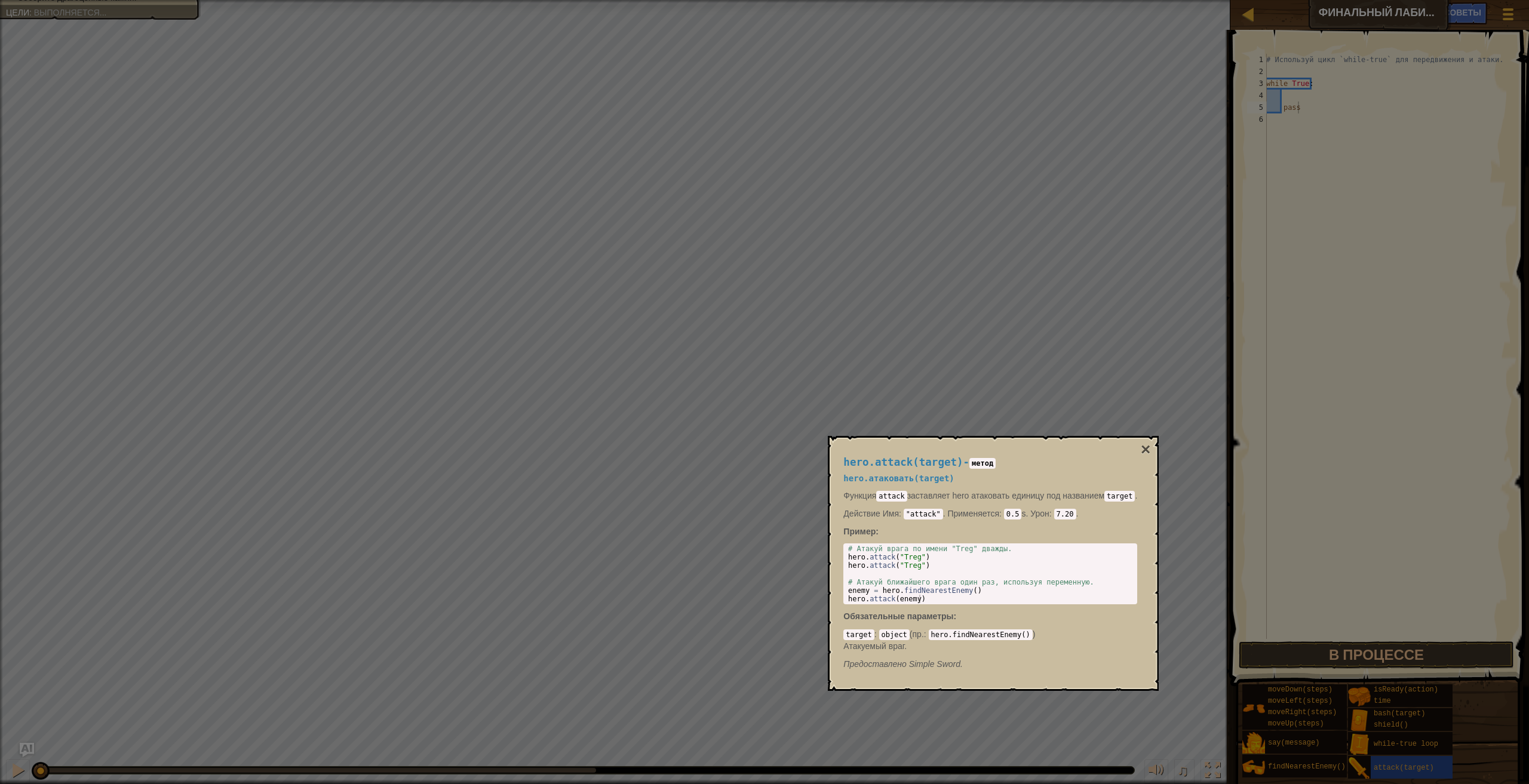
type textarea "pass"
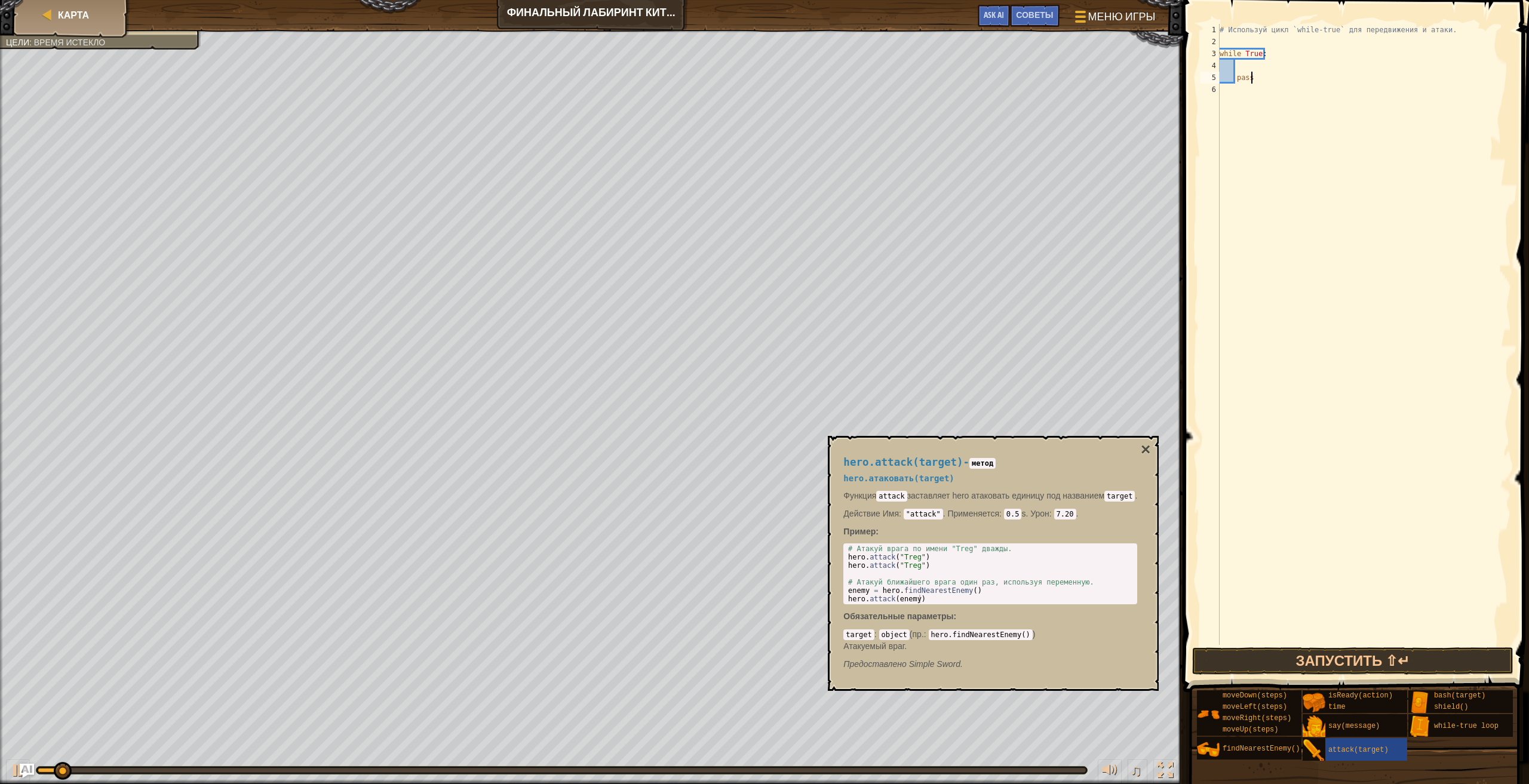
click at [1256, 42] on div "# Используй цикл `while-true` для передвижения и атаки. while True : pass" at bounding box center [1364, 346] width 294 height 645
click at [1280, 65] on div "# Используй цикл `while-true` для передвижения и атаки. while True : pass" at bounding box center [1364, 346] width 294 height 645
type textarea "H"
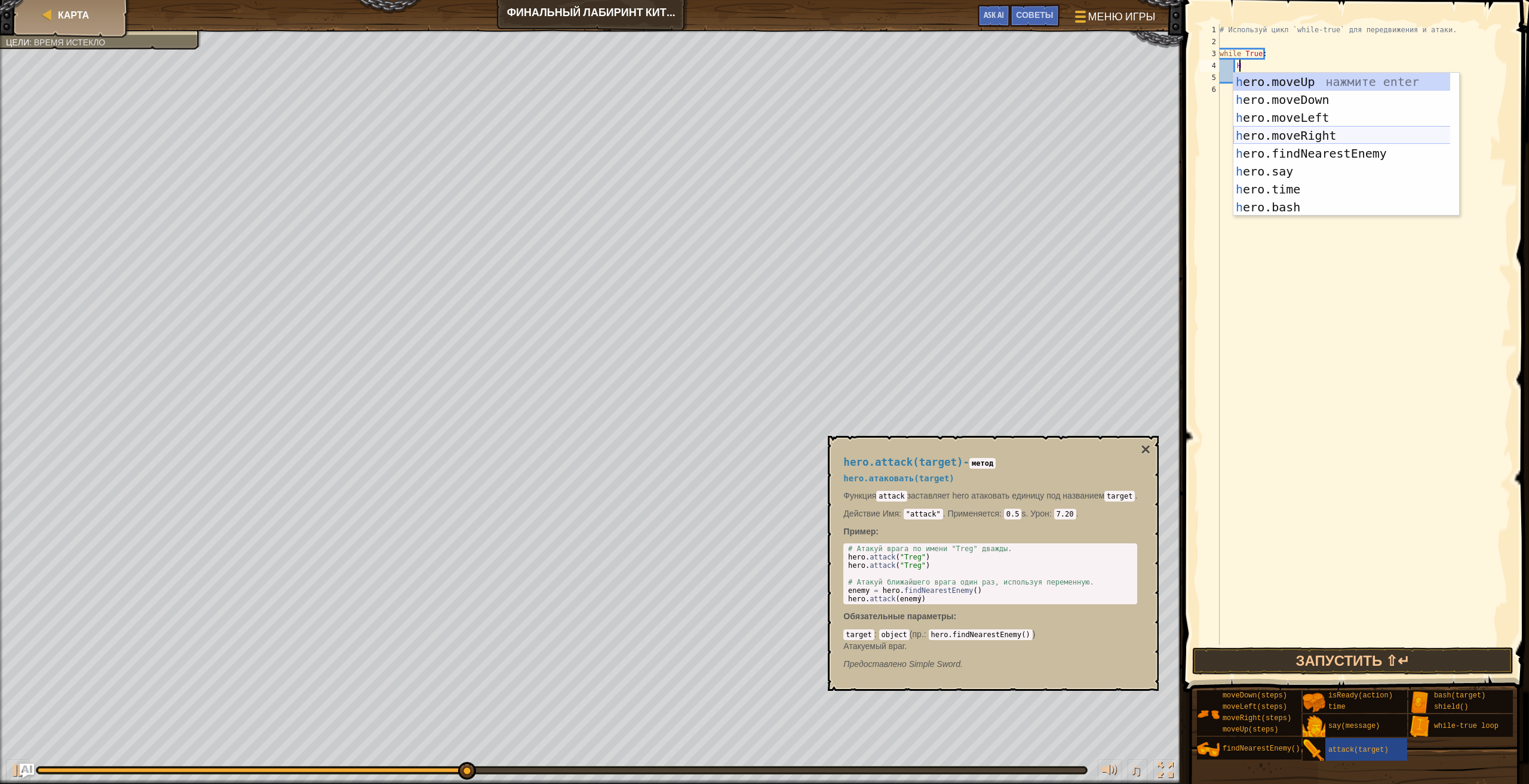
click at [1311, 139] on div "h ero.moveUp нажмите enter h ero.moveDown нажмите enter h ero.moveLeft нажмите …" at bounding box center [1345, 162] width 226 height 179
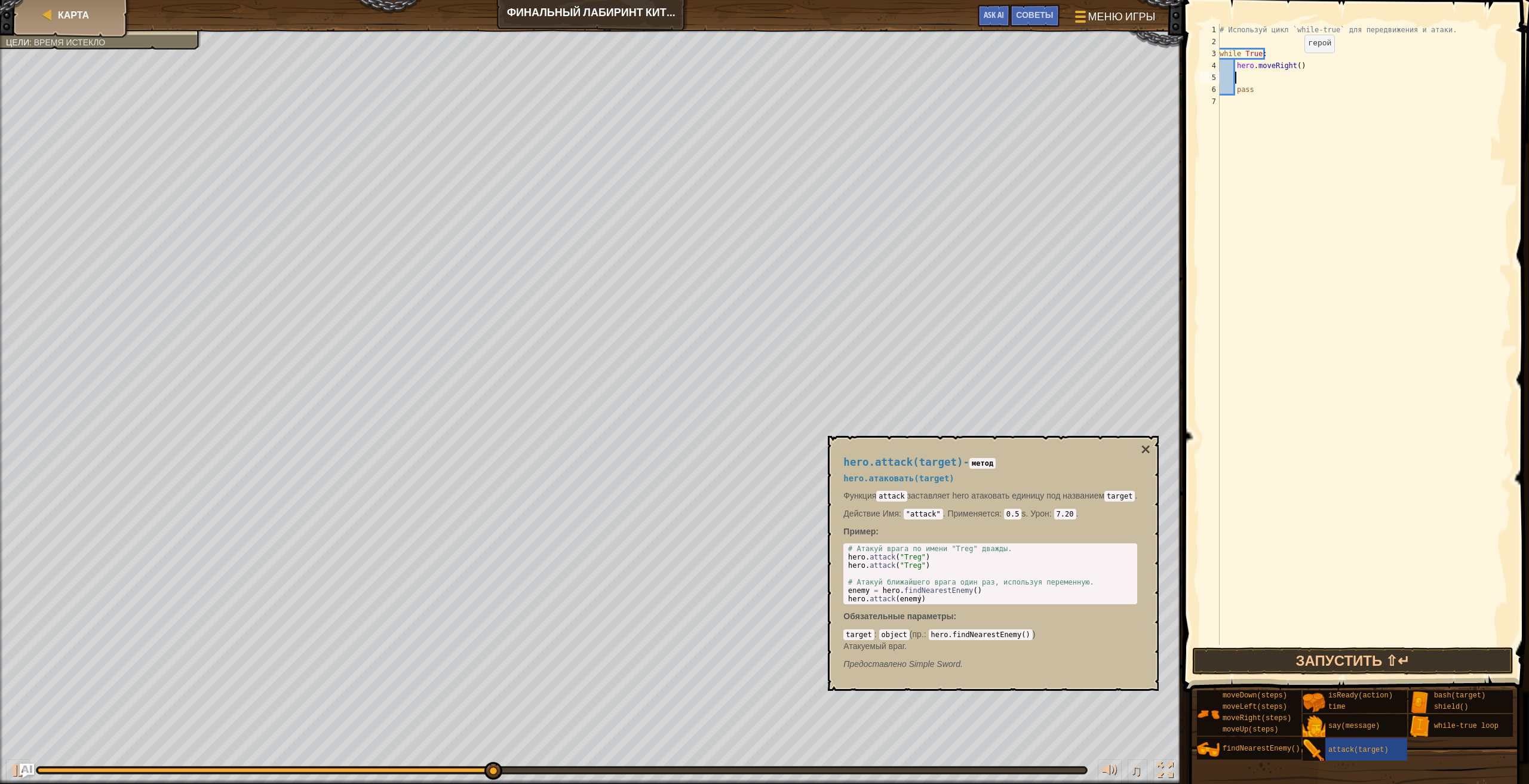
click at [1294, 65] on div "# Используй цикл `while-true` для передвижения и атаки. while True : hero . mov…" at bounding box center [1364, 346] width 294 height 645
type textarea "hero.moveRight(1)"
click at [1239, 77] on div "# Используй цикл `while-true` для передвижения и атаки. while True : hero . mov…" at bounding box center [1364, 346] width 294 height 645
type textarea "H"
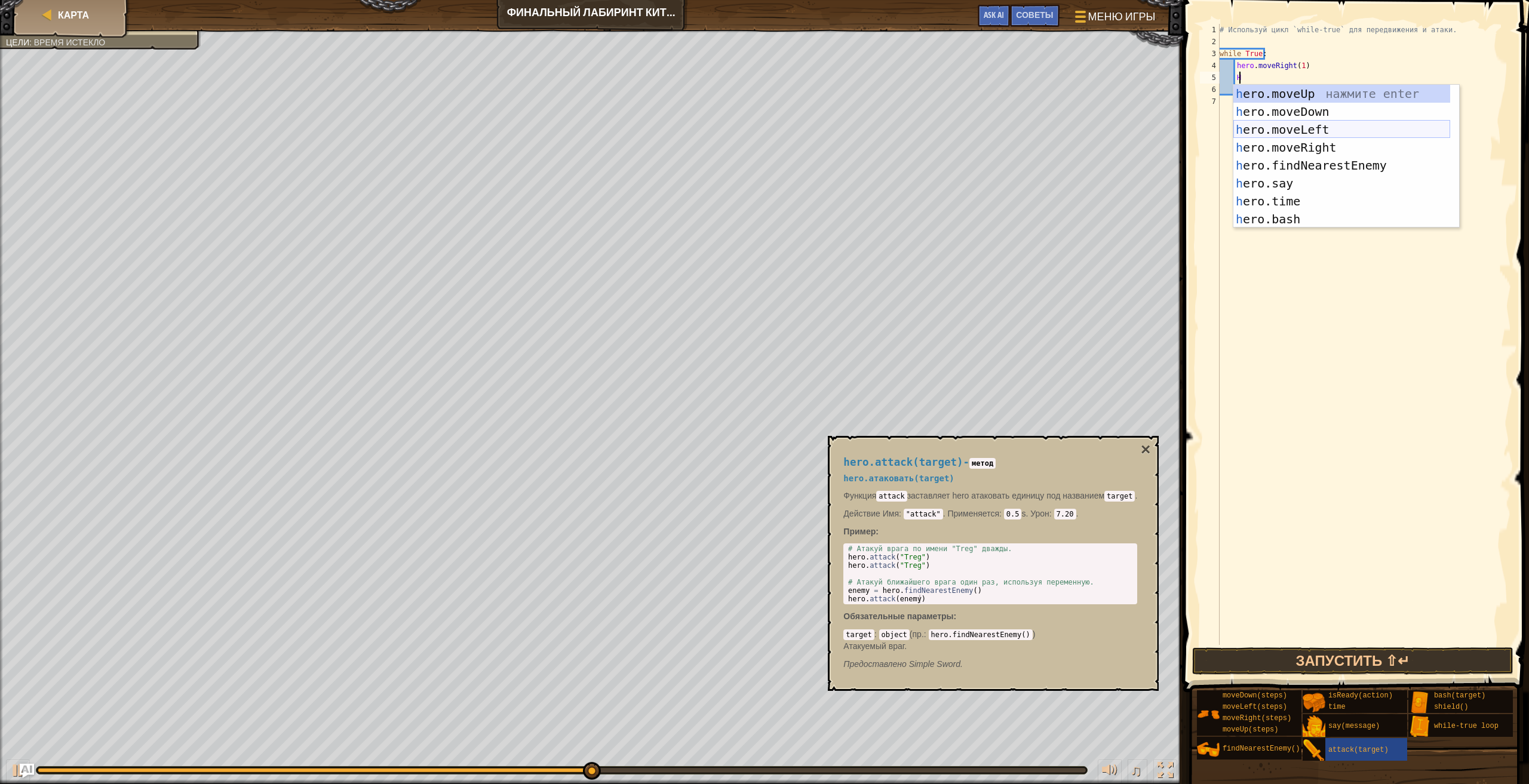
scroll to position [6, 1]
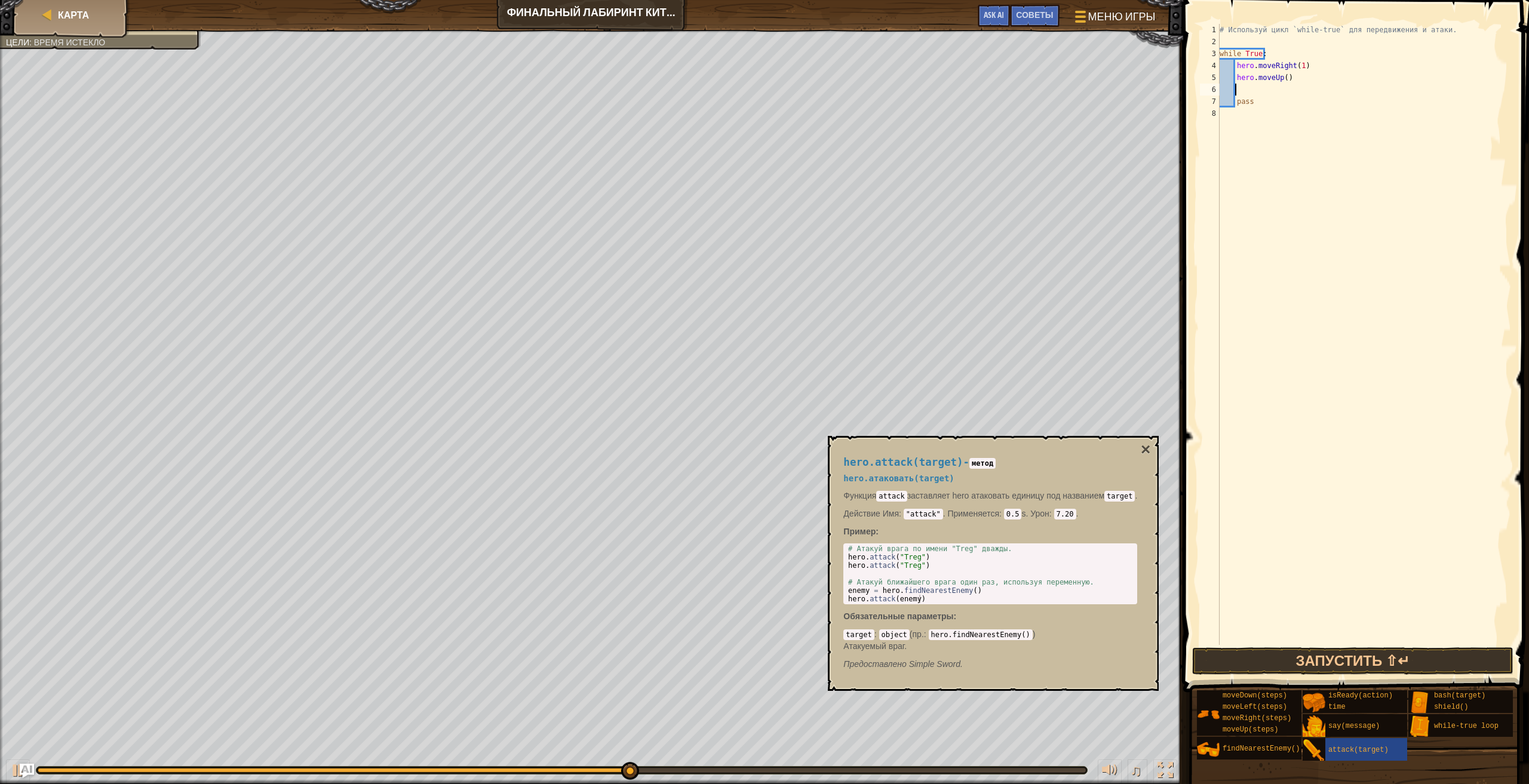
click at [1285, 74] on div "# Используй цикл `while-true` для передвижения и атаки. while True : hero . mov…" at bounding box center [1364, 346] width 294 height 645
click at [1284, 78] on div "# Используй цикл `while-true` для передвижения и атаки. while True : hero . mov…" at bounding box center [1364, 346] width 294 height 645
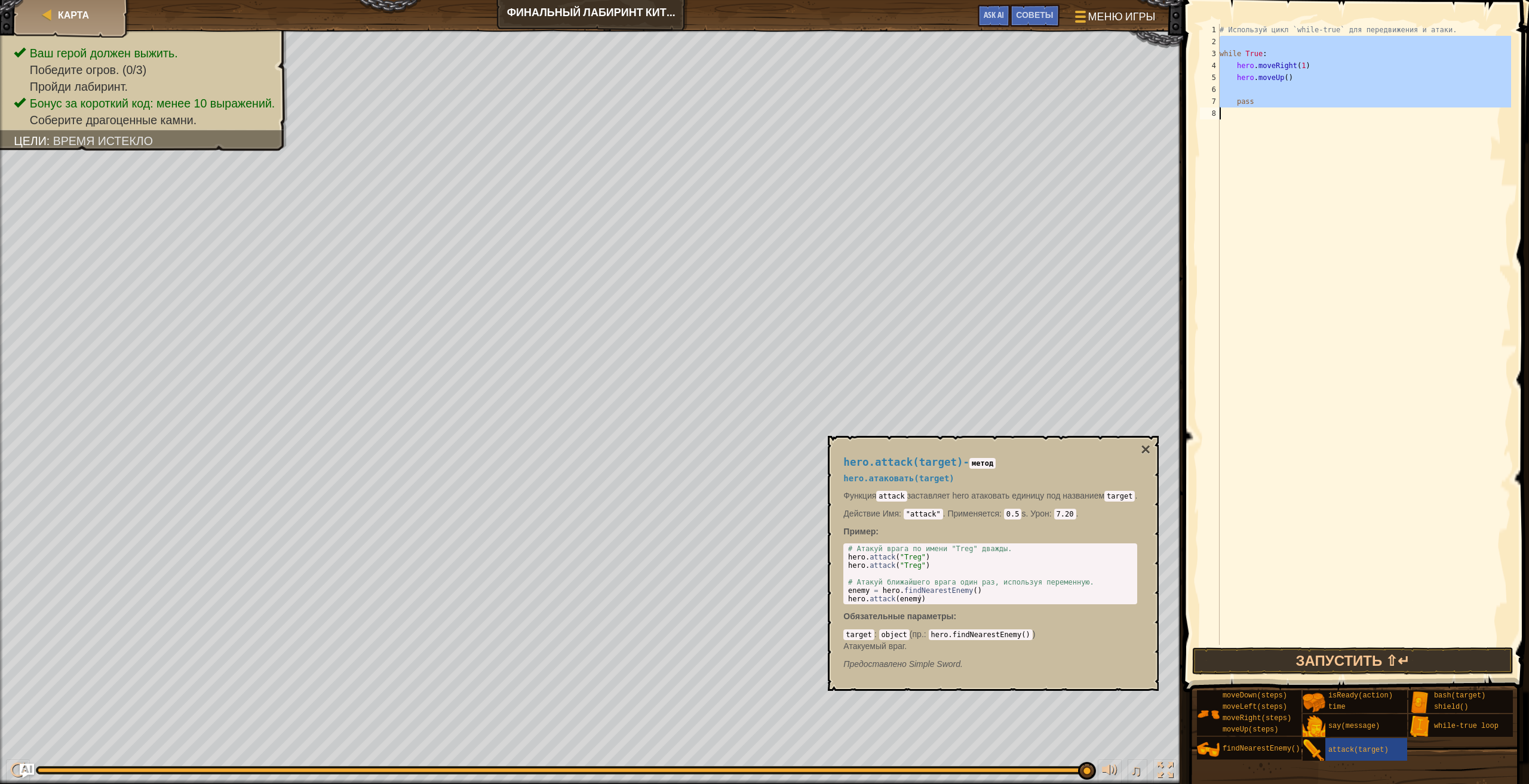
click at [867, 248] on div "Карта Финальный лабиринт Китгарда Меню игры Готово Советы Ask AI 1 2 3 4 5 6 7 …" at bounding box center [764, 392] width 1529 height 784
type textarea "pass"
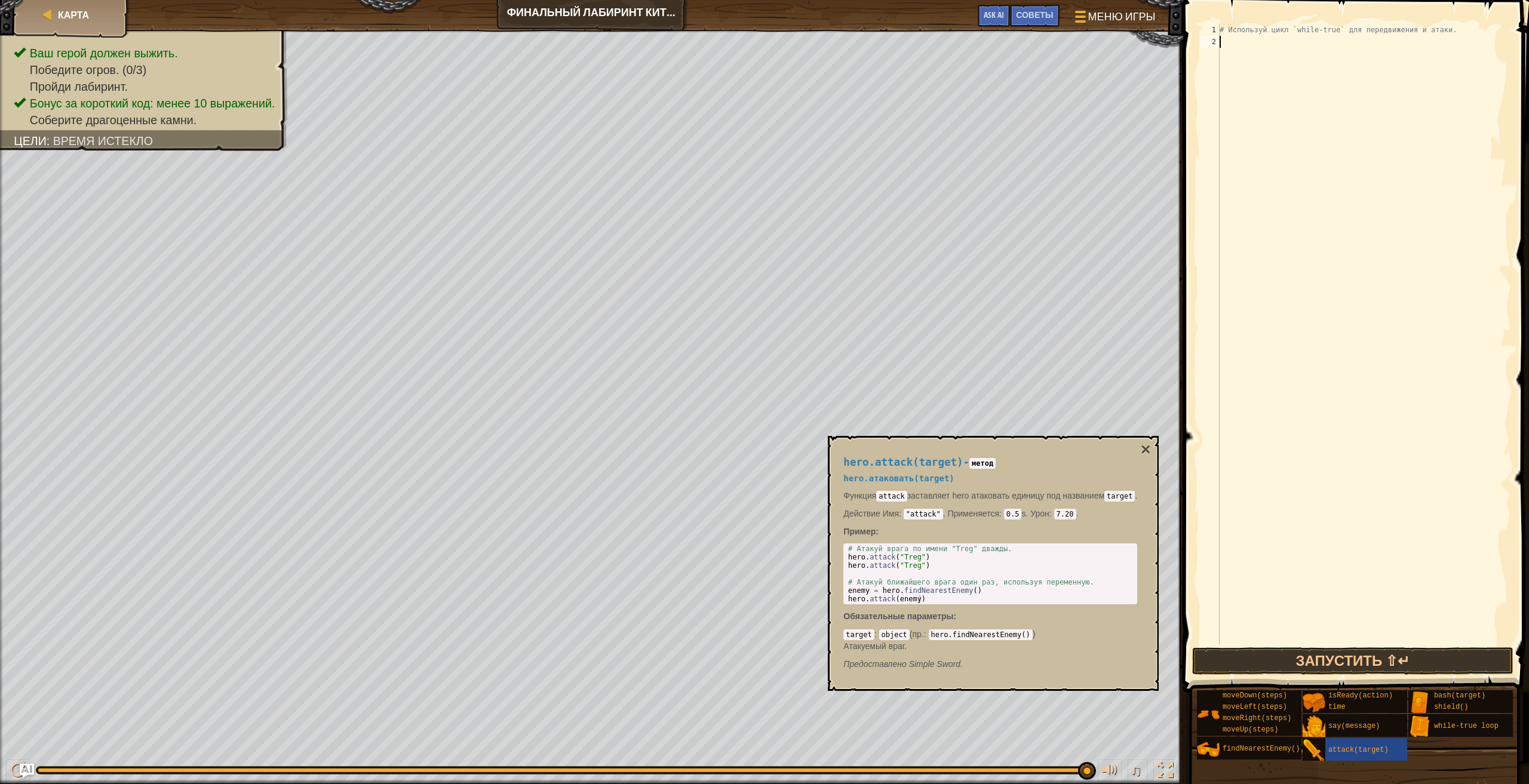
scroll to position [6, 0]
drag, startPoint x: 1488, startPoint y: 33, endPoint x: 1494, endPoint y: 13, distance: 20.9
click at [1494, 13] on div "1 2 # Используй цикл `while-true` для передвижения и атаки. ההההההההההההההההההה…" at bounding box center [1353, 369] width 349 height 727
type textarea "# Используй цикл `while-true` для передвижения и атаки."
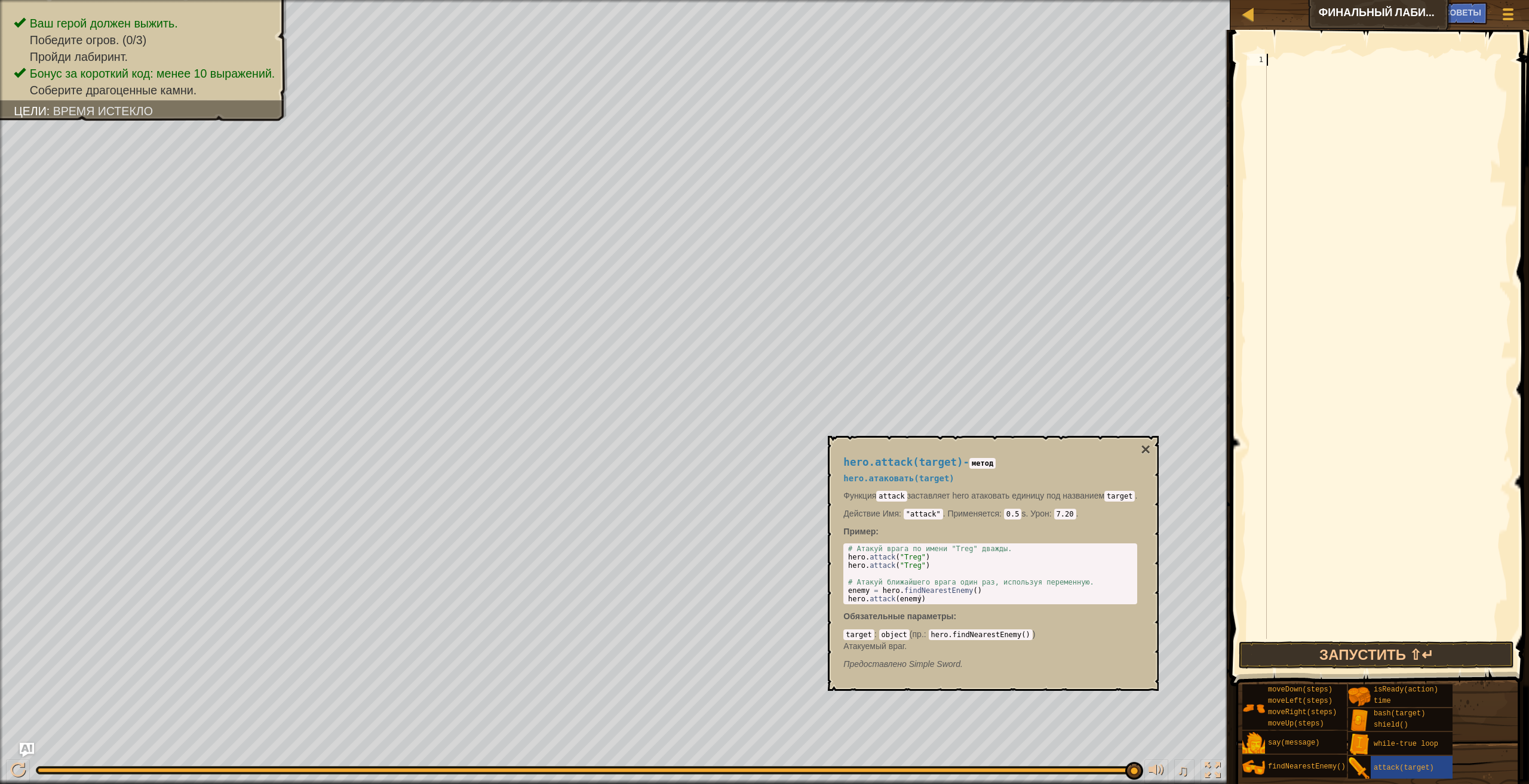
type textarea "W"
click at [1369, 70] on div "w hile-true loop нажмите enter hero.moveDo w n нажмите enter" at bounding box center [1377, 103] width 226 height 72
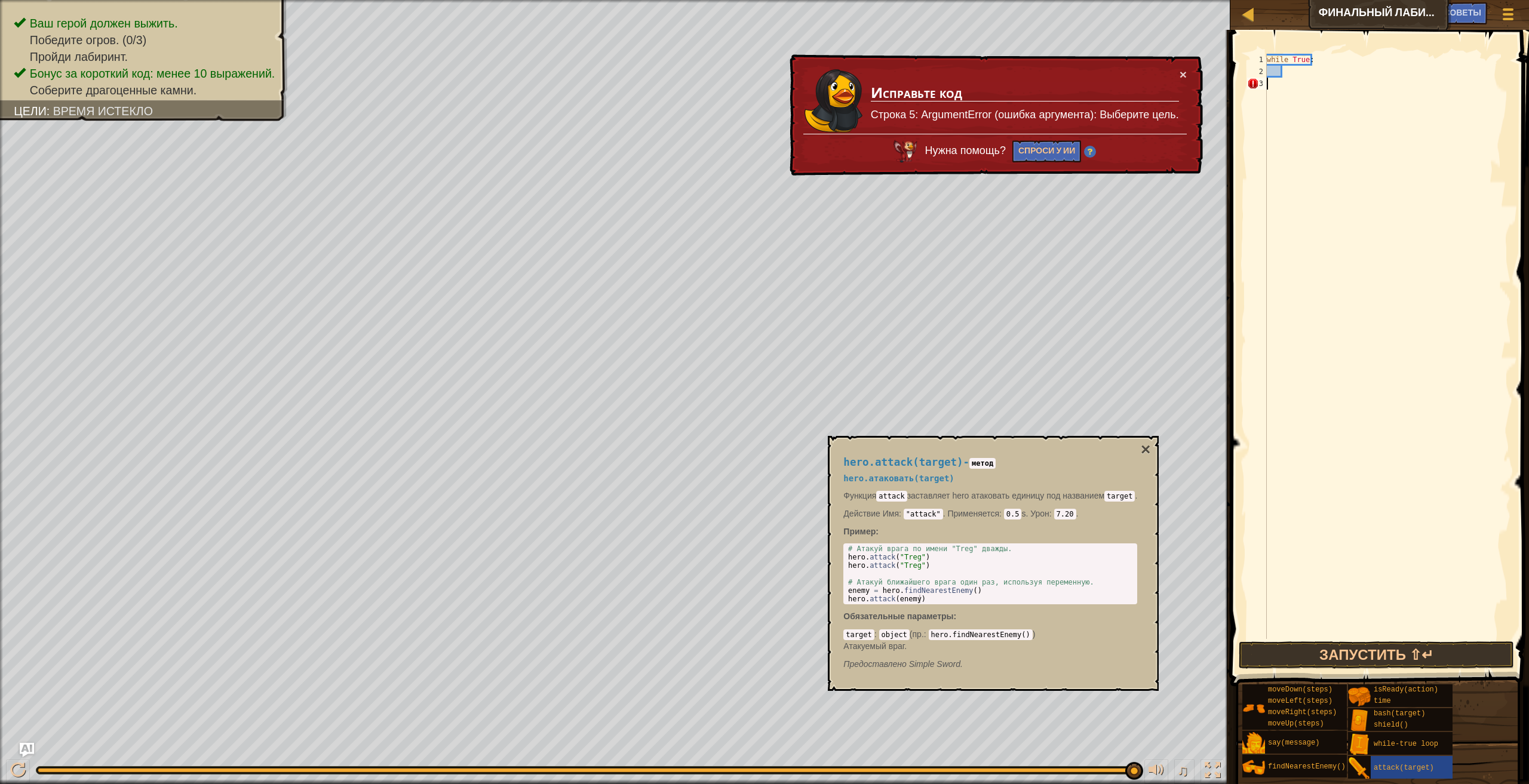
click at [1267, 82] on div "while True :" at bounding box center [1388, 358] width 247 height 609
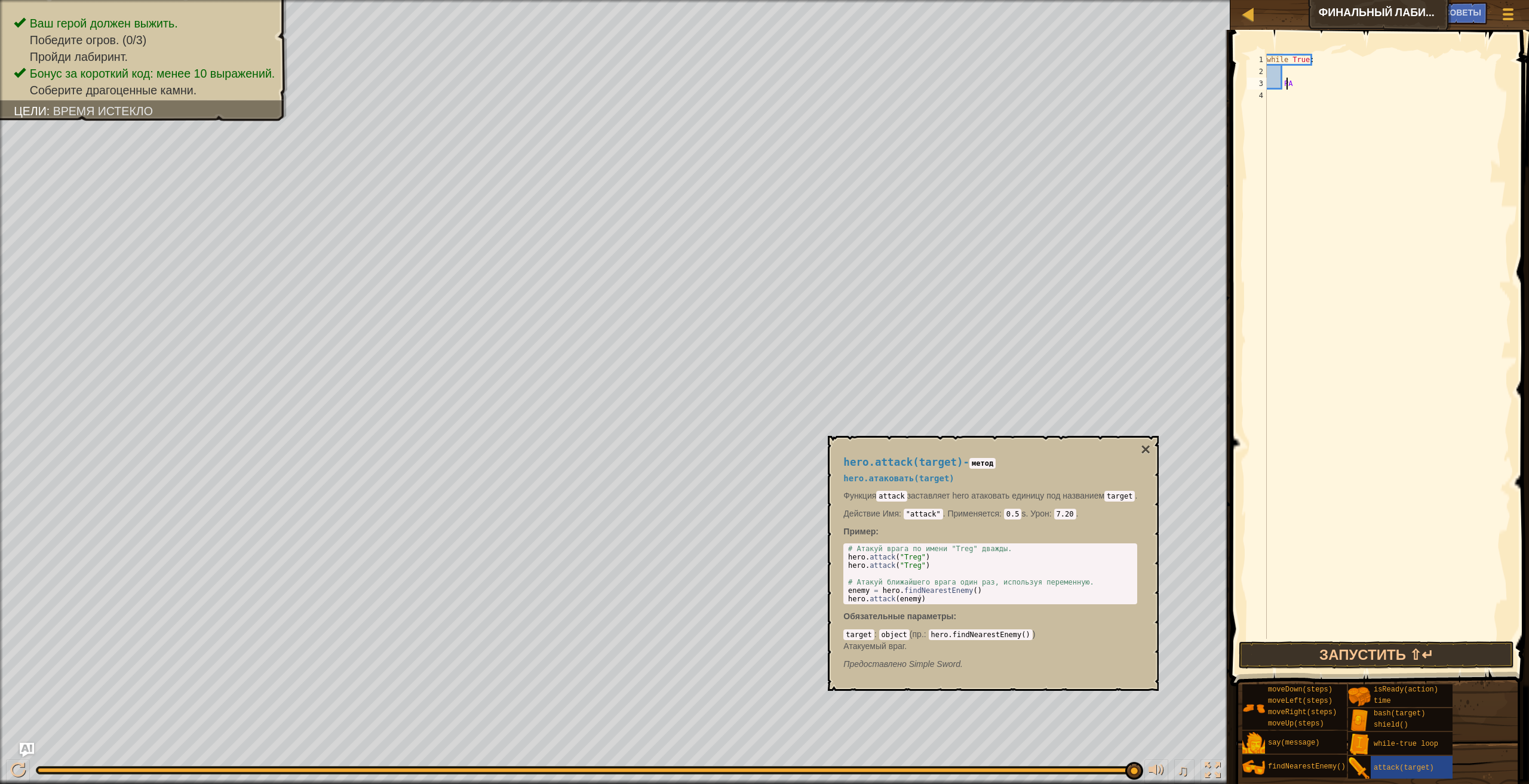
scroll to position [6, 2]
type textarea "A"
click at [1367, 76] on div "while True : A" at bounding box center [1388, 358] width 247 height 609
click at [1386, 92] on div "while True : A" at bounding box center [1388, 358] width 247 height 609
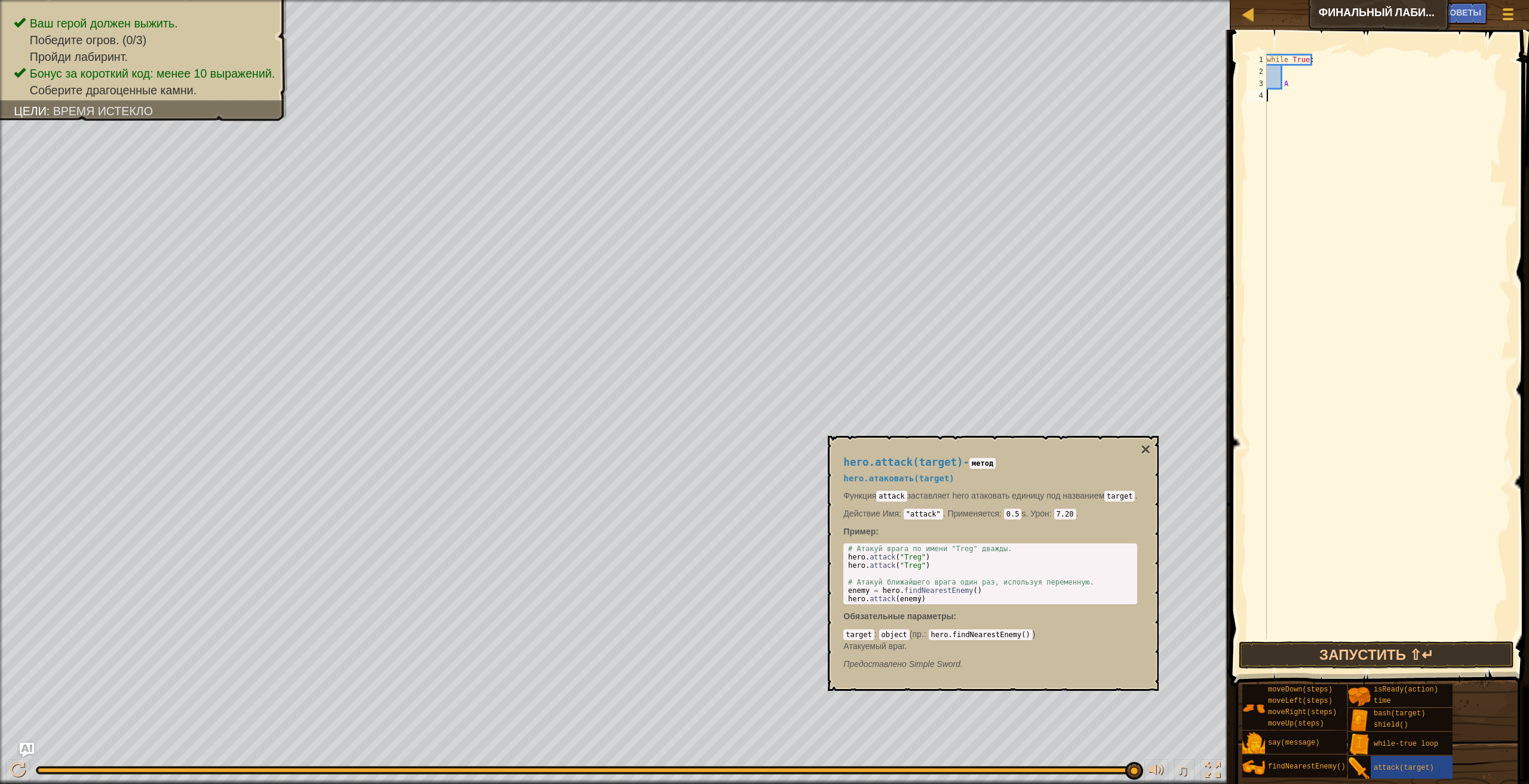
scroll to position [6, 0]
click at [1300, 78] on div "while True : A" at bounding box center [1388, 358] width 247 height 609
type textarea "A"
type textarea "P"
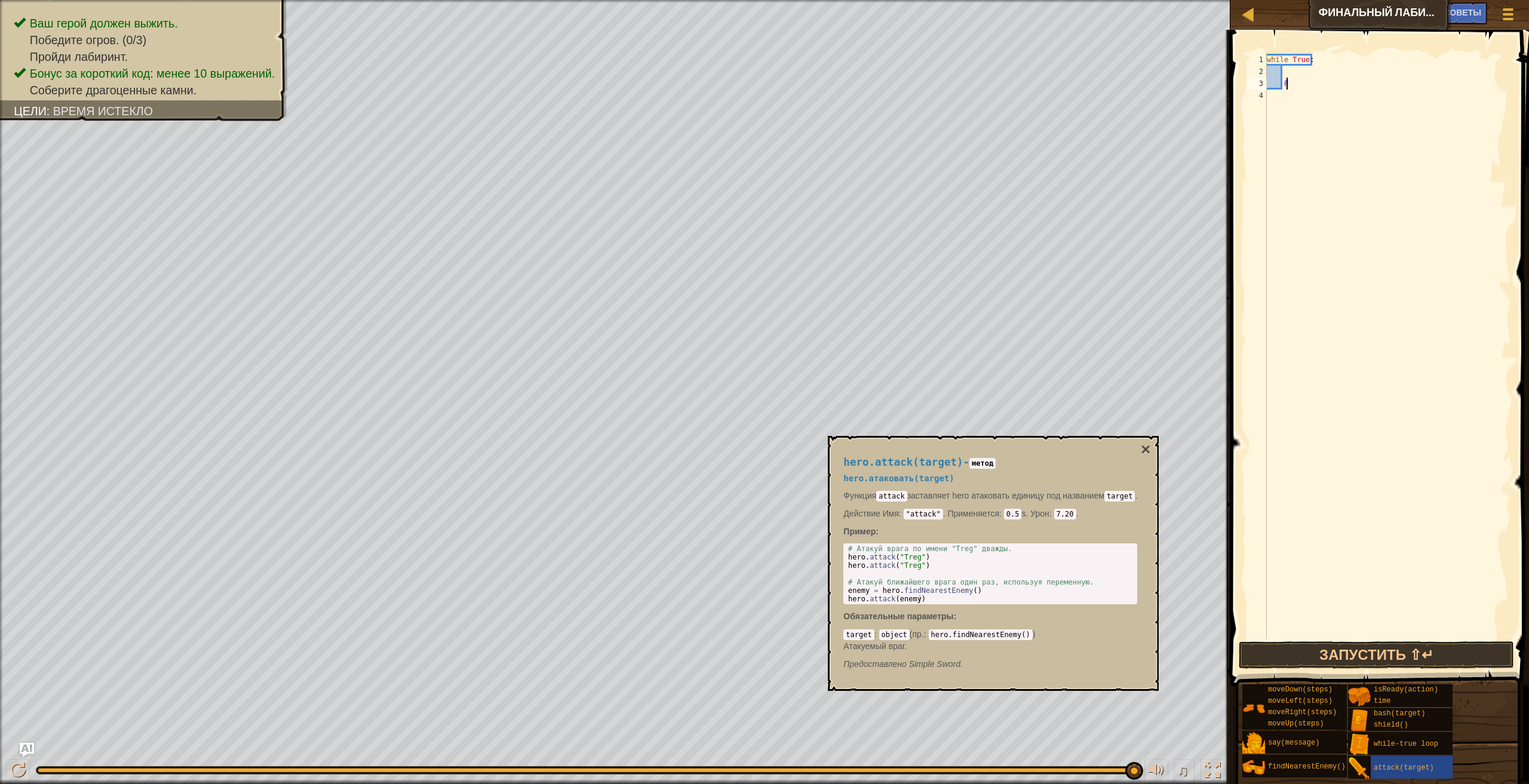
scroll to position [6, 1]
type textarea "pass"
click at [1288, 73] on div "while True : pass" at bounding box center [1388, 358] width 247 height 609
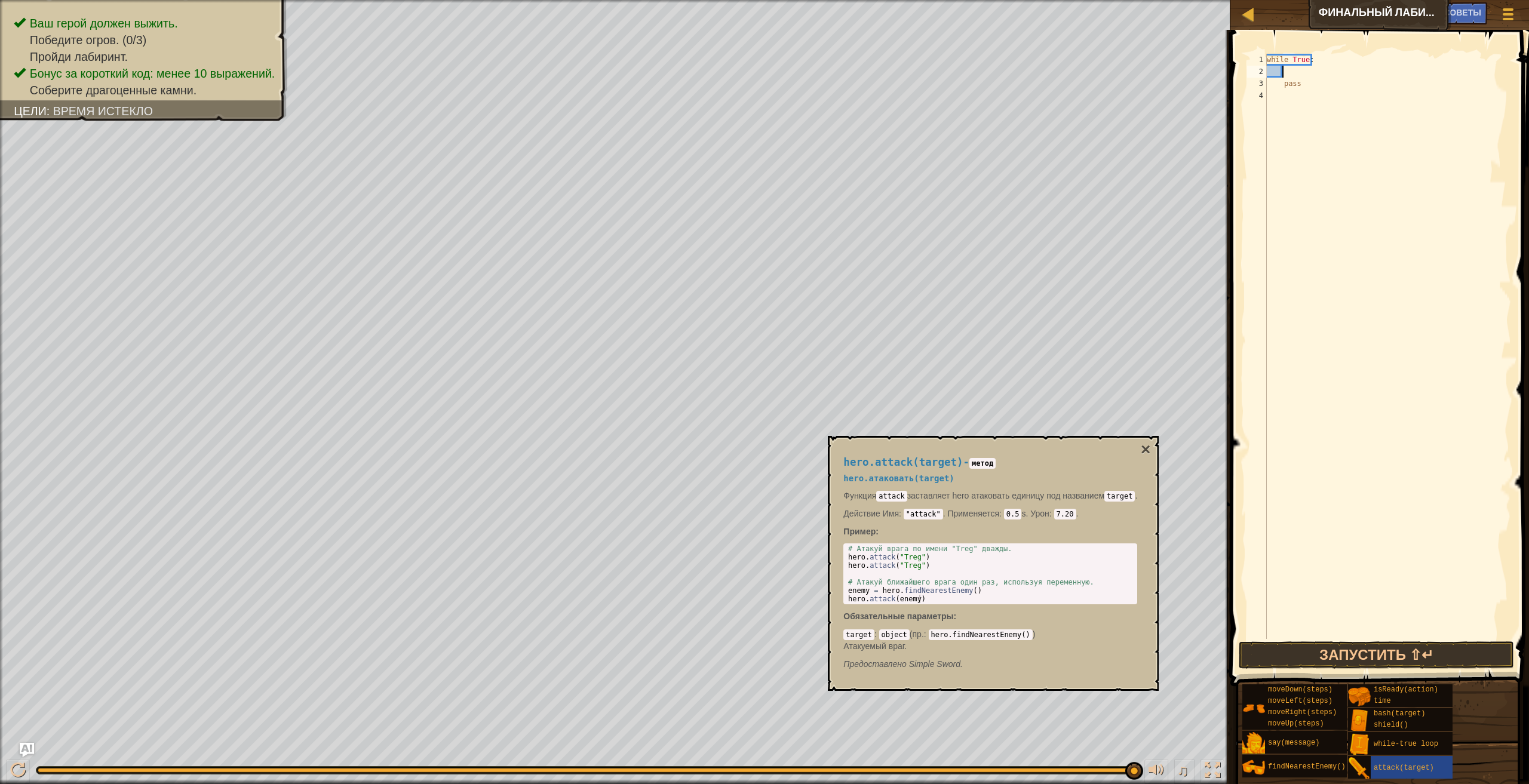
type textarea "H"
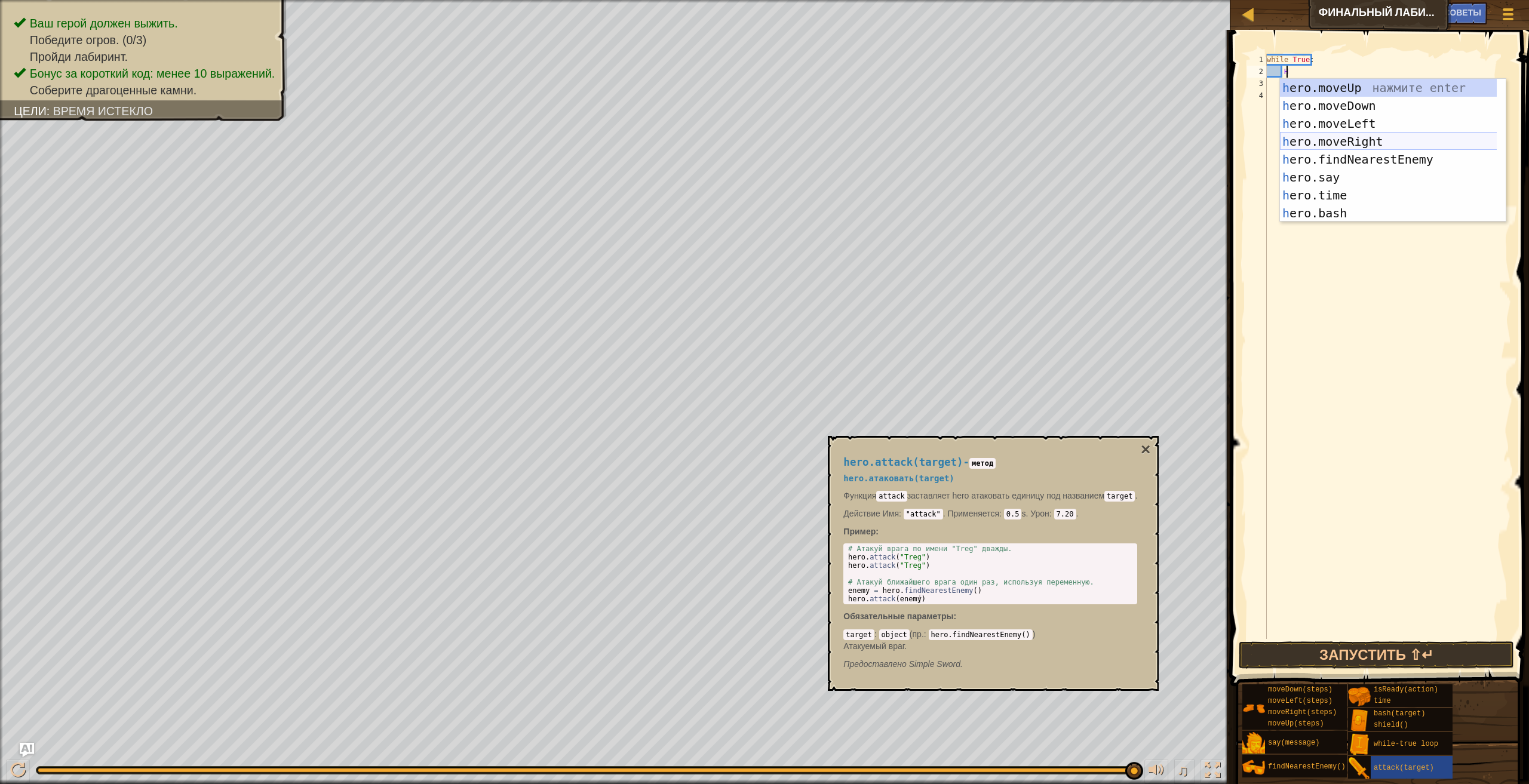
click at [1398, 139] on div "h ero.moveUp нажмите enter h ero.moveDown нажмите enter h ero.moveLeft нажмите …" at bounding box center [1392, 169] width 226 height 179
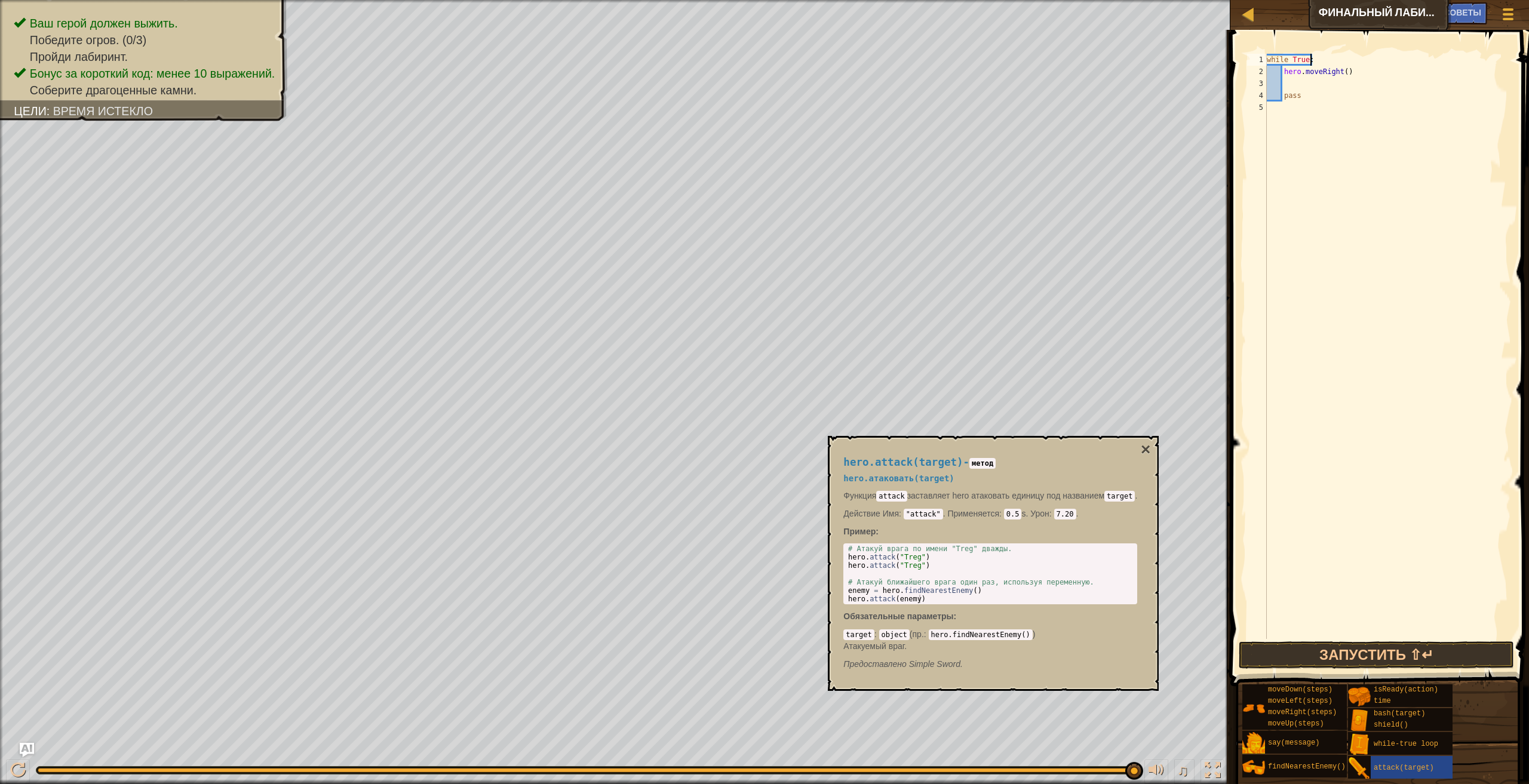
click at [1341, 65] on div "while True : hero . moveRight ( ) pass" at bounding box center [1388, 358] width 247 height 609
click at [1339, 68] on div "while True : hero . moveRight ( ) pass" at bounding box center [1388, 358] width 247 height 609
click at [1342, 72] on div "while True : hero . moveRight ( ) pass" at bounding box center [1388, 358] width 247 height 609
type textarea "hero.moveRight(1)"
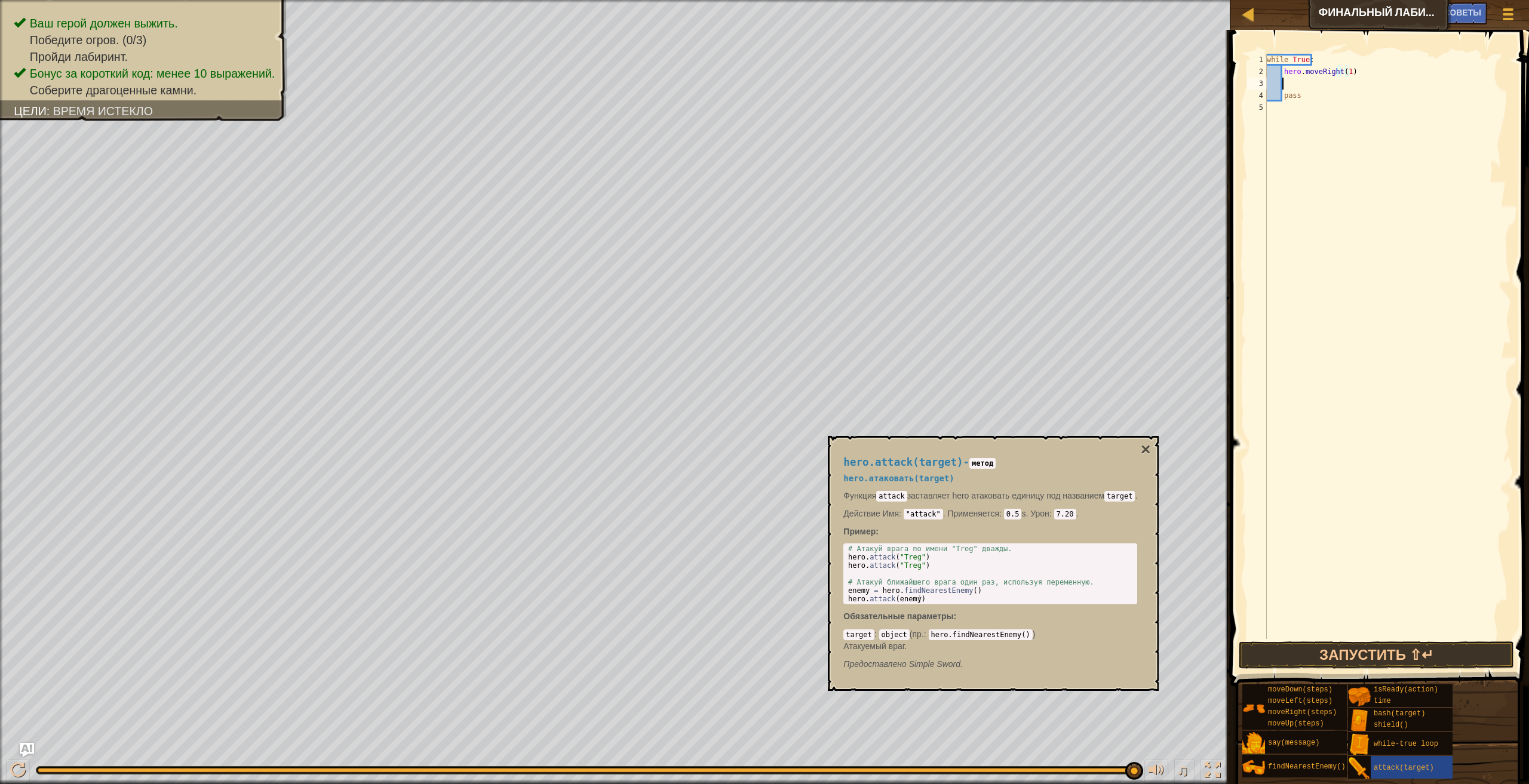
click at [1286, 85] on div "while True : hero . moveRight ( 1 ) pass" at bounding box center [1388, 358] width 247 height 609
type textarea "H"
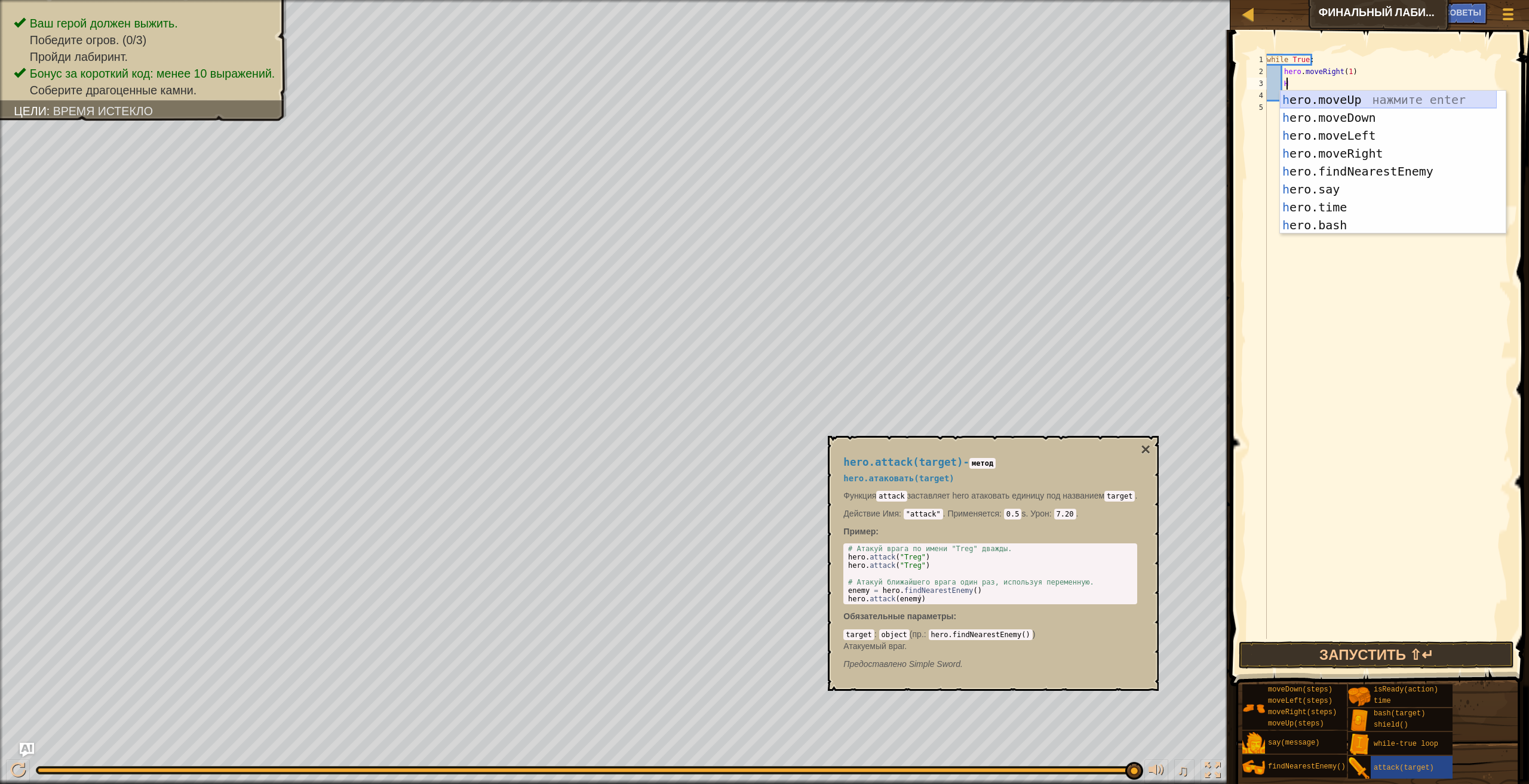
click at [1406, 100] on div "h ero.moveUp нажмите enter h ero.moveDown нажмите enter h ero.moveLeft нажмите …" at bounding box center [1388, 180] width 217 height 179
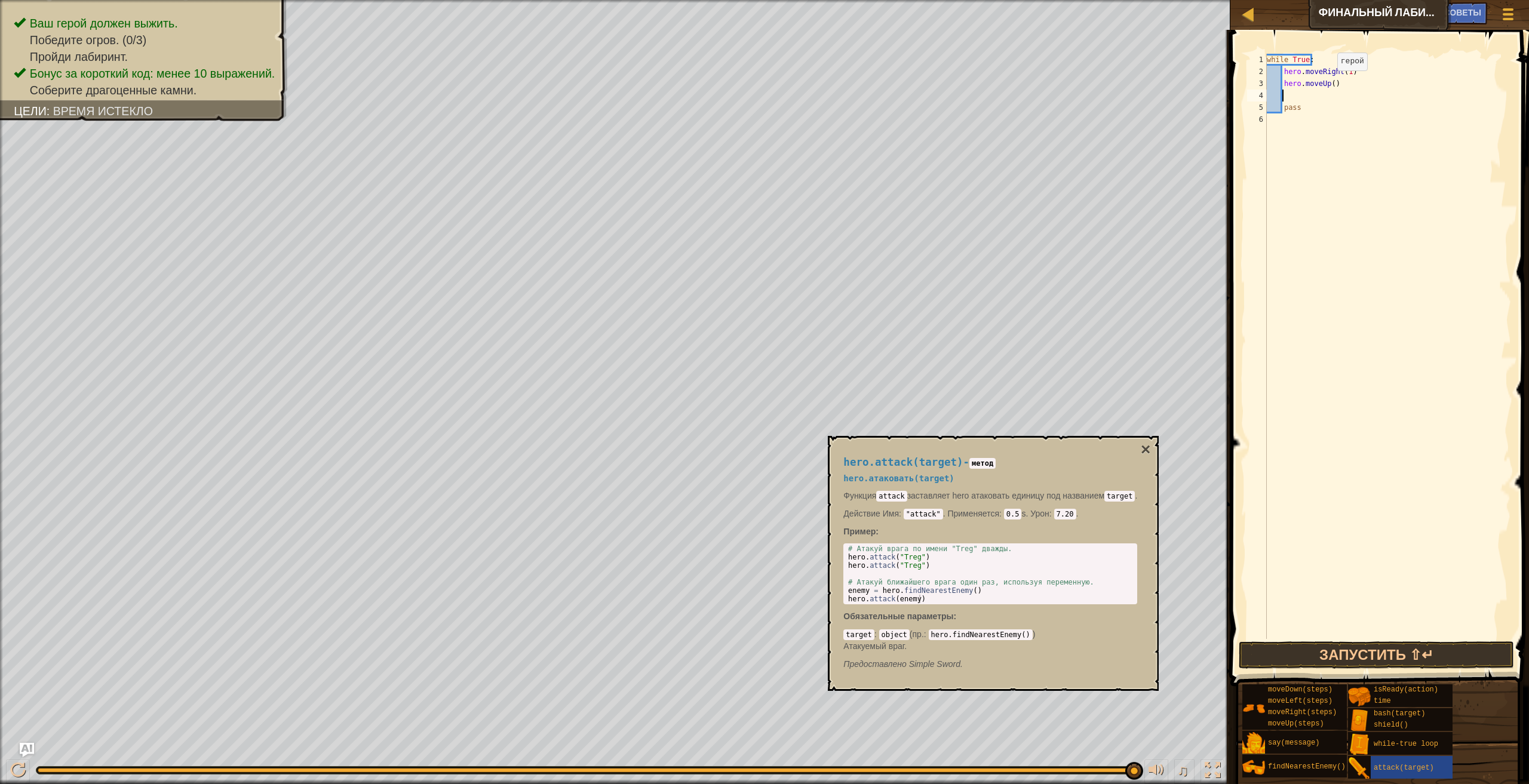
click at [1330, 82] on div "while True : hero . moveRight ( 1 ) hero . moveUp ( ) pass" at bounding box center [1388, 358] width 247 height 609
click at [1334, 85] on div "while True : hero . moveRight ( 1 ) hero . moveUp ( ) pass" at bounding box center [1388, 358] width 247 height 609
click at [1330, 89] on div "while True : hero . moveRight ( 1 ) hero . moveUp ( ) pass" at bounding box center [1388, 358] width 247 height 609
click at [1288, 105] on div "while True : hero . moveRight ( 1 ) hero . moveUp ( 1 ) pass" at bounding box center [1388, 358] width 247 height 609
type textarea "pass"
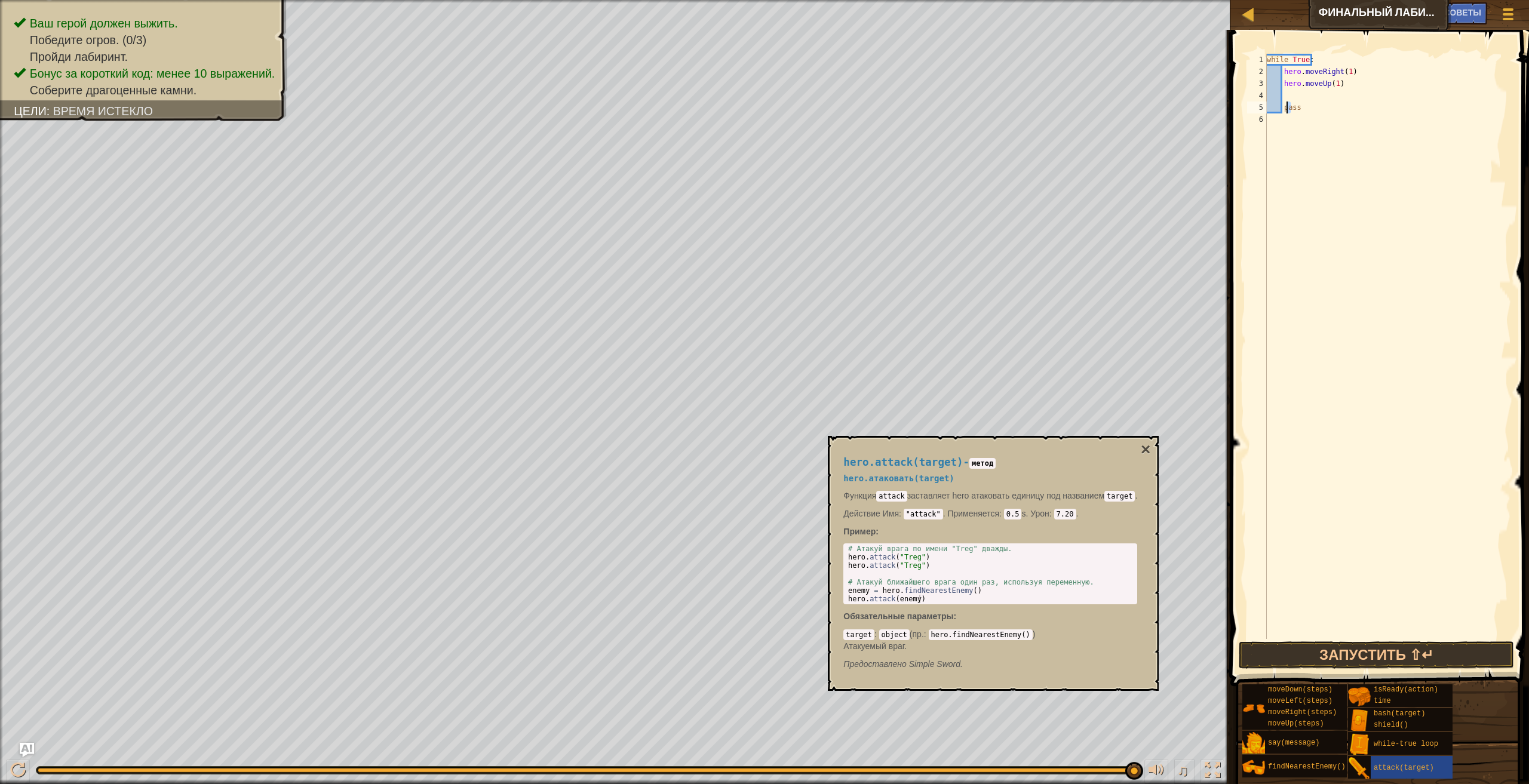
click at [1284, 95] on div "while True : hero . moveRight ( 1 ) hero . moveUp ( 1 ) pass" at bounding box center [1388, 358] width 247 height 609
type textarea "H"
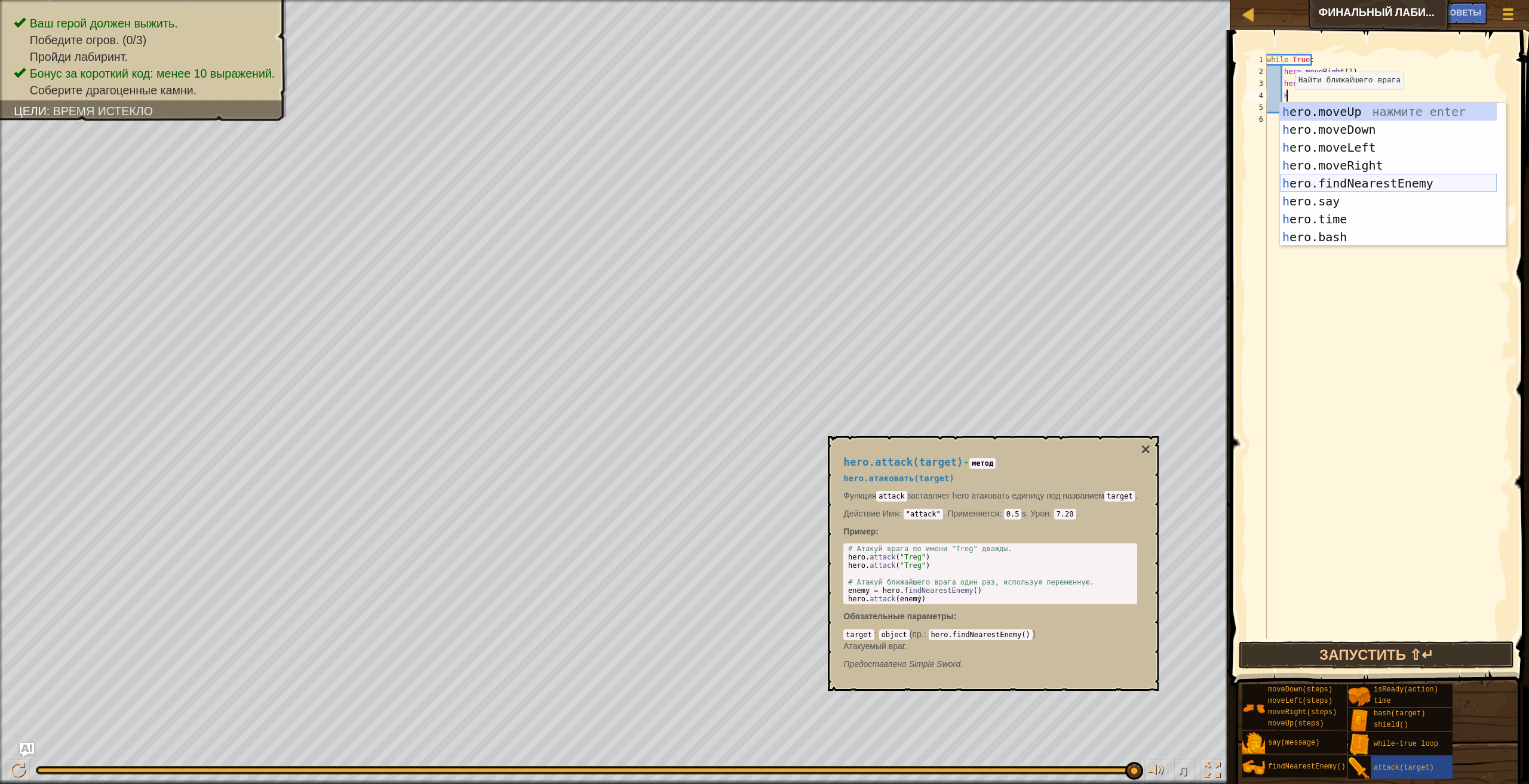
click at [1387, 176] on div "h ero.moveUp нажмите enter h ero.moveDown нажмите enter h ero.moveLeft нажмите …" at bounding box center [1388, 192] width 217 height 179
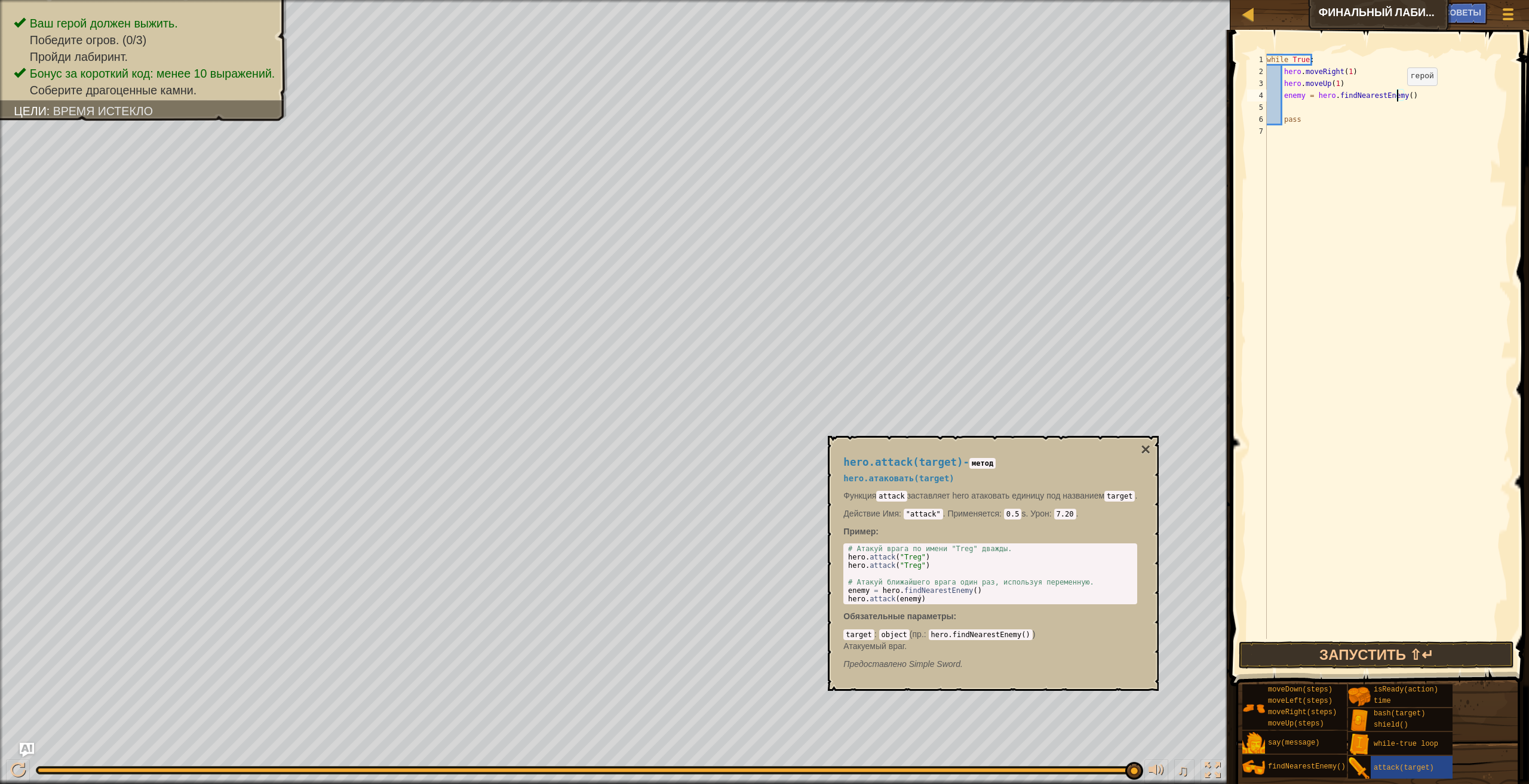
click at [1397, 97] on div "while True : hero . moveRight ( 1 ) hero . moveUp ( 1 ) enemy = hero . findNear…" at bounding box center [1388, 358] width 247 height 609
click at [1398, 100] on div "while True : hero . moveRight ( 1 ) hero . moveUp ( 1 ) enemy = hero . findNear…" at bounding box center [1388, 358] width 247 height 609
type textarea "enemy = hero.findNearestEnemy(2)"
click at [1284, 107] on div "while True : hero . moveRight ( 1 ) hero . moveUp ( 1 ) enemy = hero . findNear…" at bounding box center [1388, 358] width 247 height 609
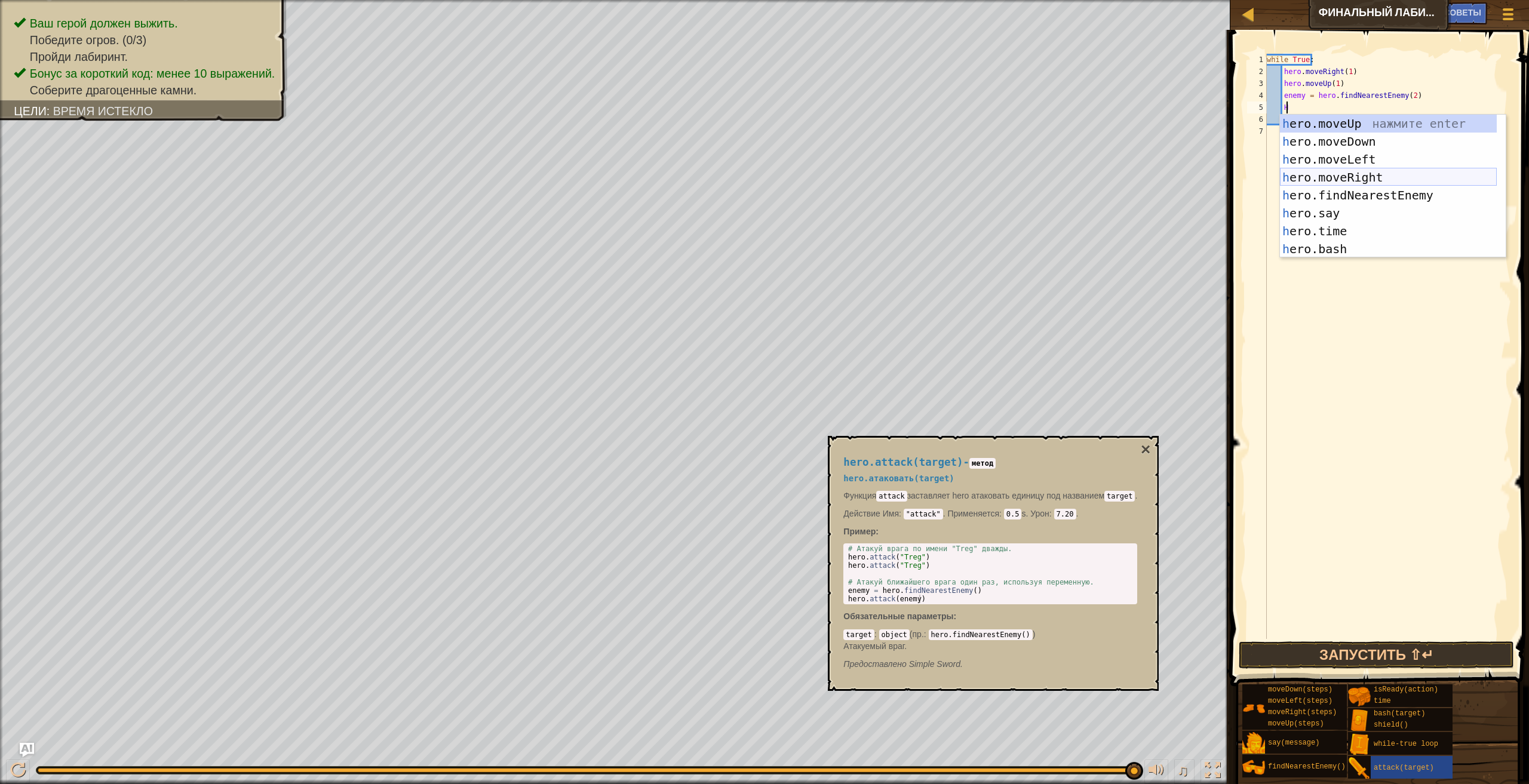
scroll to position [6, 2]
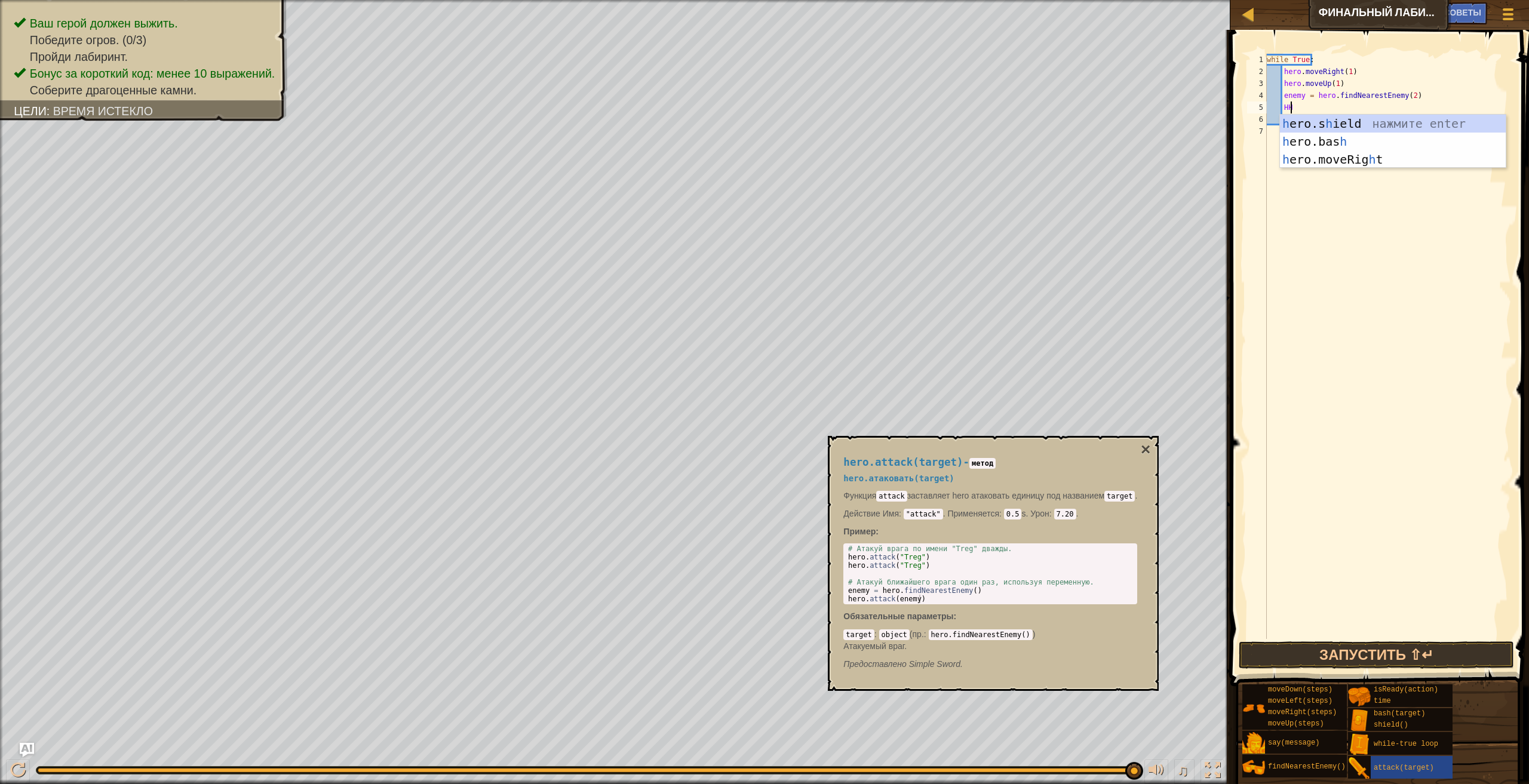
type textarea "H"
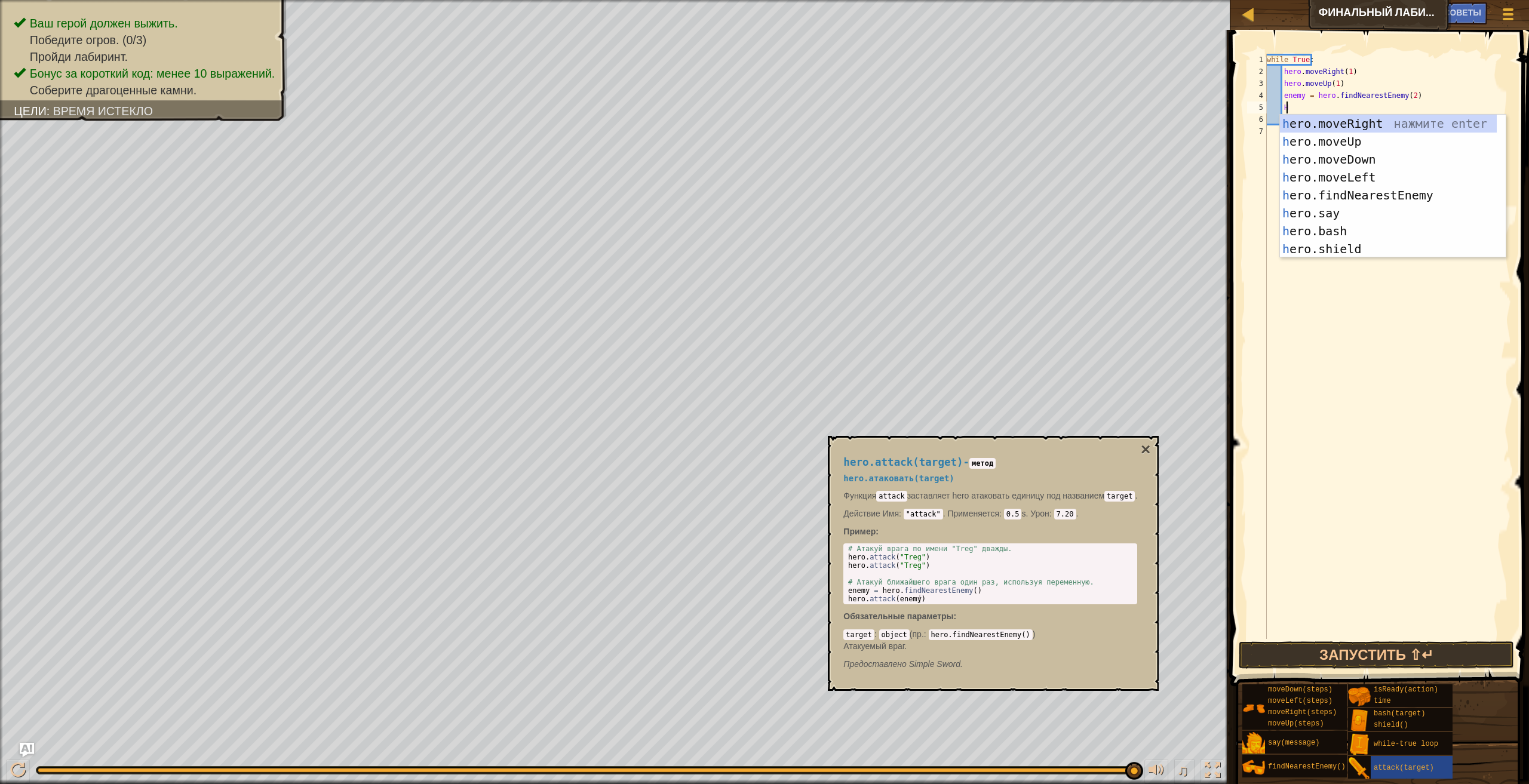
scroll to position [6, 1]
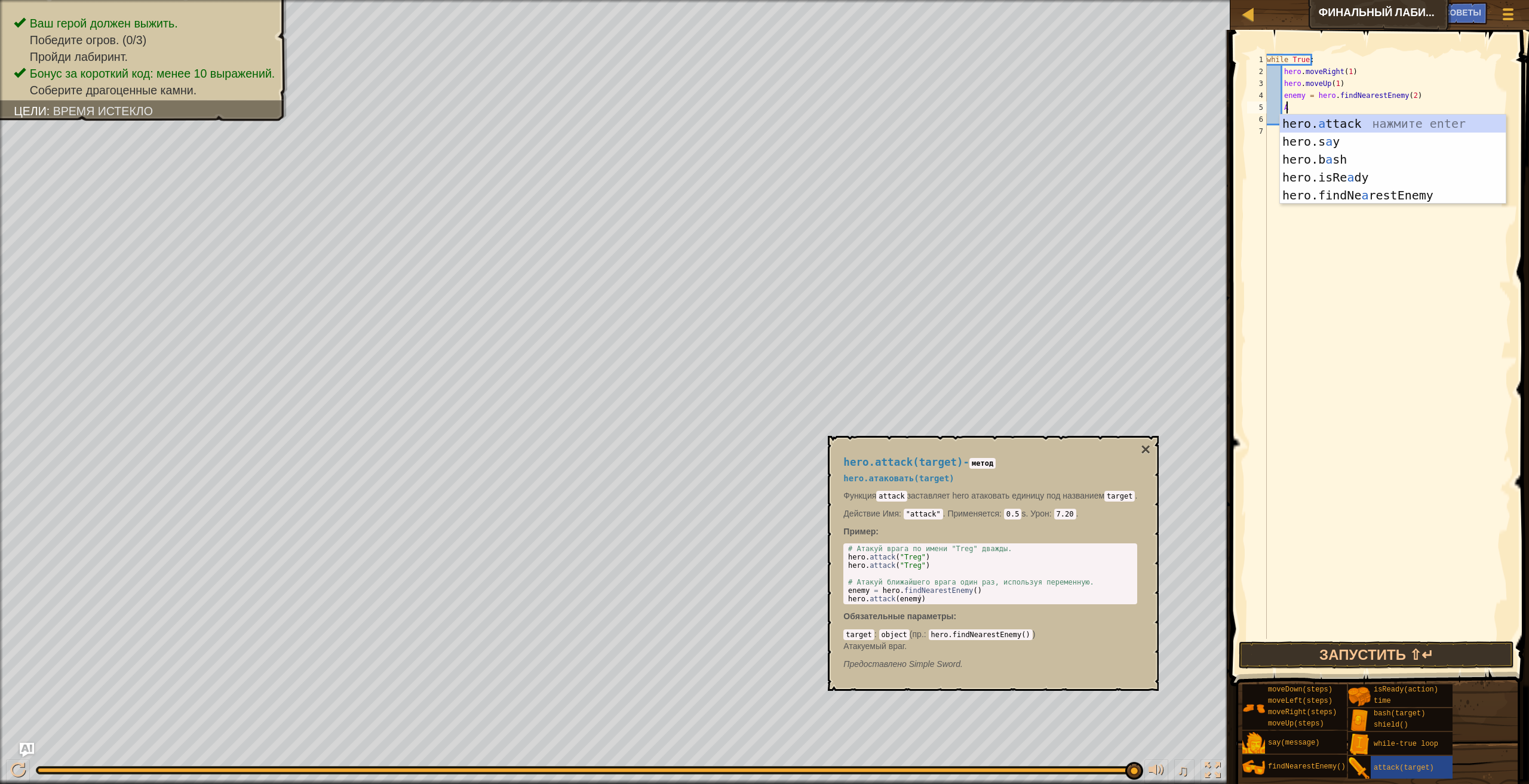
drag, startPoint x: 1379, startPoint y: 112, endPoint x: 1374, endPoint y: 116, distance: 6.4
click at [1376, 115] on div "while True : hero . moveRight ( 1 ) hero . moveUp ( 1 ) enemy = hero . findNear…" at bounding box center [1388, 358] width 247 height 609
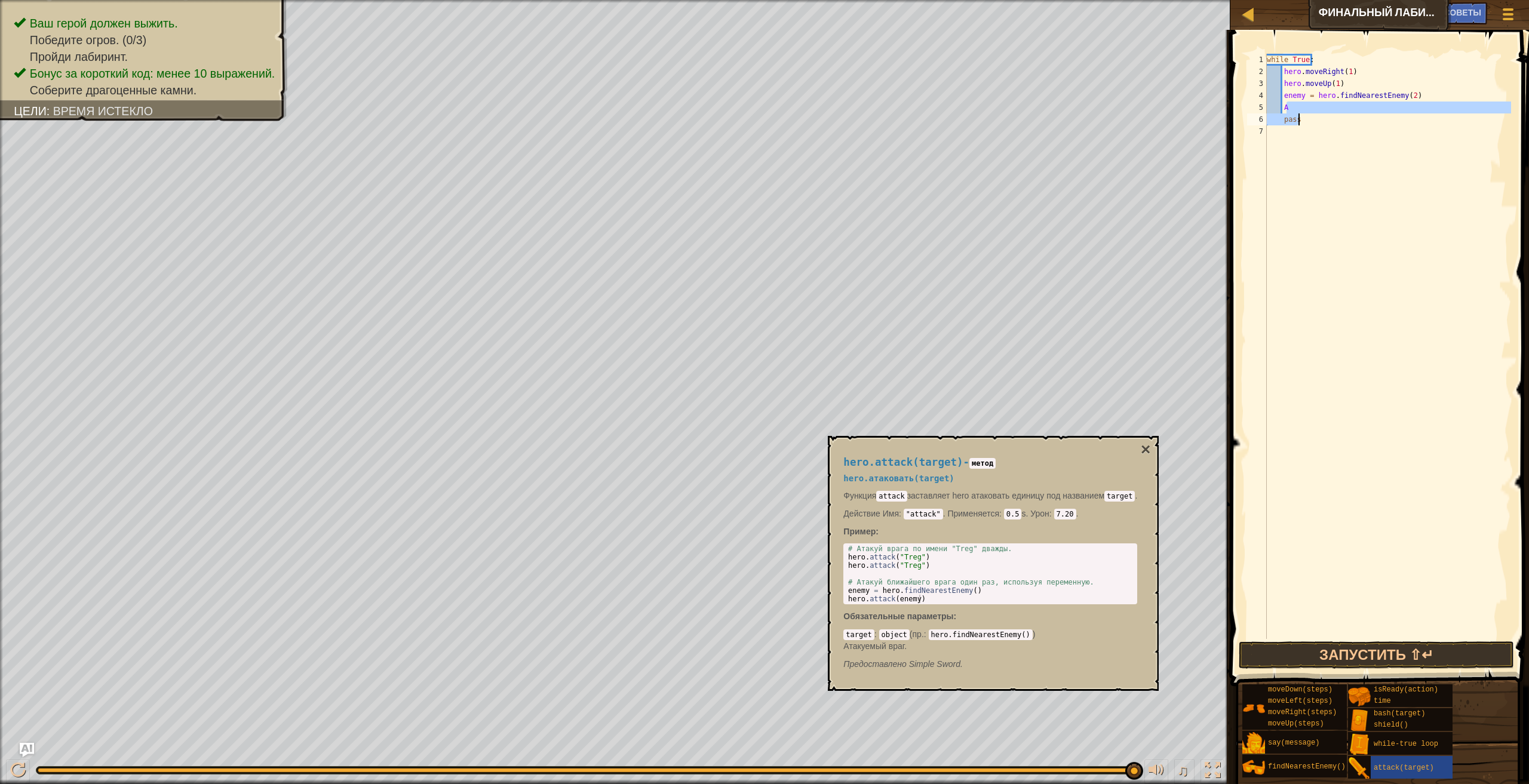
click at [1277, 100] on div "while True : hero . moveRight ( 1 ) hero . moveUp ( 1 ) enemy = hero . findNear…" at bounding box center [1388, 358] width 247 height 609
click at [1288, 109] on div "while True : hero . moveRight ( 1 ) hero . moveUp ( 1 ) enemy = hero . findNear…" at bounding box center [1388, 358] width 247 height 609
type textarea "A"
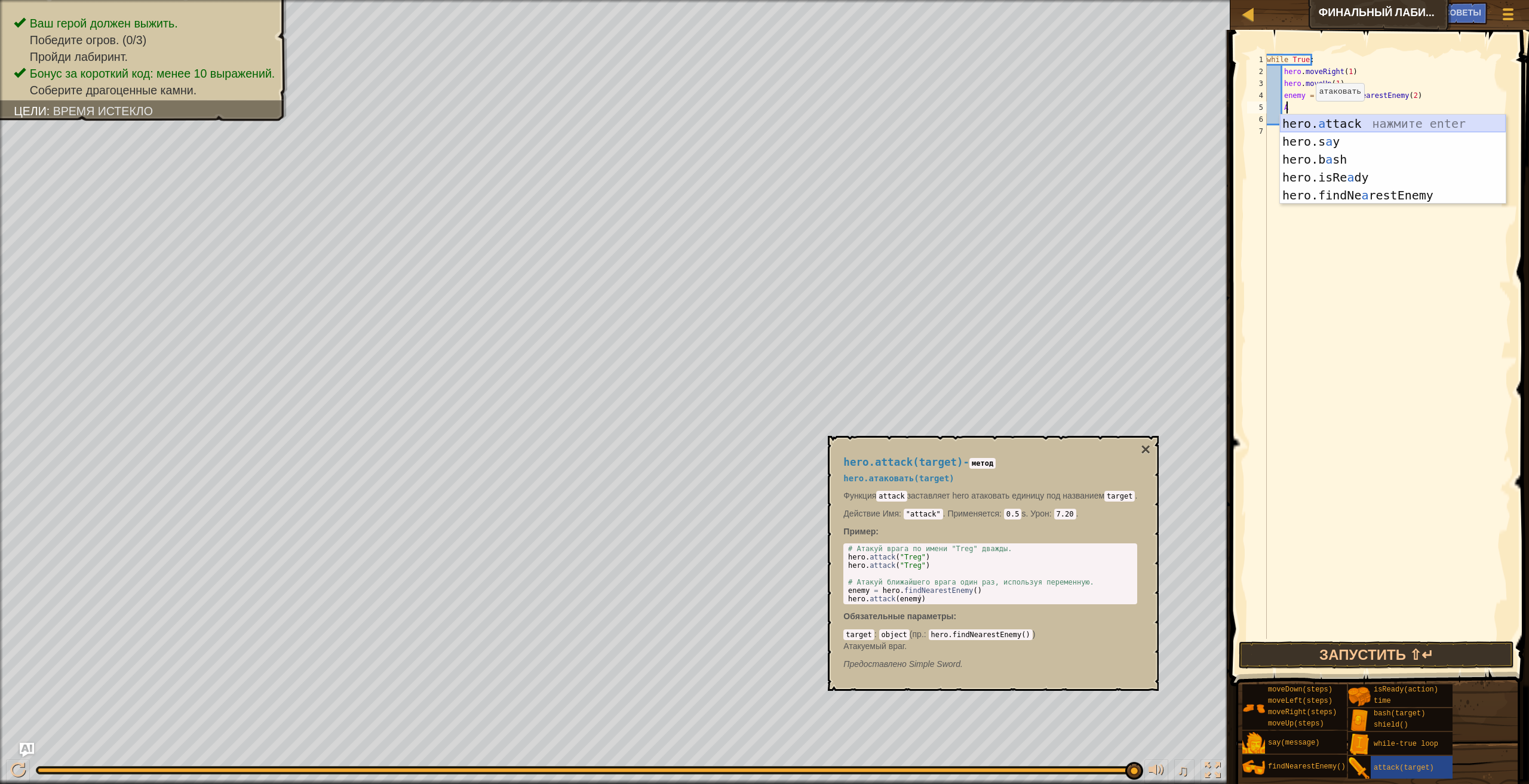
click at [1413, 116] on div "hero. a ttack нажмите enter hero.s a y нажмите enter hero.b a sh нажмите enter …" at bounding box center [1392, 177] width 226 height 125
type textarea "hero.attack(enemy)"
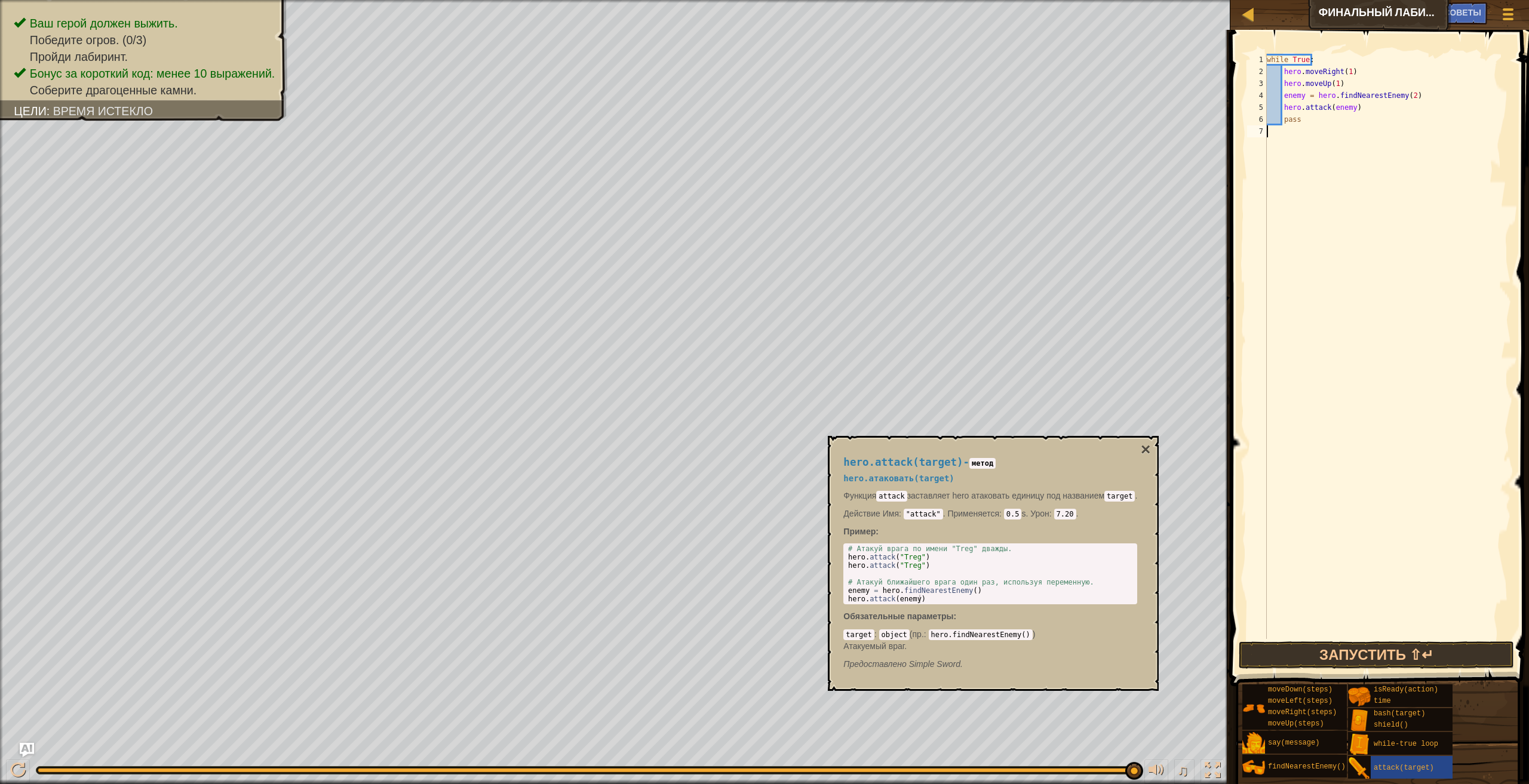
click at [1401, 462] on div "while True : hero . moveRight ( 1 ) hero . moveUp ( 1 ) enemy = hero . findNear…" at bounding box center [1388, 358] width 247 height 609
click at [1287, 116] on div "while True : hero . moveRight ( 1 ) hero . moveUp ( 1 ) enemy = hero . findNear…" at bounding box center [1388, 358] width 247 height 609
click at [1296, 116] on div "while True : hero . moveRight ( 1 ) hero . moveUp ( 1 ) enemy = hero . findNear…" at bounding box center [1388, 358] width 247 height 609
type textarea "p"
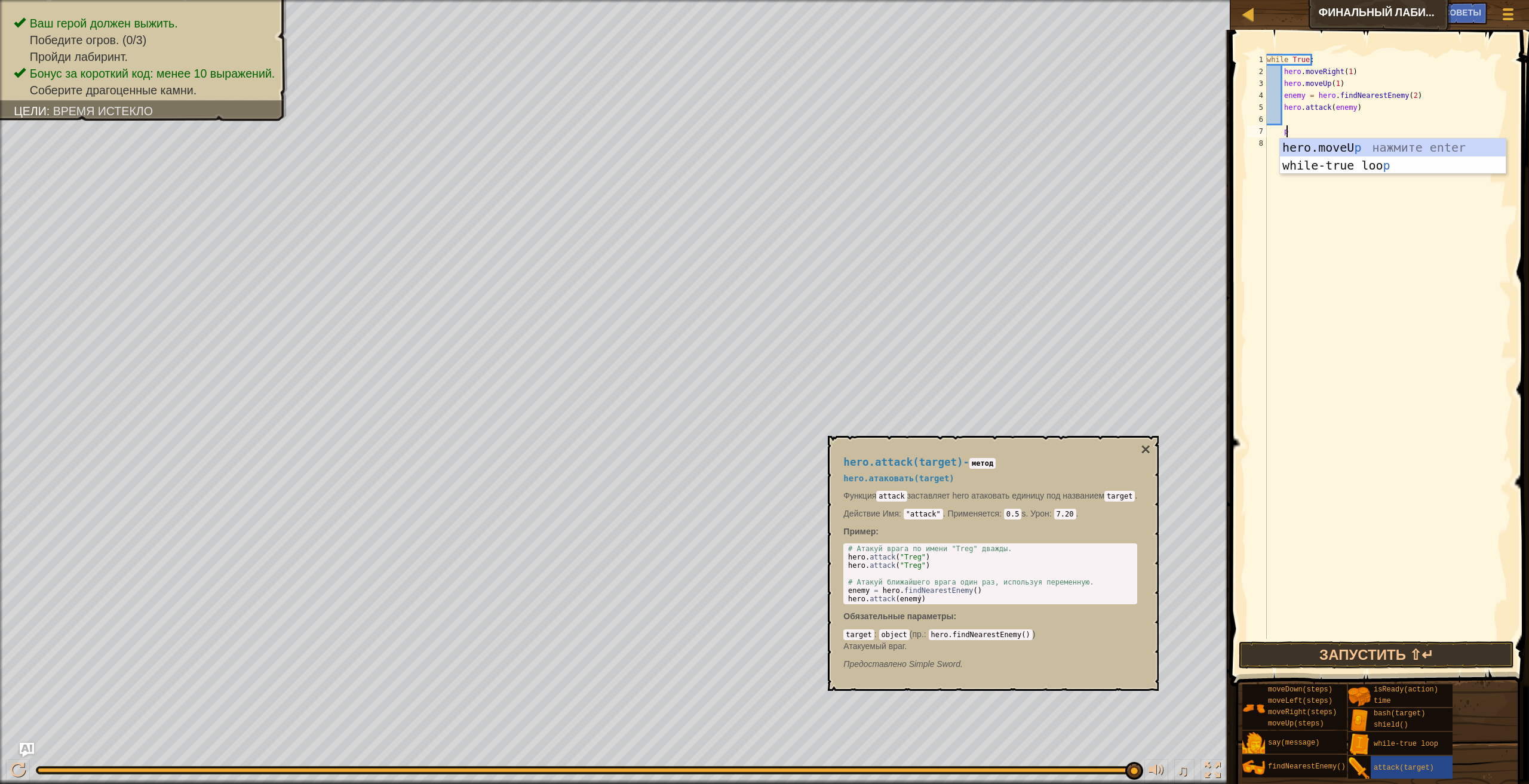
scroll to position [6, 2]
type textarea "pass"
click at [1289, 119] on div "while True : hero . moveRight ( 1 ) hero . moveUp ( 1 ) enemy = hero . findNear…" at bounding box center [1388, 358] width 247 height 609
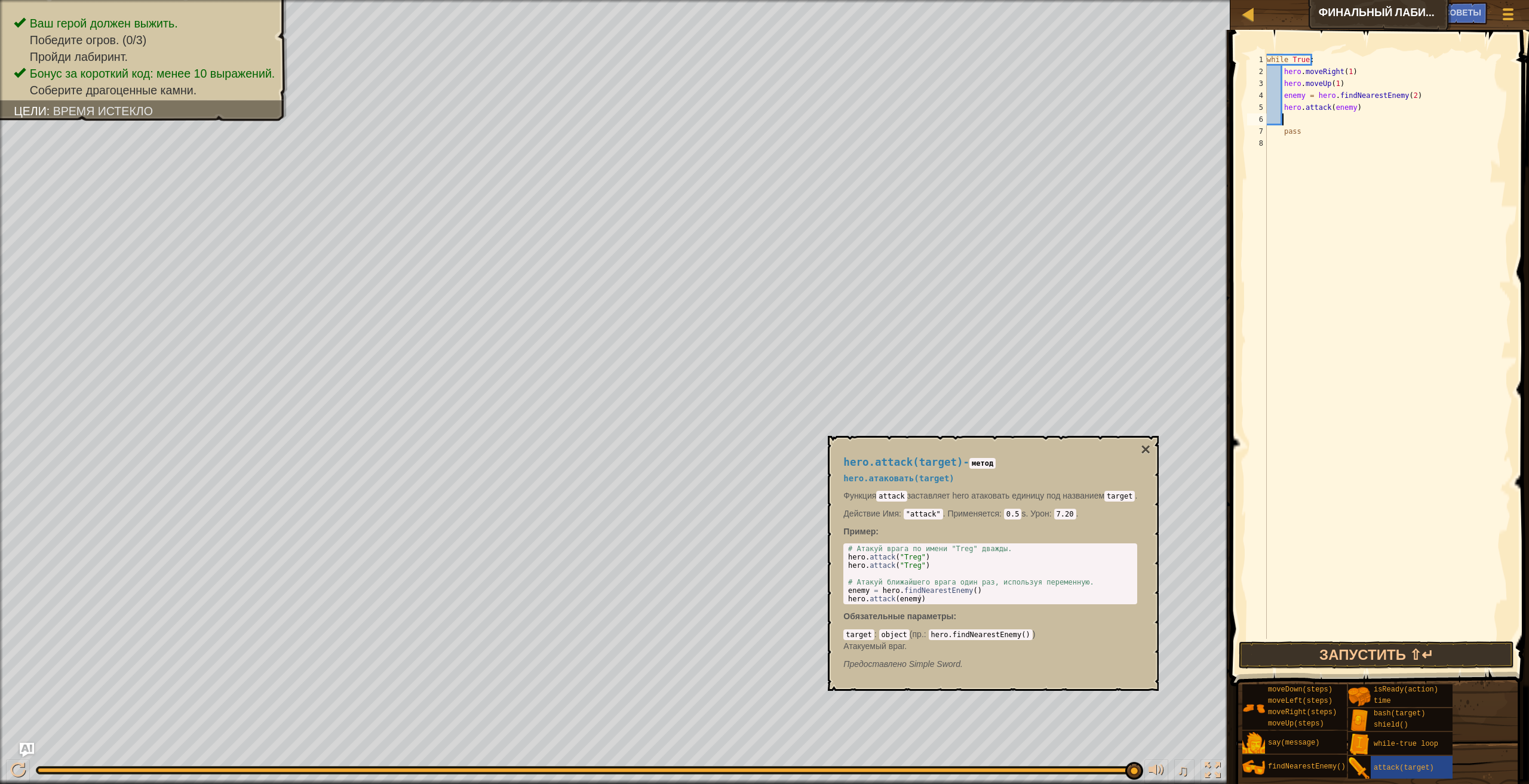
type textarea "H"
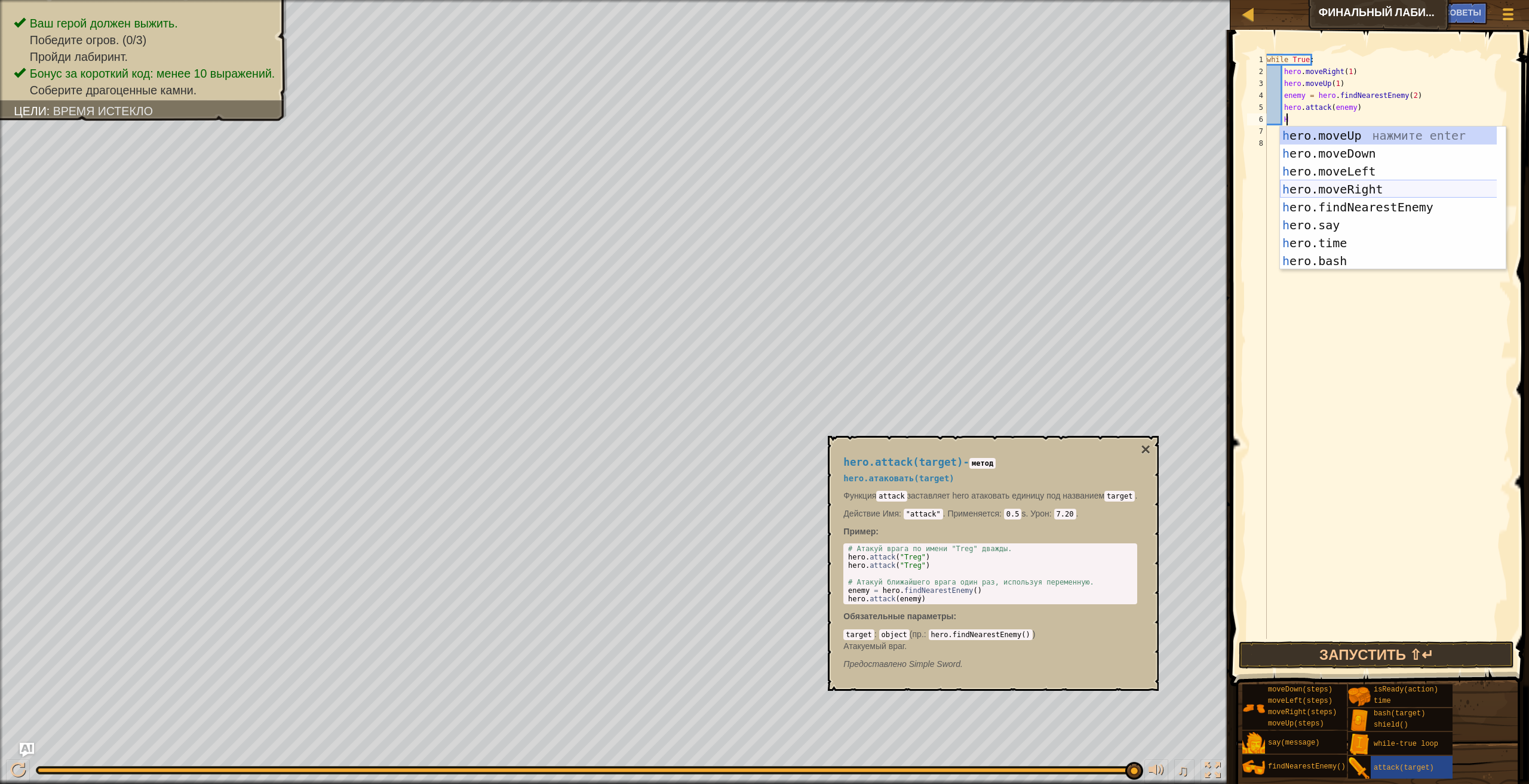
drag, startPoint x: 1382, startPoint y: 159, endPoint x: 1393, endPoint y: 101, distance: 59.0
click at [1393, 0] on body "Карта Финальный лабиринт Китгарда Меню игры Готово Советы Ask AI 1 2 3 4 5 6 7 …" at bounding box center [764, 0] width 1529 height 0
click at [1353, 191] on div "h ero.moveUp нажмите enter h ero.moveDown нажмите enter h ero.moveLeft нажмите …" at bounding box center [1392, 216] width 226 height 179
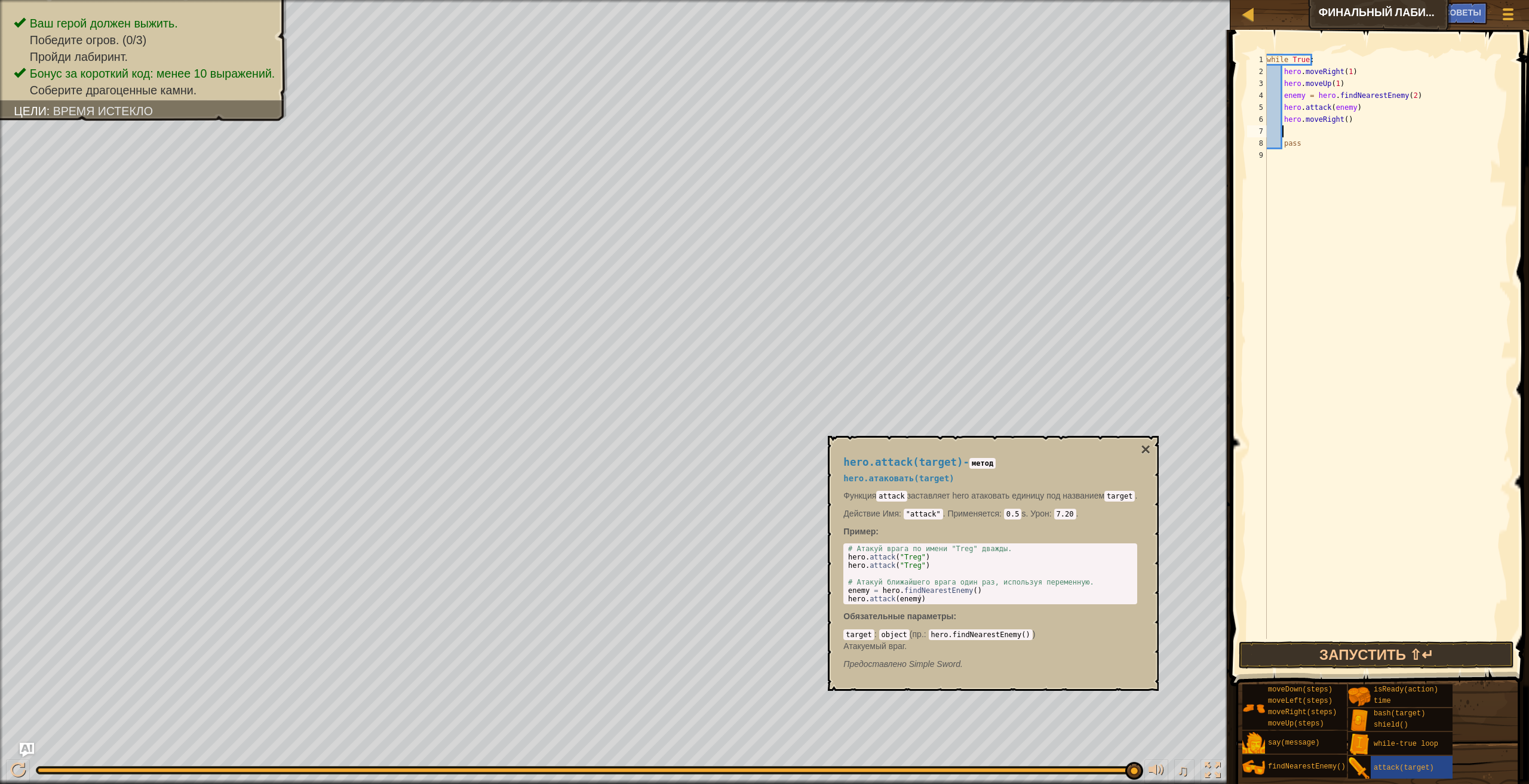
click at [1287, 133] on div "while True : hero . moveRight ( 1 ) hero . moveUp ( 1 ) enemy = hero . findNear…" at bounding box center [1388, 358] width 247 height 609
click at [1342, 123] on div "while True : hero . moveRight ( 1 ) hero . moveUp ( 1 ) enemy = hero . findNear…" at bounding box center [1388, 358] width 247 height 609
click at [1282, 138] on div "while True : hero . moveRight ( 1 ) hero . moveUp ( 1 ) enemy = hero . findNear…" at bounding box center [1388, 358] width 247 height 609
type textarea "pass"
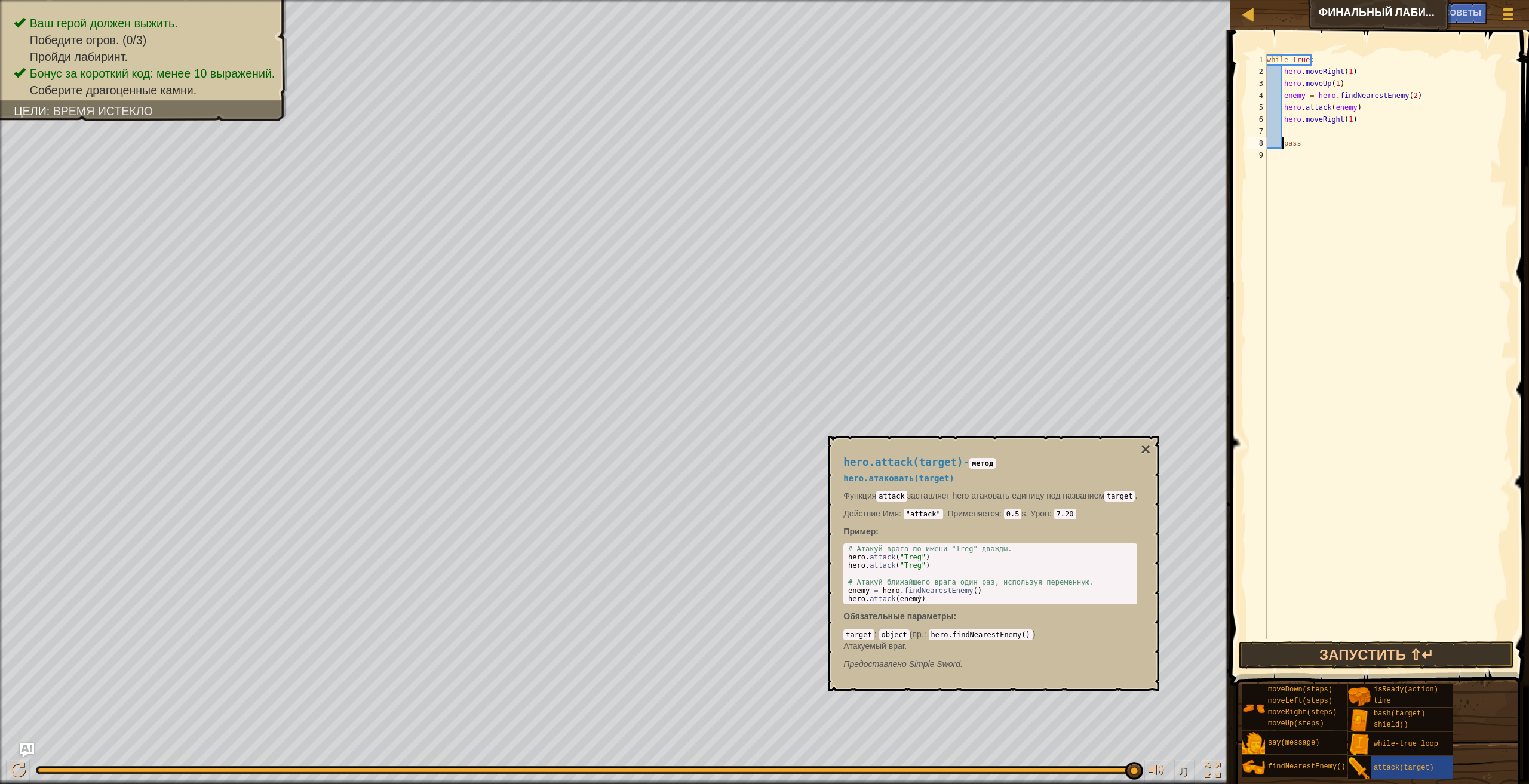
scroll to position [6, 2]
click at [1290, 125] on div "while True : hero . moveRight ( 1 ) hero . moveUp ( 1 ) enemy = hero . findNear…" at bounding box center [1388, 358] width 247 height 609
type textarea "H"
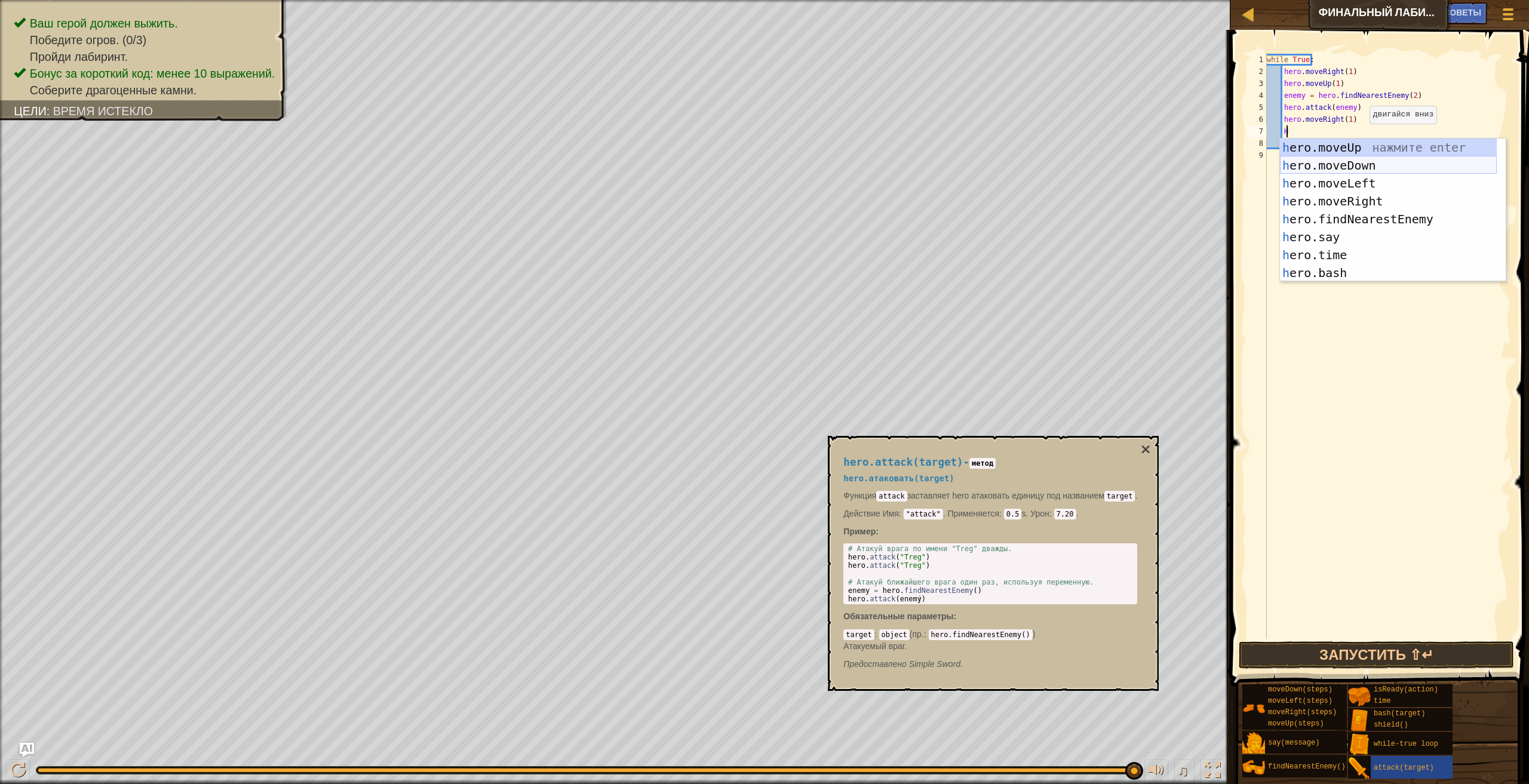
click at [1371, 169] on div "h ero.moveUp нажмите enter h ero.moveDown нажмите enter h ero.moveLeft нажмите …" at bounding box center [1388, 228] width 217 height 179
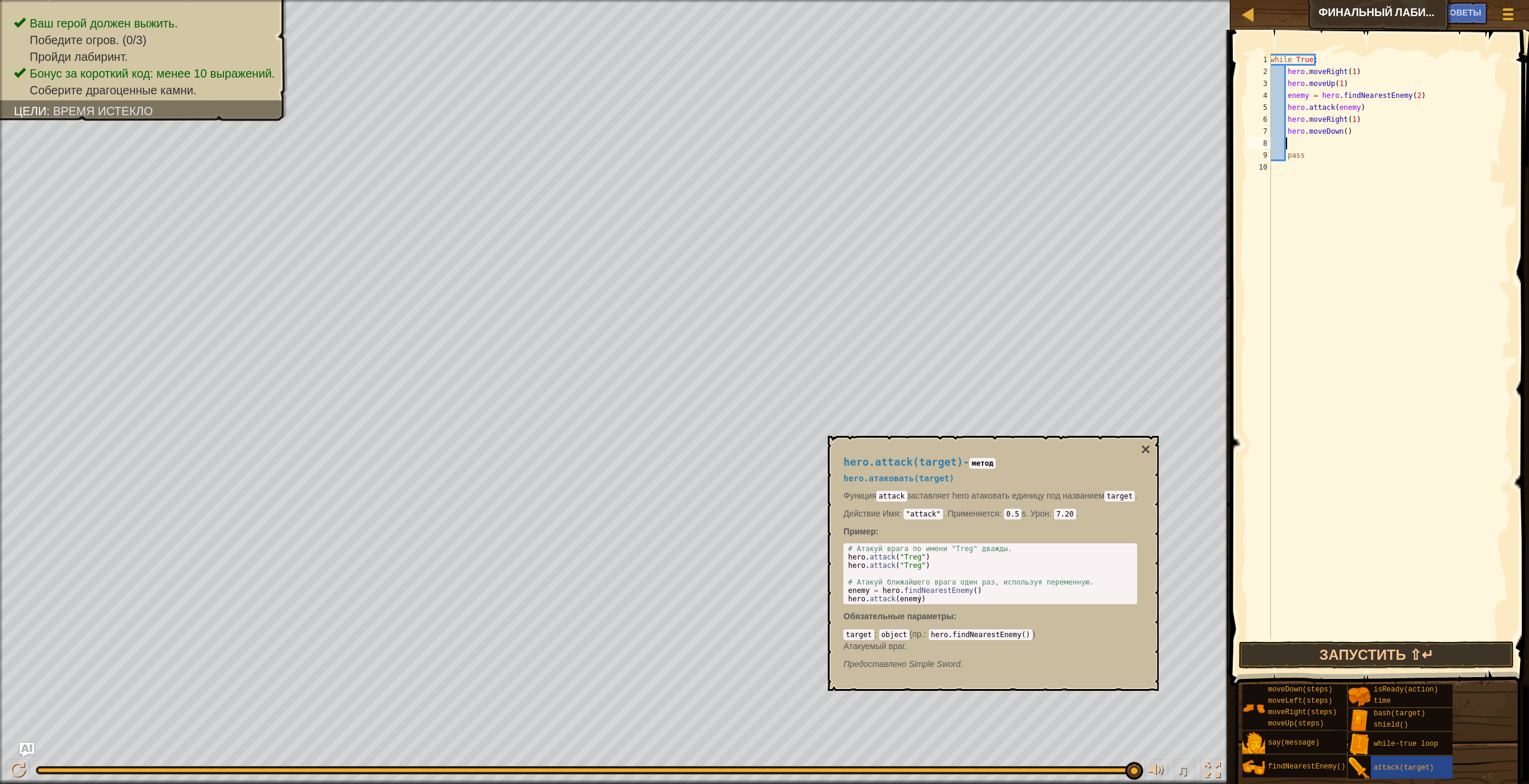
click at [1345, 129] on div "while True : hero . moveRight ( 1 ) hero . moveUp ( 1 ) enemy = hero . findNear…" at bounding box center [1389, 358] width 243 height 609
click at [1343, 131] on div "while True : hero . moveRight ( 1 ) hero . moveUp ( 1 ) enemy = hero . findNear…" at bounding box center [1389, 358] width 243 height 609
type textarea "hero.moveDown(2)"
click at [1294, 147] on div "while True : hero . moveRight ( 1 ) hero . moveUp ( 1 ) enemy = hero . findNear…" at bounding box center [1389, 358] width 243 height 609
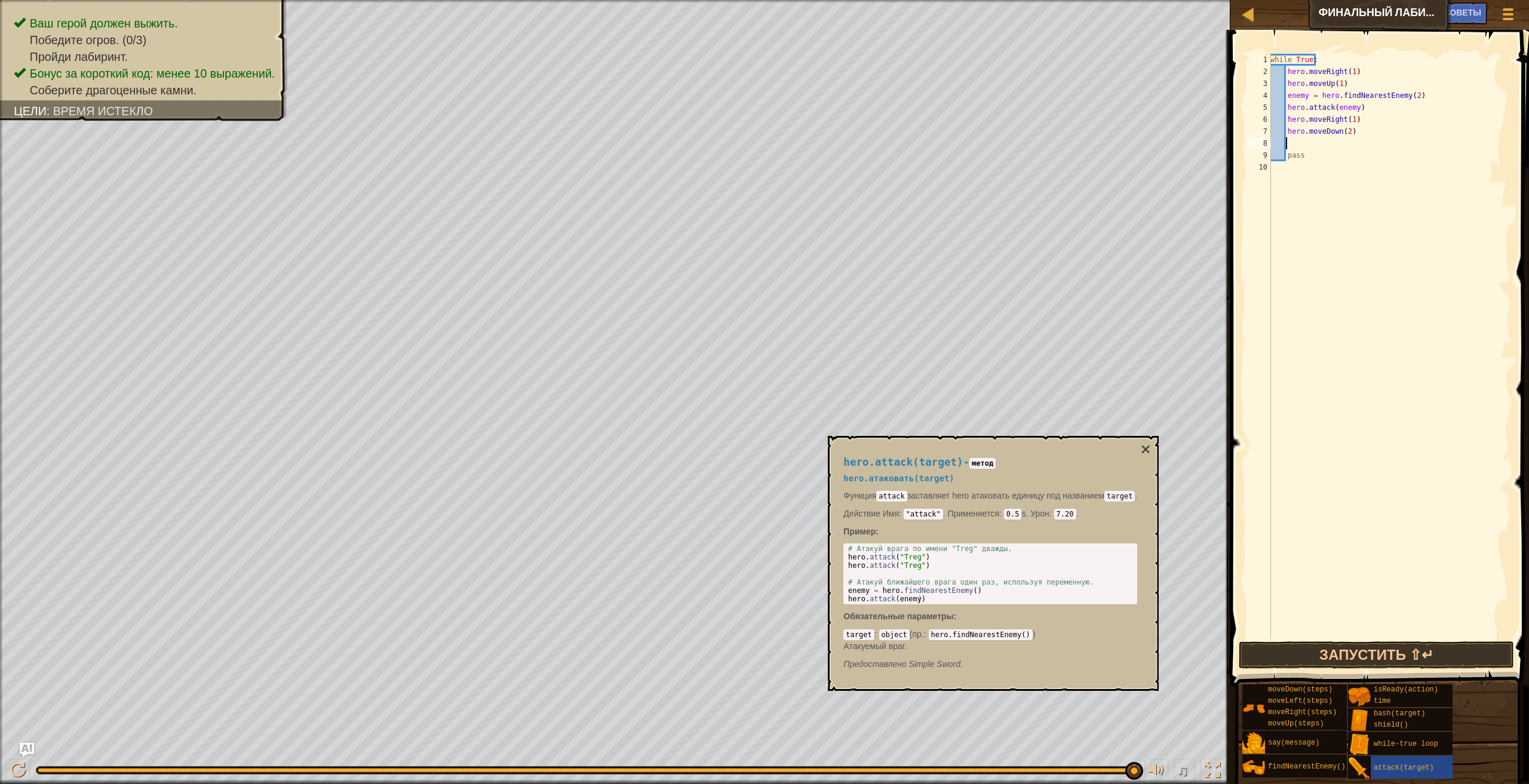
scroll to position [6, 1]
type textarea "H"
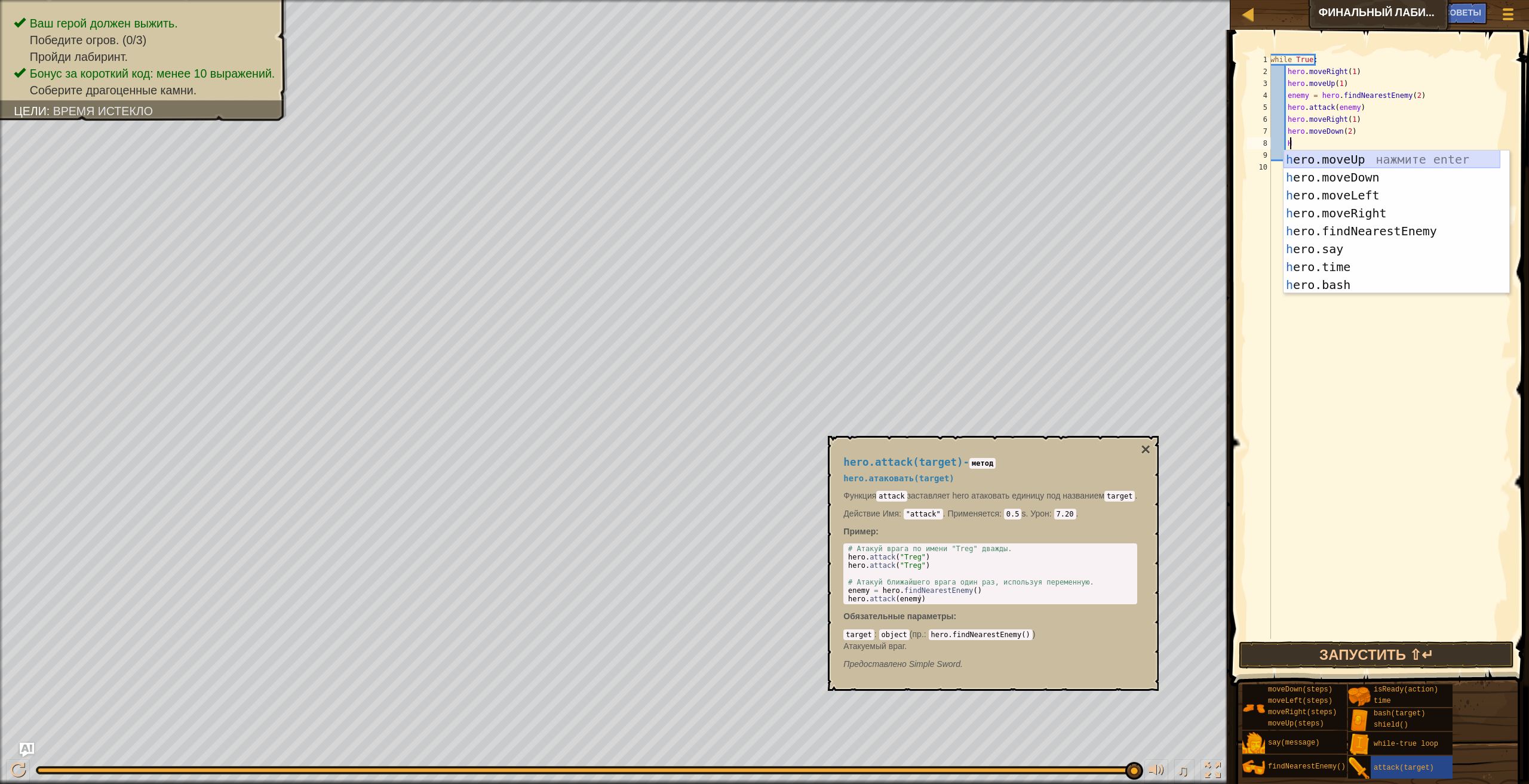
click at [1325, 157] on div "h ero.moveUp нажмите enter h ero.moveDown нажмите enter h ero.moveLeft нажмите …" at bounding box center [1392, 240] width 217 height 179
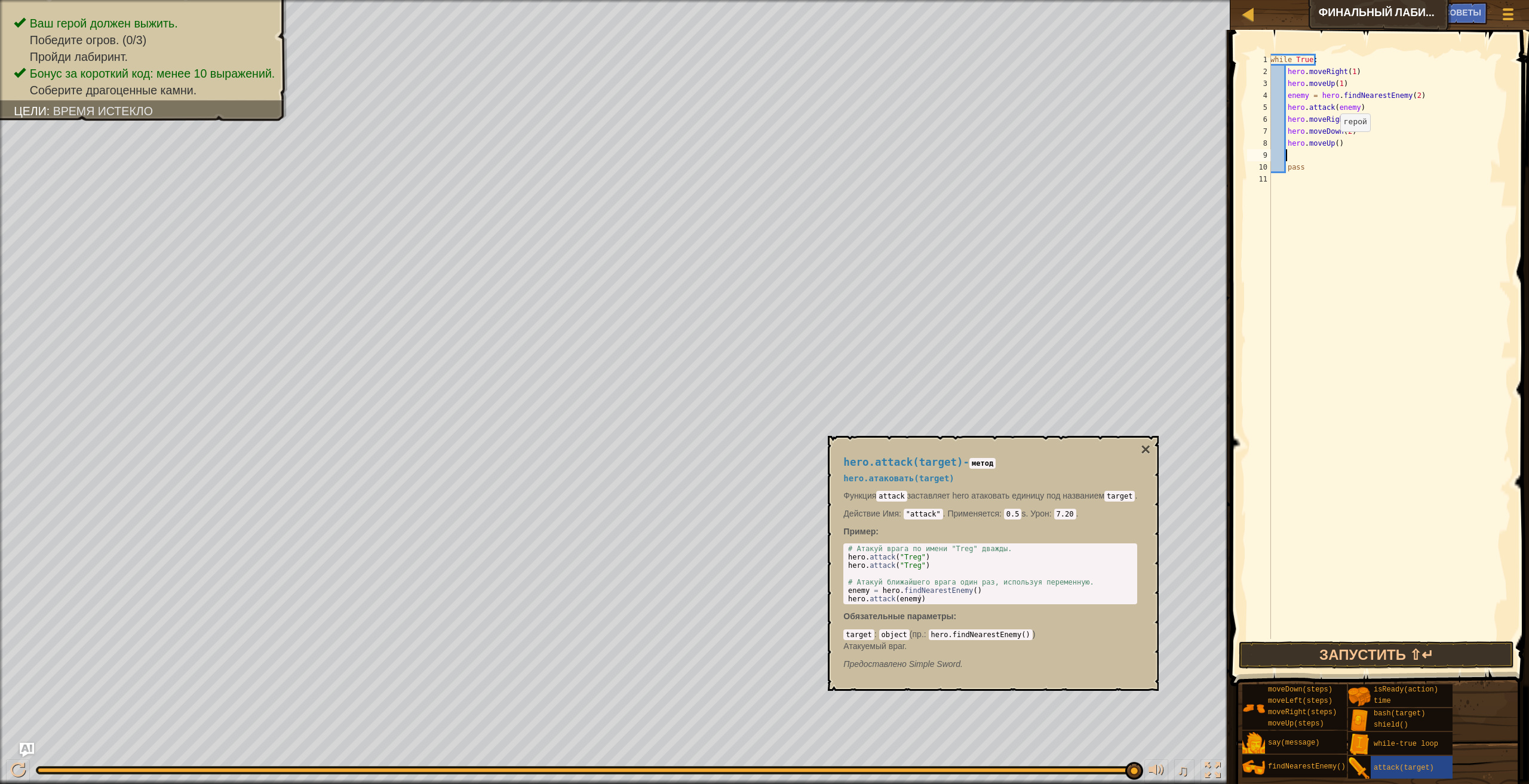
click at [1334, 143] on div "while True : hero . moveRight ( 1 ) hero . moveUp ( 1 ) enemy = hero . findNear…" at bounding box center [1389, 358] width 243 height 609
type textarea "hero.moveUp(1)"
drag, startPoint x: 1353, startPoint y: 650, endPoint x: 1258, endPoint y: 674, distance: 98.0
click at [1351, 649] on button "Запустить ⇧↵" at bounding box center [1376, 655] width 276 height 28
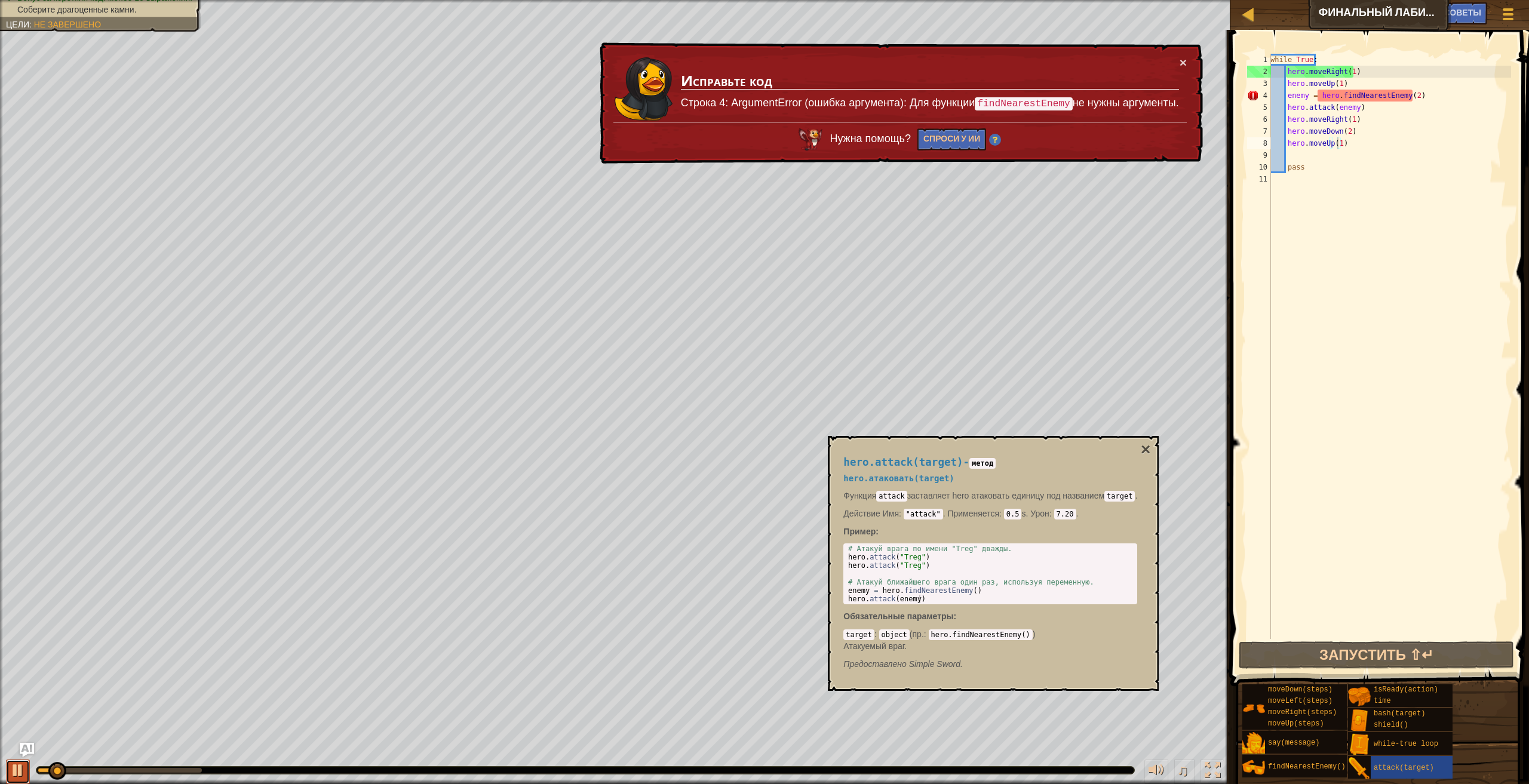
click at [16, 763] on div at bounding box center [18, 771] width 16 height 16
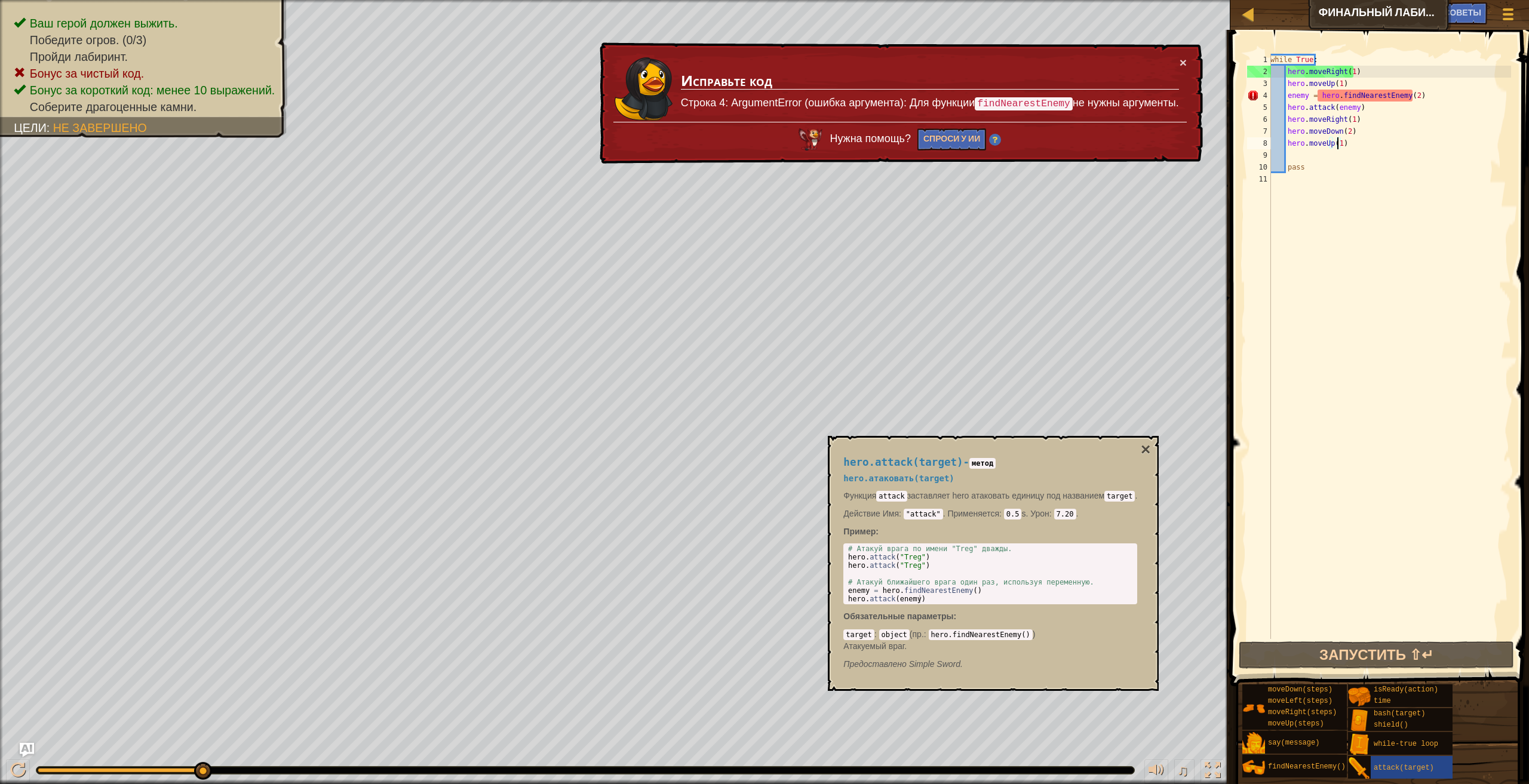
drag, startPoint x: 64, startPoint y: 767, endPoint x: 1048, endPoint y: 807, distance: 984.8
click at [1048, 0] on html "Карта Финальный лабиринт Китгарда Меню игры Готово Советы Ask AI 1 2 3 4 5 6 7 …" at bounding box center [764, 0] width 1529 height 0
click at [958, 131] on button "Спроси у ИИ" at bounding box center [951, 139] width 69 height 22
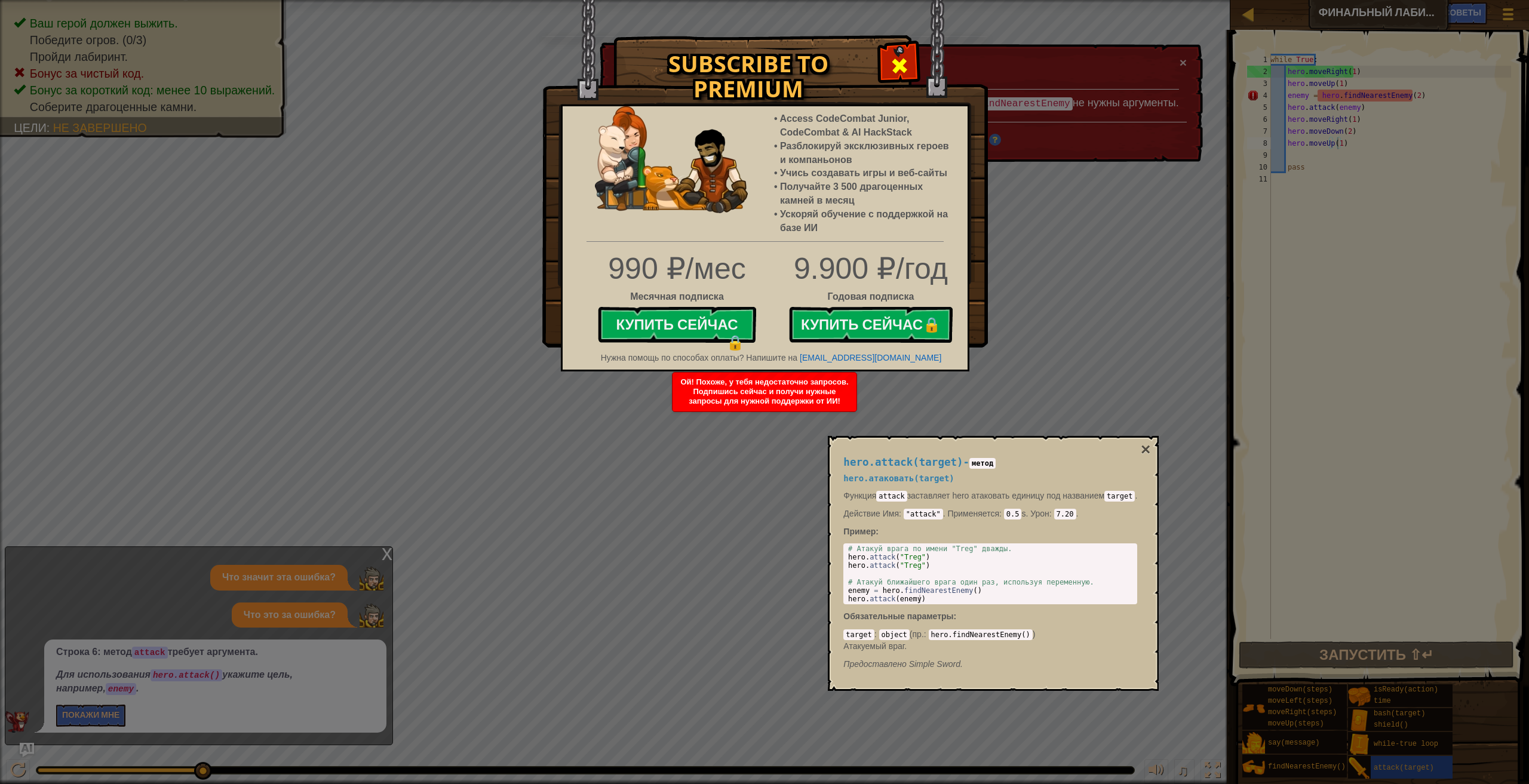
click at [904, 65] on span at bounding box center [899, 66] width 19 height 19
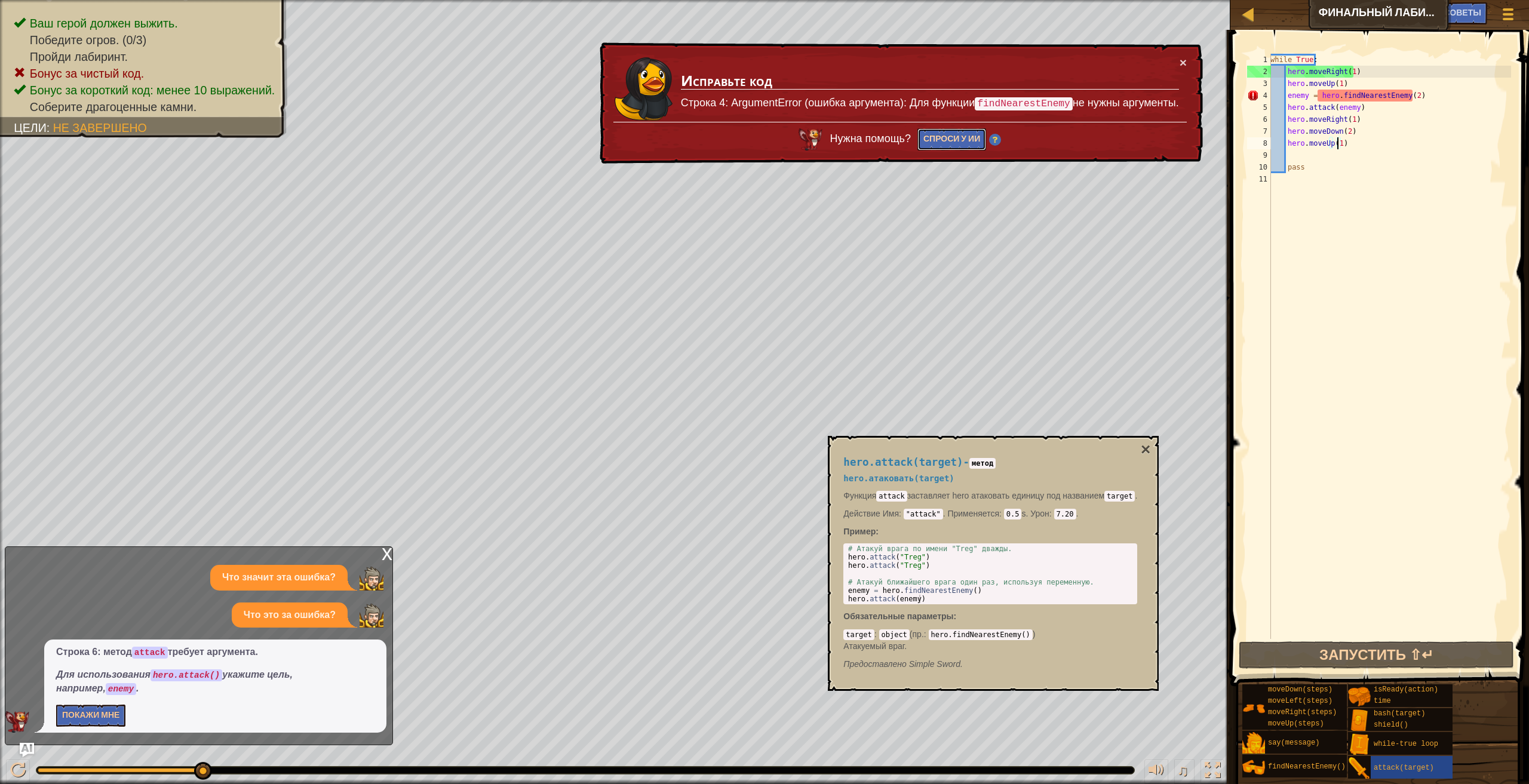
click at [951, 139] on button "Спроси у ИИ" at bounding box center [951, 139] width 70 height 23
click at [953, 138] on button "Спроси у ИИ" at bounding box center [951, 139] width 70 height 23
click at [953, 138] on button "Спроси у ИИ" at bounding box center [953, 138] width 70 height 23
click at [953, 135] on button "Спроси у ИИ" at bounding box center [951, 139] width 69 height 22
click at [950, 134] on button "Спроси у ИИ" at bounding box center [951, 139] width 69 height 22
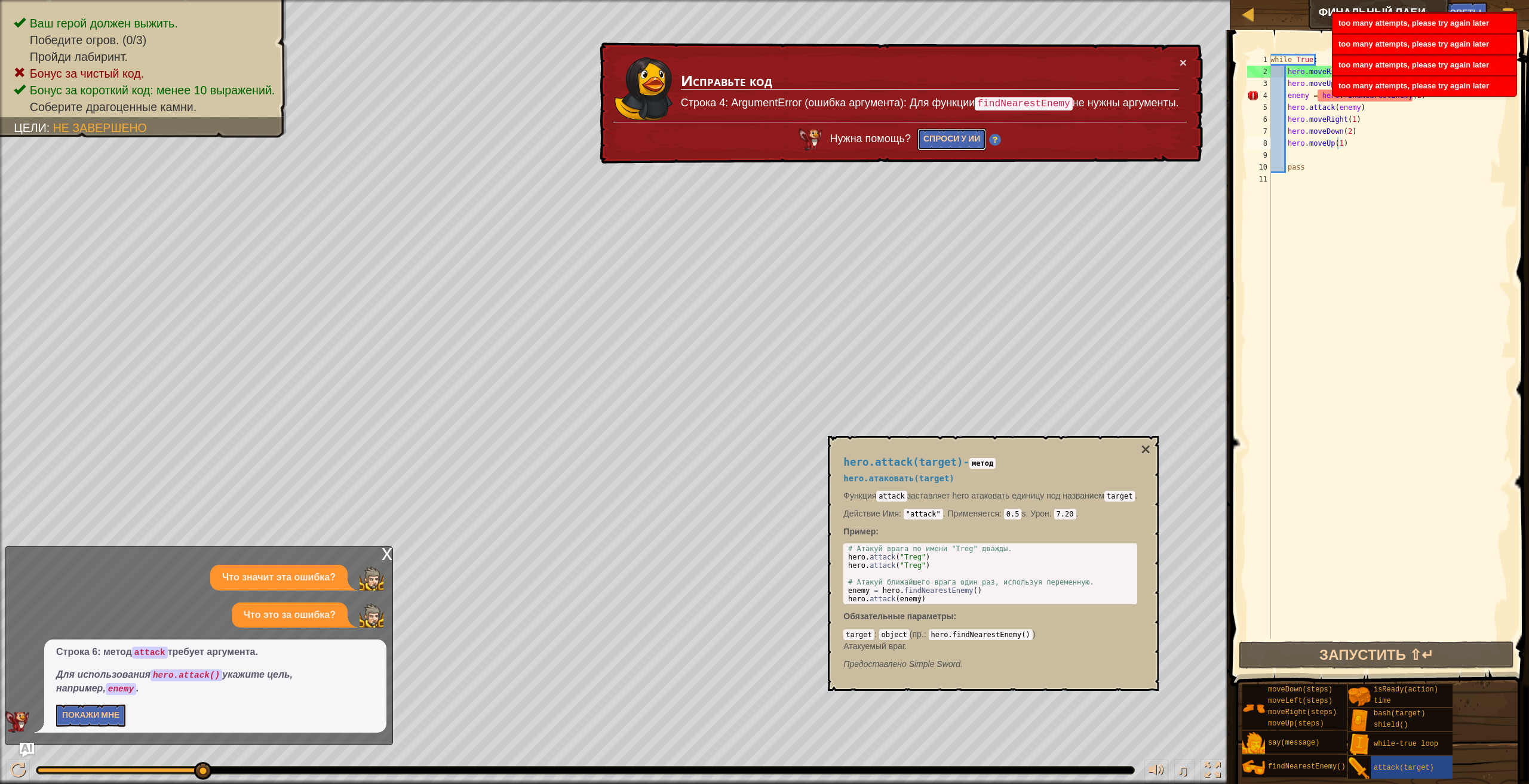
click at [981, 135] on button "Спроси у ИИ" at bounding box center [951, 139] width 69 height 22
click at [977, 131] on button "Спроси у ИИ" at bounding box center [951, 139] width 69 height 22
click at [977, 131] on button "Спроси у ИИ" at bounding box center [951, 139] width 70 height 23
click at [977, 131] on button "Спроси у ИИ" at bounding box center [951, 139] width 69 height 23
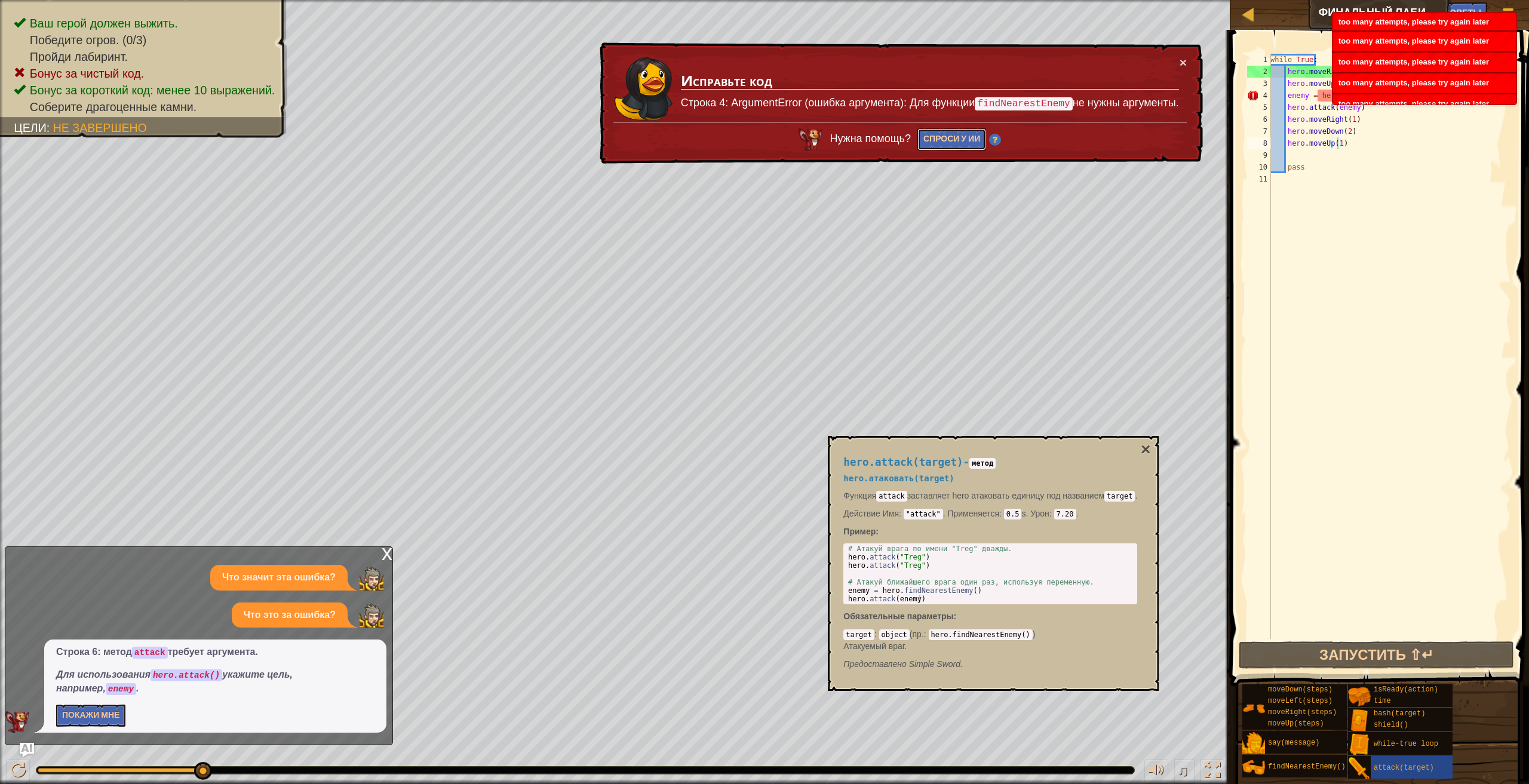
click at [977, 131] on button "Спроси у ИИ" at bounding box center [951, 139] width 69 height 22
click at [977, 131] on button "Спроси у ИИ" at bounding box center [951, 139] width 69 height 23
click at [977, 131] on button "Спроси у ИИ" at bounding box center [951, 139] width 70 height 23
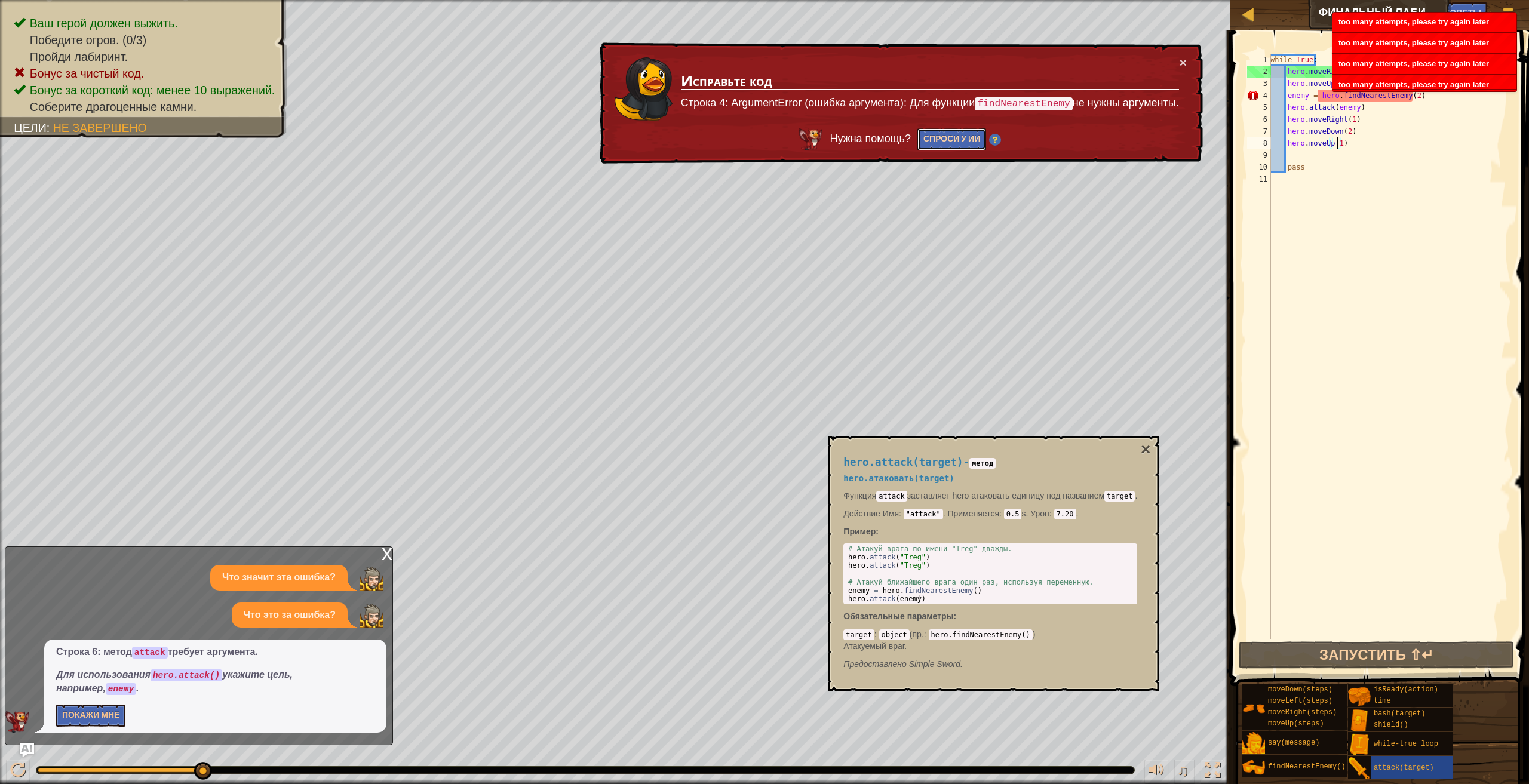
click at [977, 131] on button "Спроси у ИИ" at bounding box center [951, 139] width 69 height 22
click at [977, 131] on button "Спроси у ИИ" at bounding box center [951, 139] width 70 height 23
click at [977, 131] on button "Спроси у ИИ" at bounding box center [951, 139] width 69 height 23
click at [977, 131] on button "Спроси у ИИ" at bounding box center [951, 139] width 69 height 22
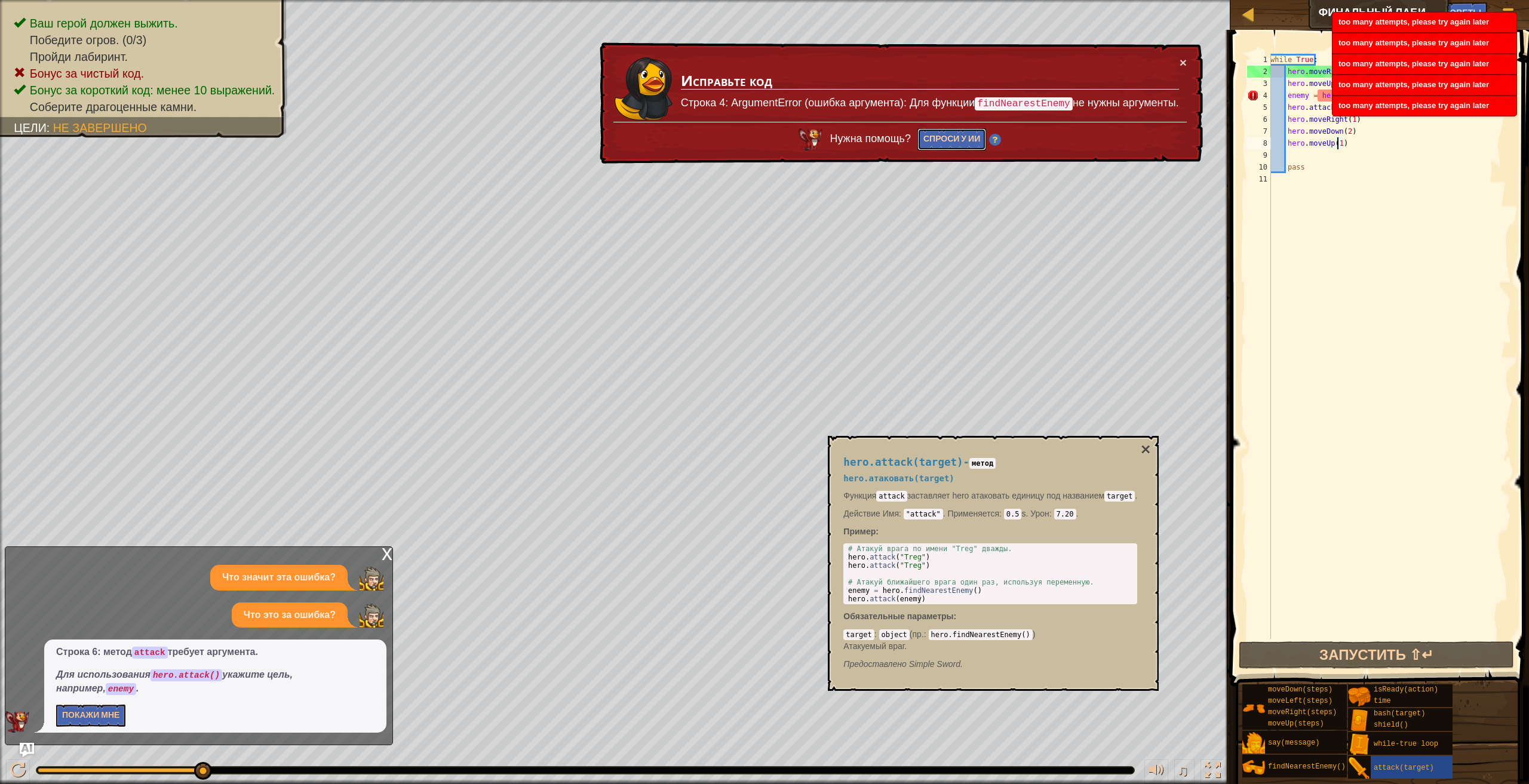
click at [977, 131] on button "Спроси у ИИ" at bounding box center [951, 139] width 69 height 22
click at [977, 131] on button "Спроси у ИИ" at bounding box center [951, 139] width 70 height 23
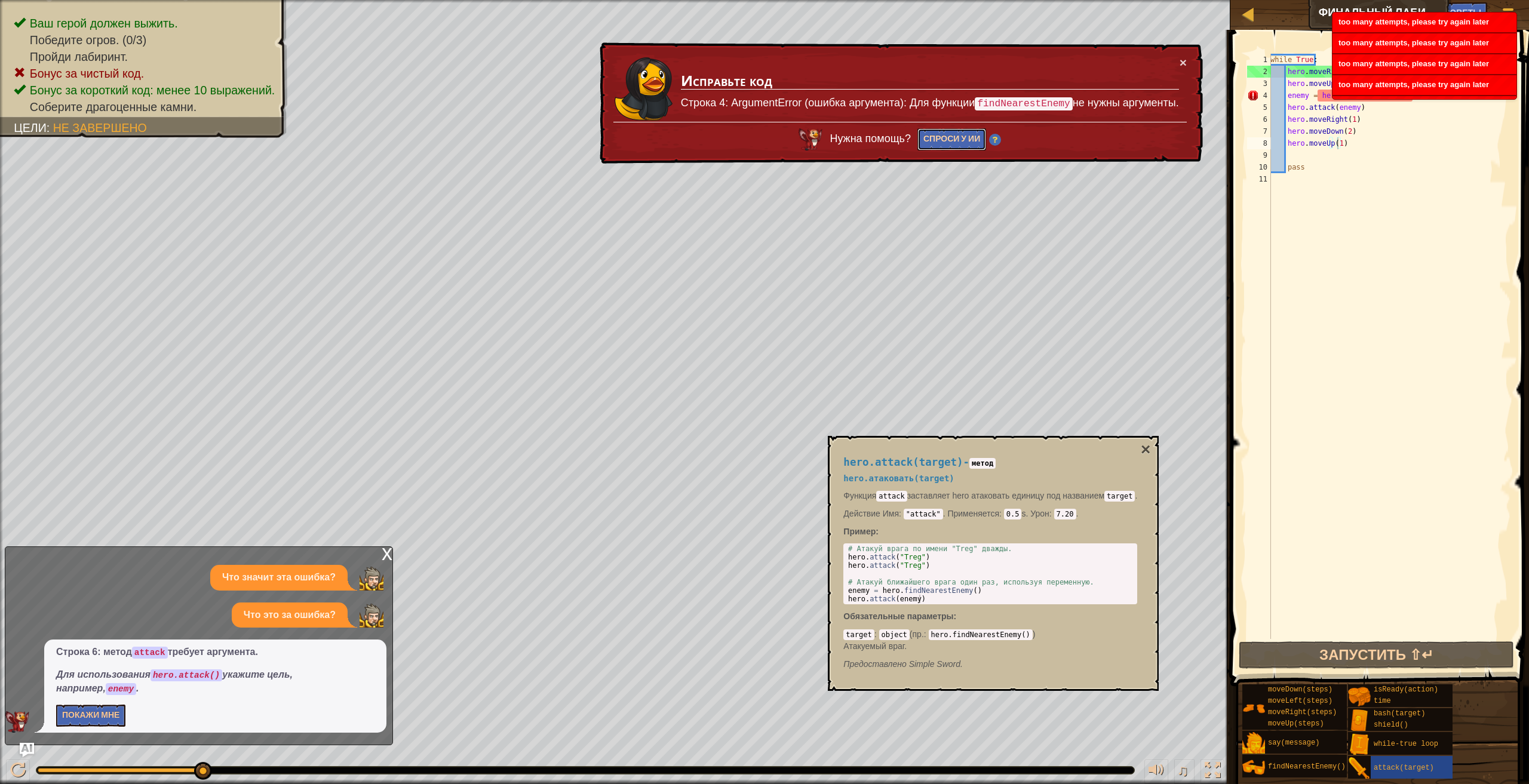
click at [977, 131] on button "Спроси у ИИ" at bounding box center [951, 139] width 69 height 22
